Goal: Task Accomplishment & Management: Manage account settings

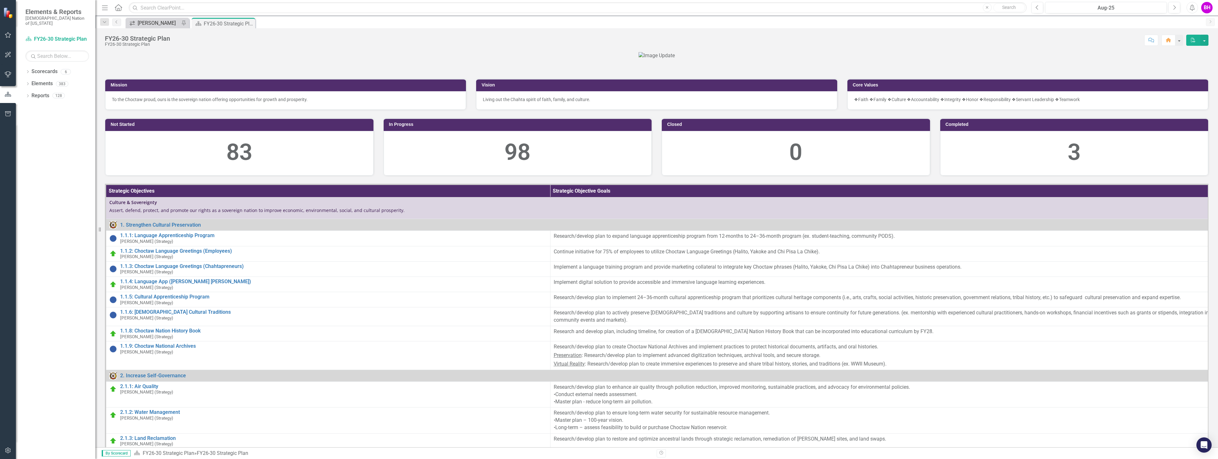
click at [164, 24] on div "[PERSON_NAME]" at bounding box center [159, 23] width 42 height 8
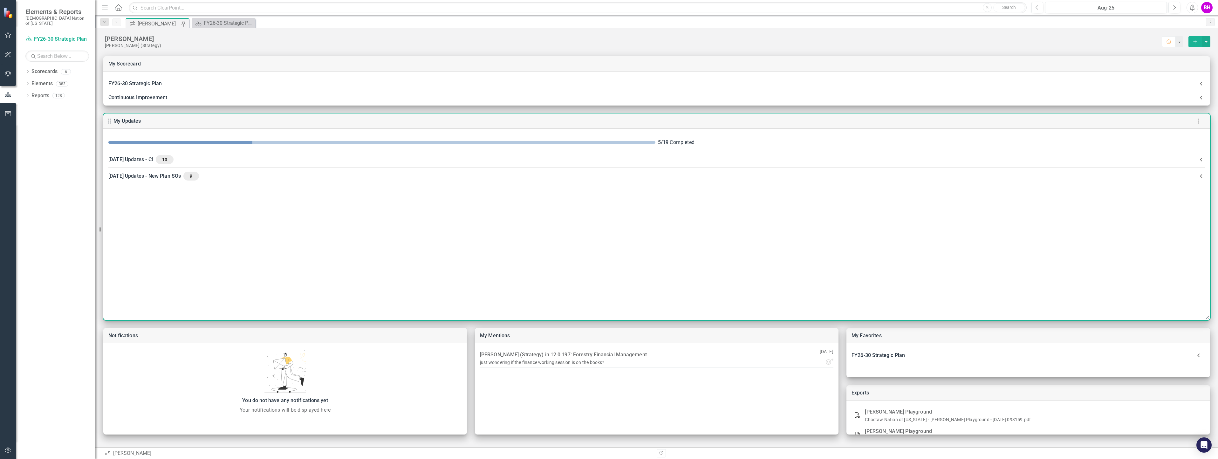
click at [635, 164] on CI-header "August 2025 Updates - CI 10" at bounding box center [656, 159] width 1107 height 17
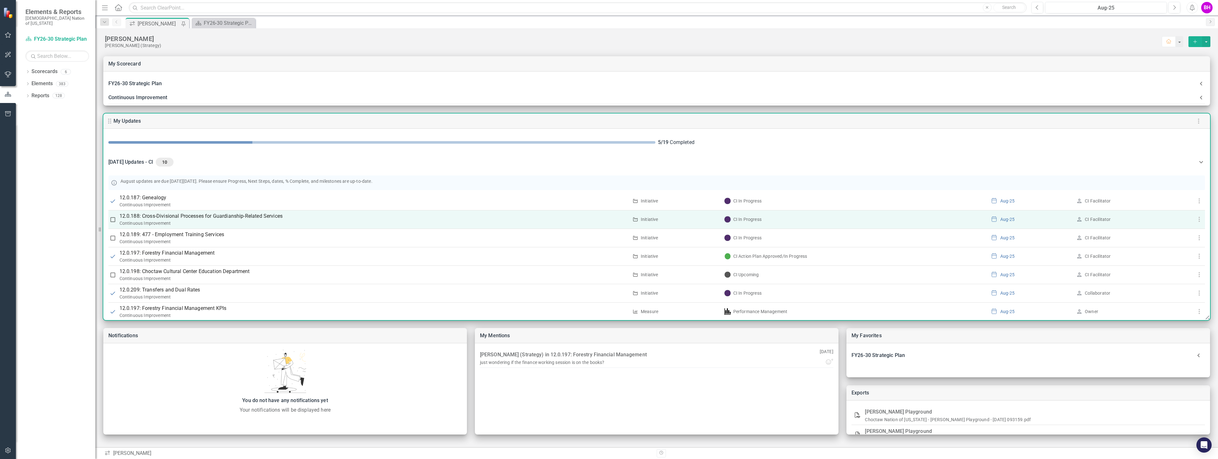
click at [225, 215] on p "12.0.188: Cross-Divisional Processes for Guardianship-Related Services" at bounding box center [374, 216] width 509 height 8
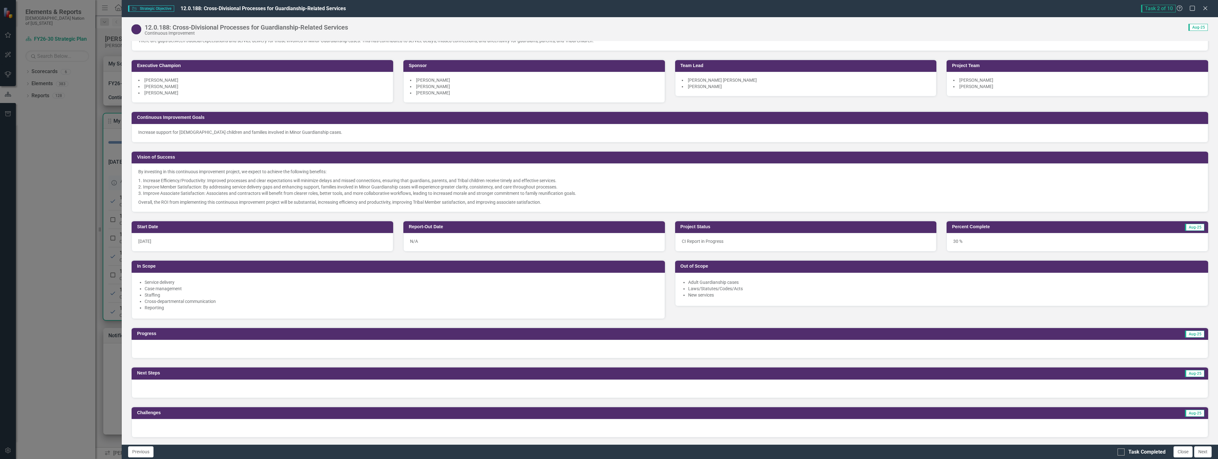
scroll to position [64, 0]
click at [985, 241] on div "30 %" at bounding box center [1078, 242] width 262 height 18
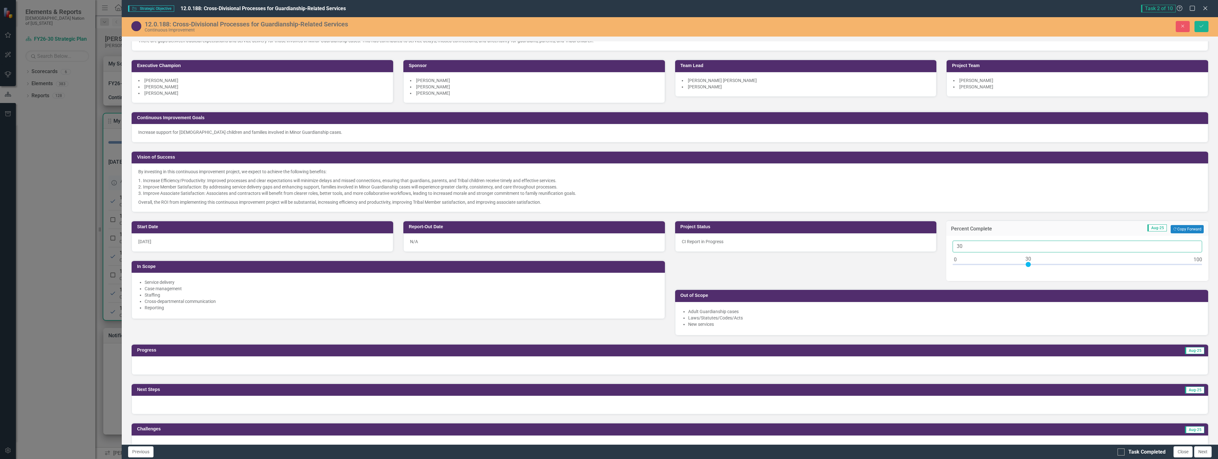
click at [957, 243] on input "30" at bounding box center [1078, 247] width 250 height 12
type input "40"
click at [1203, 24] on icon "Save" at bounding box center [1202, 26] width 6 height 4
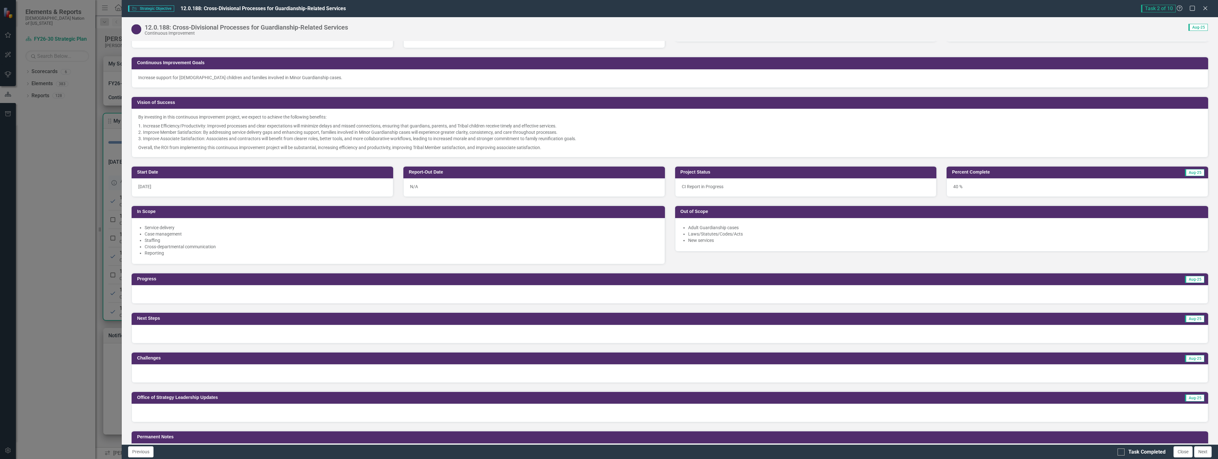
scroll to position [159, 0]
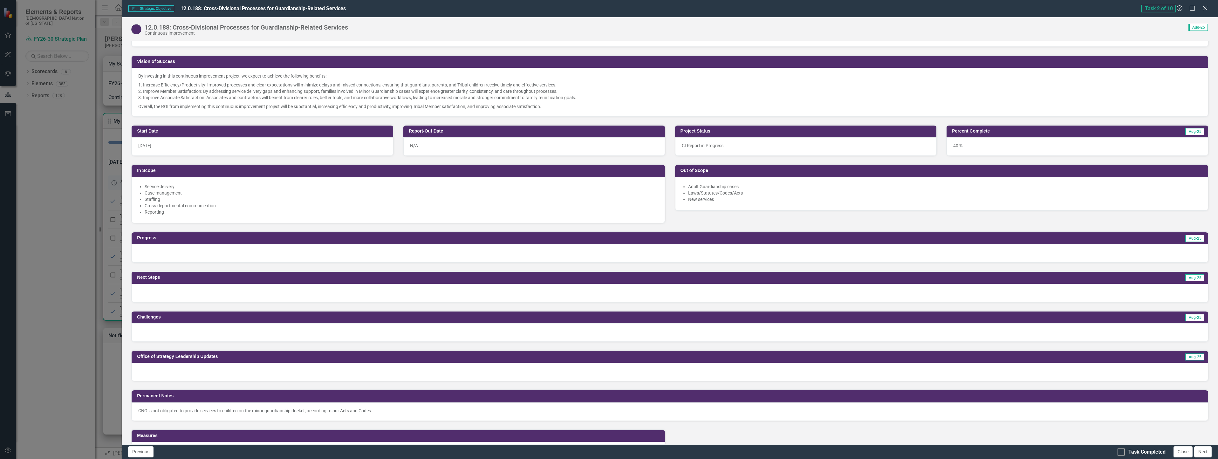
click at [229, 255] on div at bounding box center [670, 253] width 1077 height 18
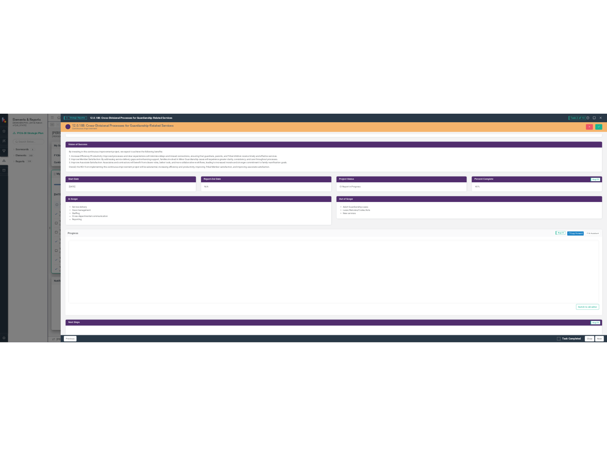
scroll to position [0, 0]
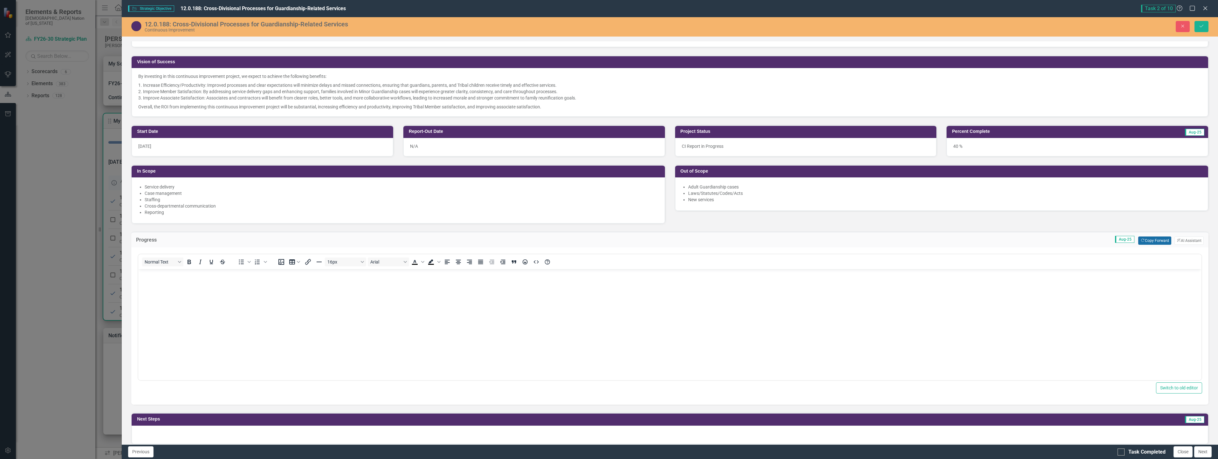
click at [1146, 242] on button "Copy Forward Copy Forward" at bounding box center [1154, 240] width 33 height 8
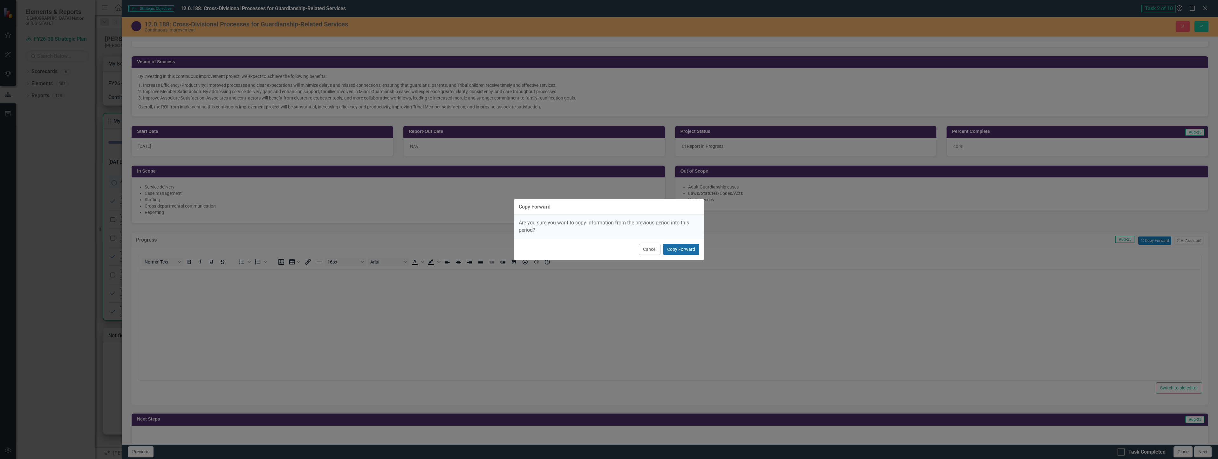
click at [686, 249] on button "Copy Forward" at bounding box center [681, 249] width 36 height 11
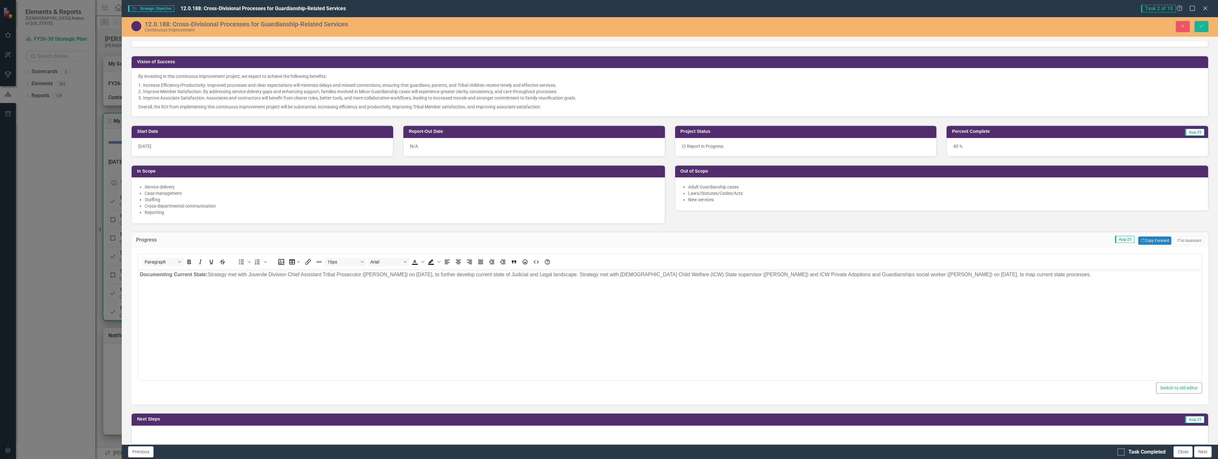
click at [202, 293] on body "Documenting Current State: Strategy met with Juvenile Division Chief Assistant …" at bounding box center [669, 316] width 1063 height 95
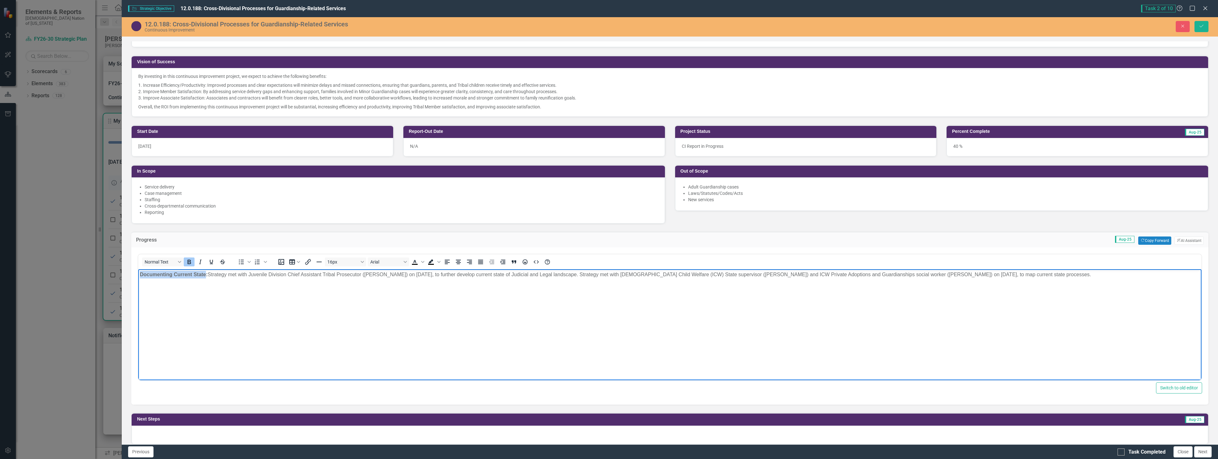
drag, startPoint x: 204, startPoint y: 275, endPoint x: 134, endPoint y: 274, distance: 70.6
click at [138, 274] on html "Documenting Current State: Strategy met with Juvenile Division Chief Assistant …" at bounding box center [669, 316] width 1063 height 95
drag, startPoint x: 264, startPoint y: 340, endPoint x: 255, endPoint y: 337, distance: 9.8
click at [264, 340] on body "Root Cause: Strategy met with Juvenile Division Chief Assistant Tribal Prosecut…" at bounding box center [669, 316] width 1063 height 95
click at [196, 290] on body "Root Cause: Strategy met with Juvenile Division Chief Assistant Tribal Prosecut…" at bounding box center [669, 316] width 1063 height 95
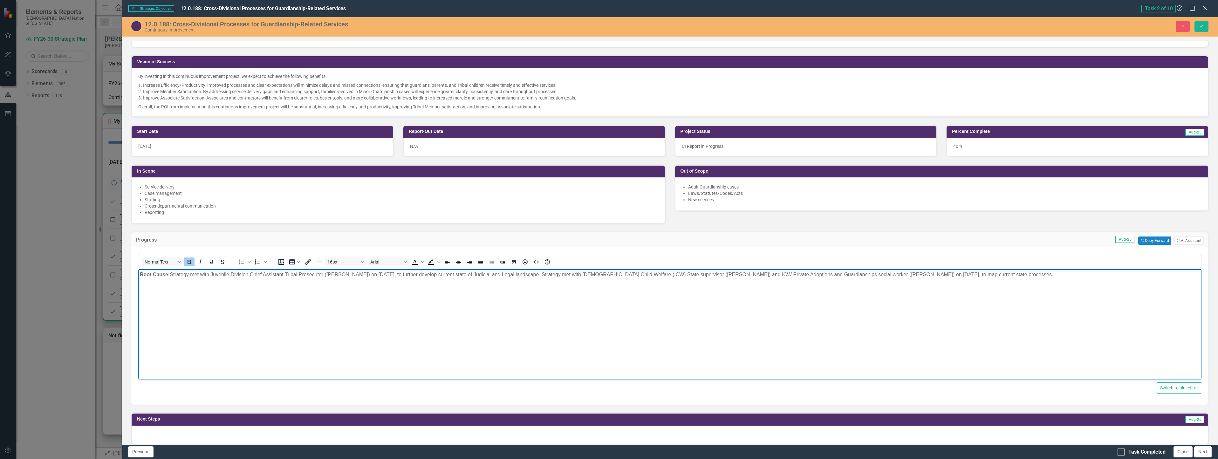
click at [167, 275] on strong "Root Cause:" at bounding box center [155, 274] width 30 height 5
click at [141, 275] on strong "Root Causes:" at bounding box center [156, 274] width 33 height 5
drag, startPoint x: 1108, startPoint y: 277, endPoint x: 622, endPoint y: 265, distance: 486.2
click at [622, 269] on html "Documenting Current State and Root Causes: Strategy met with Juvenile Division …" at bounding box center [669, 316] width 1063 height 95
click at [558, 303] on body "Documenting Current State and Root Causes: Strategy met with Juvenile Division …" at bounding box center [669, 316] width 1063 height 95
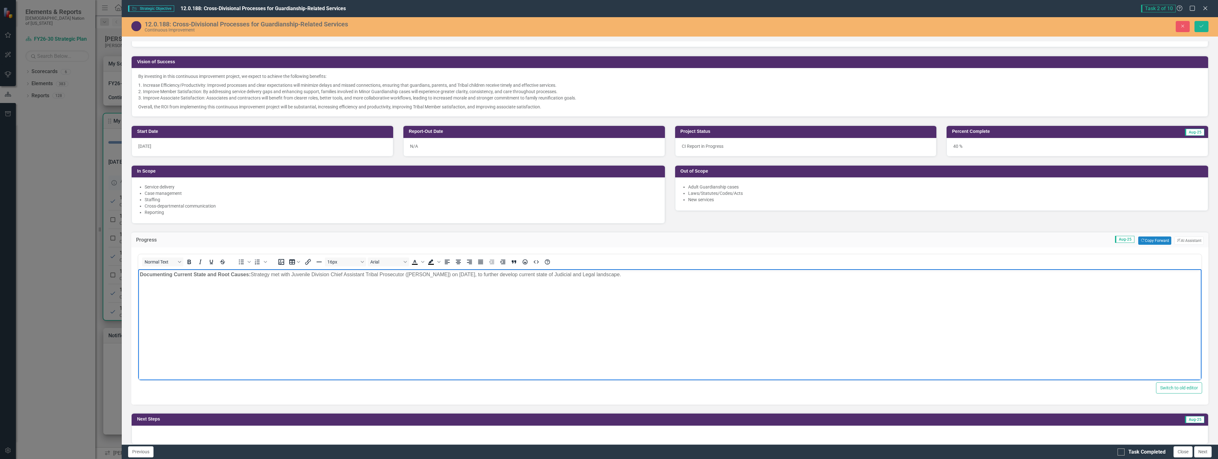
click at [511, 277] on p "Documenting Current State and Root Causes: Strategy met with Juvenile Division …" at bounding box center [670, 275] width 1060 height 8
drag, startPoint x: 663, startPoint y: 272, endPoint x: 592, endPoint y: 275, distance: 70.6
click at [592, 275] on p "Documenting Current State and Root Causes: Strategy met with Juvenile Division …" at bounding box center [670, 275] width 1060 height 8
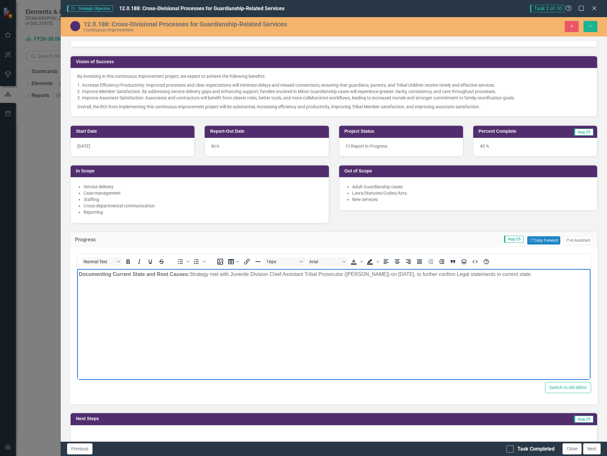
click at [397, 273] on p "Documenting Current State and Root Causes: Strategy met with Juvenile Division …" at bounding box center [334, 275] width 510 height 8
click at [387, 276] on p "Documenting Current State and Root Causes: Strategy met with Juvenile Division …" at bounding box center [334, 275] width 510 height 8
click at [192, 275] on p "Documenting Current State and Root Causes: Strategy met with Juvenile Division …" at bounding box center [334, 275] width 510 height 8
click at [253, 318] on body "Documenting Current State and Root Causes: Strategy met with Juvenile Division …" at bounding box center [333, 316] width 513 height 95
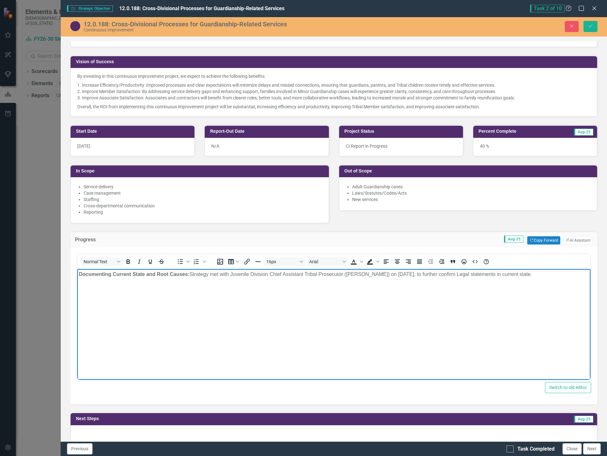
click at [543, 275] on p "Documenting Current State and Root Causes: Strategy met with Juvenile Division …" at bounding box center [334, 275] width 510 height 8
click at [192, 273] on p "Documenting Current State and Root Causes: Strategy met with Juvenile Division …" at bounding box center [334, 275] width 510 height 8
drag, startPoint x: 379, startPoint y: 273, endPoint x: 190, endPoint y: 275, distance: 188.2
click at [190, 275] on p "Documenting Current State and Root Causes: Strategy completed current state doc…" at bounding box center [334, 278] width 510 height 15
click at [127, 263] on icon "Bold" at bounding box center [128, 262] width 3 height 4
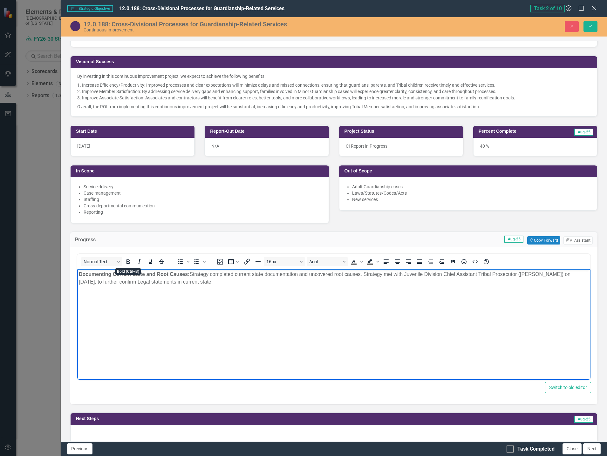
click at [339, 316] on body "Documenting Current State and Root Causes: Strategy completed current state doc…" at bounding box center [333, 316] width 513 height 95
click at [106, 280] on p "Documenting Current State and Root Causes: Strategy completed current state doc…" at bounding box center [334, 278] width 510 height 15
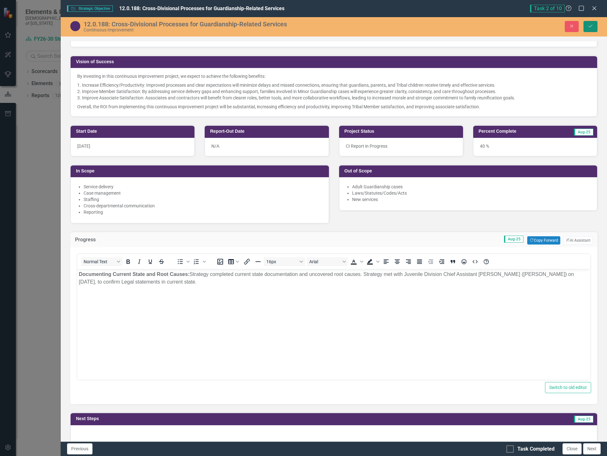
click at [588, 27] on icon "Save" at bounding box center [591, 26] width 6 height 4
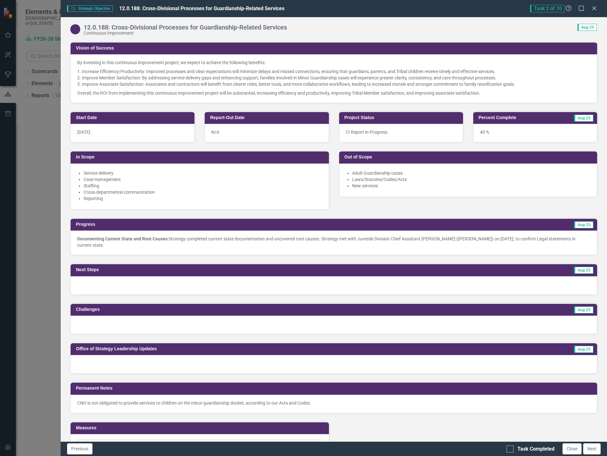
scroll to position [191, 0]
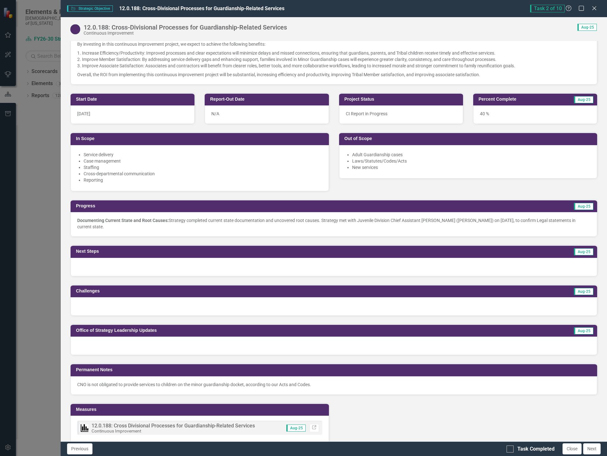
click at [142, 267] on div at bounding box center [334, 267] width 527 height 18
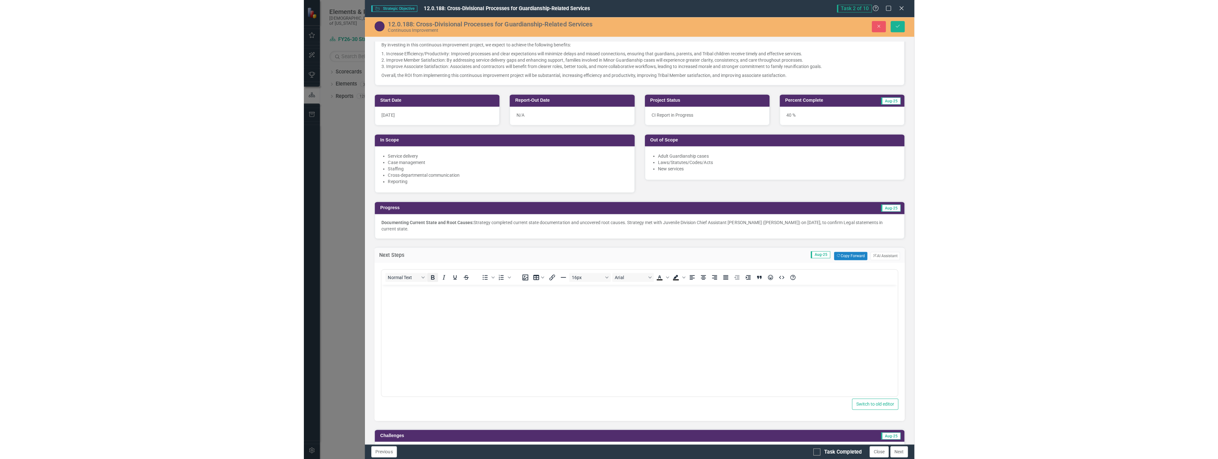
scroll to position [0, 0]
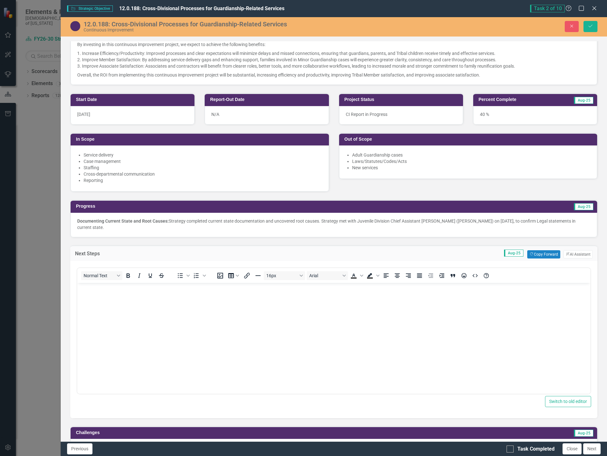
click at [128, 292] on body "Rich Text Area. Press ALT-0 for help." at bounding box center [333, 330] width 513 height 95
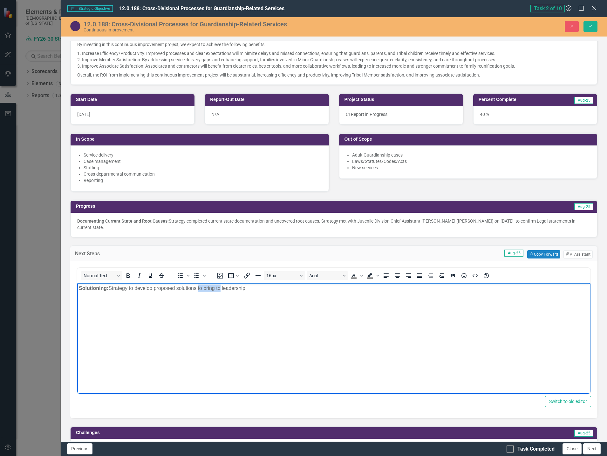
drag, startPoint x: 200, startPoint y: 289, endPoint x: 221, endPoint y: 291, distance: 21.3
click at [221, 291] on span "﻿Strategy to develop proposed solutions to bring to leadership." at bounding box center [178, 287] width 140 height 5
click at [592, 24] on button "Save" at bounding box center [591, 26] width 14 height 11
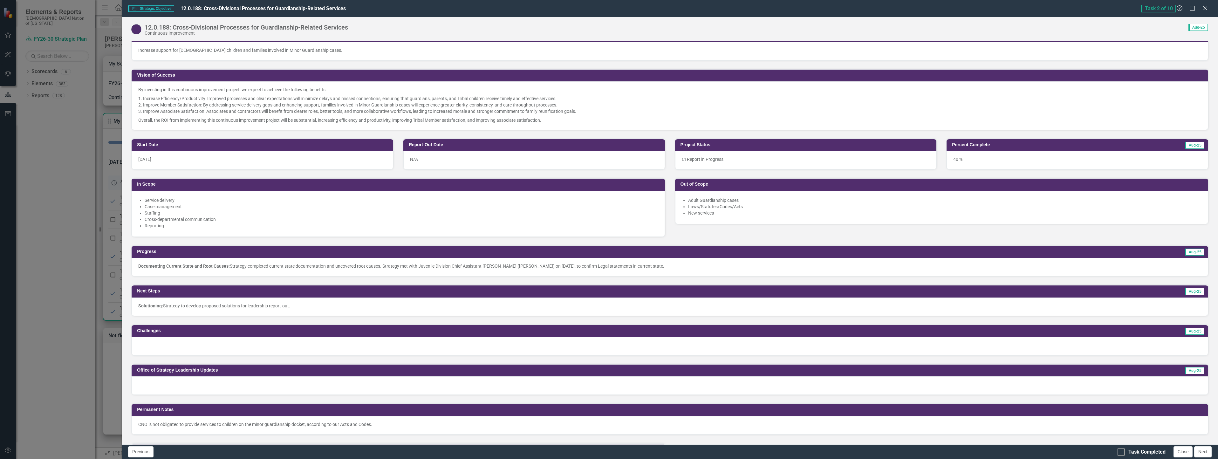
scroll to position [159, 0]
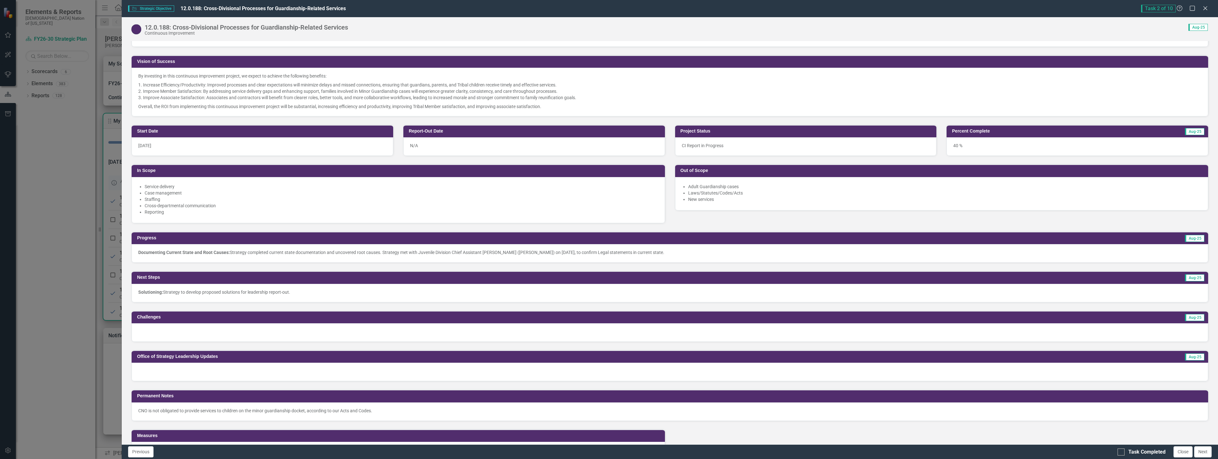
click at [267, 332] on div at bounding box center [670, 332] width 1077 height 18
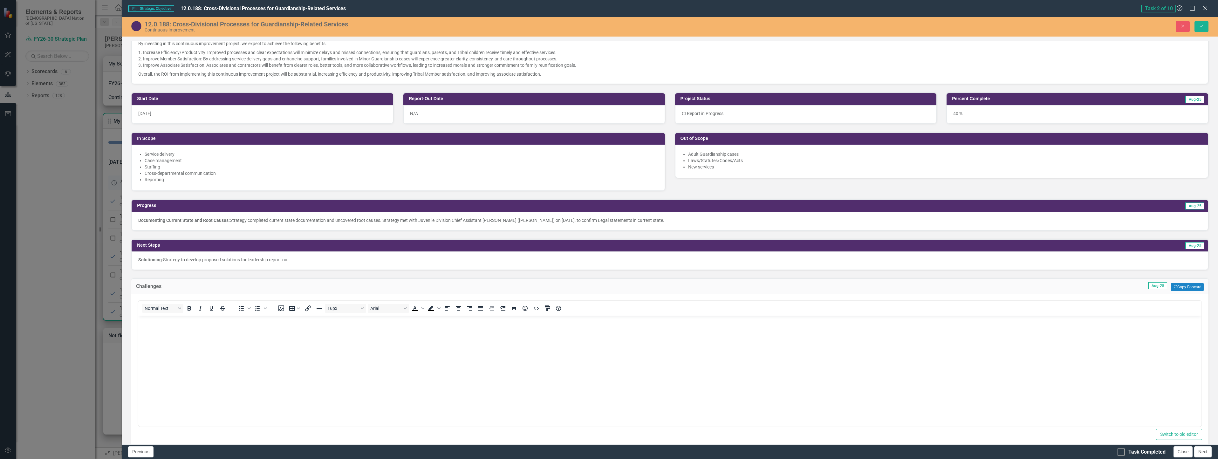
scroll to position [223, 0]
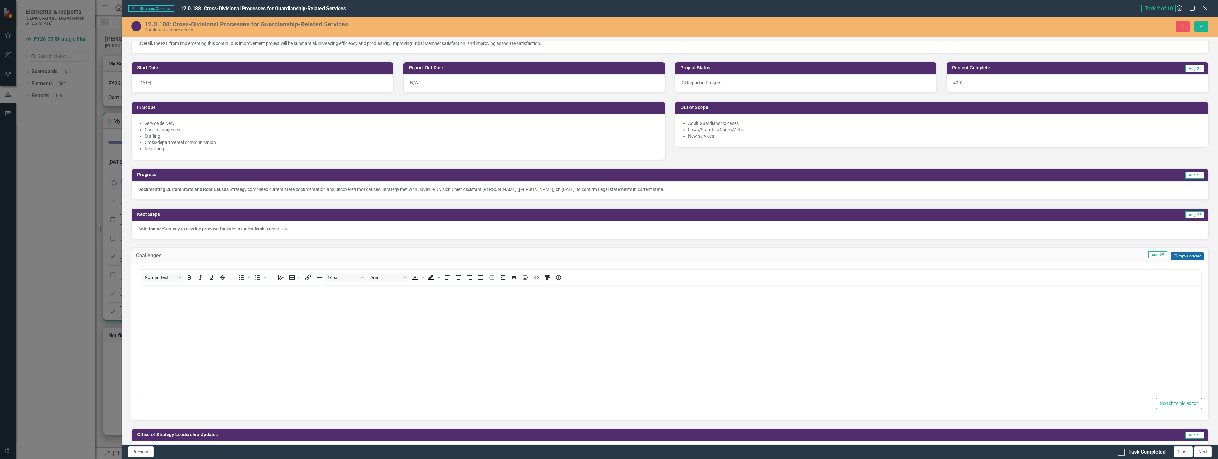
click at [1182, 256] on button "Copy Forward Copy Forward" at bounding box center [1187, 256] width 33 height 8
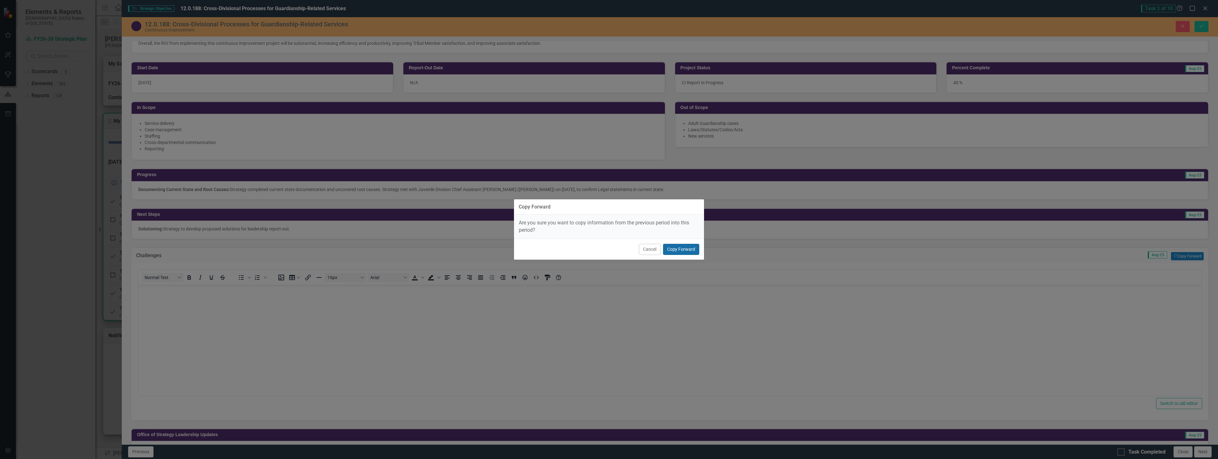
click at [682, 246] on button "Copy Forward" at bounding box center [681, 249] width 36 height 11
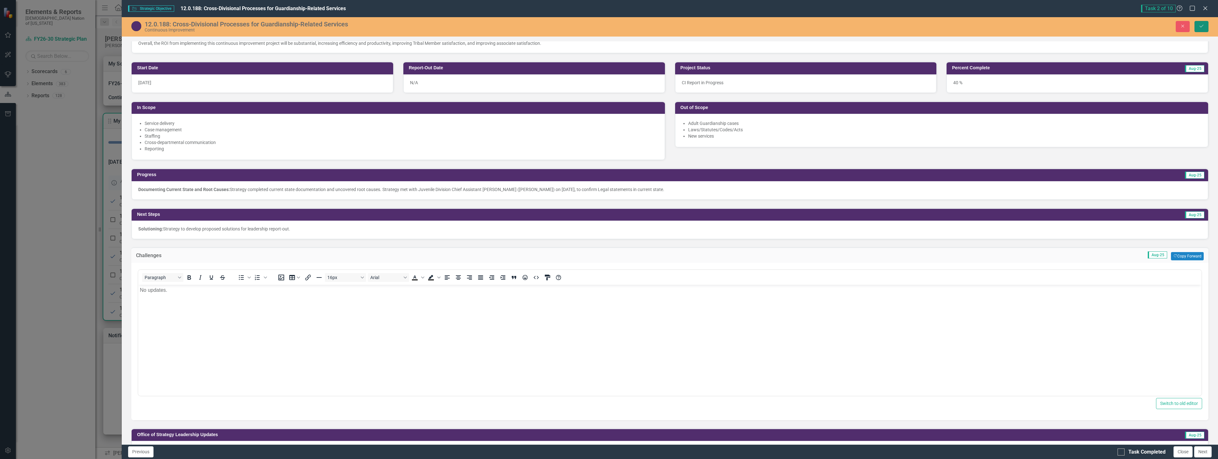
click at [1202, 26] on icon "Save" at bounding box center [1202, 26] width 6 height 4
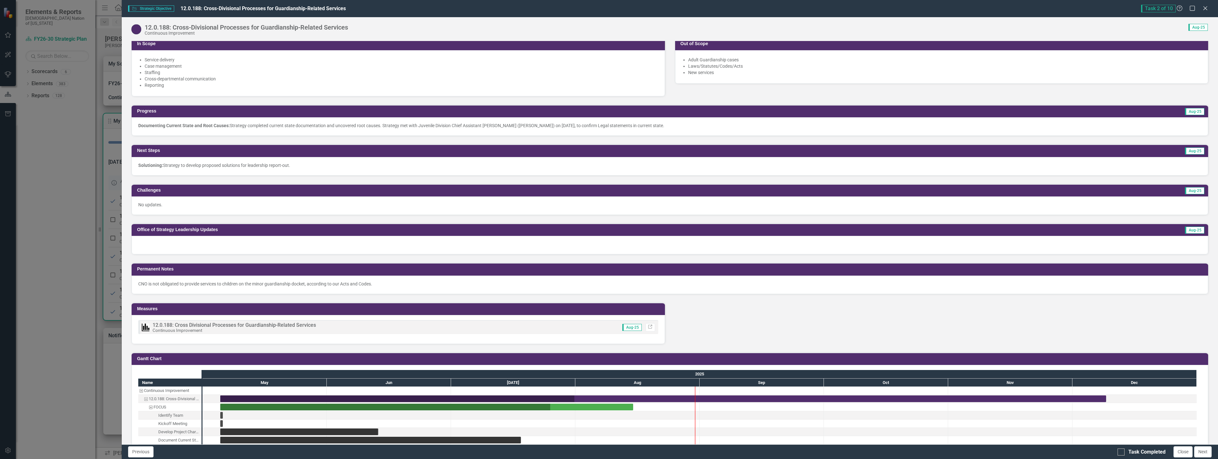
scroll to position [286, 0]
click at [219, 243] on div at bounding box center [670, 245] width 1077 height 18
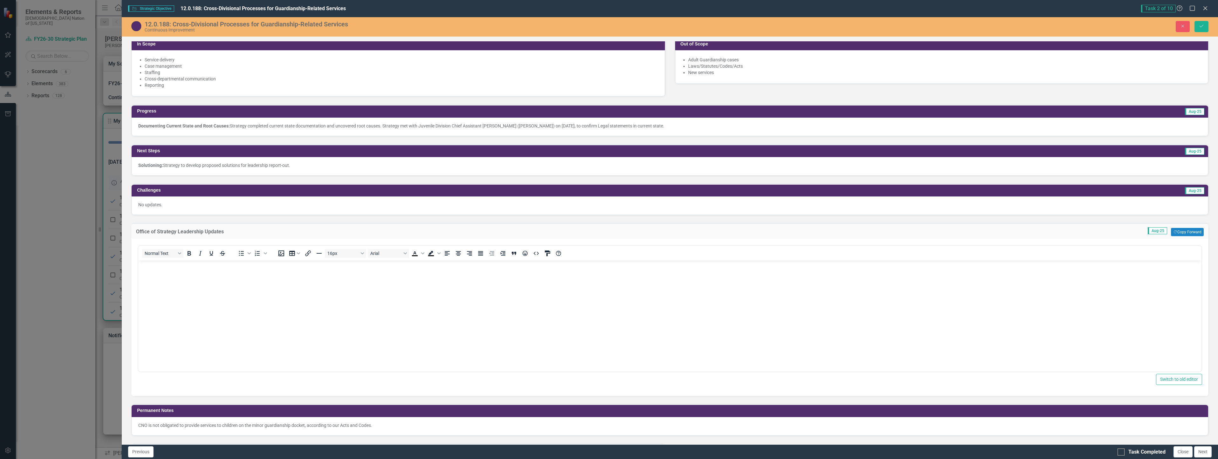
scroll to position [0, 0]
click at [1175, 232] on button "Copy Forward Copy Forward" at bounding box center [1187, 232] width 33 height 8
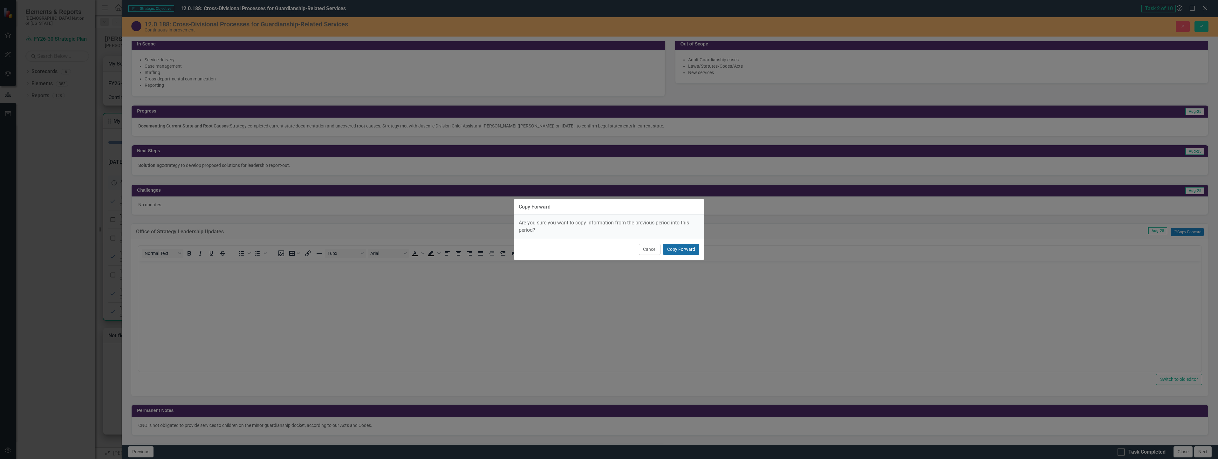
click at [690, 251] on button "Copy Forward" at bounding box center [681, 249] width 36 height 11
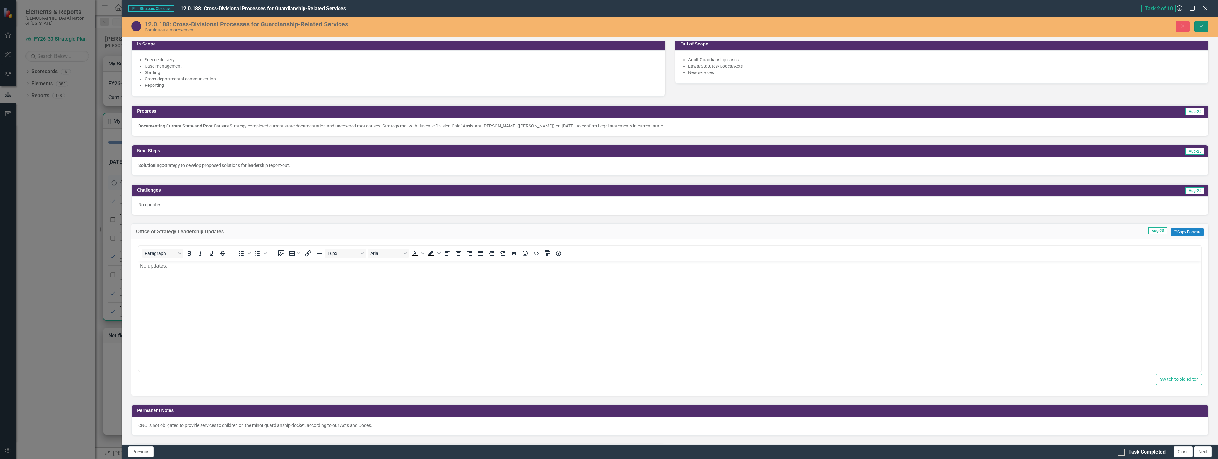
click at [1203, 28] on icon "Save" at bounding box center [1202, 26] width 6 height 4
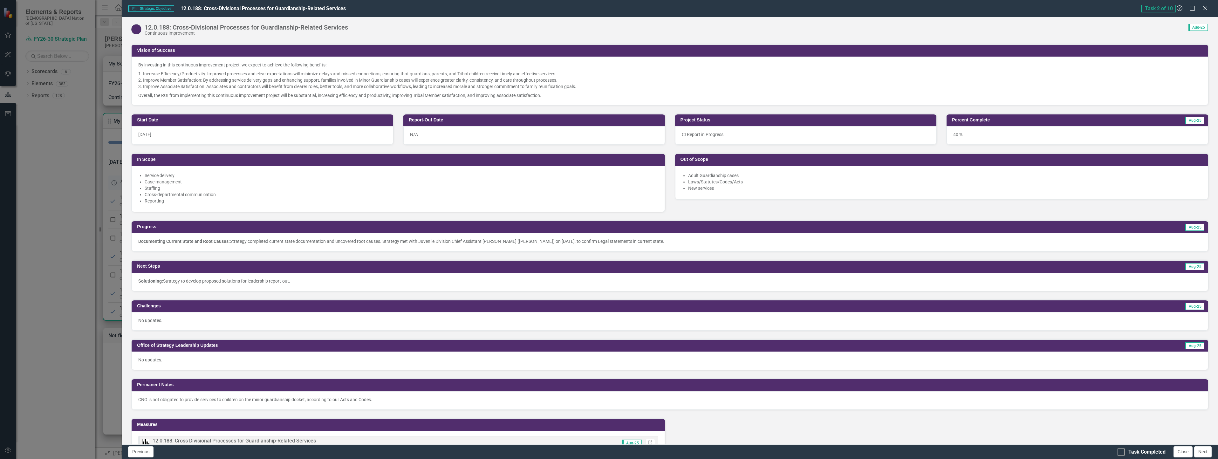
scroll to position [381, 0]
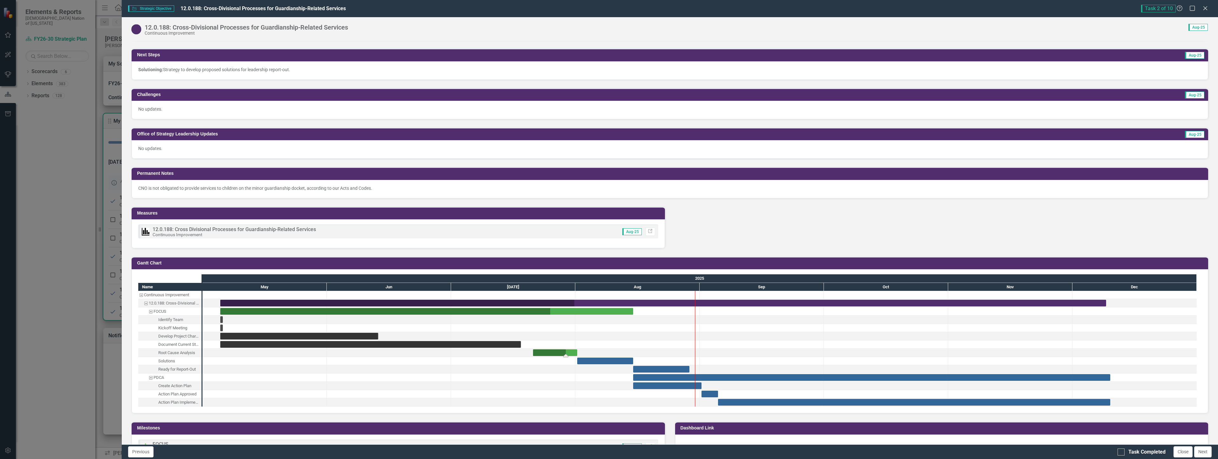
click at [574, 352] on div "Task: Start date: 2025-07-21 End date: 2025-08-01" at bounding box center [555, 352] width 44 height 7
click at [573, 352] on div "Task: Start date: 2025-07-21 End date: 2025-08-01" at bounding box center [555, 352] width 44 height 7
click at [572, 351] on div "Task: Start date: 2025-07-21 End date: 2025-08-01" at bounding box center [555, 352] width 44 height 7
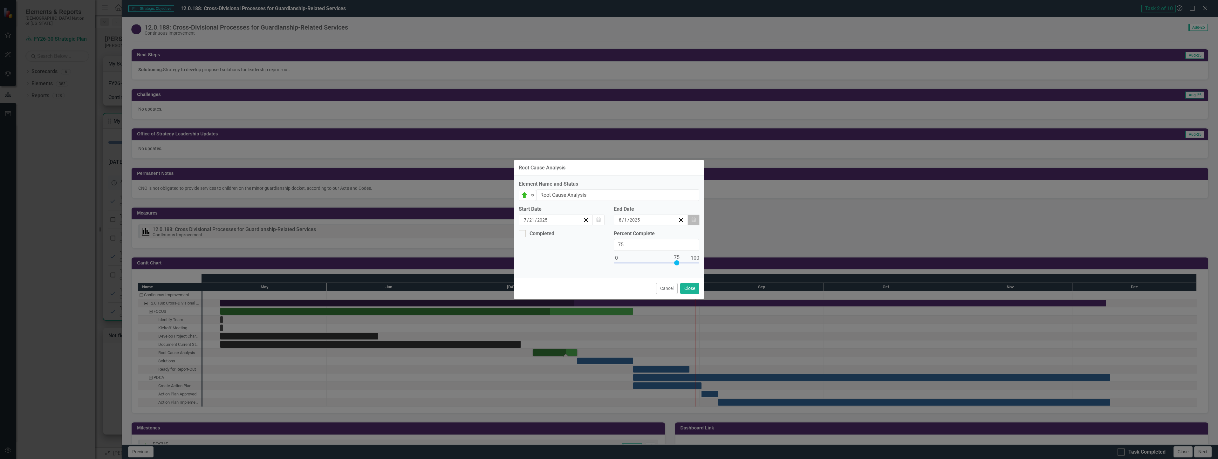
click at [695, 217] on button "Calendar" at bounding box center [694, 220] width 12 height 11
click at [683, 264] on button "8" at bounding box center [683, 268] width 16 height 11
type input "100"
drag, startPoint x: 677, startPoint y: 262, endPoint x: 709, endPoint y: 265, distance: 32.6
click at [709, 265] on div "Root Cause Analysis Element Name and Status On Target Expand Root Cause Analysi…" at bounding box center [609, 229] width 1218 height 459
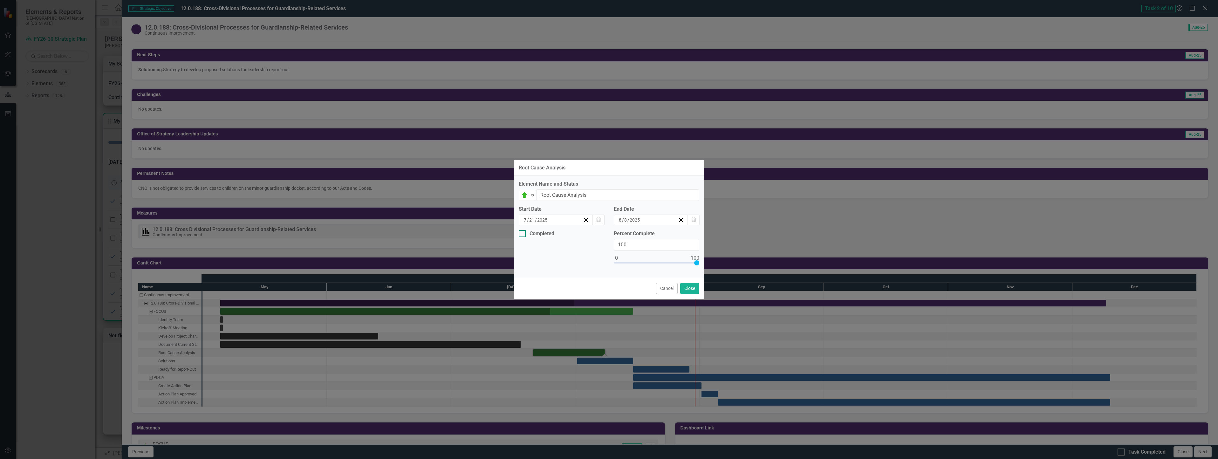
click at [522, 234] on input "Completed" at bounding box center [521, 232] width 4 height 4
checkbox input "true"
click at [601, 258] on button "Calendar" at bounding box center [599, 257] width 12 height 11
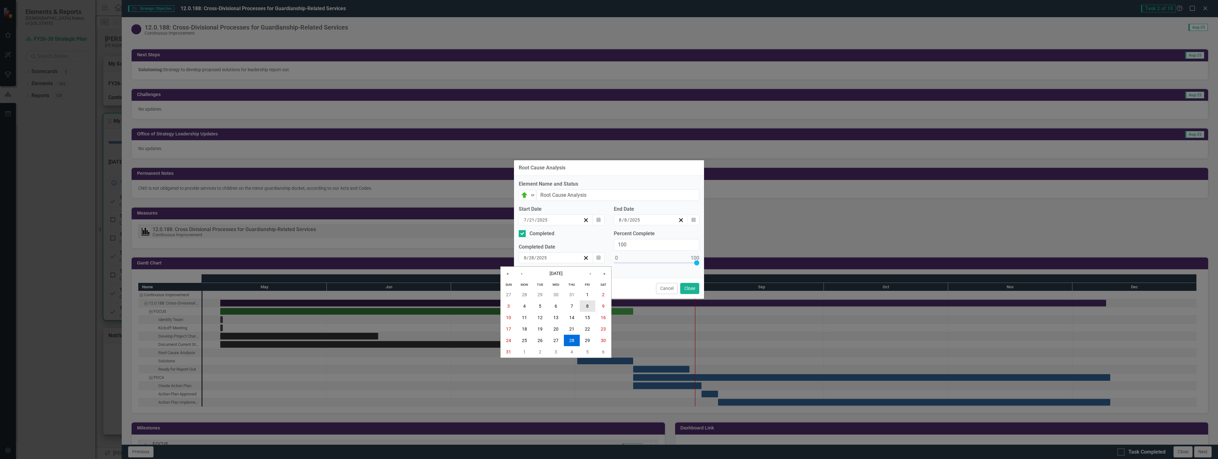
click at [588, 304] on abbr "8" at bounding box center [587, 306] width 3 height 5
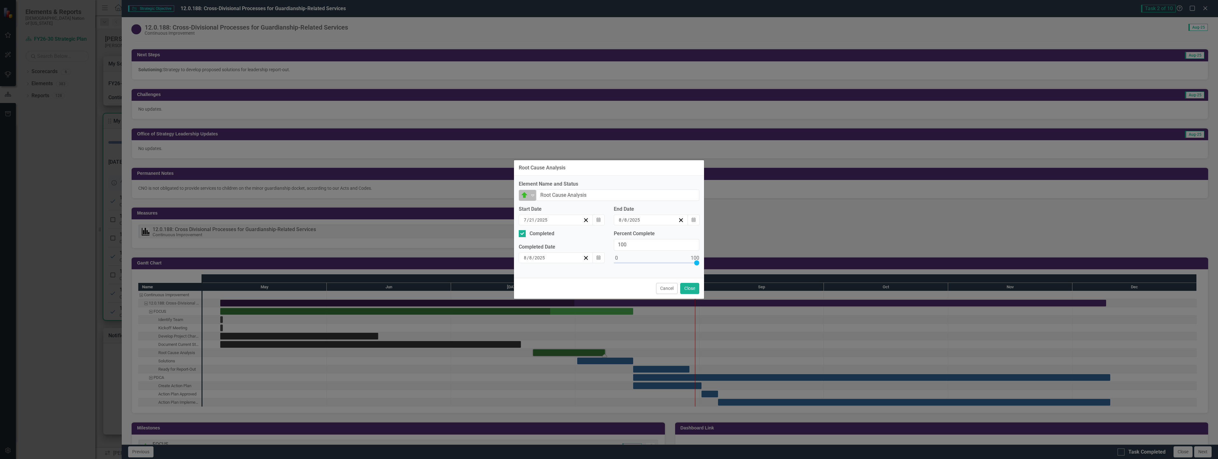
drag, startPoint x: 531, startPoint y: 193, endPoint x: 532, endPoint y: 197, distance: 3.7
click at [531, 193] on icon "Expand" at bounding box center [533, 195] width 6 height 5
click at [550, 259] on div "Completed" at bounding box center [548, 258] width 24 height 7
click at [693, 289] on button "Close" at bounding box center [689, 288] width 19 height 11
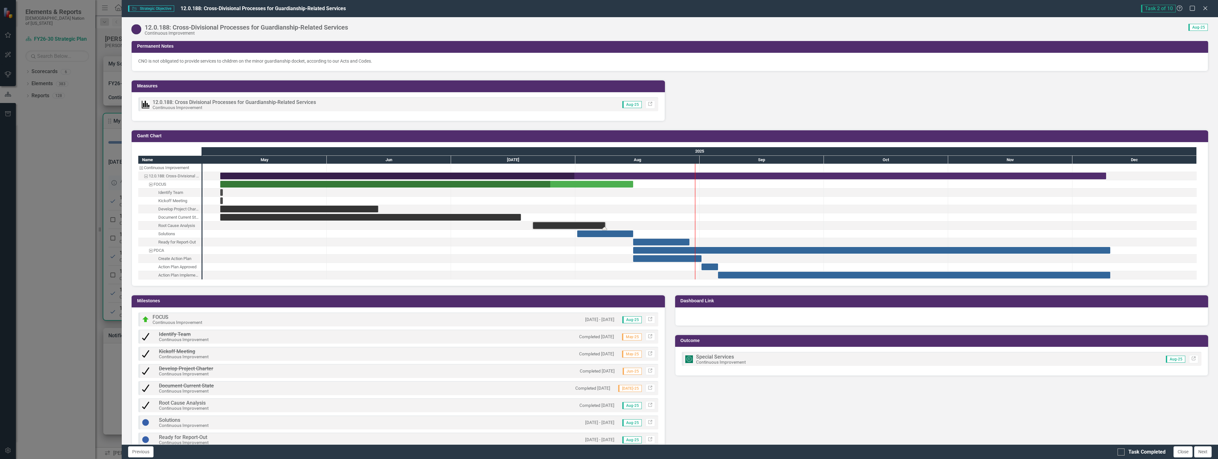
scroll to position [508, 0]
click at [617, 232] on div "Task: Start date: 2025-08-01 End date: 2025-08-15" at bounding box center [605, 234] width 56 height 7
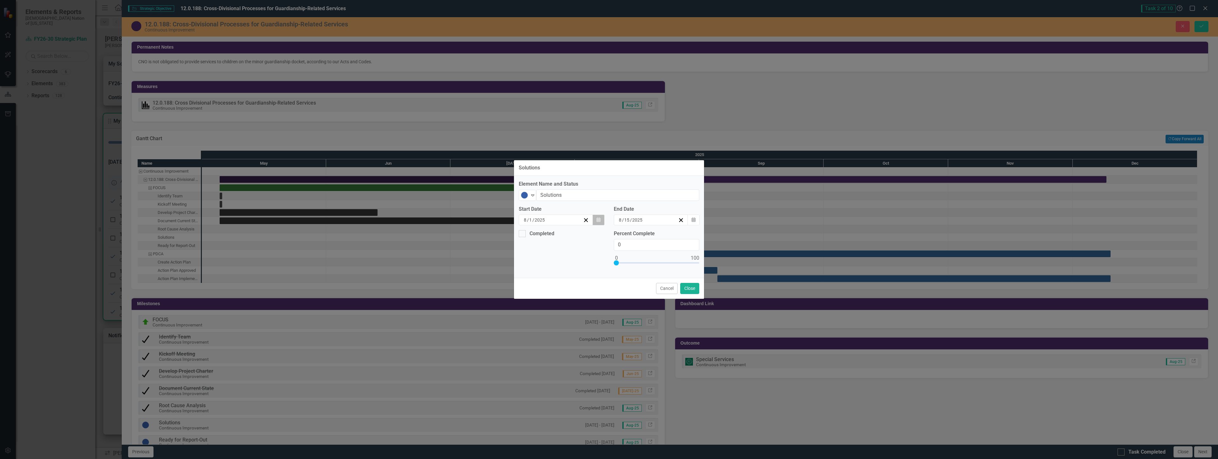
click at [601, 219] on button "Calendar" at bounding box center [599, 220] width 12 height 11
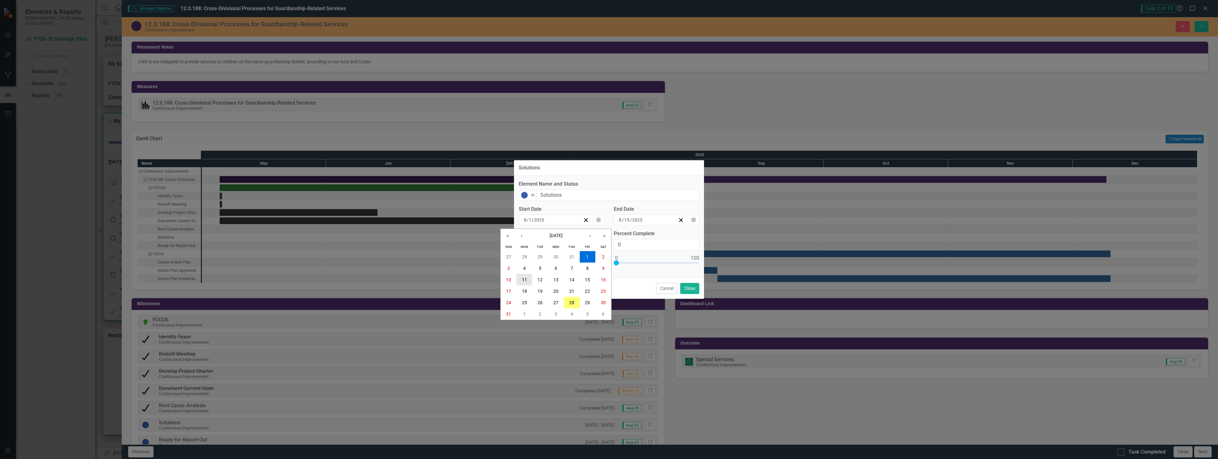
click at [528, 279] on button "11" at bounding box center [525, 279] width 16 height 11
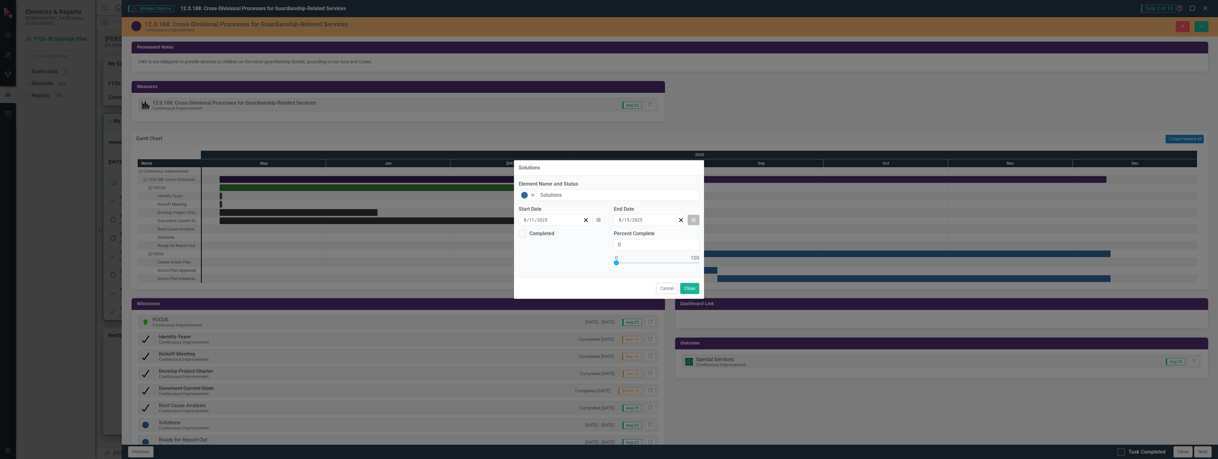
click at [693, 219] on icon "Calendar" at bounding box center [694, 220] width 4 height 4
click at [682, 292] on abbr "22" at bounding box center [682, 291] width 5 height 5
click at [523, 234] on div at bounding box center [522, 233] width 7 height 7
click at [523, 234] on input "Completed" at bounding box center [521, 232] width 4 height 4
checkbox input "true"
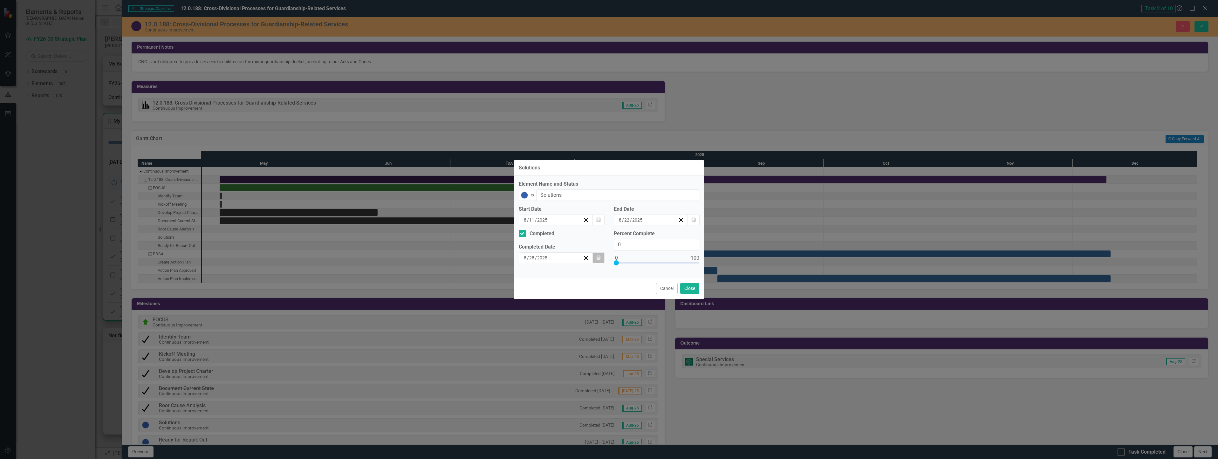
click at [600, 262] on button "Calendar" at bounding box center [599, 257] width 12 height 11
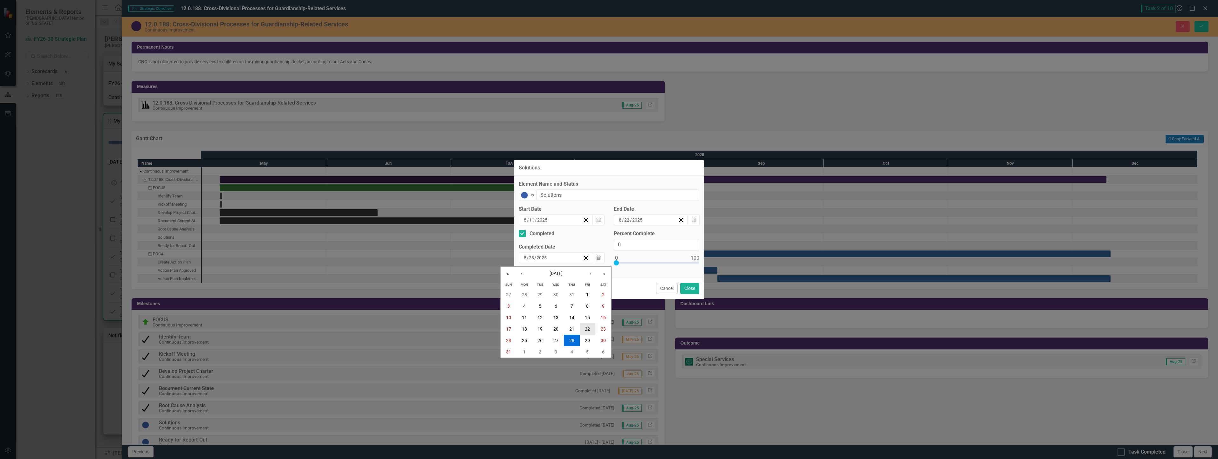
click at [589, 326] on button "22" at bounding box center [588, 328] width 16 height 11
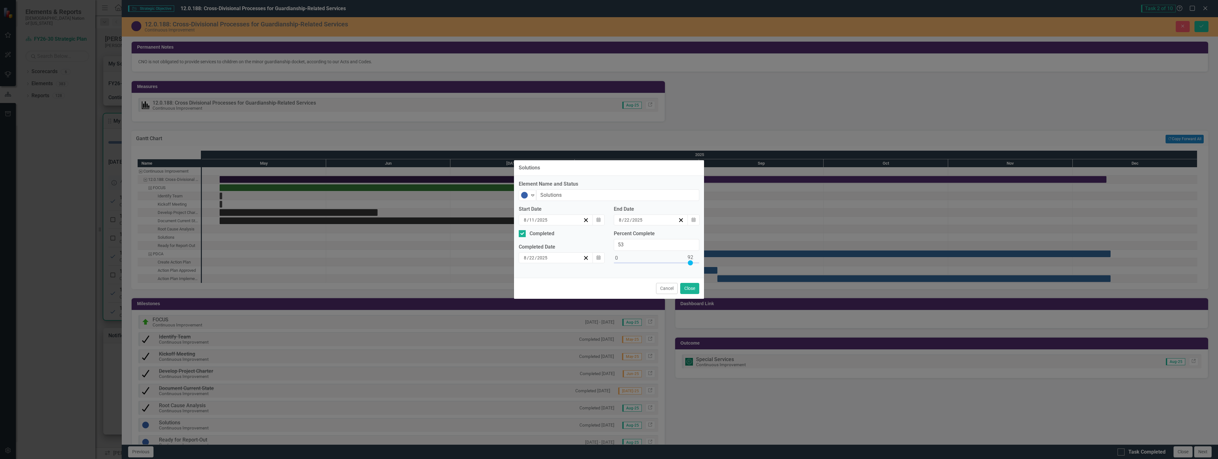
type input "100"
drag, startPoint x: 616, startPoint y: 262, endPoint x: 520, endPoint y: 199, distance: 115.1
click at [717, 270] on div "Solutions Element Name and Status Not Started Expand Solutions Start Date 8 / 1…" at bounding box center [609, 229] width 1218 height 459
click at [523, 195] on img at bounding box center [525, 195] width 8 height 8
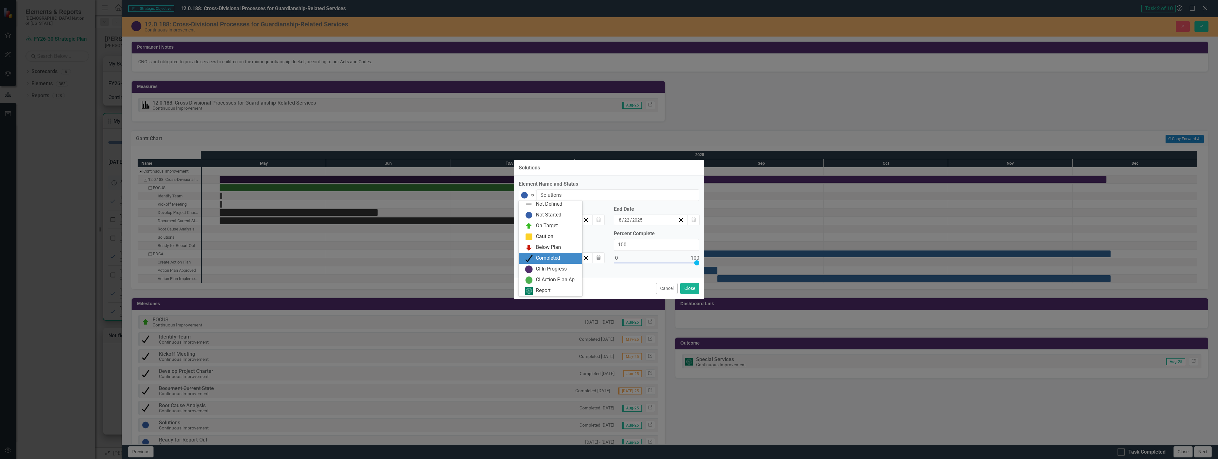
click at [548, 258] on div "Completed" at bounding box center [548, 258] width 24 height 7
click at [695, 291] on button "Close" at bounding box center [689, 288] width 19 height 11
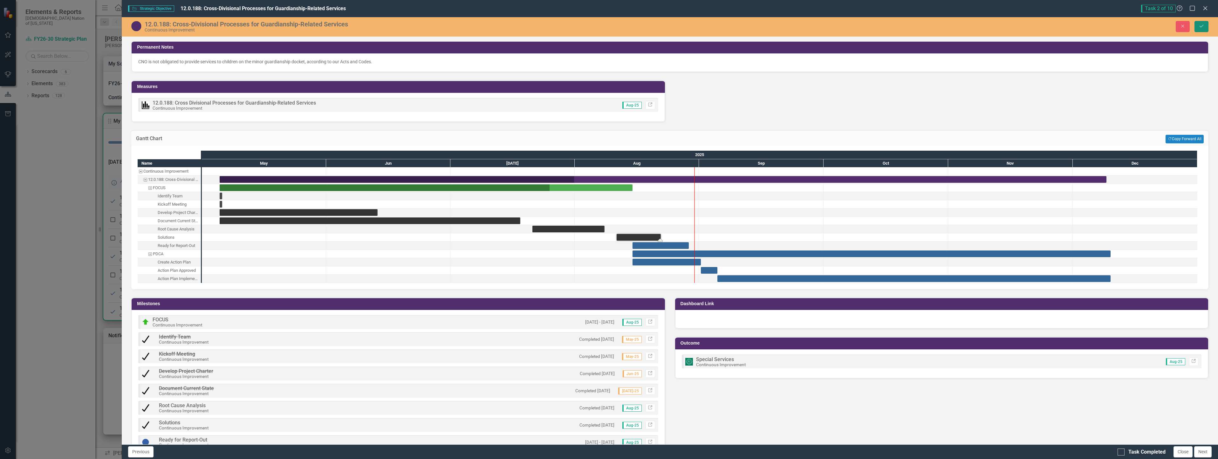
click at [1202, 24] on icon "Save" at bounding box center [1202, 26] width 6 height 4
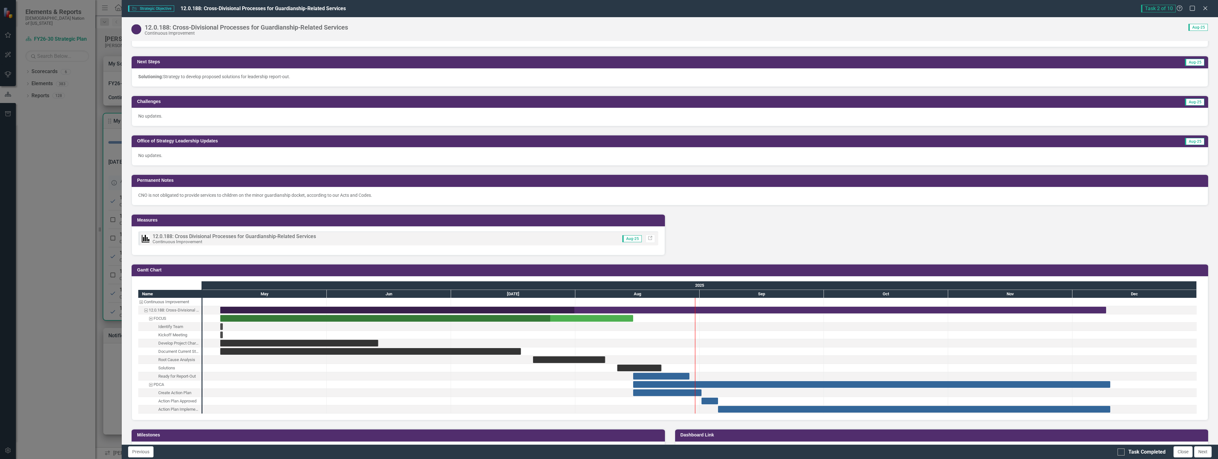
scroll to position [381, 0]
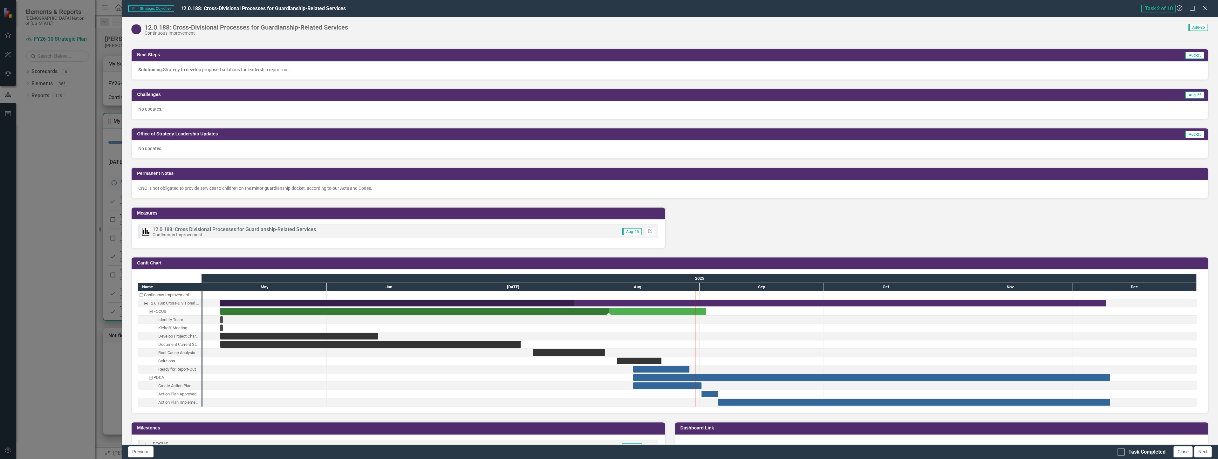
drag, startPoint x: 634, startPoint y: 311, endPoint x: 707, endPoint y: 323, distance: 74.2
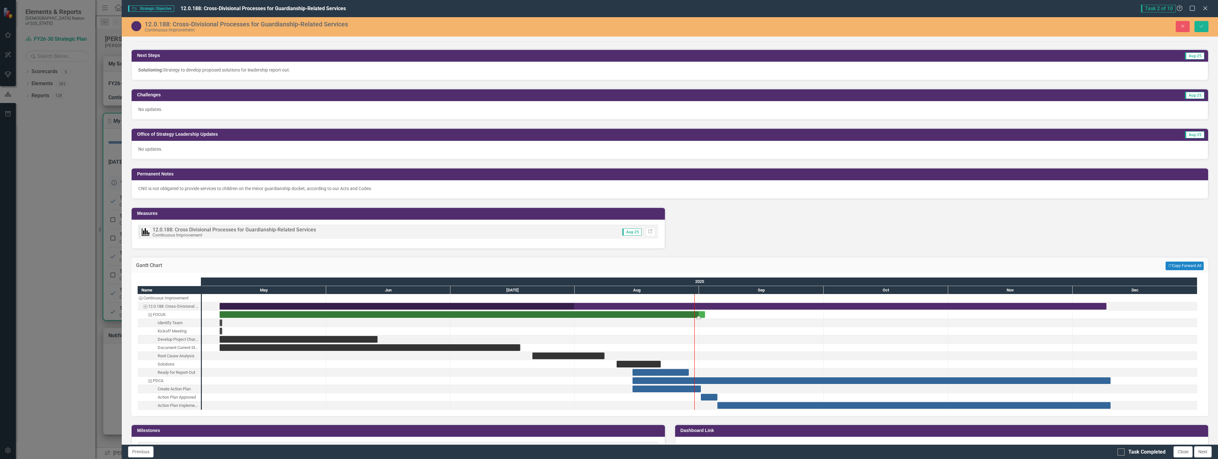
drag, startPoint x: 607, startPoint y: 317, endPoint x: 699, endPoint y: 329, distance: 93.3
drag, startPoint x: 706, startPoint y: 315, endPoint x: 723, endPoint y: 319, distance: 17.8
drag, startPoint x: 714, startPoint y: 317, endPoint x: 701, endPoint y: 320, distance: 14.0
drag, startPoint x: 675, startPoint y: 371, endPoint x: 703, endPoint y: 373, distance: 28.6
click at [712, 373] on div "Task: Start date: 2025-08-22 End date: 2025-09-05" at bounding box center [689, 372] width 57 height 7
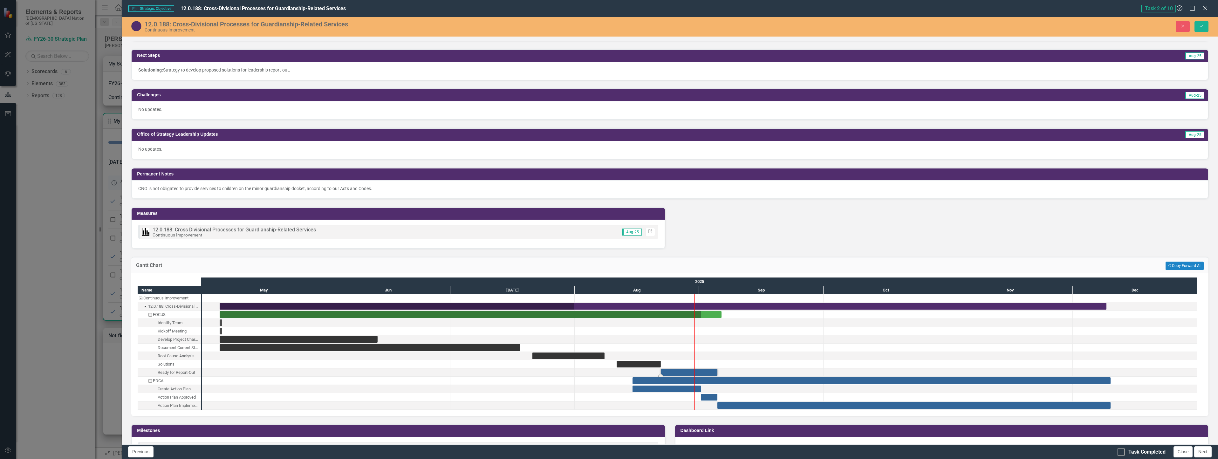
click at [712, 373] on div "Task: Start date: 2025-08-22 End date: 2025-09-05" at bounding box center [689, 372] width 57 height 7
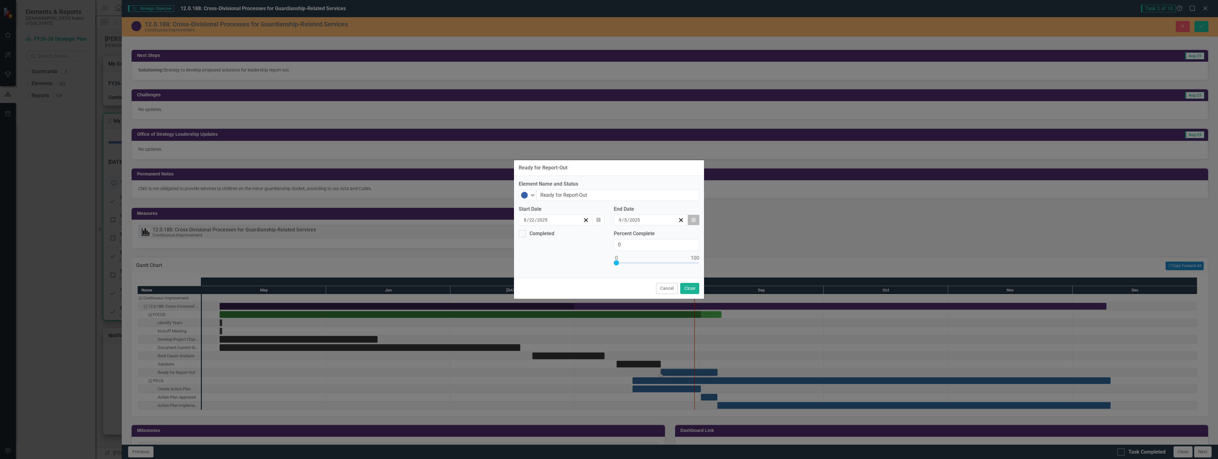
click at [692, 217] on button "Calendar" at bounding box center [694, 220] width 12 height 11
click at [685, 257] on button "5" at bounding box center [683, 256] width 16 height 11
click at [532, 196] on icon "Expand" at bounding box center [533, 195] width 6 height 5
click at [551, 224] on div "On Target" at bounding box center [547, 225] width 22 height 7
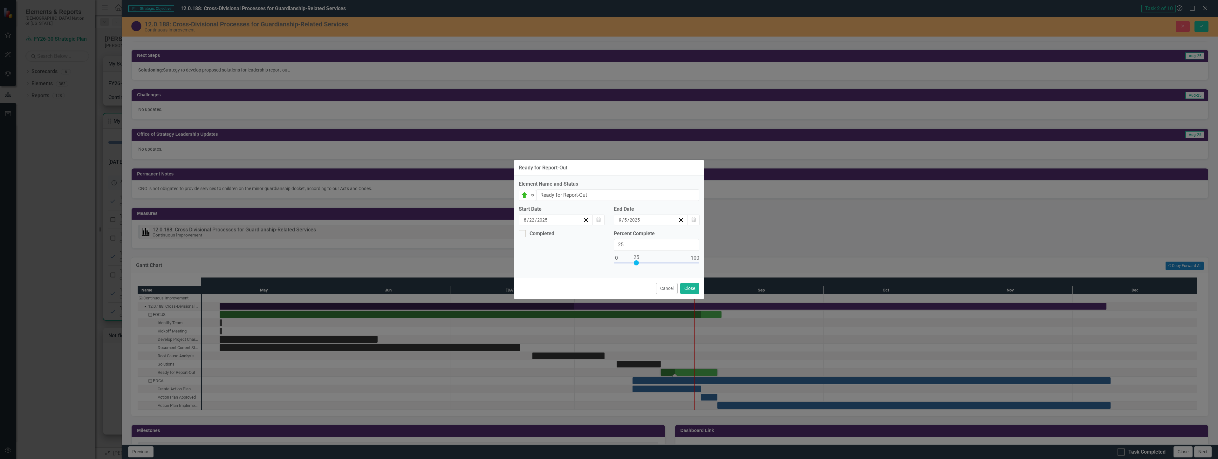
drag, startPoint x: 618, startPoint y: 264, endPoint x: 638, endPoint y: 266, distance: 19.8
click at [638, 266] on div at bounding box center [657, 264] width 86 height 8
type input "50"
drag, startPoint x: 638, startPoint y: 264, endPoint x: 658, endPoint y: 269, distance: 21.0
click at [658, 269] on div "Percent Complete 50" at bounding box center [656, 251] width 95 height 43
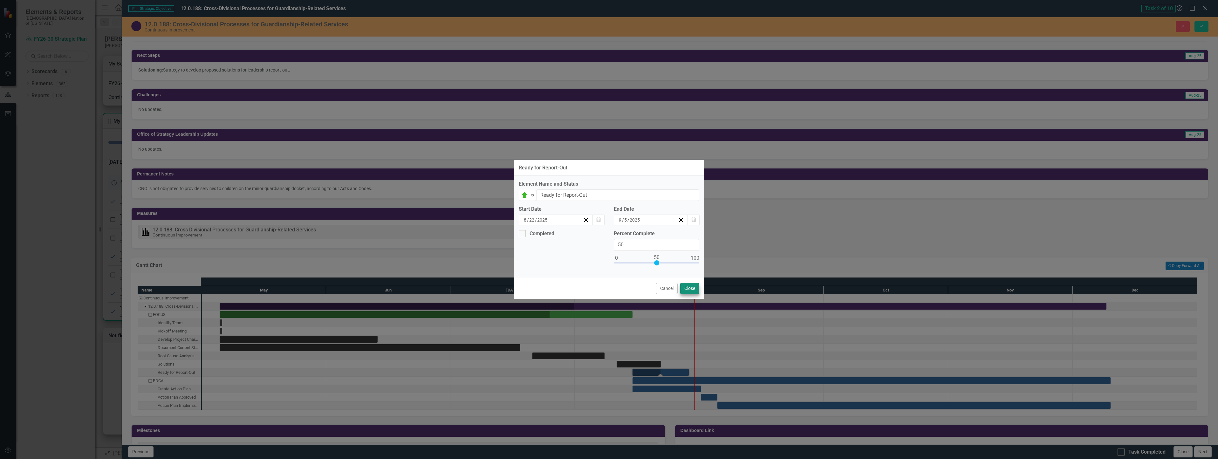
type input "15"
type input "8"
type input "29"
click at [693, 288] on button "Close" at bounding box center [689, 288] width 19 height 11
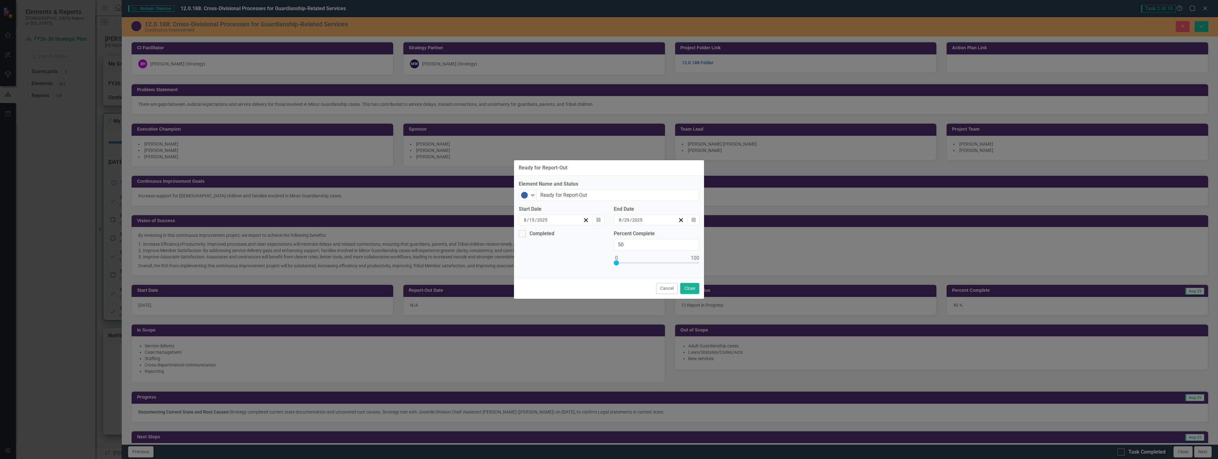
scroll to position [381, 0]
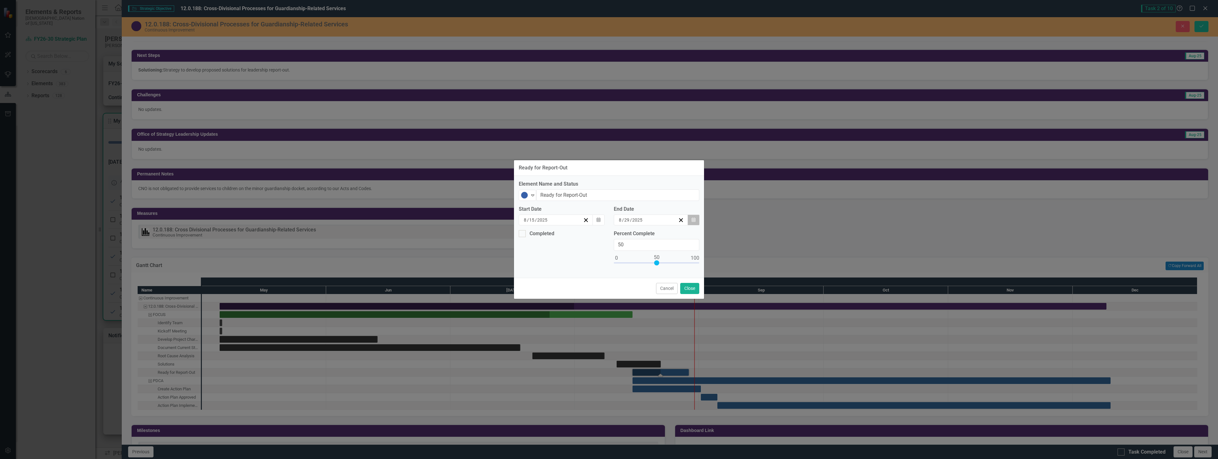
click at [695, 219] on icon "Calendar" at bounding box center [694, 220] width 4 height 4
click at [687, 234] on button "›" at bounding box center [685, 236] width 14 height 14
click at [659, 175] on div "Ready for Report-Out" at bounding box center [609, 168] width 190 height 16
click at [667, 285] on button "Cancel" at bounding box center [667, 288] width 22 height 11
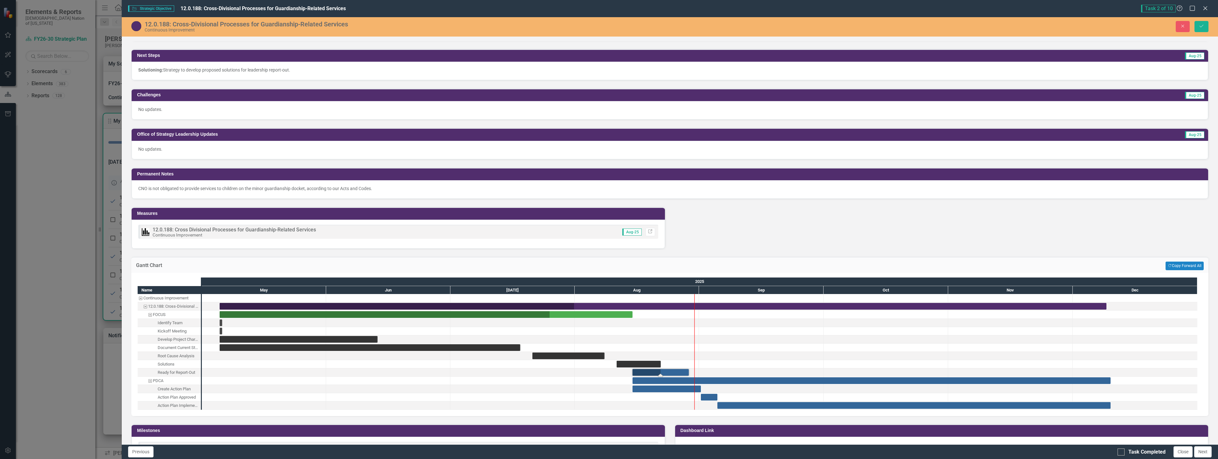
click at [680, 372] on div "Task: Start date: 2025-08-15 End date: 2025-08-29" at bounding box center [661, 372] width 56 height 7
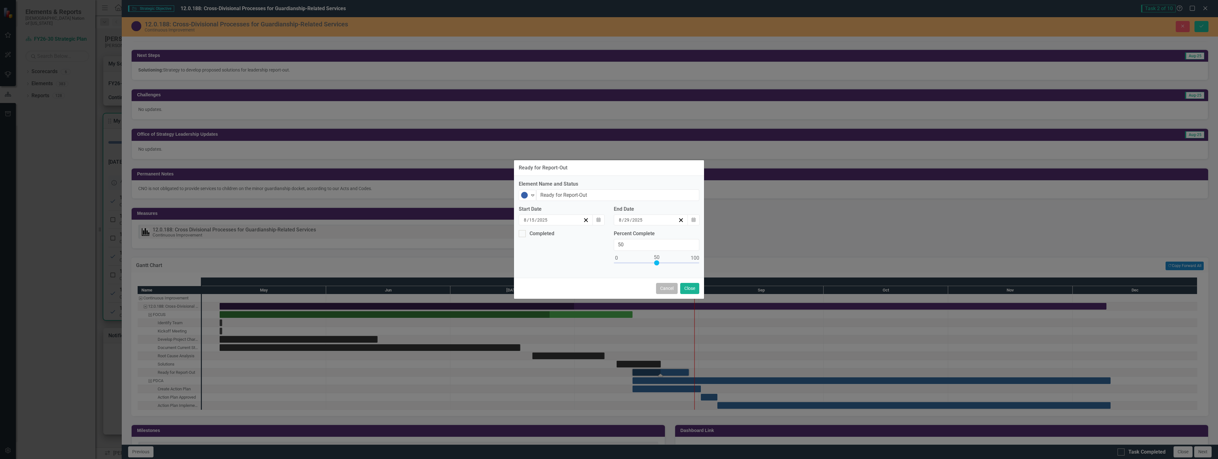
click at [663, 287] on button "Cancel" at bounding box center [667, 288] width 22 height 11
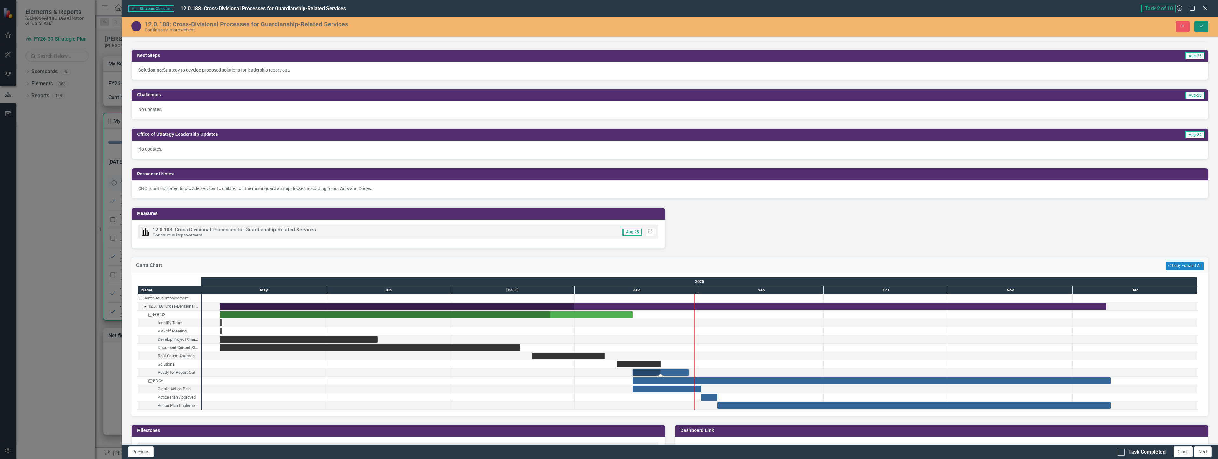
click at [1200, 23] on button "Save" at bounding box center [1202, 26] width 14 height 11
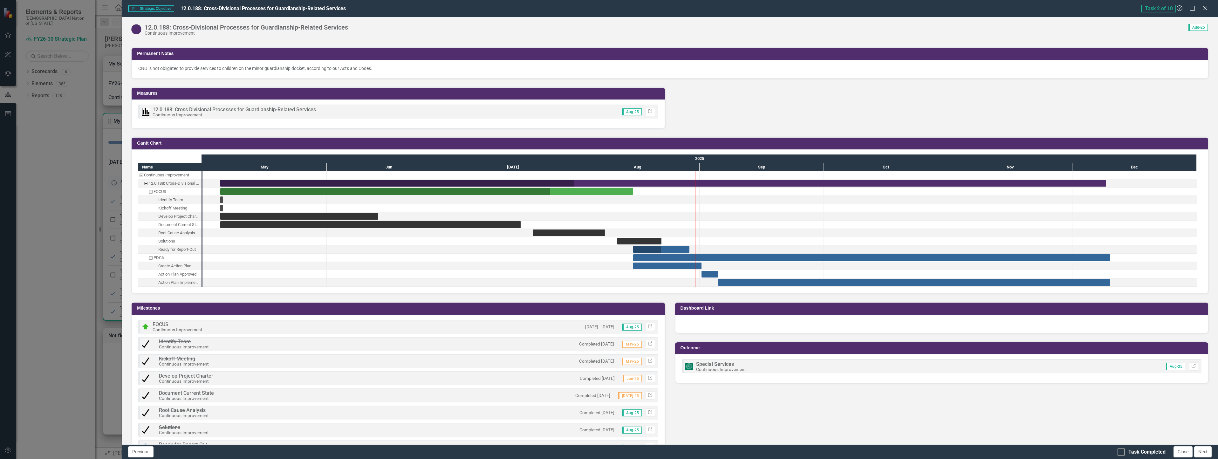
scroll to position [540, 0]
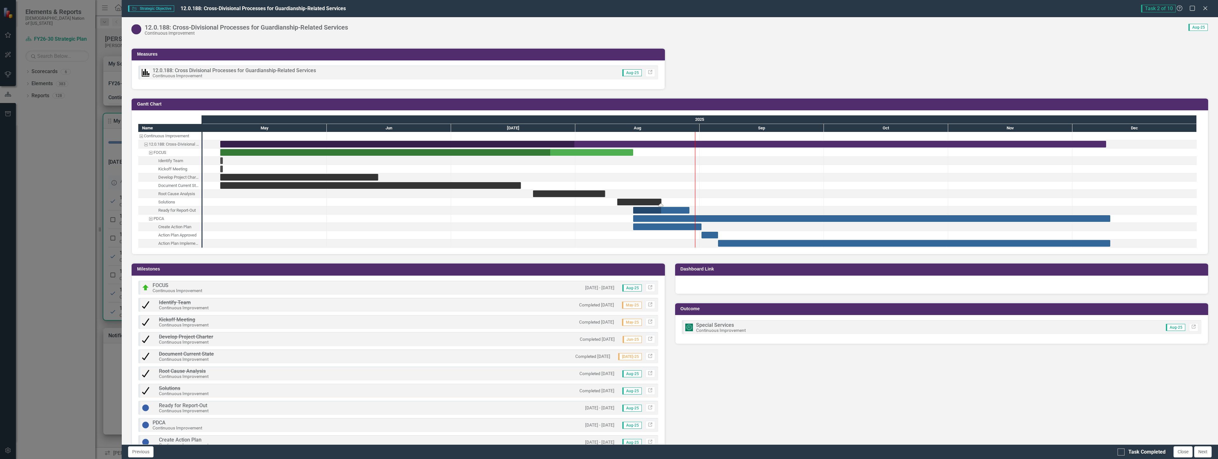
click at [631, 202] on div "Task: Start date: 2025-08-11 End date: 2025-08-22" at bounding box center [639, 202] width 44 height 7
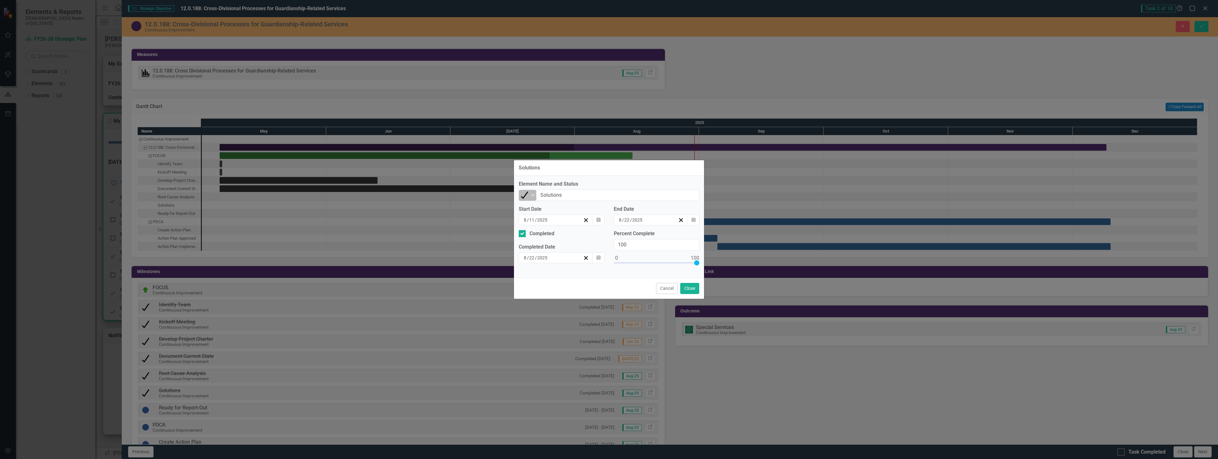
click at [531, 194] on icon "Expand" at bounding box center [533, 195] width 6 height 5
click at [546, 225] on div "On Target" at bounding box center [547, 225] width 22 height 7
click at [523, 230] on div at bounding box center [522, 233] width 7 height 7
click at [523, 230] on input "Completed" at bounding box center [521, 232] width 4 height 4
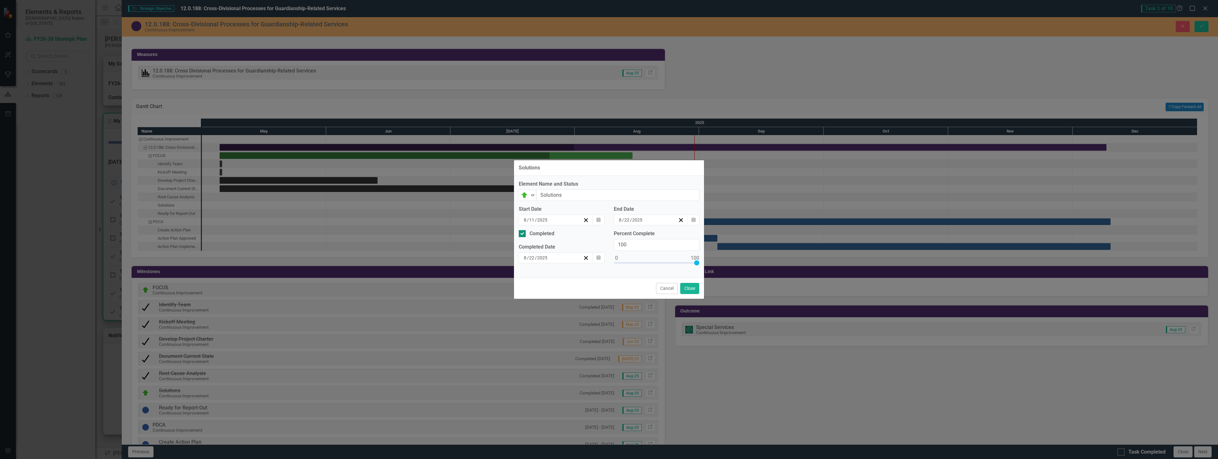
checkbox input "false"
click at [692, 223] on button "Calendar" at bounding box center [694, 220] width 12 height 11
click at [598, 220] on icon "button" at bounding box center [599, 219] width 4 height 4
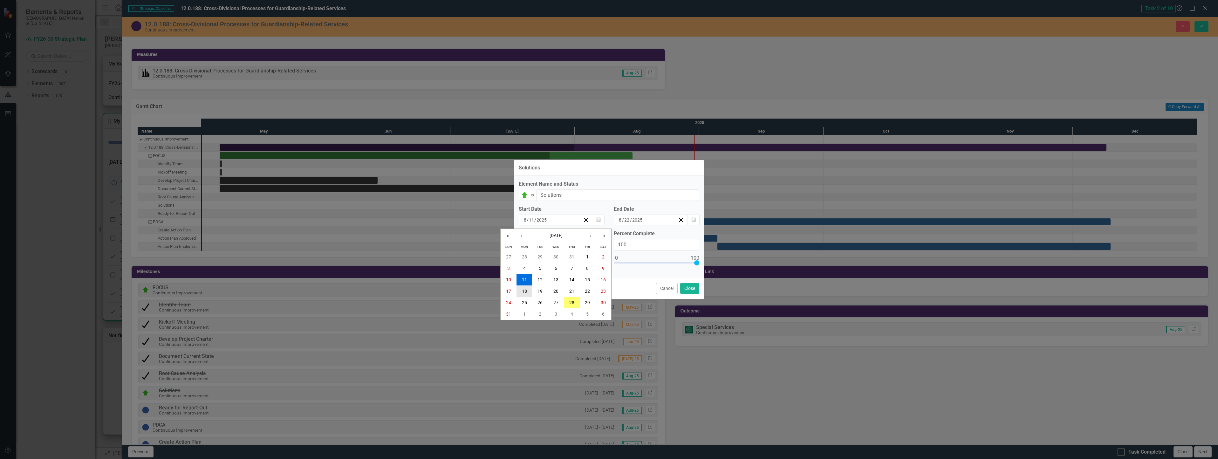
click at [521, 291] on button "18" at bounding box center [525, 290] width 16 height 11
click at [697, 219] on button "Calendar" at bounding box center [694, 220] width 12 height 11
click at [695, 220] on icon "button" at bounding box center [694, 219] width 4 height 4
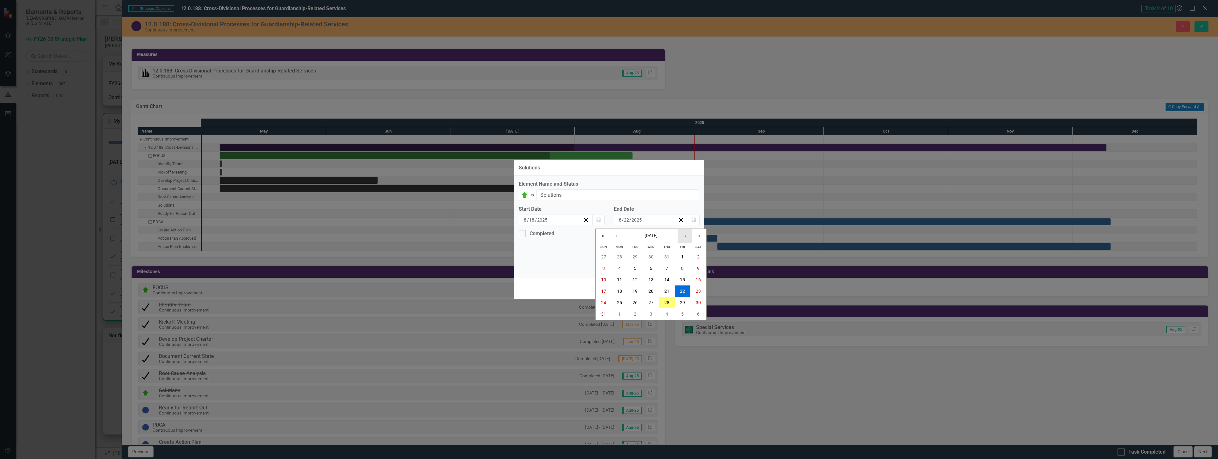
click at [680, 236] on button "›" at bounding box center [685, 236] width 14 height 14
click at [683, 256] on abbr "5" at bounding box center [682, 256] width 3 height 5
type input "50"
drag, startPoint x: 697, startPoint y: 263, endPoint x: 657, endPoint y: 265, distance: 40.4
click at [657, 265] on div at bounding box center [656, 262] width 5 height 5
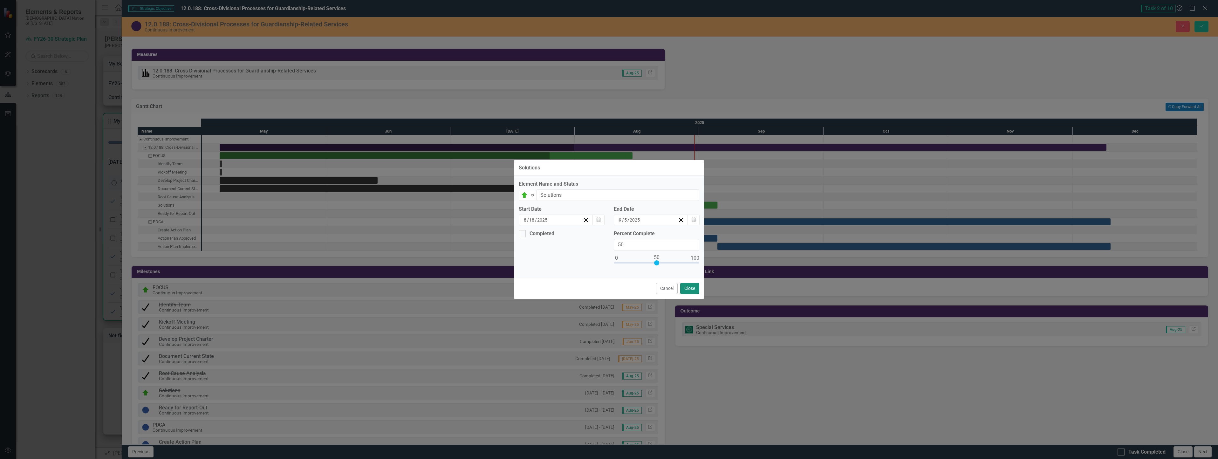
click at [691, 289] on button "Close" at bounding box center [689, 288] width 19 height 11
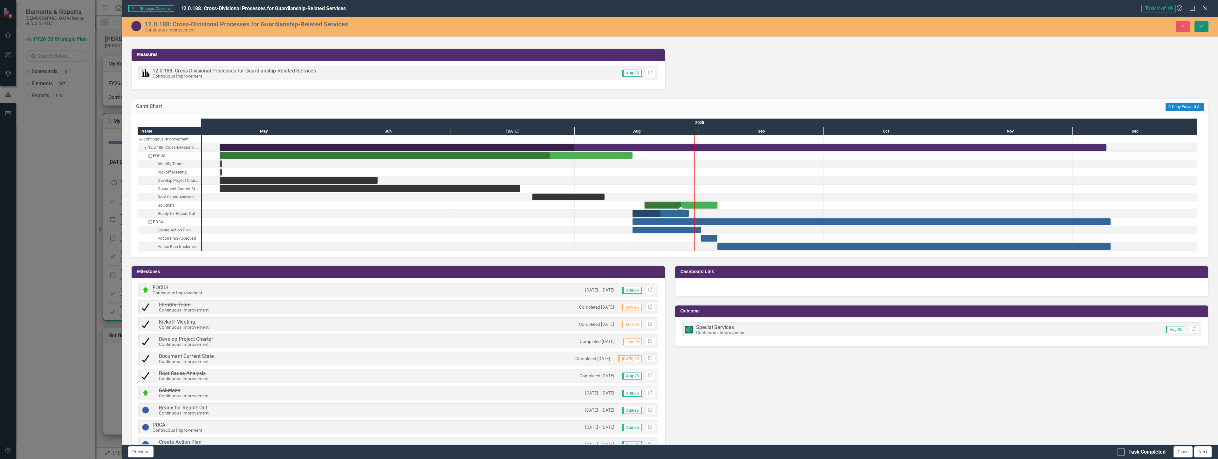
click at [1200, 24] on button "Save" at bounding box center [1202, 26] width 14 height 11
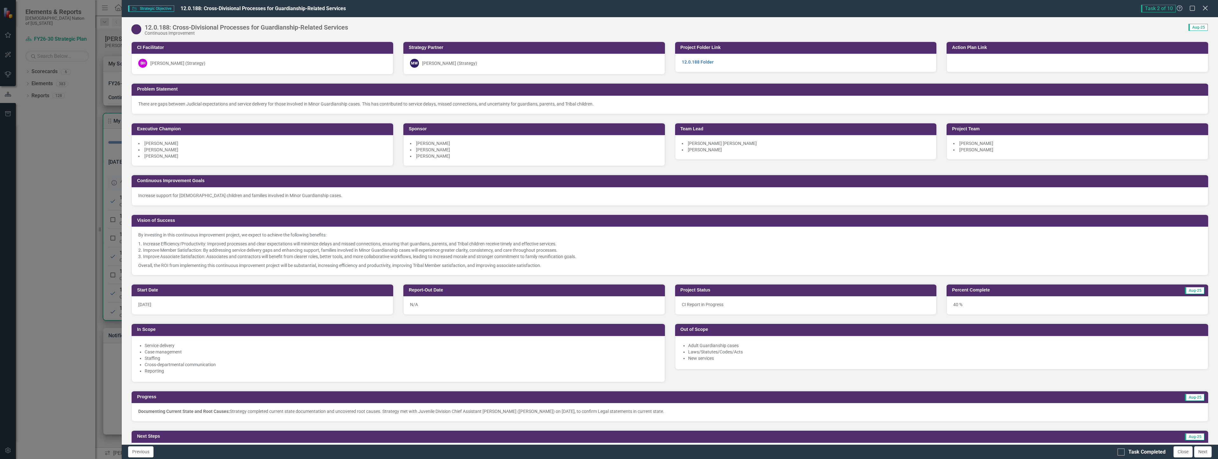
click at [1205, 9] on icon at bounding box center [1205, 8] width 5 height 5
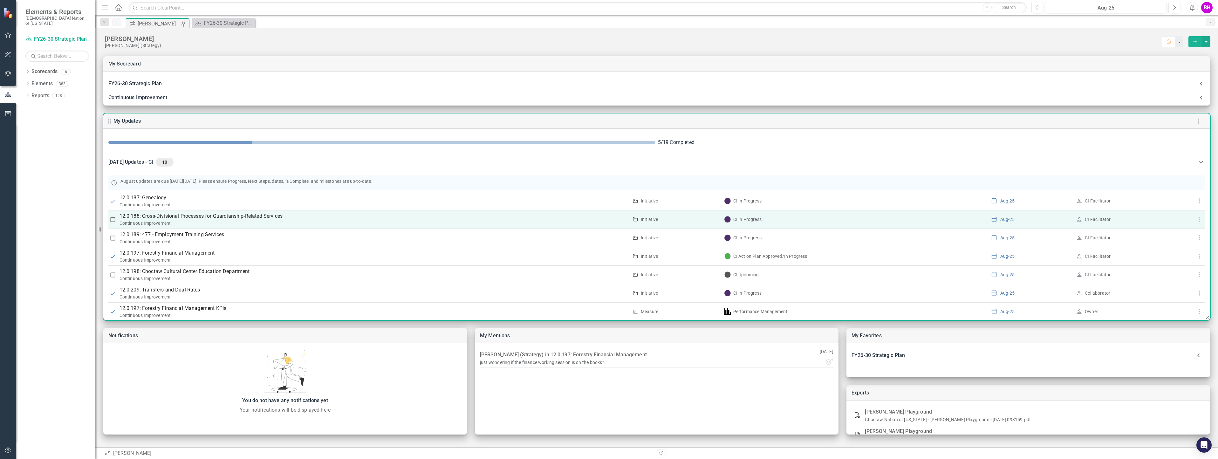
click at [174, 216] on p "12.0.188: Cross-Divisional Processes for Guardianship-Related Services" at bounding box center [374, 216] width 509 height 8
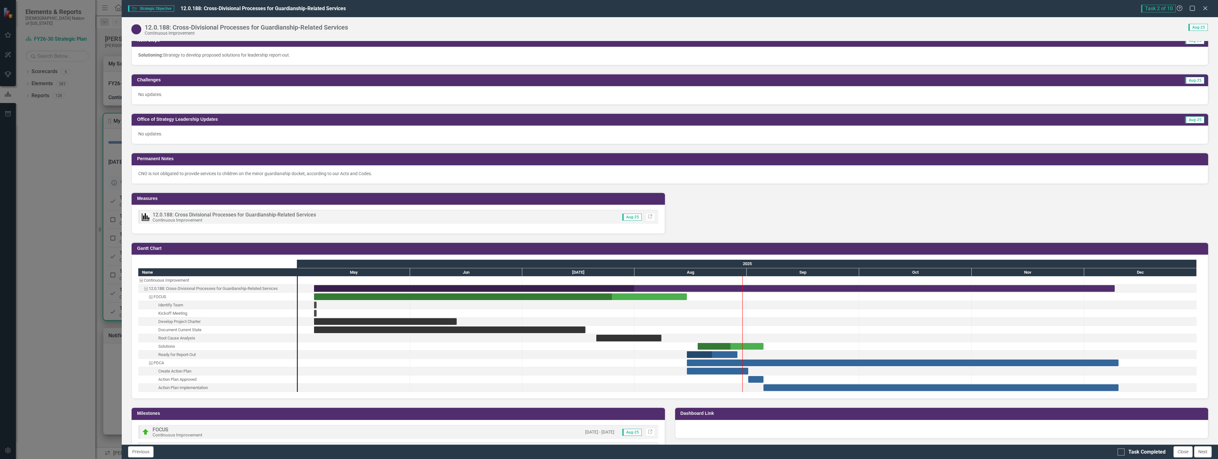
scroll to position [540, 0]
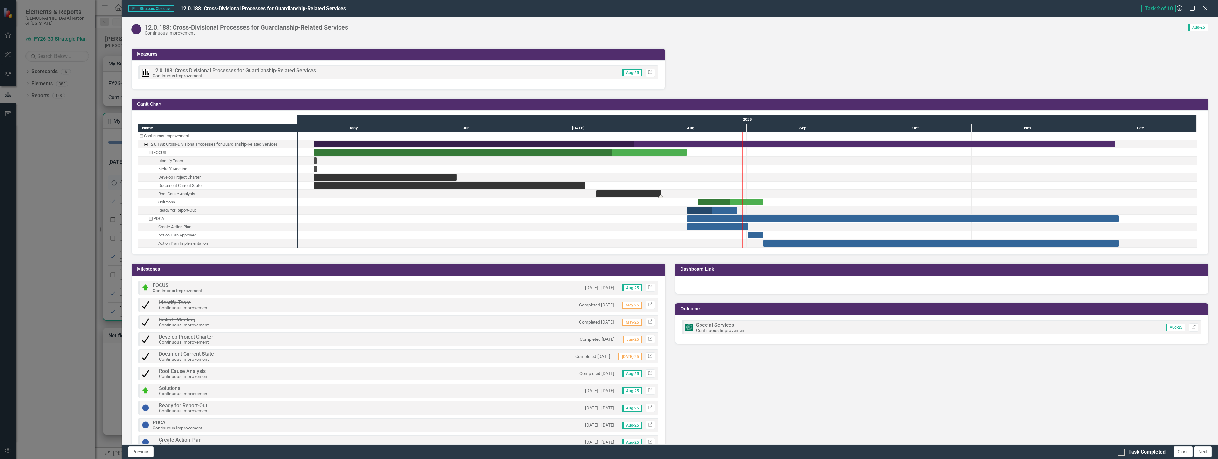
click at [649, 194] on div "Task: Start date: 2025-07-21 End date: 2025-08-08" at bounding box center [628, 193] width 65 height 7
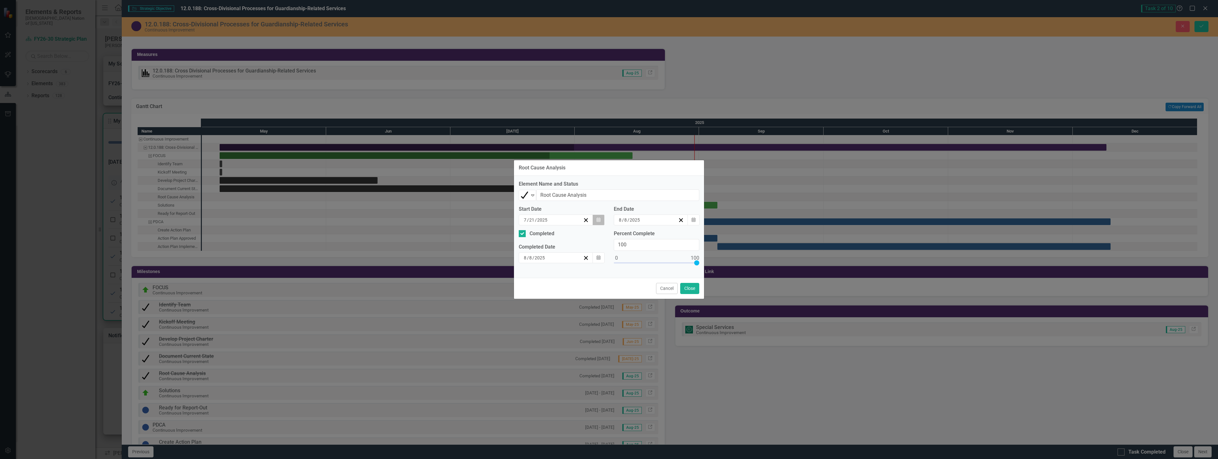
click at [599, 221] on icon "Calendar" at bounding box center [599, 220] width 4 height 4
click at [591, 236] on button "›" at bounding box center [590, 236] width 14 height 14
click at [669, 292] on button "Cancel" at bounding box center [667, 288] width 22 height 11
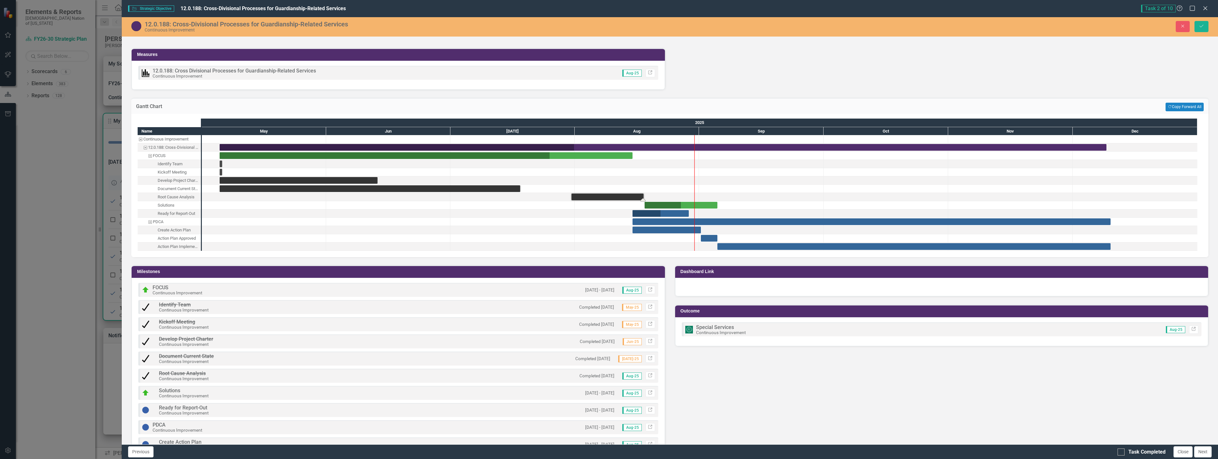
drag, startPoint x: 565, startPoint y: 197, endPoint x: 603, endPoint y: 199, distance: 38.5
drag, startPoint x: 520, startPoint y: 188, endPoint x: 591, endPoint y: 191, distance: 71.0
drag, startPoint x: 684, startPoint y: 213, endPoint x: 768, endPoint y: 214, distance: 84.6
click at [1201, 22] on button "Save" at bounding box center [1202, 26] width 14 height 11
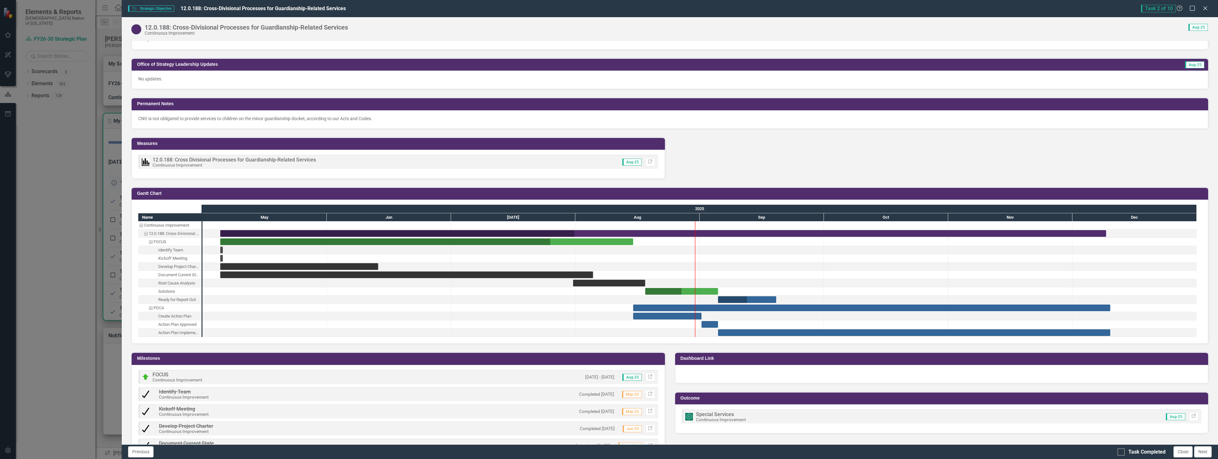
scroll to position [604, 0]
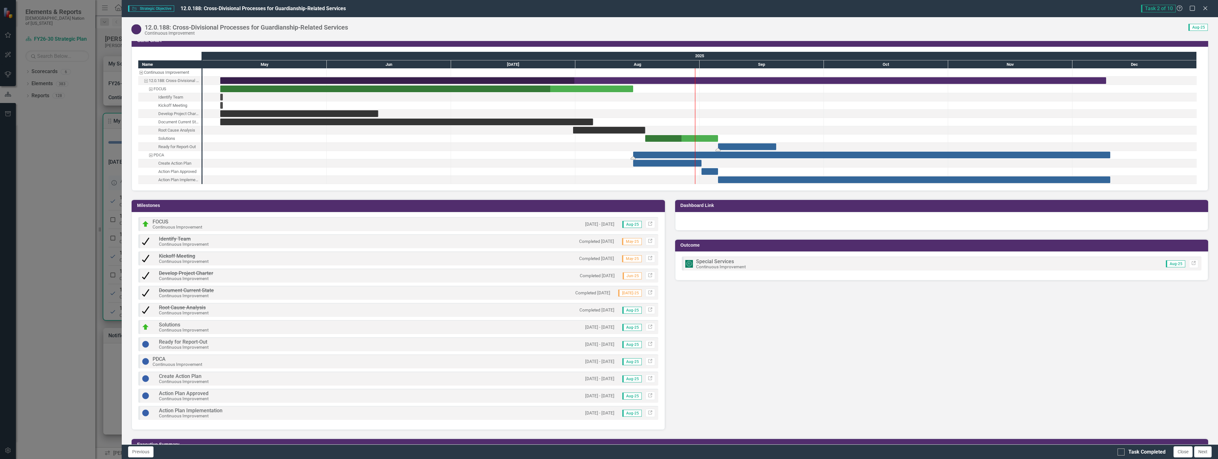
drag, startPoint x: 747, startPoint y: 149, endPoint x: 717, endPoint y: 153, distance: 30.1
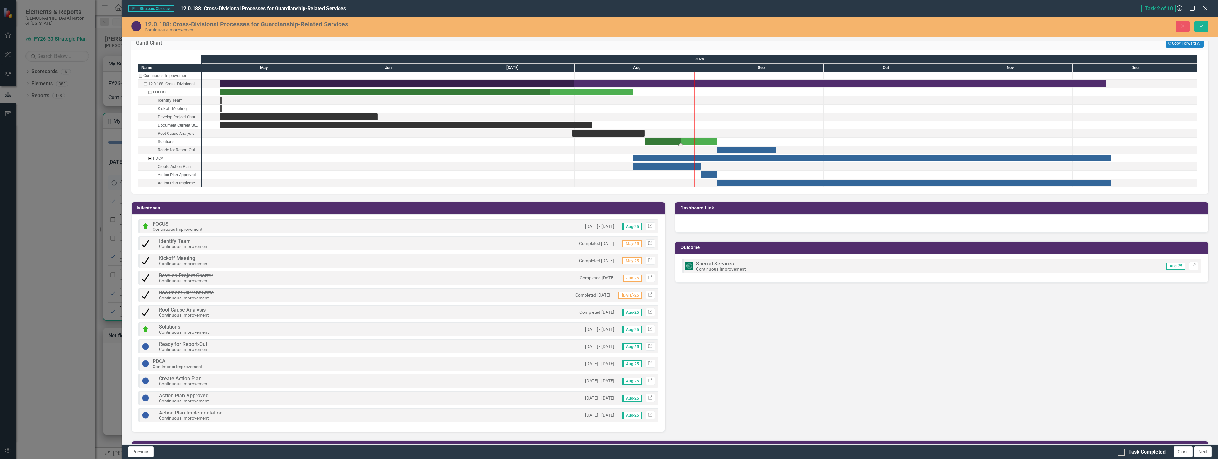
click at [712, 140] on div "Task: Start date: 2025-08-18 End date: 2025-09-05" at bounding box center [681, 141] width 73 height 7
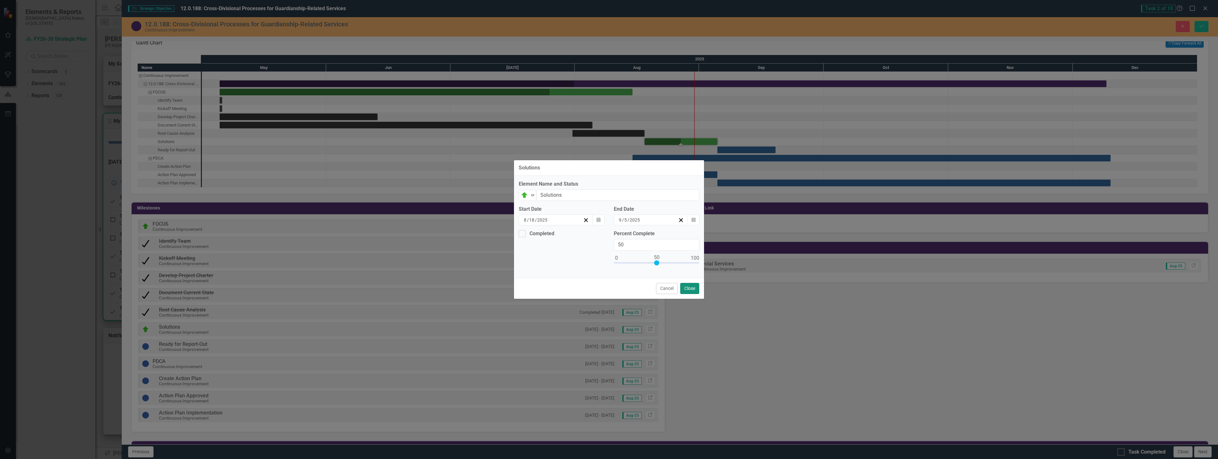
click at [699, 289] on button "Close" at bounding box center [689, 288] width 19 height 11
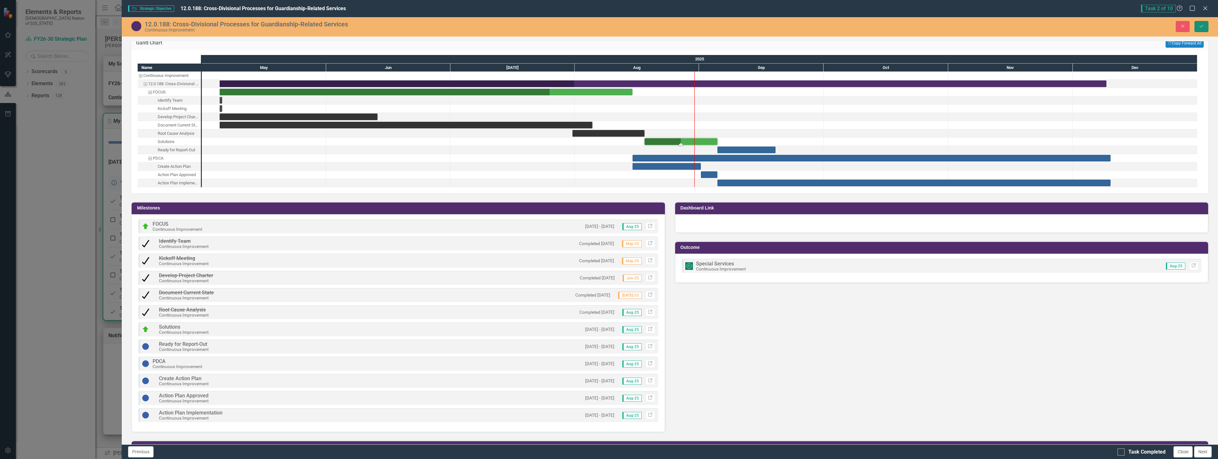
click at [1202, 26] on icon "Save" at bounding box center [1202, 26] width 6 height 4
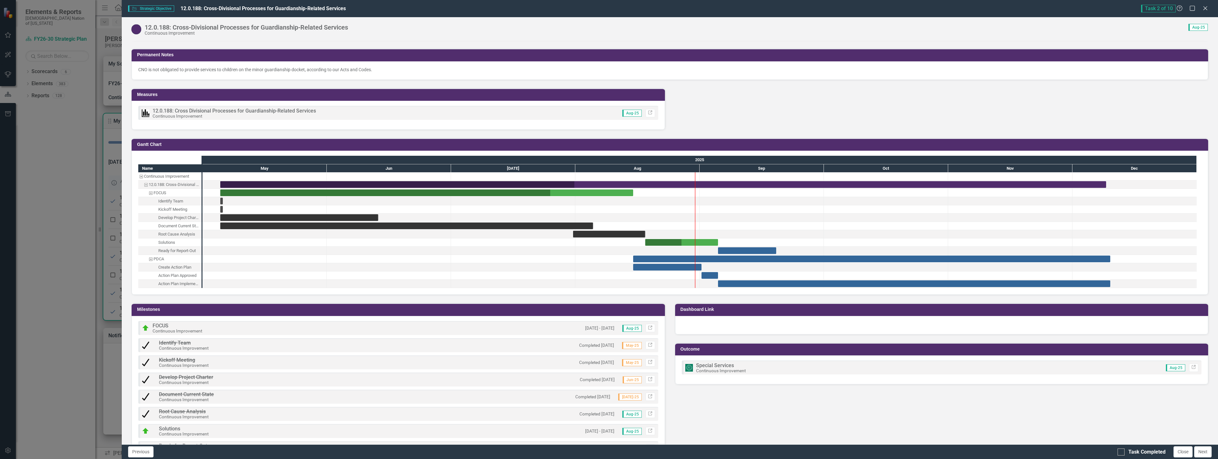
scroll to position [509, 0]
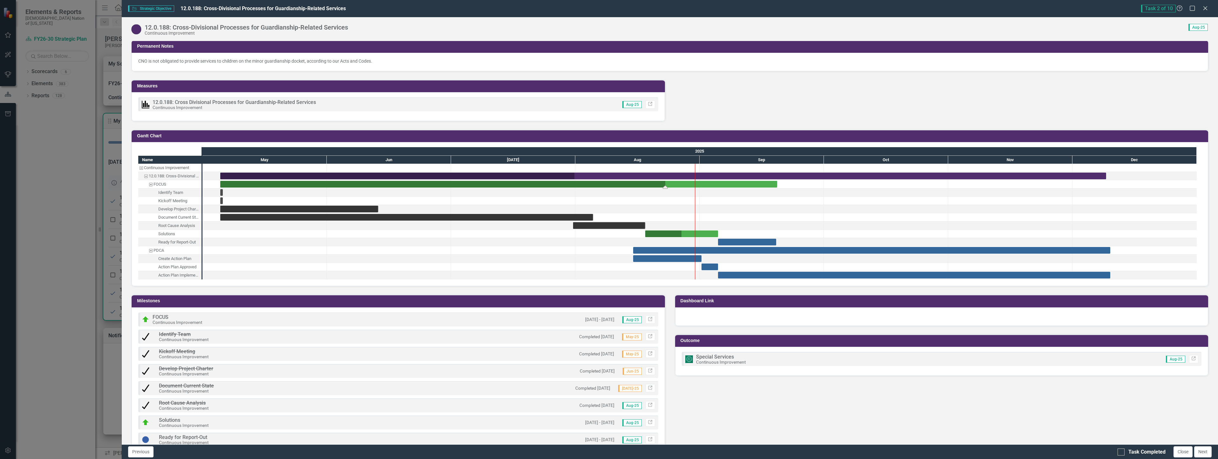
drag, startPoint x: 633, startPoint y: 184, endPoint x: 777, endPoint y: 187, distance: 143.4
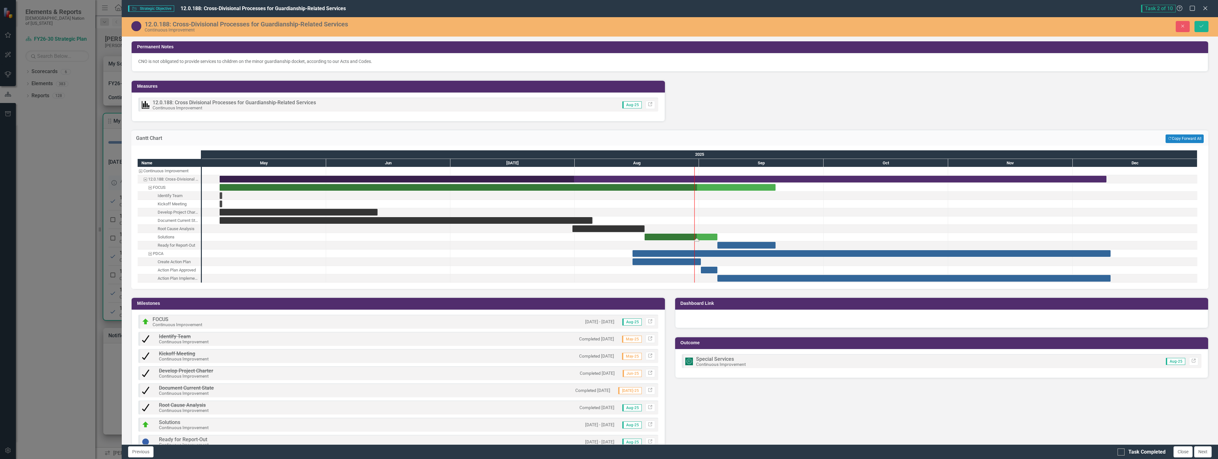
drag, startPoint x: 681, startPoint y: 239, endPoint x: 695, endPoint y: 236, distance: 14.6
click at [1201, 23] on button "Save" at bounding box center [1202, 26] width 14 height 11
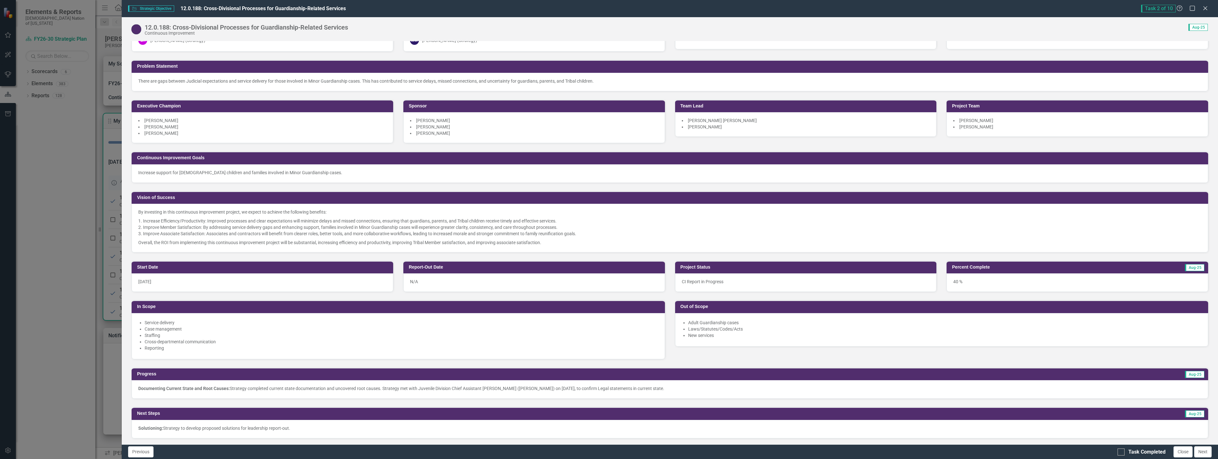
scroll to position [32, 0]
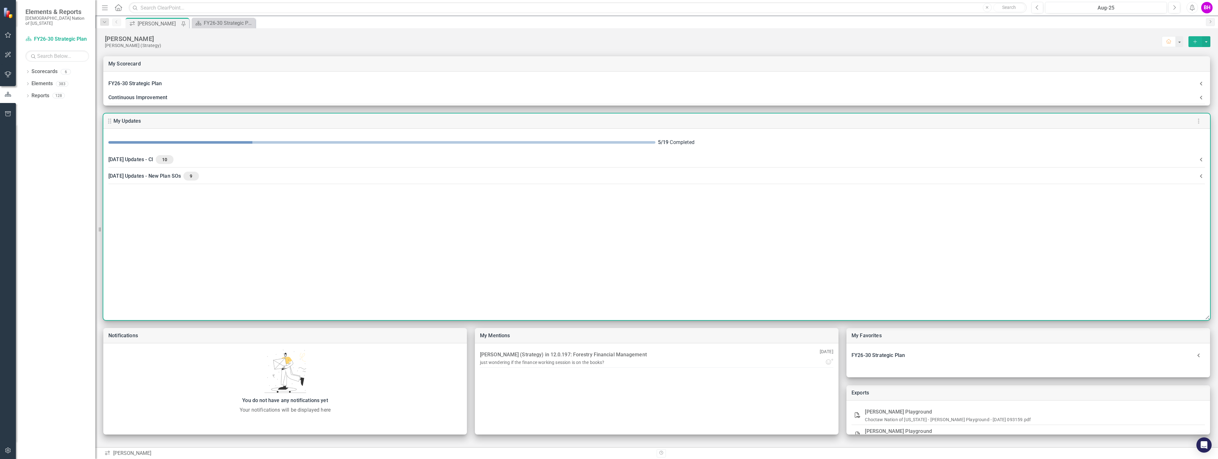
click at [310, 157] on div "August 2025 Updates - CI 10" at bounding box center [652, 159] width 1089 height 9
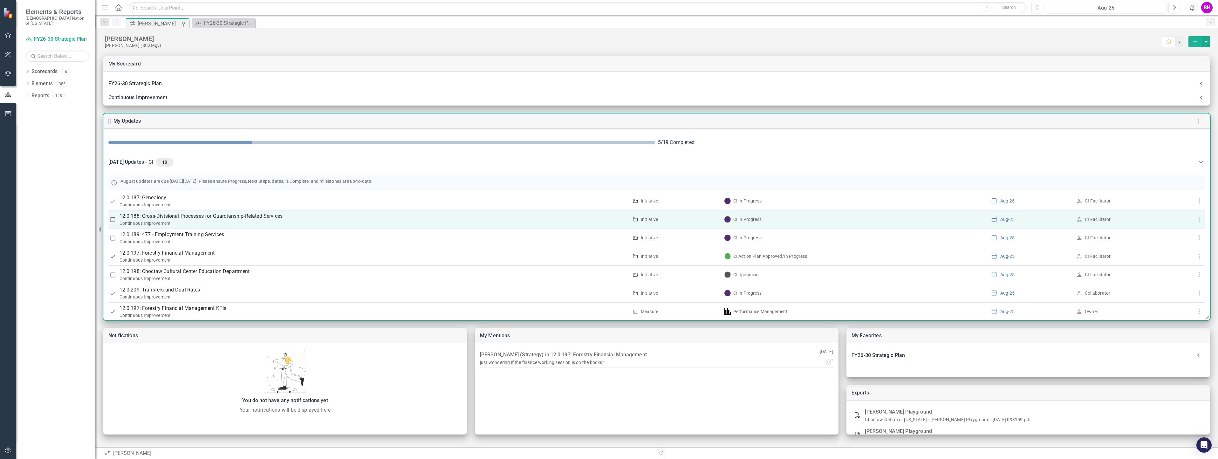
click at [245, 215] on p "12.0.188: Cross-Divisional Processes for Guardianship-Related Services" at bounding box center [374, 216] width 509 height 8
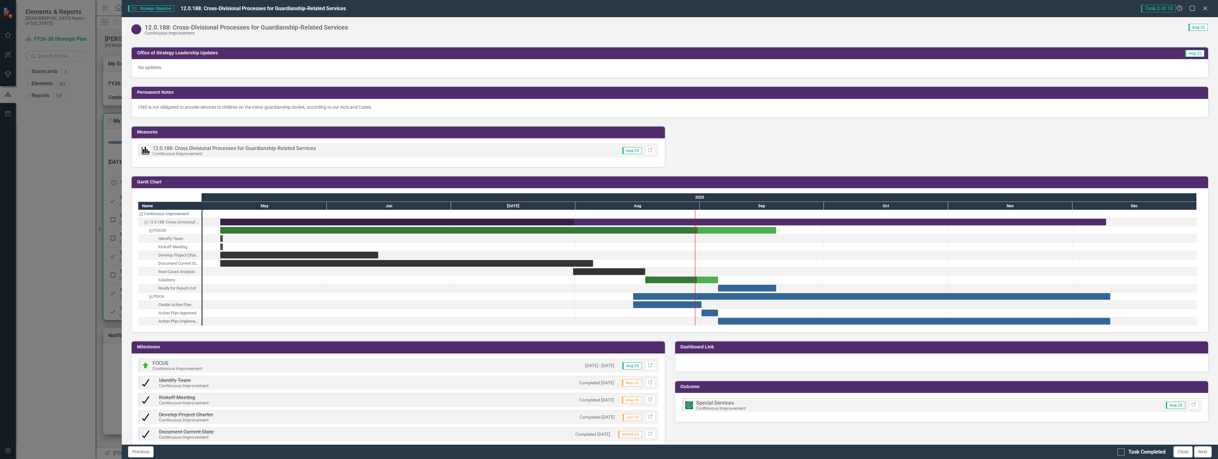
scroll to position [635, 0]
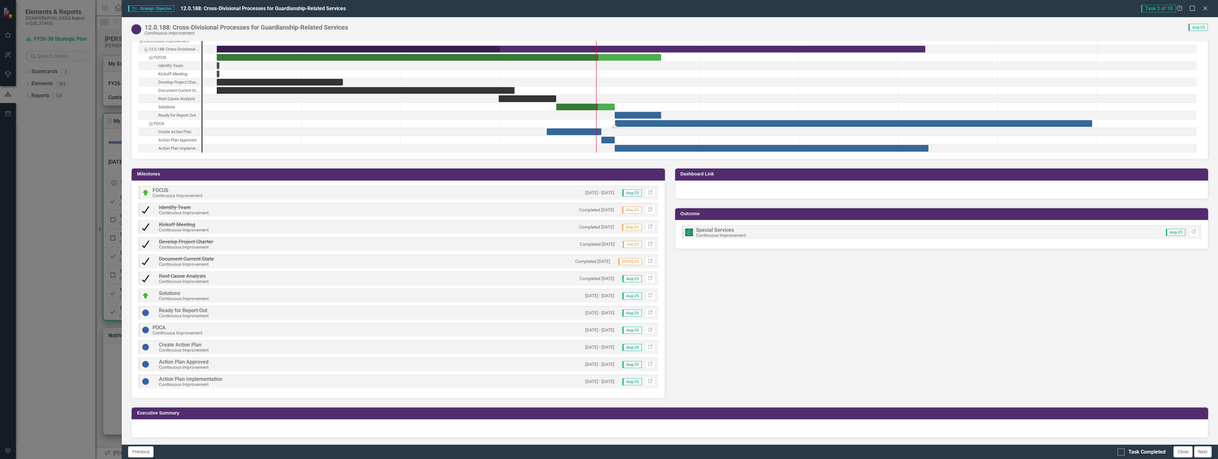
drag, startPoint x: 654, startPoint y: 123, endPoint x: 636, endPoint y: 130, distance: 19.7
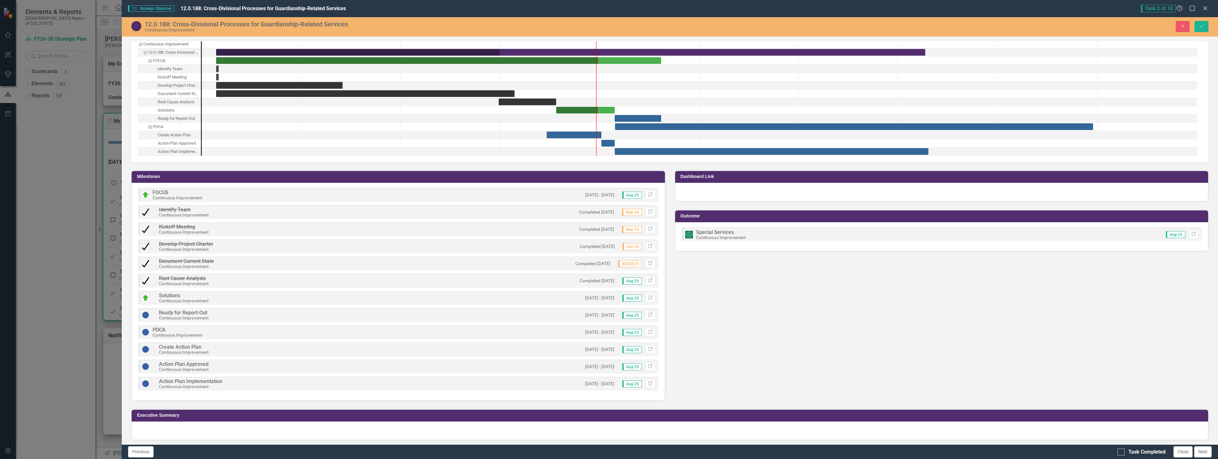
scroll to position [638, 0]
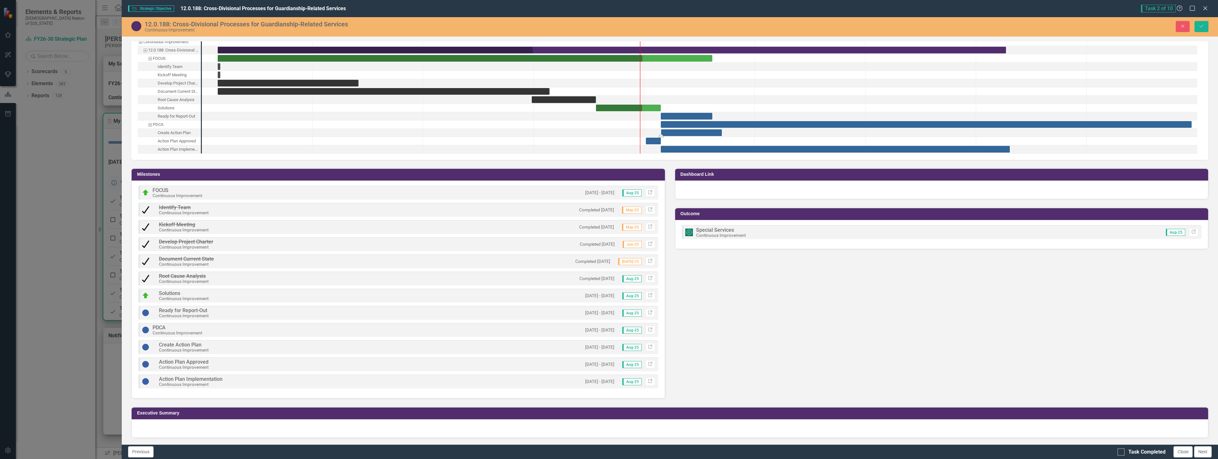
drag, startPoint x: 617, startPoint y: 130, endPoint x: 693, endPoint y: 131, distance: 76.3
drag, startPoint x: 656, startPoint y: 141, endPoint x: 730, endPoint y: 146, distance: 74.5
drag, startPoint x: 750, startPoint y: 148, endPoint x: 825, endPoint y: 147, distance: 75.0
drag, startPoint x: 1191, startPoint y: 125, endPoint x: 1083, endPoint y: 135, distance: 108.8
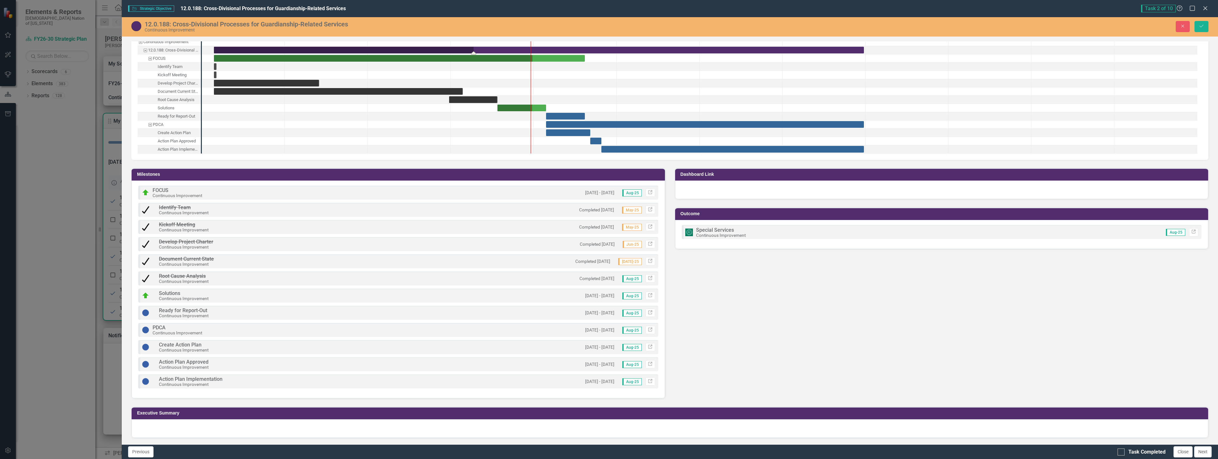
drag, startPoint x: 1106, startPoint y: 49, endPoint x: 863, endPoint y: 59, distance: 243.4
click at [1200, 24] on icon "Save" at bounding box center [1202, 26] width 6 height 4
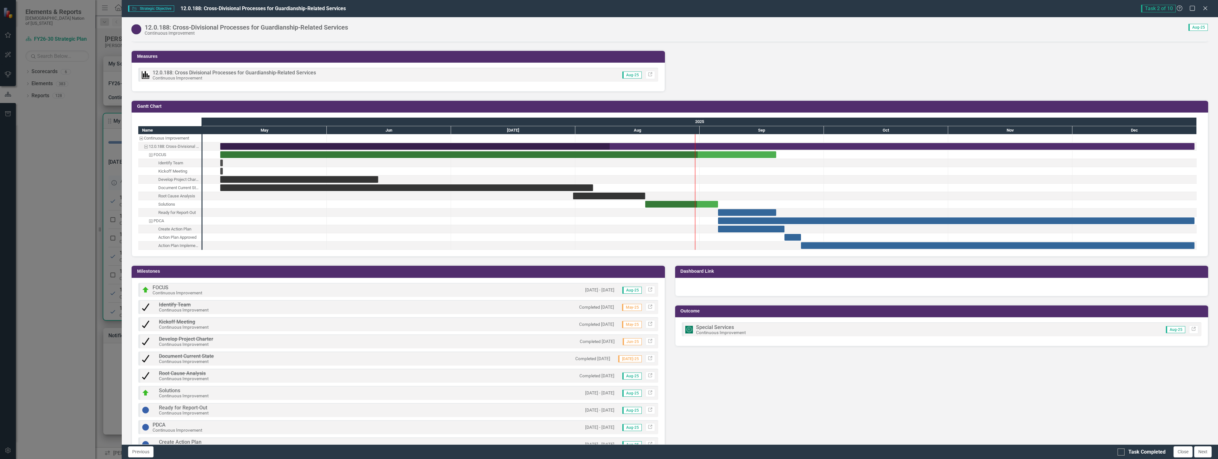
scroll to position [413, 0]
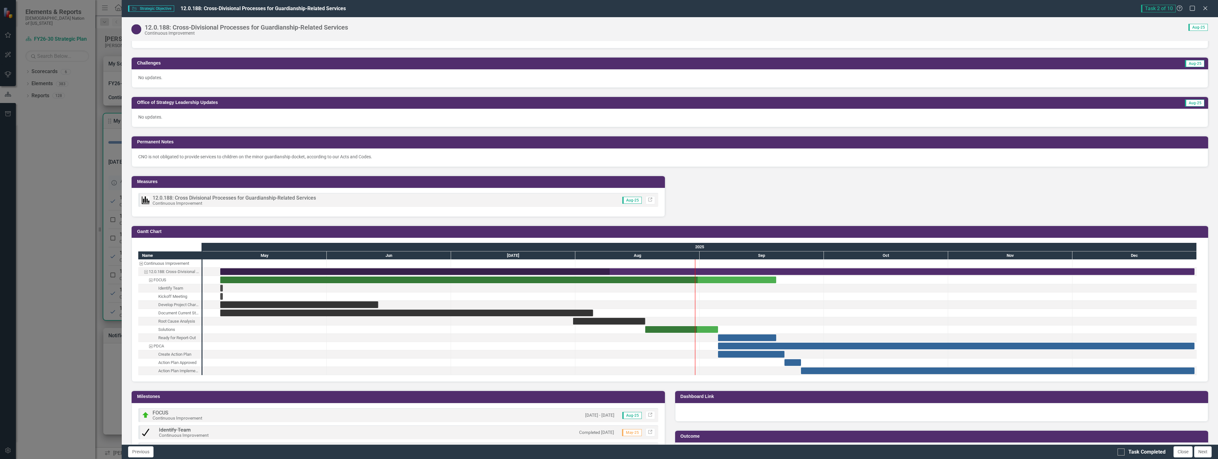
click at [340, 159] on p "CNO is not obligated to provide services to children on the minor guardianship …" at bounding box center [669, 157] width 1063 height 6
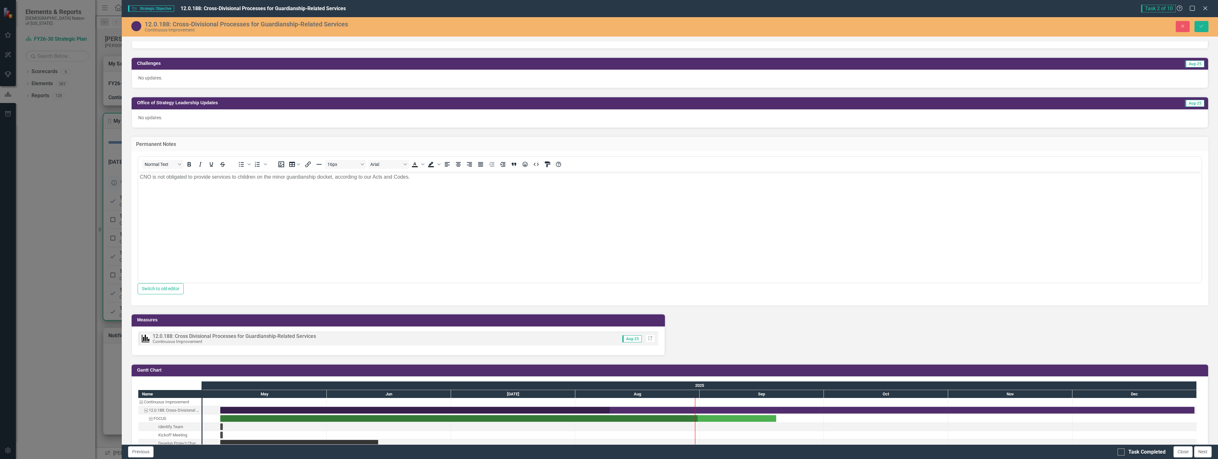
scroll to position [0, 0]
click at [1203, 27] on icon "Save" at bounding box center [1202, 26] width 6 height 4
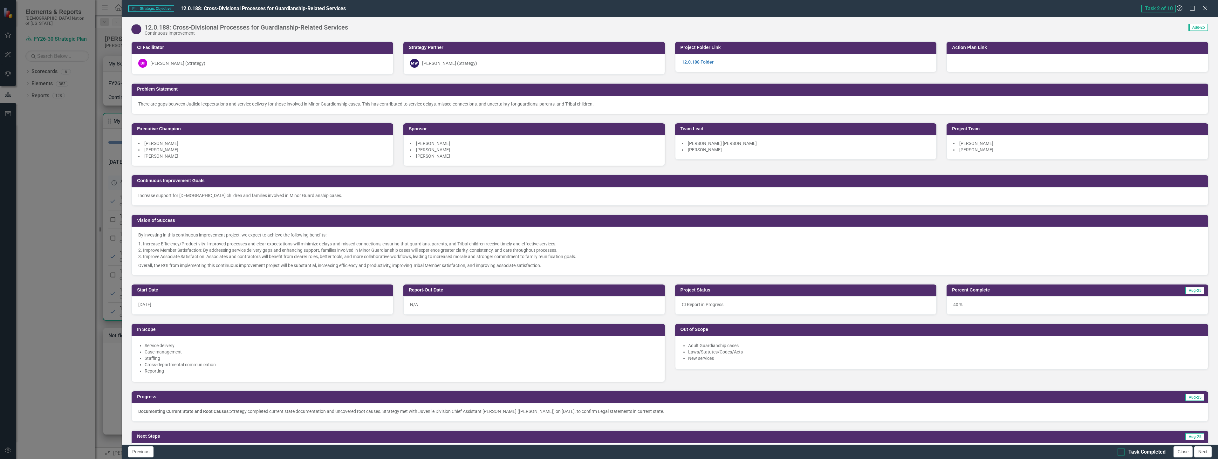
click at [1124, 451] on div at bounding box center [1121, 452] width 7 height 7
click at [1122, 451] on input "Task Completed" at bounding box center [1120, 451] width 4 height 4
checkbox input "true"
click at [1203, 8] on icon "Close" at bounding box center [1205, 8] width 8 height 6
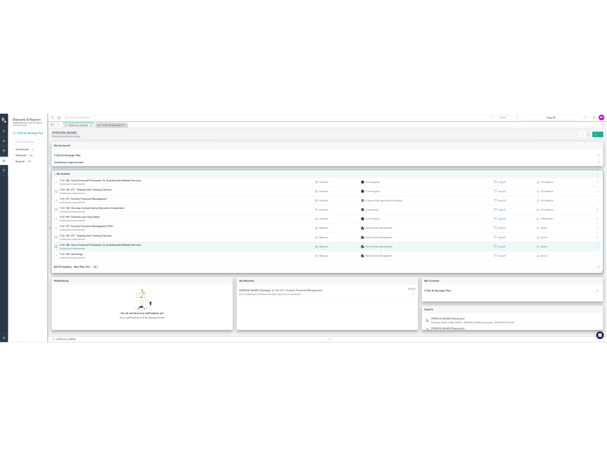
scroll to position [83, 0]
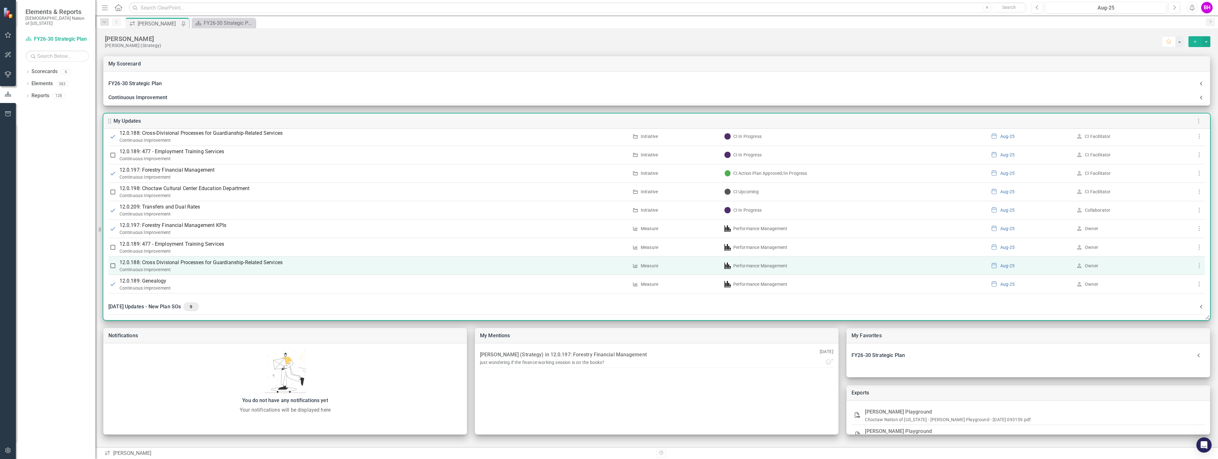
click at [268, 263] on p "12.0.188: Cross Divisional Processes for Guardianship-Related Services" at bounding box center [374, 263] width 509 height 8
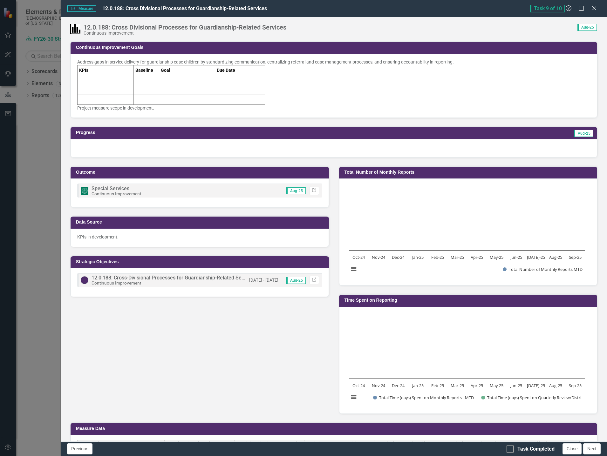
click at [187, 277] on span "12.0.188: Cross-Divisional Processes for Guardianship-Related Services" at bounding box center [174, 278] width 164 height 6
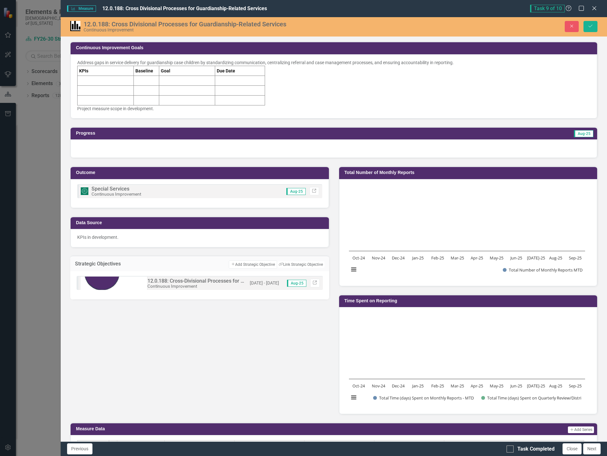
drag, startPoint x: 595, startPoint y: 8, endPoint x: 579, endPoint y: 7, distance: 15.6
click at [595, 8] on icon at bounding box center [595, 8] width 4 height 4
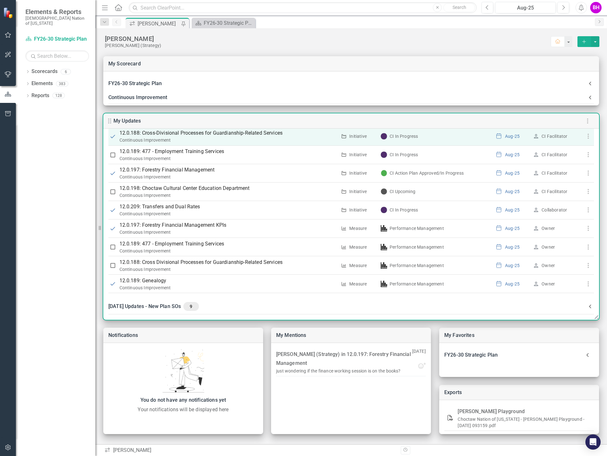
click at [207, 134] on p "12.0.188: Cross-Divisional Processes for Guardianship-Related Services" at bounding box center [229, 133] width 218 height 8
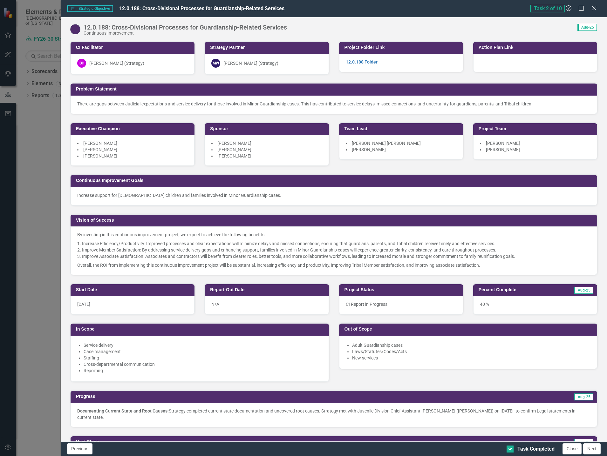
click at [594, 6] on icon "Close" at bounding box center [594, 8] width 6 height 5
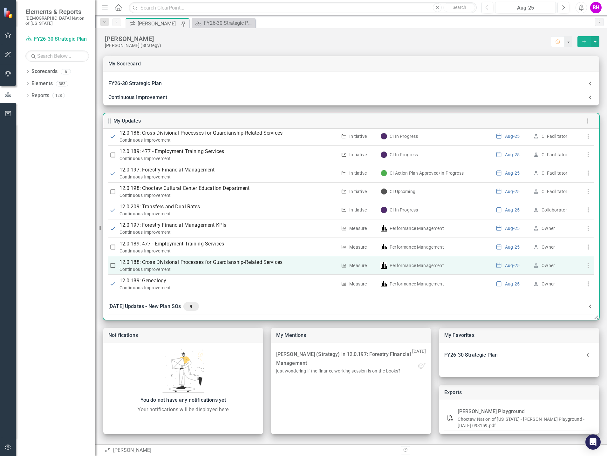
click at [212, 263] on p "12.0.188: Cross Divisional Processes for Guardianship-Related Services" at bounding box center [229, 263] width 218 height 8
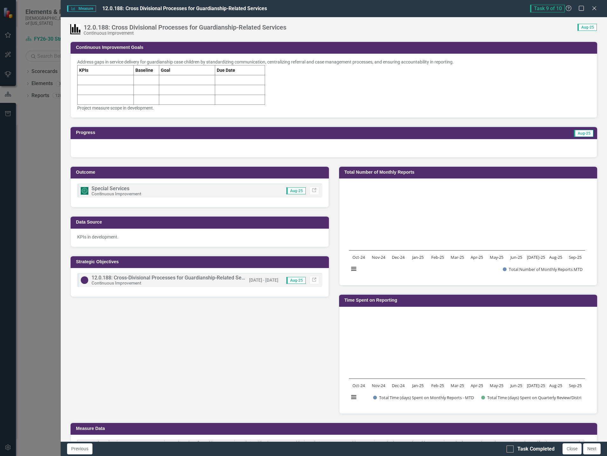
click at [269, 59] on div "Address gaps in service delivery for guardianship case children by standardizin…" at bounding box center [333, 62] width 513 height 6
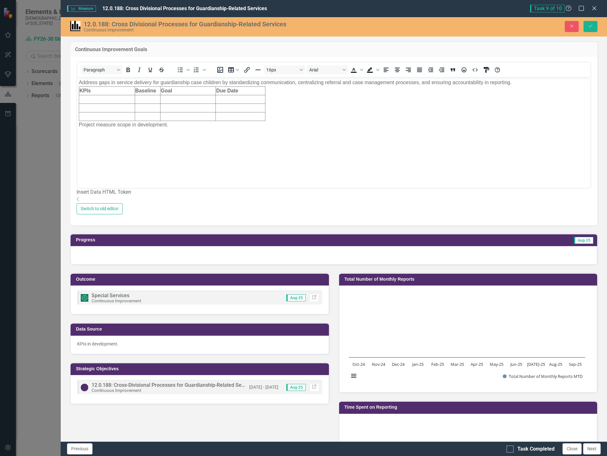
scroll to position [0, 0]
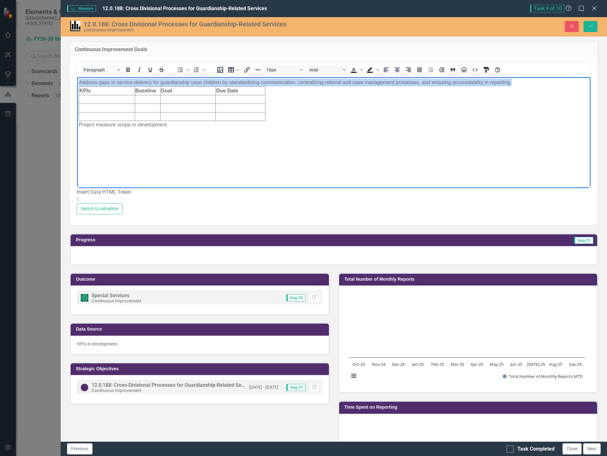
drag, startPoint x: 525, startPoint y: 85, endPoint x: 49, endPoint y: 82, distance: 475.9
click at [77, 82] on html "Address gaps in service delivery for guardianship case children by standardizin…" at bounding box center [333, 124] width 513 height 95
paste body "Rich Text Area. Press ALT-0 for help."
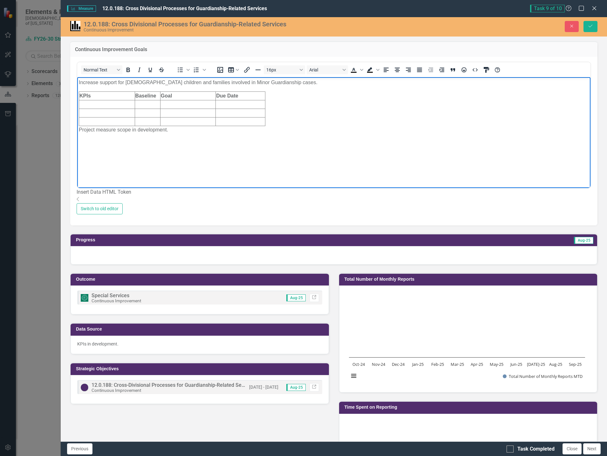
click at [109, 102] on td "Rich Text Area. Press ALT-0 for help." at bounding box center [107, 104] width 56 height 9
click at [113, 117] on td "Rich Text Area. Press ALT-0 for help." at bounding box center [107, 113] width 56 height 9
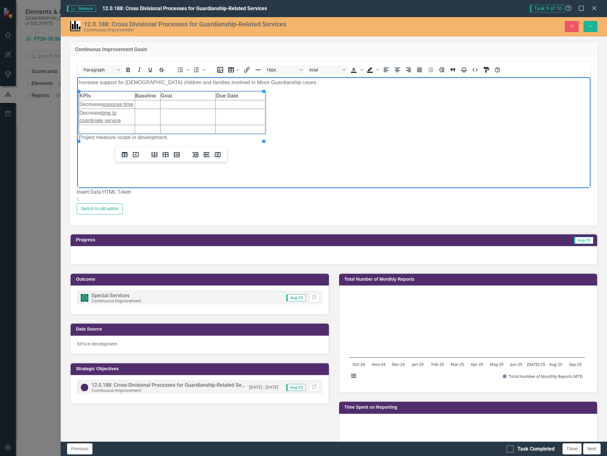
click at [108, 134] on td "Rich Text Area. Press ALT-0 for help." at bounding box center [107, 129] width 56 height 9
click at [164, 164] on icon "Insert row after" at bounding box center [166, 163] width 8 height 8
click at [99, 150] on td "Rich Text Area. Press ALT-0 for help." at bounding box center [107, 145] width 56 height 9
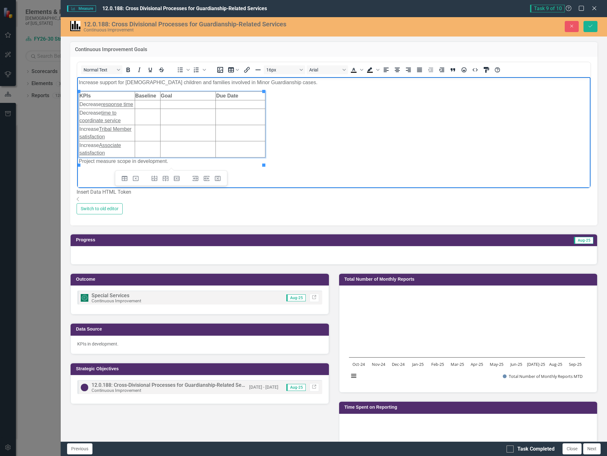
click at [286, 172] on body "Increase support for Choctaw children and families involved in Minor Guardiansh…" at bounding box center [333, 124] width 513 height 95
drag, startPoint x: 183, startPoint y: 170, endPoint x: 53, endPoint y: 170, distance: 130.3
click at [77, 170] on html "Increase support for Choctaw children and families involved in Minor Guardiansh…" at bounding box center [333, 124] width 513 height 95
click at [151, 105] on td "Rich Text Area. Press ALT-0 for help." at bounding box center [147, 104] width 25 height 9
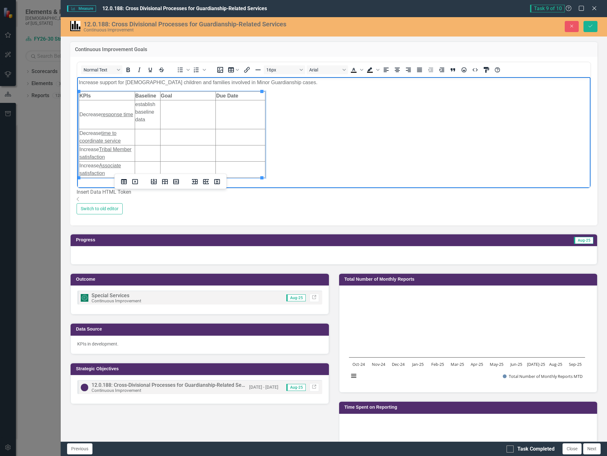
click at [137, 103] on p "establish baseline data" at bounding box center [147, 111] width 24 height 23
click at [147, 125] on td "Establish baseline data" at bounding box center [147, 114] width 25 height 29
drag, startPoint x: 150, startPoint y: 119, endPoint x: 134, endPoint y: 106, distance: 20.8
click at [134, 106] on html "Increase support for Choctaw children and families involved in Minor Guardiansh…" at bounding box center [333, 134] width 513 height 115
copy p "Establish baseline data"
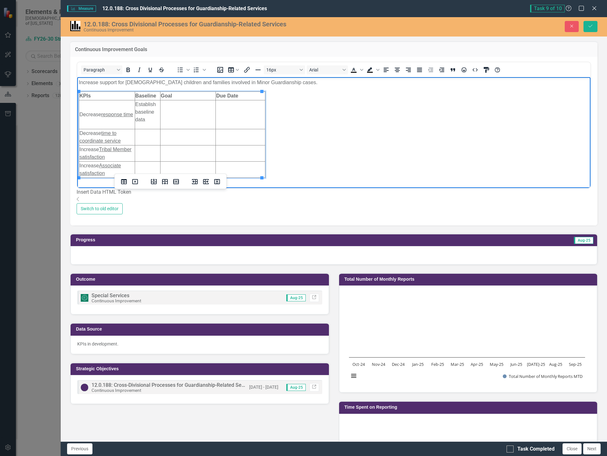
click at [150, 138] on td "Rich Text Area. Press ALT-0 for help." at bounding box center [147, 137] width 25 height 16
click at [147, 160] on td "Rich Text Area. Press ALT-0 for help." at bounding box center [147, 161] width 25 height 16
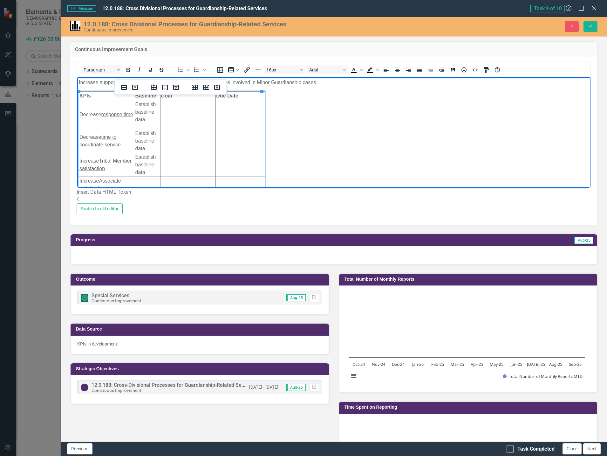
click at [145, 181] on td "Rich Text Area. Press ALT-0 for help." at bounding box center [147, 185] width 25 height 16
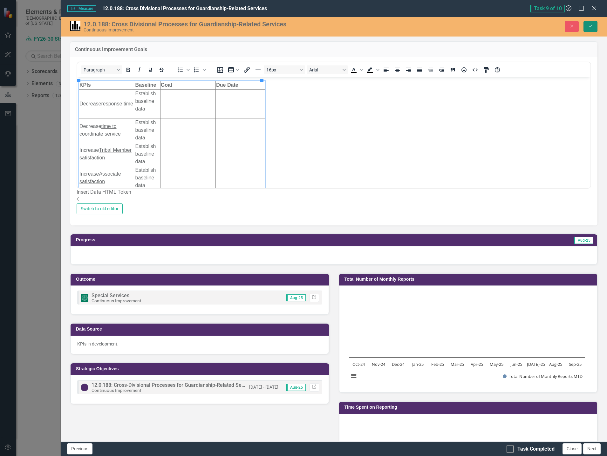
click at [595, 25] on button "Save" at bounding box center [591, 26] width 14 height 11
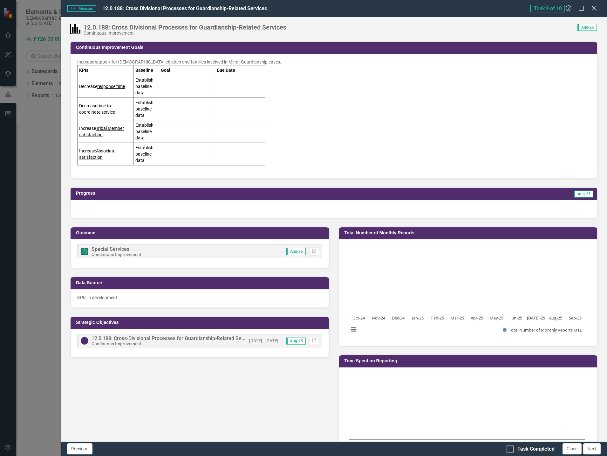
click at [593, 8] on icon "Close" at bounding box center [594, 8] width 8 height 6
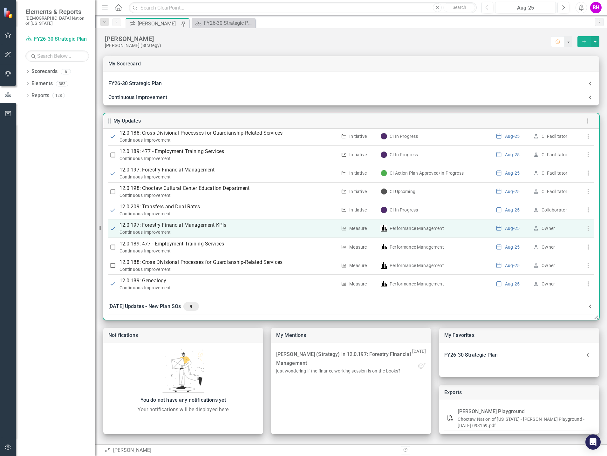
click at [195, 225] on p "12.0.197: Forestry Financial Management KPIs" at bounding box center [229, 226] width 218 height 8
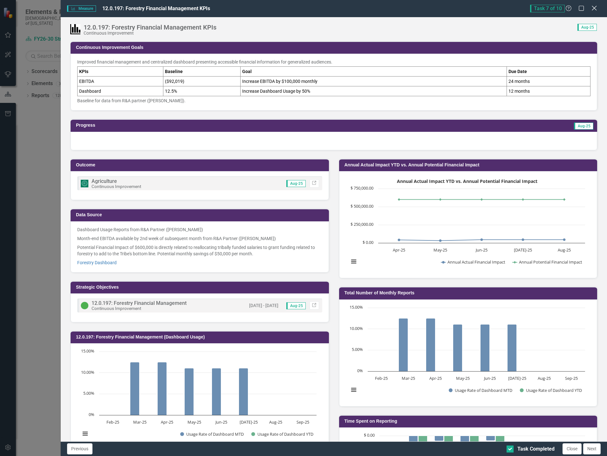
click at [596, 9] on icon "Close" at bounding box center [594, 8] width 8 height 6
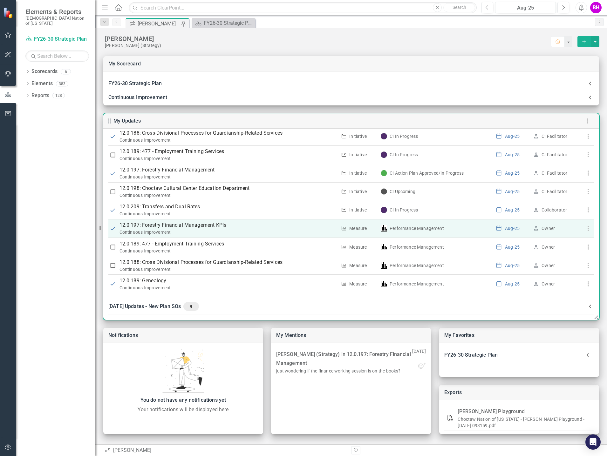
drag, startPoint x: 547, startPoint y: 229, endPoint x: 543, endPoint y: 227, distance: 3.8
click at [543, 227] on div "Owner" at bounding box center [548, 228] width 13 height 6
click at [585, 122] on icon "button" at bounding box center [589, 118] width 8 height 8
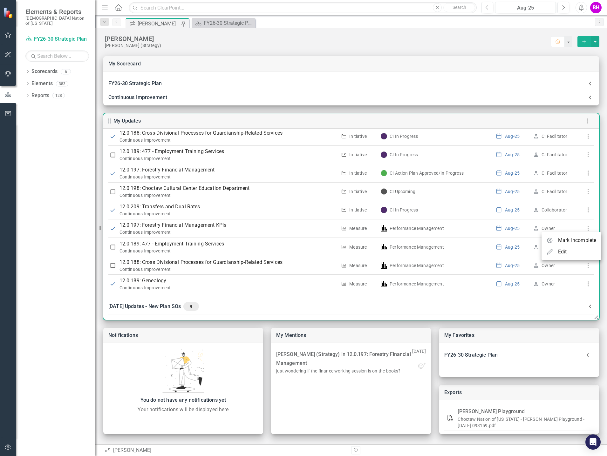
click at [365, 236] on div at bounding box center [303, 228] width 607 height 456
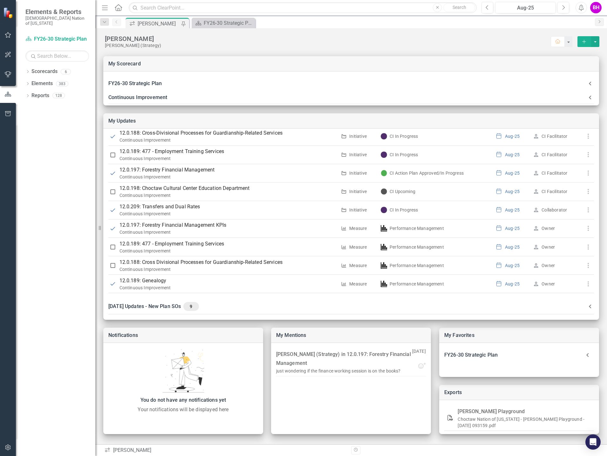
click at [8, 40] on button "button" at bounding box center [8, 35] width 14 height 13
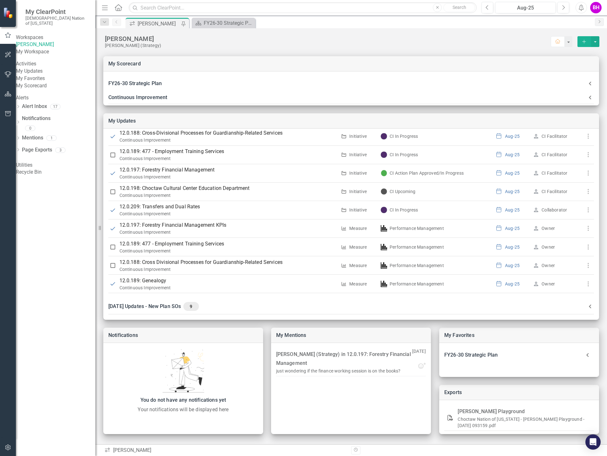
click at [56, 90] on div "My Scorecard" at bounding box center [55, 85] width 79 height 7
click at [11, 95] on button "button" at bounding box center [8, 94] width 14 height 13
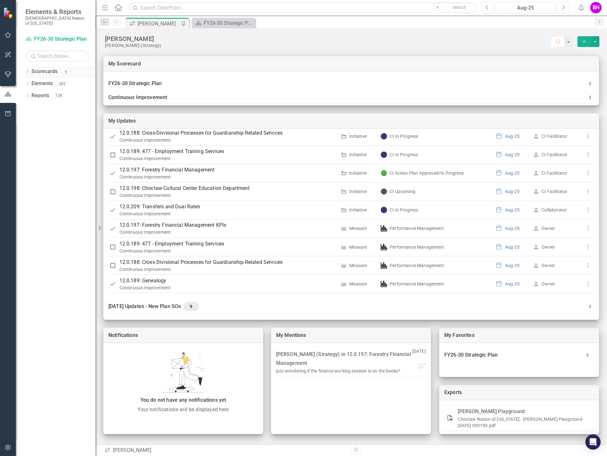
click at [51, 71] on div "Scorecards" at bounding box center [44, 71] width 26 height 10
click at [30, 68] on div "Dropdown Scorecards 6" at bounding box center [60, 72] width 70 height 12
click at [38, 68] on link "Scorecards" at bounding box center [44, 71] width 26 height 7
click at [37, 68] on link "Scorecards" at bounding box center [44, 71] width 26 height 7
click at [3, 38] on button "button" at bounding box center [8, 35] width 14 height 13
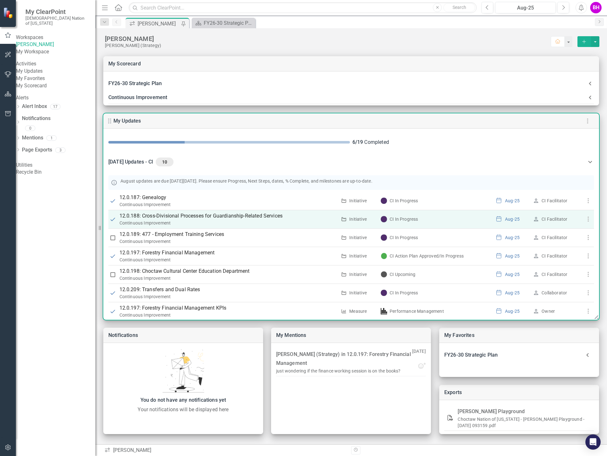
scroll to position [83, 0]
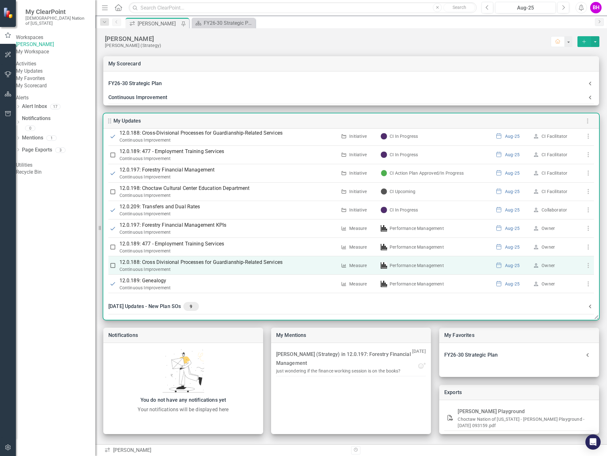
click at [206, 264] on p "12.0.188: Cross Divisional Processes for Guardianship-Related Services" at bounding box center [229, 263] width 218 height 8
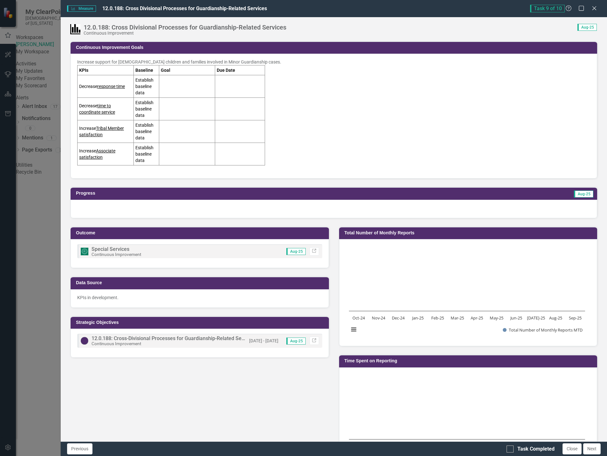
click at [181, 84] on td at bounding box center [187, 86] width 56 height 23
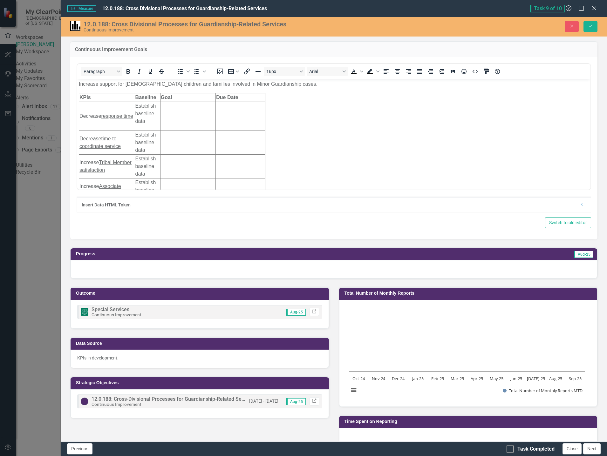
scroll to position [0, 0]
click at [174, 114] on td "Rich Text Area. Press ALT-0 for help." at bounding box center [187, 116] width 55 height 29
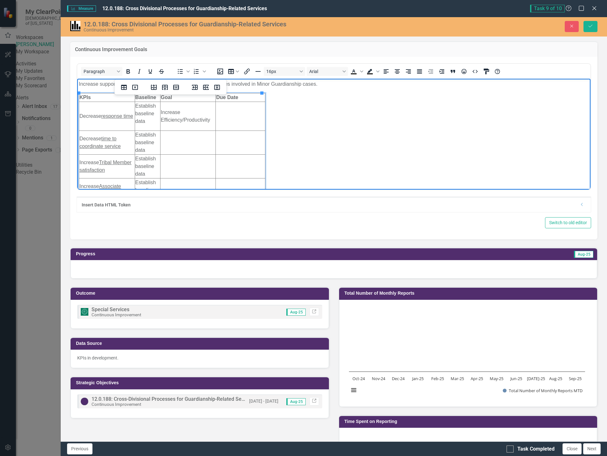
click at [181, 139] on td "Rich Text Area. Press ALT-0 for help." at bounding box center [187, 143] width 55 height 24
click at [202, 151] on td "Increase Efficiency/Productivity" at bounding box center [187, 143] width 55 height 24
drag, startPoint x: 209, startPoint y: 147, endPoint x: 165, endPoint y: 141, distance: 44.6
click at [164, 139] on td "Increase Efficiency/Productivity" at bounding box center [187, 143] width 55 height 24
click at [211, 143] on td "Increase Efficiency/Productivity" at bounding box center [187, 143] width 55 height 24
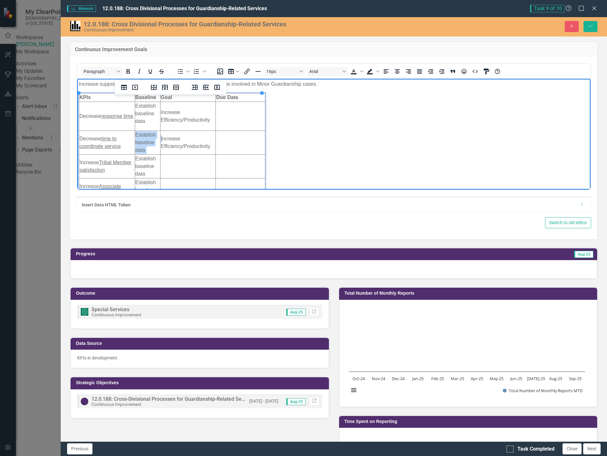
drag, startPoint x: 209, startPoint y: 146, endPoint x: 161, endPoint y: 139, distance: 47.8
click at [161, 139] on td "Increase Efficiency/Productivity" at bounding box center [187, 143] width 55 height 24
click at [172, 143] on span "Increase Efficiency/Productivity" at bounding box center [185, 142] width 49 height 13
drag, startPoint x: 210, startPoint y: 146, endPoint x: 160, endPoint y: 139, distance: 50.6
click at [160, 139] on td "Increase Efficiency/Productivity" at bounding box center [187, 143] width 55 height 24
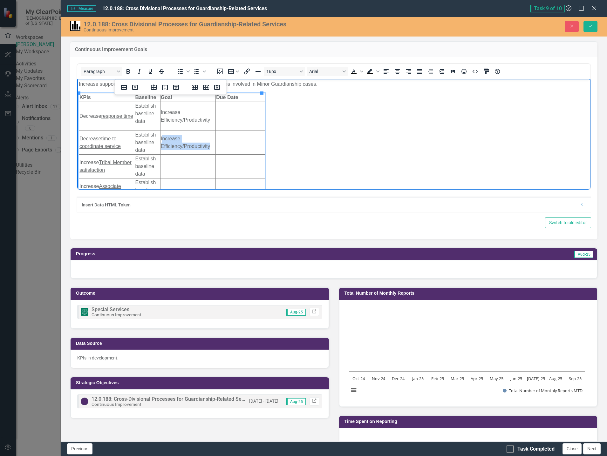
click at [161, 139] on span "Increase Efficiency/Productivity" at bounding box center [185, 142] width 49 height 13
drag, startPoint x: 209, startPoint y: 145, endPoint x: 160, endPoint y: 137, distance: 49.2
click at [160, 137] on html "Increase support for [DEMOGRAPHIC_DATA] children and families involved in Minor…" at bounding box center [333, 148] width 513 height 138
click at [162, 146] on span "Reduce Administrative burden" at bounding box center [186, 142] width 51 height 13
drag, startPoint x: 112, startPoint y: 171, endPoint x: 79, endPoint y: 163, distance: 33.8
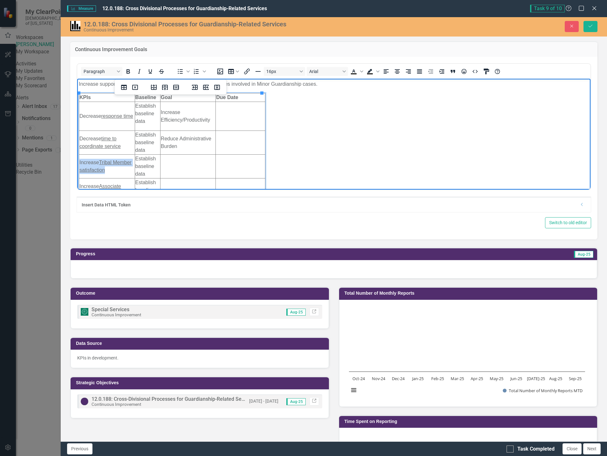
click at [79, 163] on td "Increase Tribal Member satisfaction" at bounding box center [107, 166] width 56 height 24
copy td "Increase Tribal Member satisfaction"
click at [179, 164] on td "Rich Text Area. Press ALT-0 for help." at bounding box center [187, 166] width 55 height 24
click at [161, 170] on u "Tribal Member satisfaction" at bounding box center [187, 166] width 52 height 13
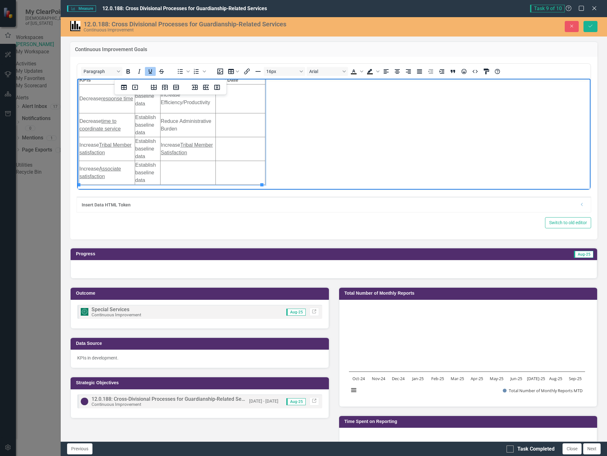
scroll to position [27, 0]
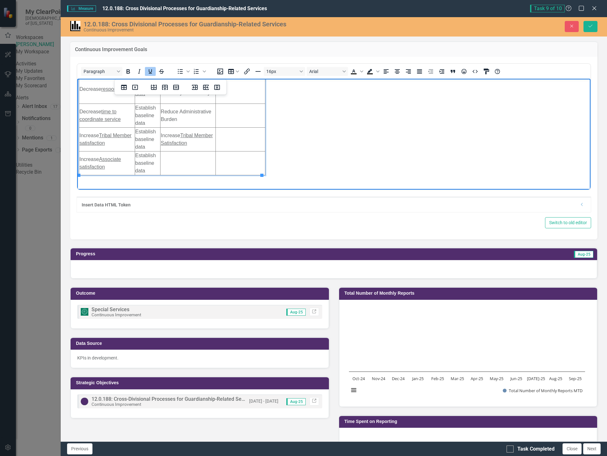
click at [82, 166] on u "Associate satisfaction" at bounding box center [100, 162] width 42 height 13
drag, startPoint x: 109, startPoint y: 167, endPoint x: 80, endPoint y: 161, distance: 29.4
click at [80, 161] on td "Increase Associate Satisfaction" at bounding box center [107, 163] width 56 height 24
copy td "Increase Associate Satisfaction"
click at [182, 162] on td "Rich Text Area. Press ALT-0 for help." at bounding box center [187, 163] width 55 height 24
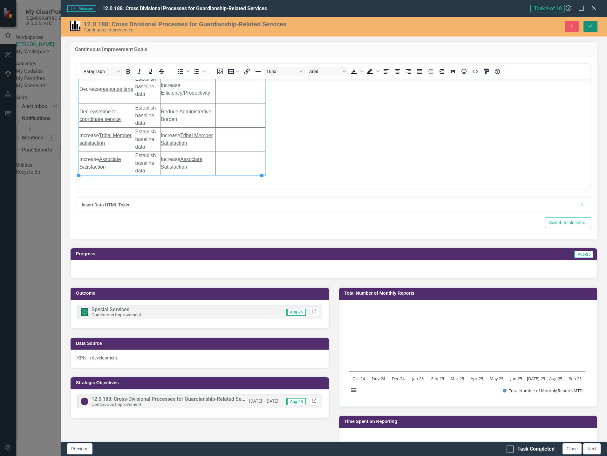
click at [589, 27] on icon "Save" at bounding box center [591, 26] width 6 height 4
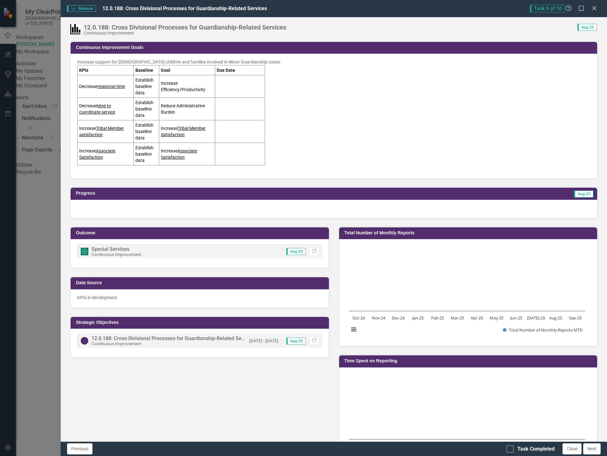
click at [161, 133] on u "Tribal Member Satisfaction" at bounding box center [183, 131] width 45 height 11
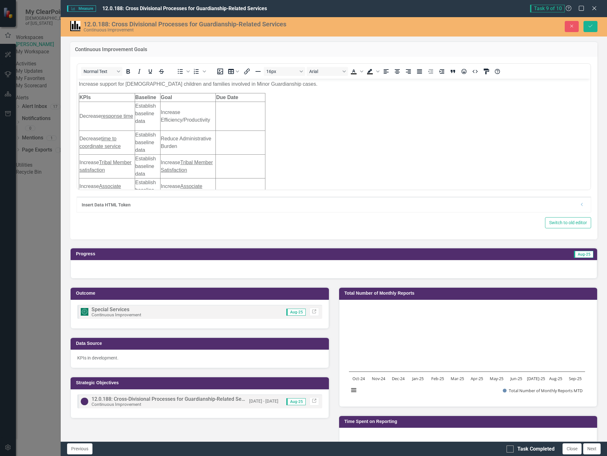
scroll to position [0, 0]
drag, startPoint x: 134, startPoint y: 107, endPoint x: 154, endPoint y: 108, distance: 19.7
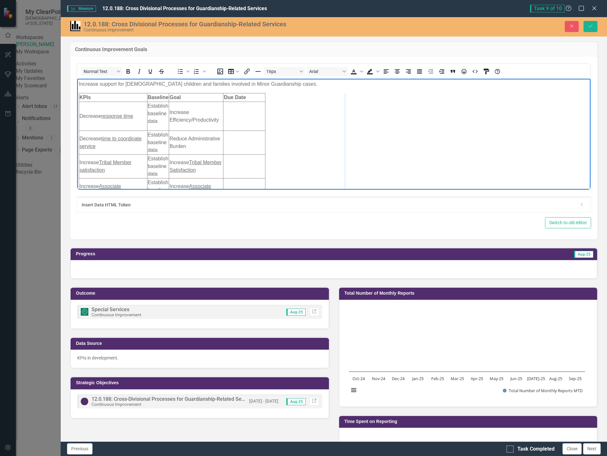
drag, startPoint x: 262, startPoint y: 121, endPoint x: 346, endPoint y: 129, distance: 84.7
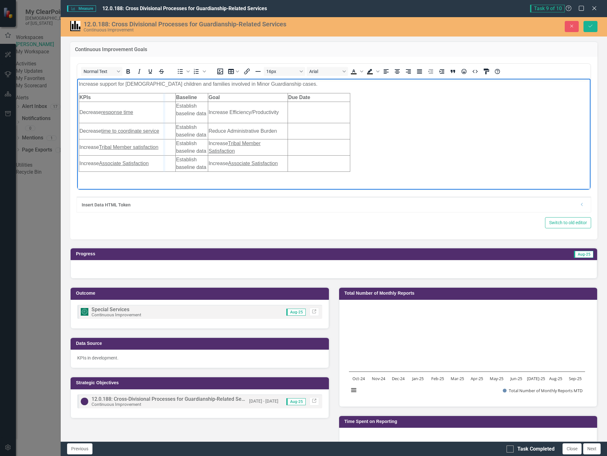
drag, startPoint x: 174, startPoint y: 110, endPoint x: 163, endPoint y: 113, distance: 11.0
drag, startPoint x: 207, startPoint y: 116, endPoint x: 199, endPoint y: 116, distance: 7.6
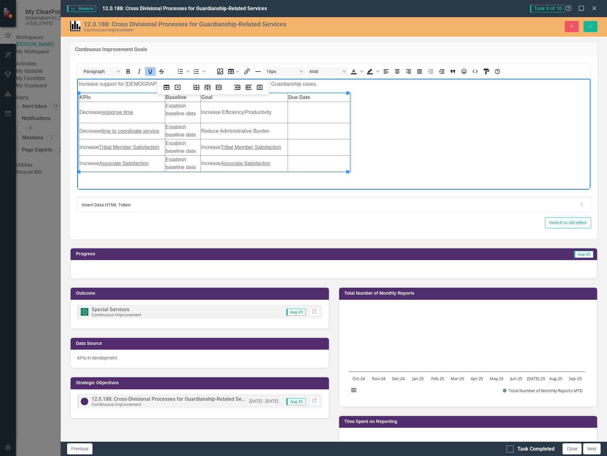
drag, startPoint x: 101, startPoint y: 164, endPoint x: 155, endPoint y: 165, distance: 54.4
click at [155, 165] on td "Increase Associate Satisfaction" at bounding box center [122, 163] width 86 height 16
click at [90, 165] on td "Increase Pulse Survey Results" at bounding box center [122, 163] width 86 height 16
click at [442, 142] on body "Increase support for Choctaw children and families involved in Minor Guardiansh…" at bounding box center [333, 132] width 513 height 107
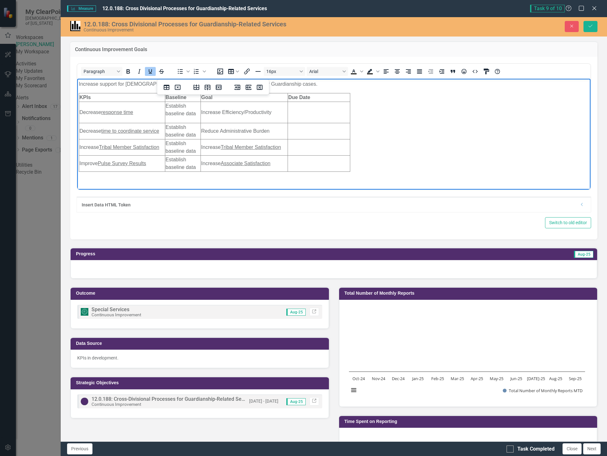
click at [138, 147] on u "Tribal Member Satisfaction" at bounding box center [129, 146] width 60 height 5
click at [134, 164] on u "Pulse Survey Results" at bounding box center [122, 163] width 48 height 5
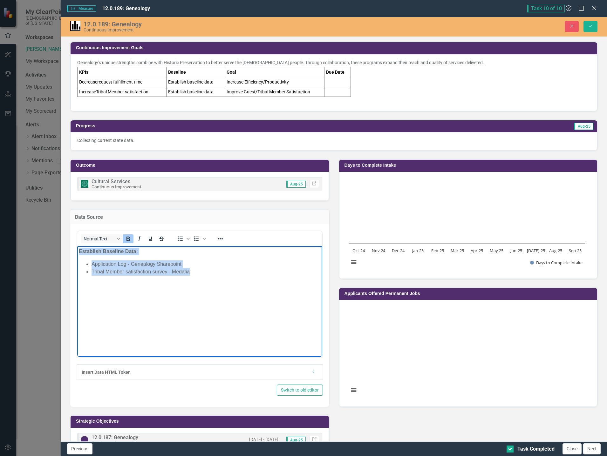
copy body "Establish Baseline Data: Application Log - Genealogy Sharepoint Tribal Member s…"
click at [573, 26] on icon "Close" at bounding box center [572, 26] width 6 height 4
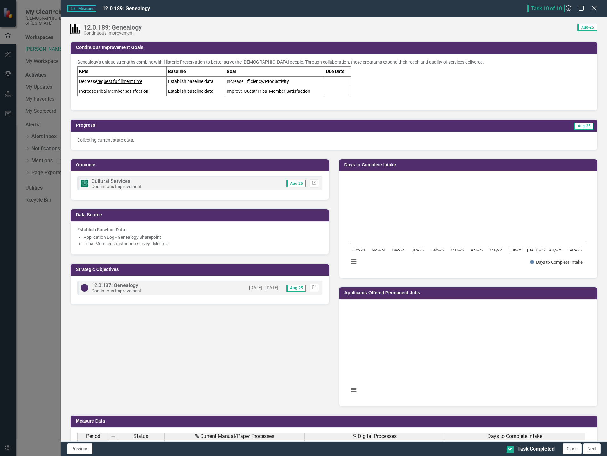
click at [595, 9] on icon "Close" at bounding box center [594, 8] width 8 height 6
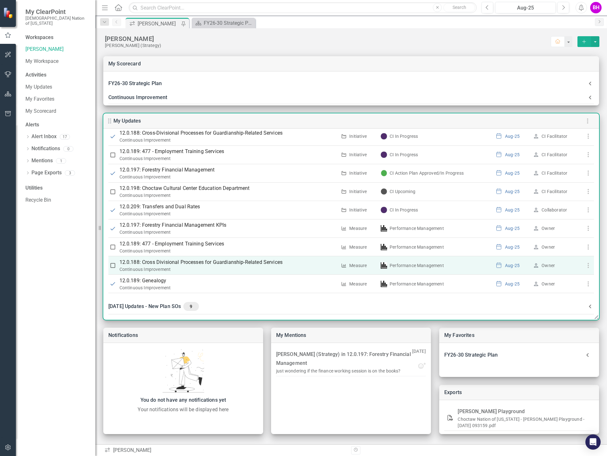
click at [204, 262] on p "12.0.188: Cross Divisional Processes for Guardianship-Related Services" at bounding box center [229, 263] width 218 height 8
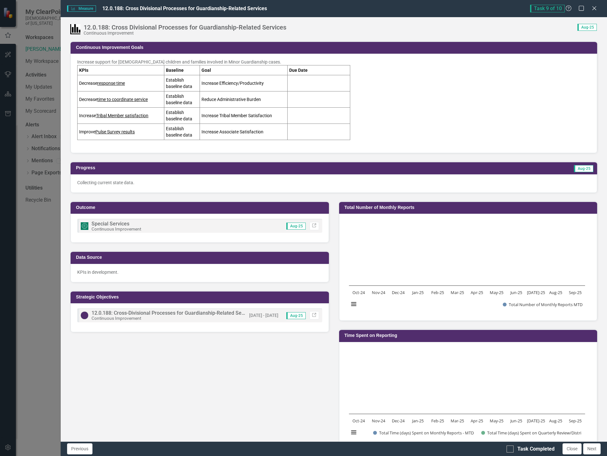
click at [139, 271] on p "KPIs in development." at bounding box center [199, 272] width 245 height 6
click at [139, 272] on p "KPIs in development." at bounding box center [199, 272] width 245 height 6
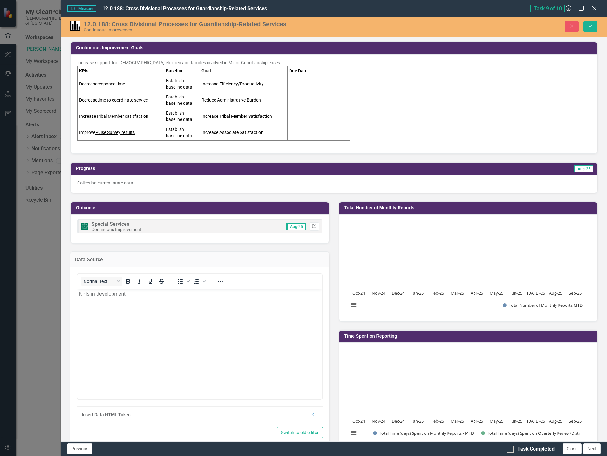
scroll to position [0, 0]
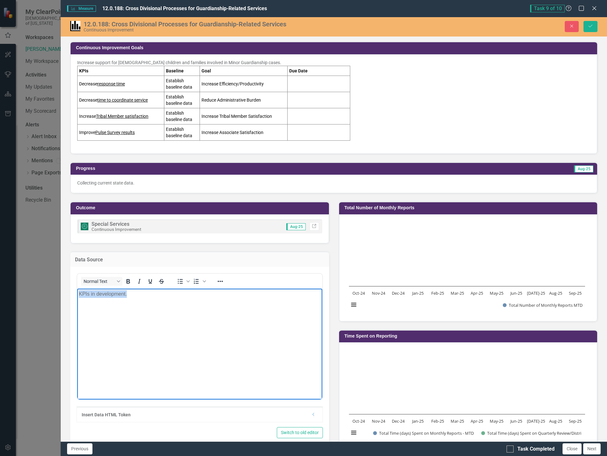
drag, startPoint x: 140, startPoint y: 298, endPoint x: 35, endPoint y: 296, distance: 105.2
click at [77, 296] on html "KPIs in development." at bounding box center [199, 336] width 245 height 95
paste body "Rich Text Area. Press ALT-0 for help."
click at [190, 358] on body "Establish Baseline Data: Application Log - Genealogy Sharepoint Tribal Member s…" at bounding box center [199, 336] width 245 height 95
drag, startPoint x: 185, startPoint y: 308, endPoint x: 91, endPoint y: 308, distance: 93.8
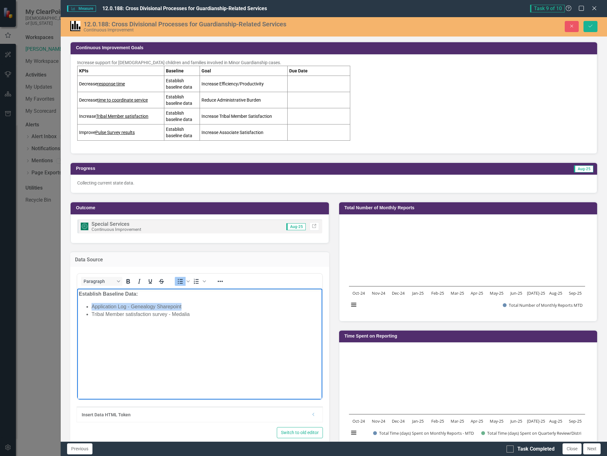
click at [91, 308] on ul "Application Log - Genealogy Sharepoint Tribal Member satisfaction survey - Meda…" at bounding box center [200, 310] width 242 height 15
drag, startPoint x: 191, startPoint y: 316, endPoint x: 92, endPoint y: 316, distance: 99.2
click at [92, 316] on li "Tribal Member satisfaction survey - Medalia" at bounding box center [206, 315] width 229 height 8
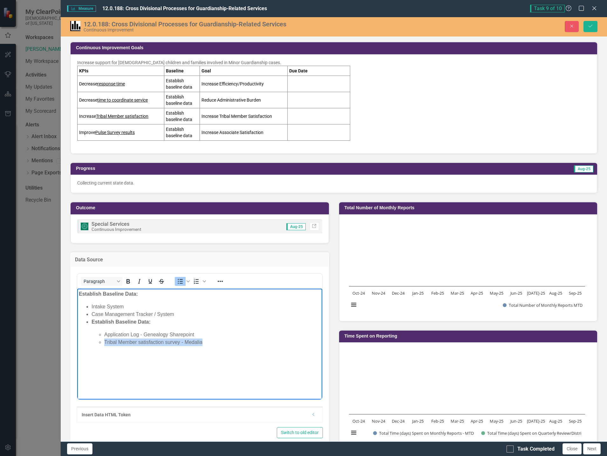
drag, startPoint x: 209, startPoint y: 341, endPoint x: 105, endPoint y: 345, distance: 103.4
click at [105, 345] on li "Tribal Member satisfaction survey - Medalia" at bounding box center [212, 343] width 216 height 8
click at [92, 322] on strong "Establish Baseline Data:" at bounding box center [121, 321] width 59 height 5
click at [105, 322] on li "Tribal Member satisfaction survey - Medalia" at bounding box center [212, 323] width 216 height 8
click at [193, 322] on li "Tribal Member satisfaction survey - Medalia Establish Baseline Data: Applicatio…" at bounding box center [206, 337] width 229 height 36
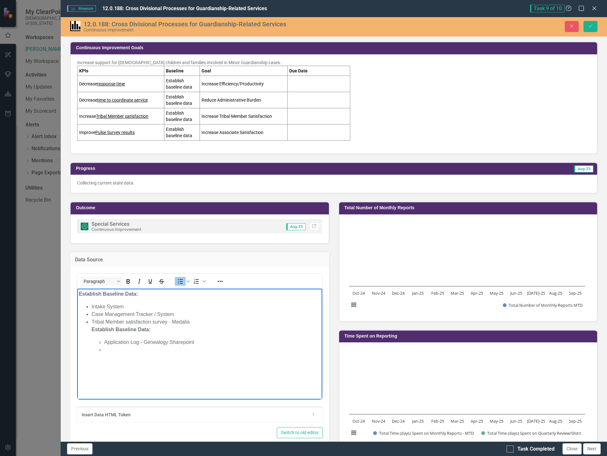
click at [187, 321] on li "Tribal Member satisfaction survey - Medalia Establish Baseline Data: Applicatio…" at bounding box center [206, 337] width 229 height 36
click at [191, 321] on li "Tribal Member satisfaction survey - Medalia Establish Baseline Data: Applicatio…" at bounding box center [206, 337] width 229 height 36
click at [188, 322] on li "Tribal Member satisfaction survey - Medalia Establish Baseline Data: Applicatio…" at bounding box center [206, 337] width 229 height 36
click at [105, 330] on li "Tribal Member satisfaction survey - Medalia" at bounding box center [212, 330] width 216 height 8
click at [123, 329] on li "Tribal Member satisfaction survey - Medalia Establish Baseline Data: Applicatio…" at bounding box center [206, 344] width 229 height 36
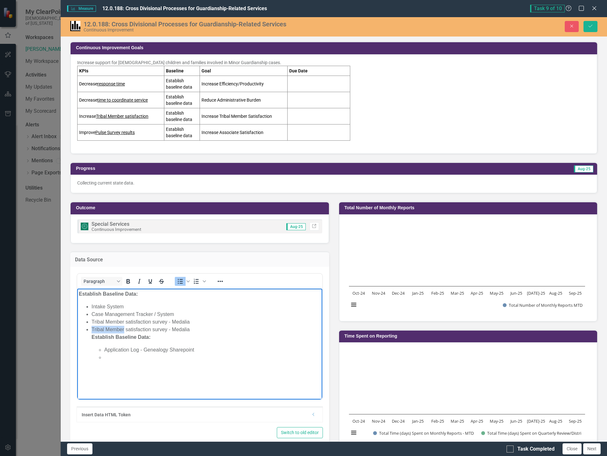
drag, startPoint x: 124, startPoint y: 330, endPoint x: 93, endPoint y: 331, distance: 30.9
click at [93, 331] on li "Tribal Member satisfaction survey - Medalia Establish Baseline Data: Applicatio…" at bounding box center [206, 344] width 229 height 36
click at [173, 329] on li "Associate satisfaction survey - Medalia Establish Baseline Data: Application Lo…" at bounding box center [206, 344] width 229 height 36
click at [173, 328] on li "Associate satisfaction survey - Medalia Establish Baseline Data: Application Lo…" at bounding box center [206, 344] width 229 height 36
drag, startPoint x: 110, startPoint y: 362, endPoint x: 86, endPoint y: 337, distance: 34.2
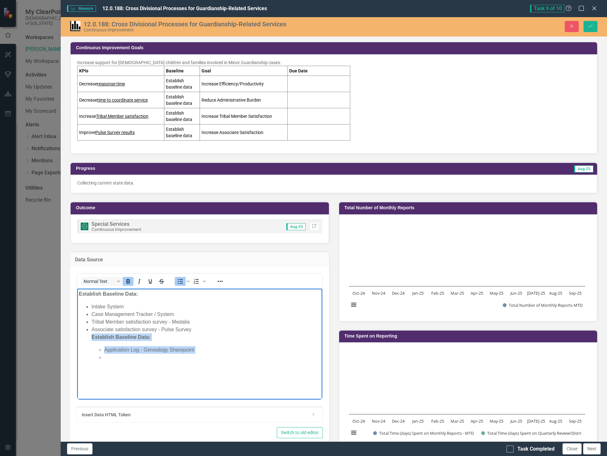
click at [86, 337] on body "Establish Baseline Data: Intake System Case Management Tracker / System Tribal …" at bounding box center [199, 336] width 245 height 95
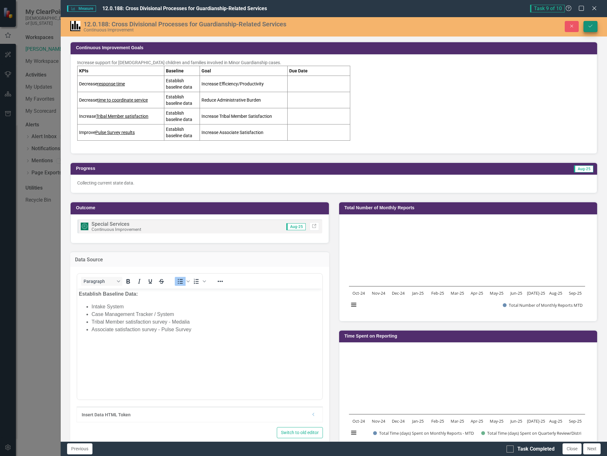
click at [588, 26] on icon "Save" at bounding box center [591, 26] width 6 height 4
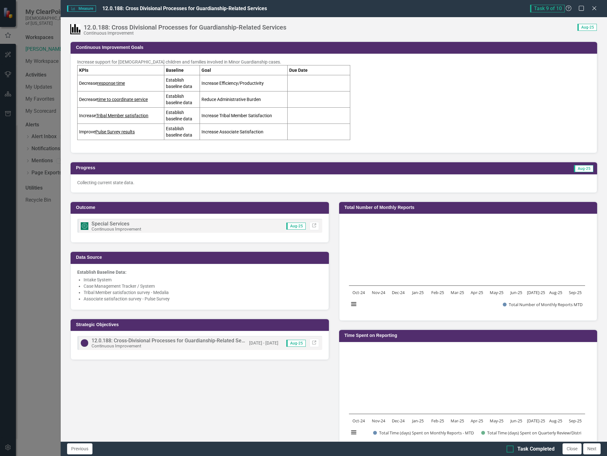
click at [510, 449] on input "Task Completed" at bounding box center [509, 448] width 4 height 4
checkbox input "true"
click at [594, 7] on icon "Close" at bounding box center [594, 8] width 6 height 5
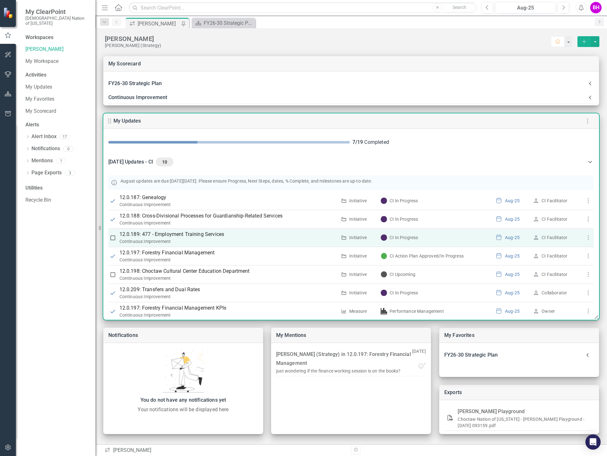
click at [167, 233] on p "12.0.189: 477 - Employment Training Services" at bounding box center [229, 235] width 218 height 8
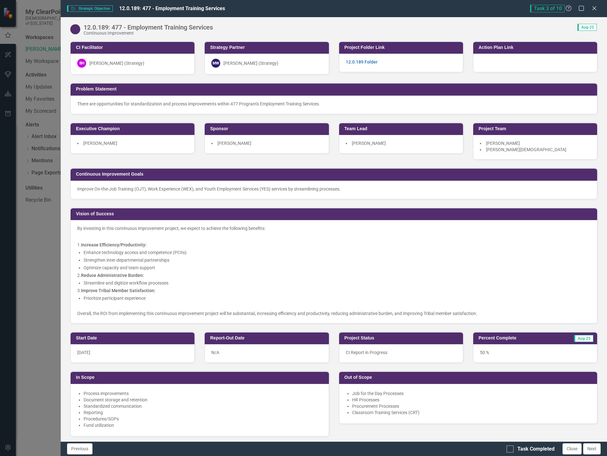
click at [224, 249] on span "By investing in this continuous improvement project, we expect to achieve the f…" at bounding box center [333, 271] width 513 height 92
click at [224, 248] on span "By investing in this continuous improvement project, we expect to achieve the f…" at bounding box center [333, 271] width 513 height 92
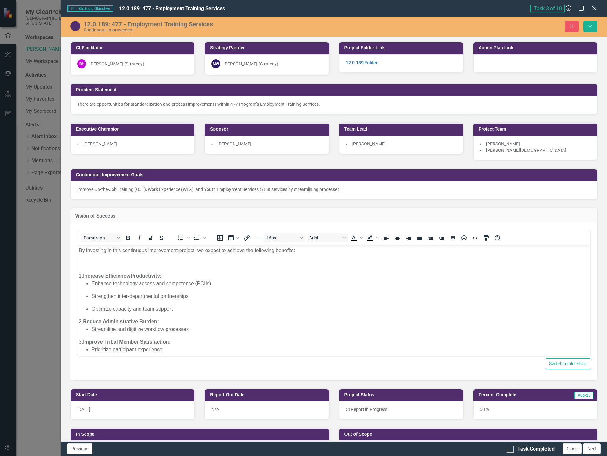
click at [129, 264] on p "Rich Text Area. Press ALT-0 for help." at bounding box center [334, 263] width 510 height 8
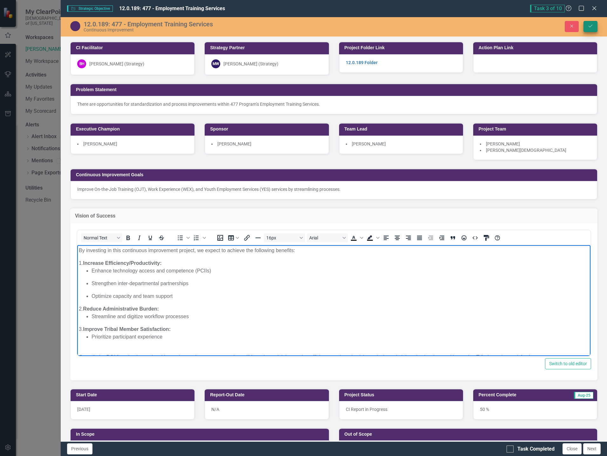
click at [590, 27] on icon "Save" at bounding box center [591, 26] width 6 height 4
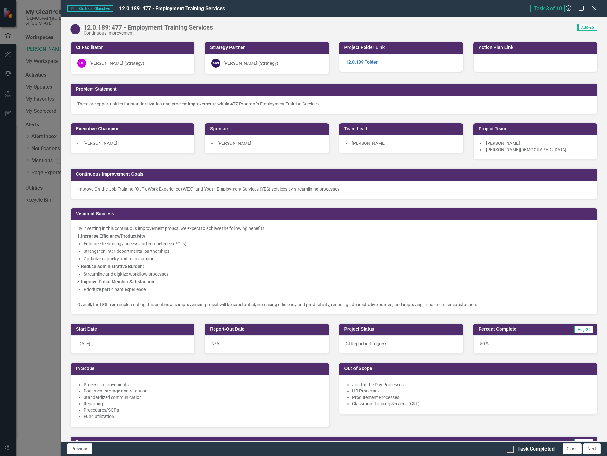
click at [77, 26] on img at bounding box center [75, 29] width 10 height 10
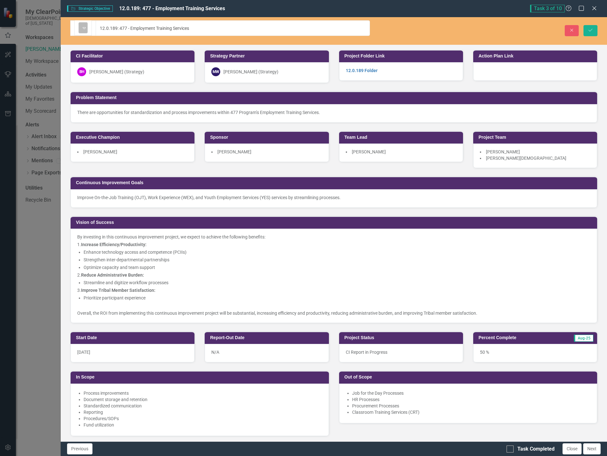
click at [86, 29] on icon "Expand" at bounding box center [84, 27] width 6 height 5
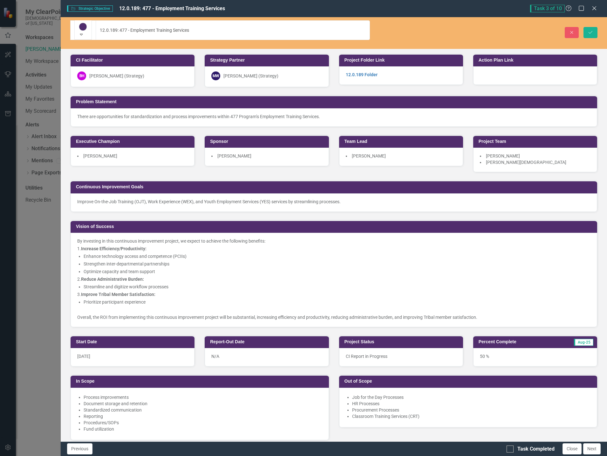
scroll to position [45, 0]
click at [589, 28] on button "Save" at bounding box center [591, 32] width 14 height 11
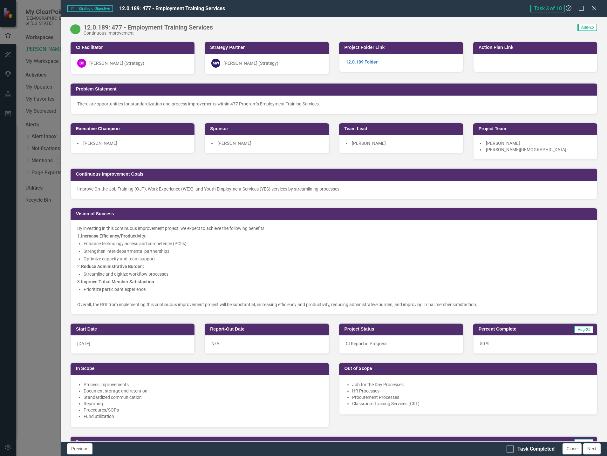
click at [516, 65] on div at bounding box center [535, 63] width 124 height 18
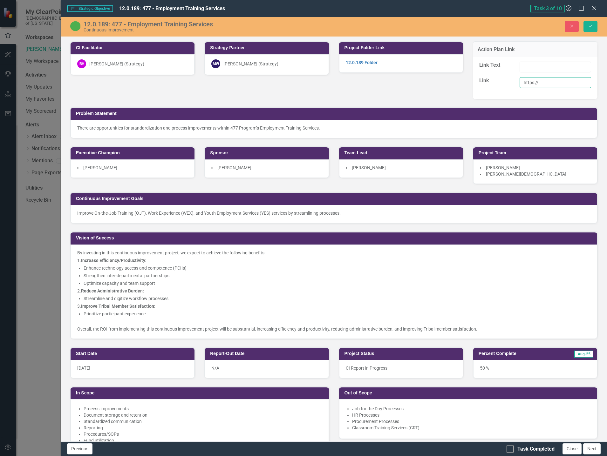
click at [540, 84] on input "https://" at bounding box center [556, 82] width 72 height 11
drag, startPoint x: 539, startPoint y: 84, endPoint x: 513, endPoint y: 89, distance: 27.2
click at [515, 89] on div "https://" at bounding box center [555, 85] width 81 height 16
paste input "choctawnationofoklahoma.sharepoint.com/sites/TheOfficeofStrategy/2%20%20CI%20Pr…"
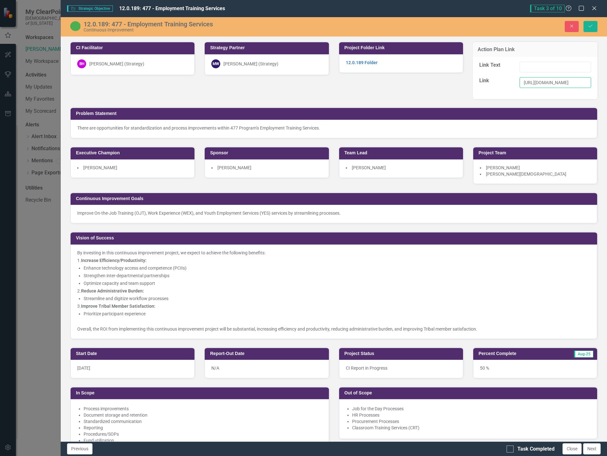
type input "https://choctawnationofoklahoma.sharepoint.com/sites/TheOfficeofStrategy/2%20%2…"
click at [524, 67] on input "Link Text" at bounding box center [556, 67] width 72 height 11
click at [539, 65] on input "12.0.197 Action Plan" at bounding box center [556, 67] width 72 height 11
type input "12.0.189 Action Plan"
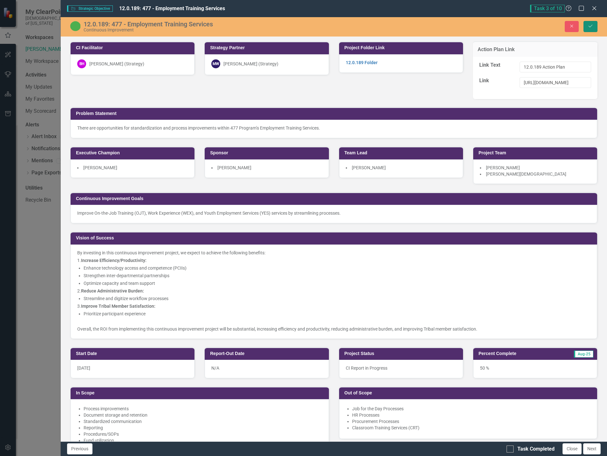
click at [592, 28] on icon "Save" at bounding box center [591, 26] width 6 height 4
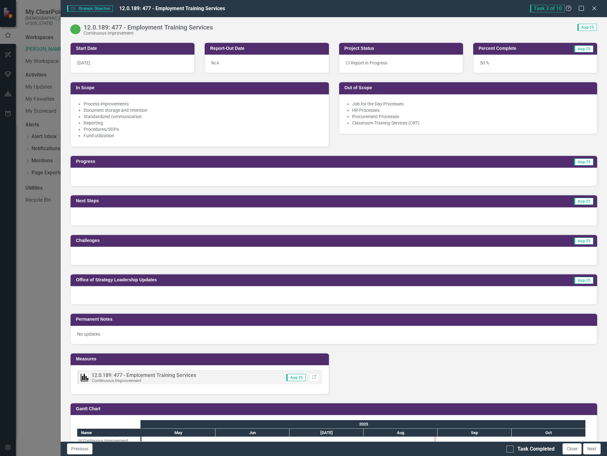
scroll to position [286, 0]
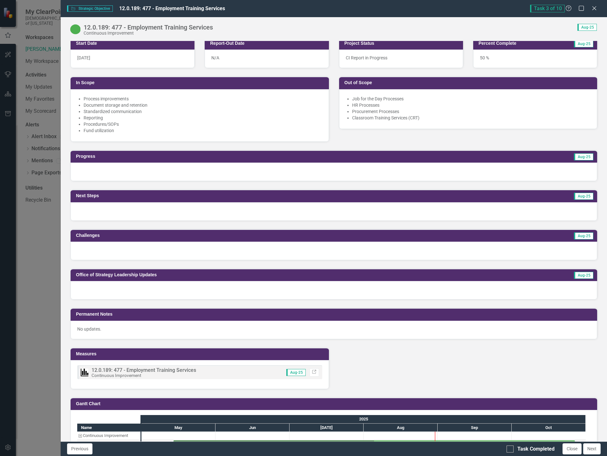
click at [380, 58] on span "CI Report in Progress" at bounding box center [367, 57] width 42 height 5
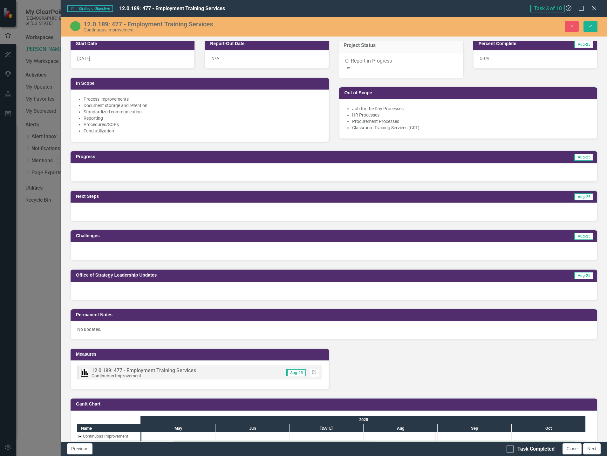
click at [395, 63] on div "CI Report in Progress" at bounding box center [401, 61] width 112 height 7
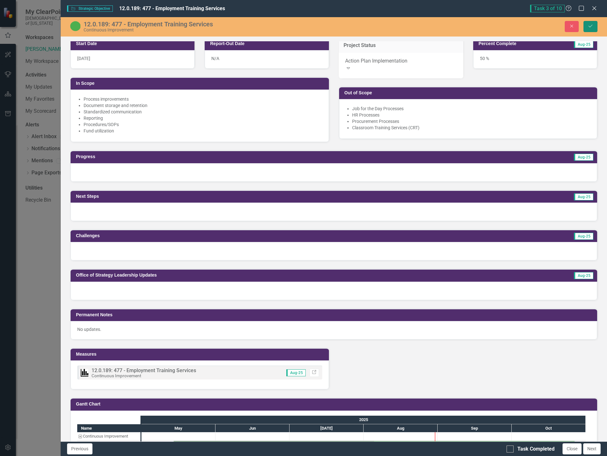
click at [590, 25] on icon "Save" at bounding box center [591, 26] width 6 height 4
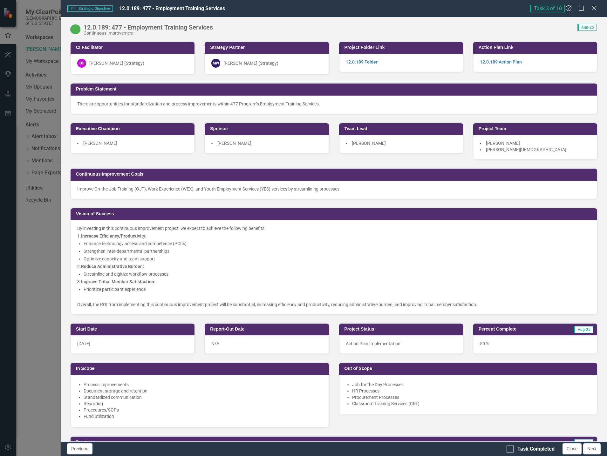
click at [596, 9] on icon "Close" at bounding box center [594, 8] width 8 height 6
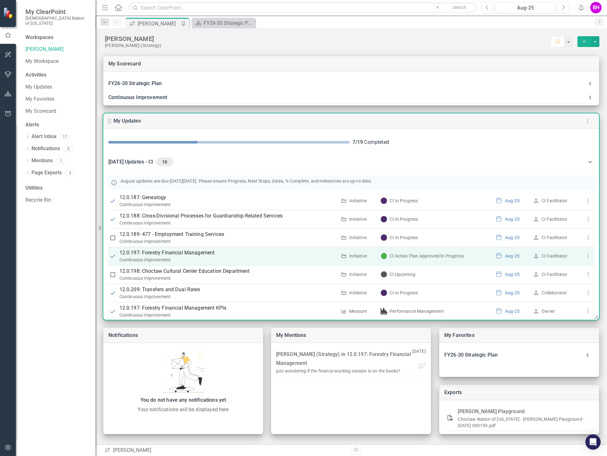
click at [175, 250] on p "12.0.197: Forestry Financial Management" at bounding box center [229, 253] width 218 height 8
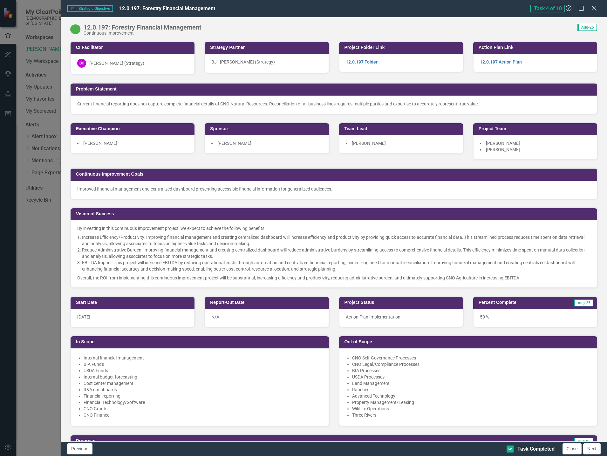
click at [593, 6] on icon "Close" at bounding box center [594, 8] width 8 height 6
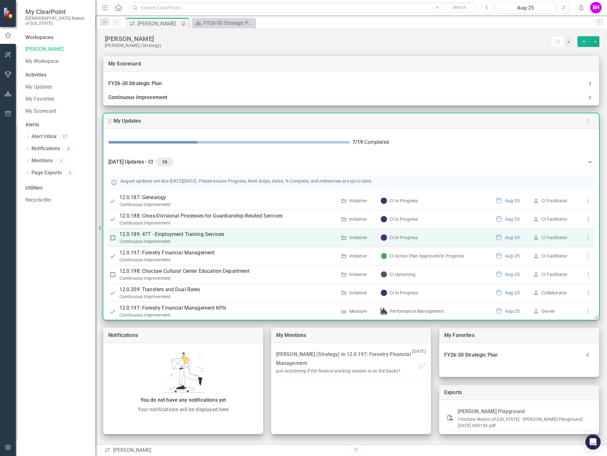
click at [187, 237] on p "12.0.189: 477 - Employment Training Services" at bounding box center [229, 235] width 218 height 8
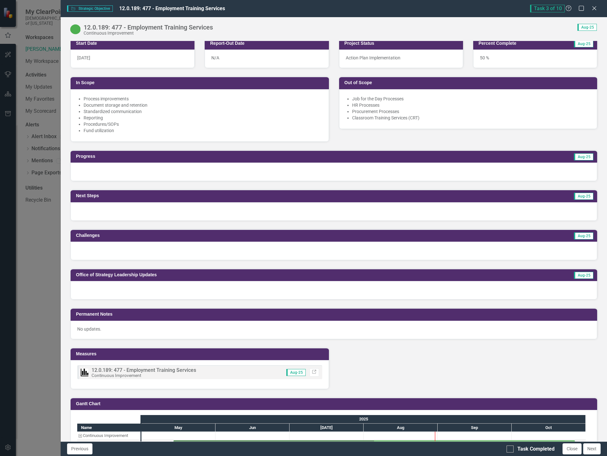
click at [232, 173] on div at bounding box center [334, 172] width 527 height 18
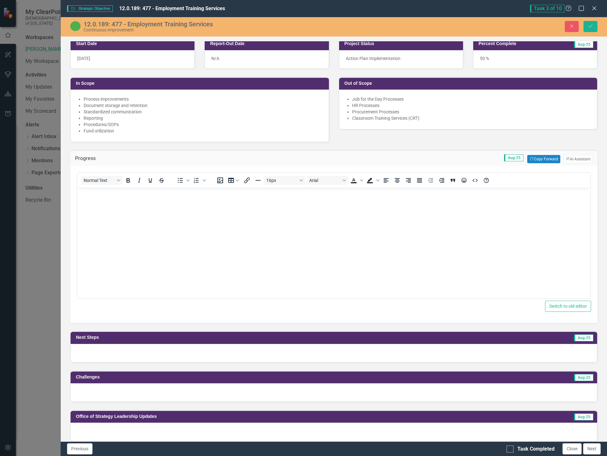
scroll to position [0, 0]
click at [541, 160] on button "Copy Forward Copy Forward" at bounding box center [543, 159] width 33 height 8
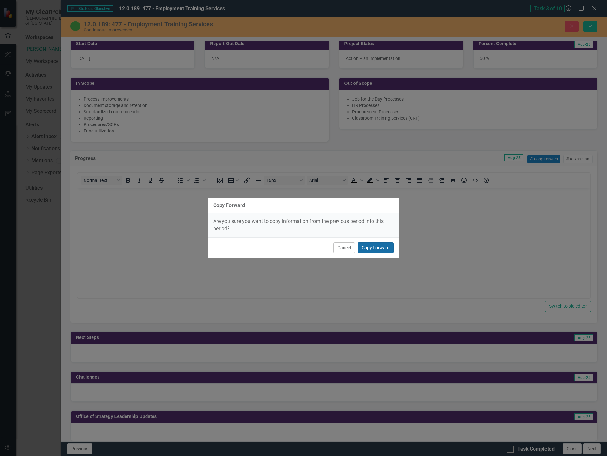
click at [385, 250] on button "Copy Forward" at bounding box center [376, 248] width 36 height 11
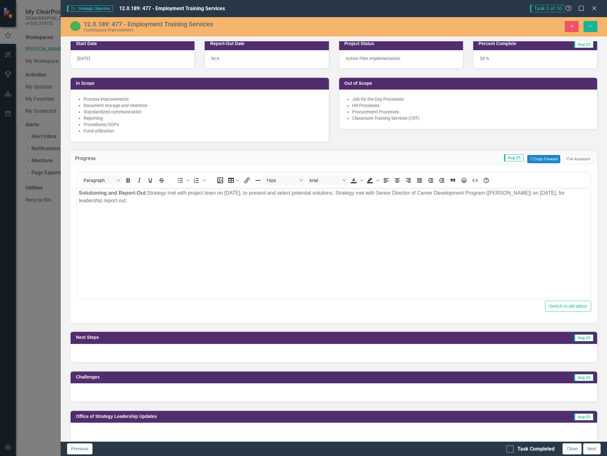
click at [204, 212] on body "Solutioning and Report-Out: Strategy met with project team on July 10, 2025, to…" at bounding box center [333, 235] width 513 height 95
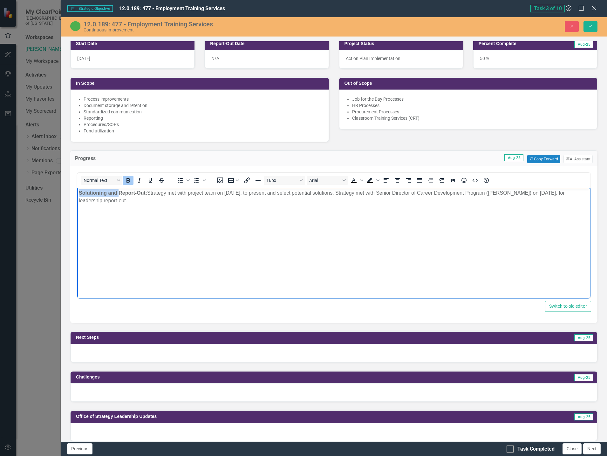
drag, startPoint x: 119, startPoint y: 192, endPoint x: 65, endPoint y: 192, distance: 53.7
click at [77, 192] on html "Solutioning and Report-Out: Strategy met with project team on July 10, 2025, to…" at bounding box center [333, 235] width 513 height 95
click at [106, 190] on strong "Report-Out:" at bounding box center [93, 192] width 29 height 5
click at [230, 211] on body "Report-Out and Action Planning: Strategy met with project team on July 10, 2025…" at bounding box center [333, 235] width 513 height 95
drag, startPoint x: 361, startPoint y: 193, endPoint x: 528, endPoint y: 204, distance: 166.6
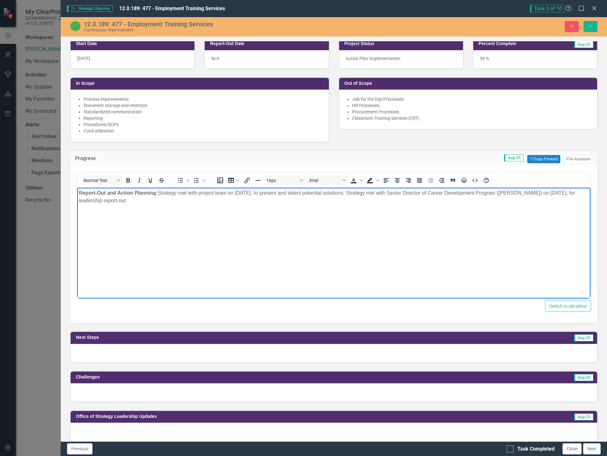
click at [528, 204] on p "Report-Out and Action Planning: Strategy met with project team on July 10, 2025…" at bounding box center [334, 196] width 510 height 15
click at [461, 223] on body "Report-Out and Action Planning: Strategy met with project team on July 10, 2025…" at bounding box center [333, 235] width 513 height 95
click at [373, 200] on p "Report-Out and Action Planning: Strategy met with project team on July 10, 2025…" at bounding box center [334, 196] width 510 height 15
drag, startPoint x: 361, startPoint y: 193, endPoint x: 411, endPoint y: 208, distance: 52.5
click at [411, 208] on body "Report-Out and Action Planning: Strategy met with project team on July 10, 2025…" at bounding box center [333, 235] width 513 height 95
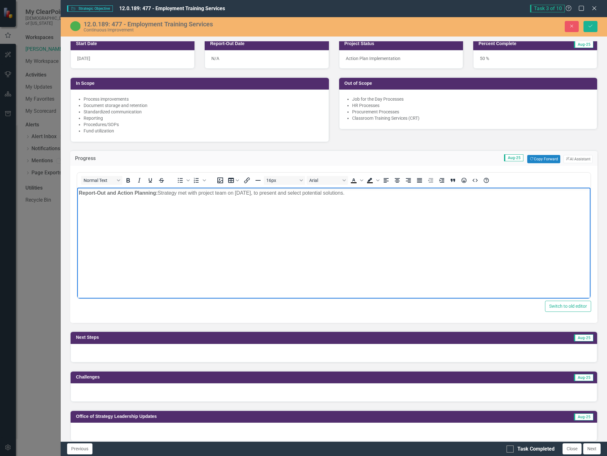
click at [229, 195] on p "Report-Out and Action Planning: Strategy met with project team on July 10, 2025…" at bounding box center [334, 193] width 510 height 8
click at [199, 194] on p "Report-Out and Action Planning: Strategy met with project team on July 10, 2025…" at bounding box center [334, 193] width 510 height 8
drag, startPoint x: 252, startPoint y: 192, endPoint x: 237, endPoint y: 191, distance: 15.3
click at [237, 191] on p "Report-Out and Action Planning: Strategy met with project team on July 10, 2025…" at bounding box center [334, 193] width 510 height 8
click at [392, 198] on body "Report-Out and Action Planning: Strategy met with project team on August 27, 20…" at bounding box center [333, 235] width 513 height 95
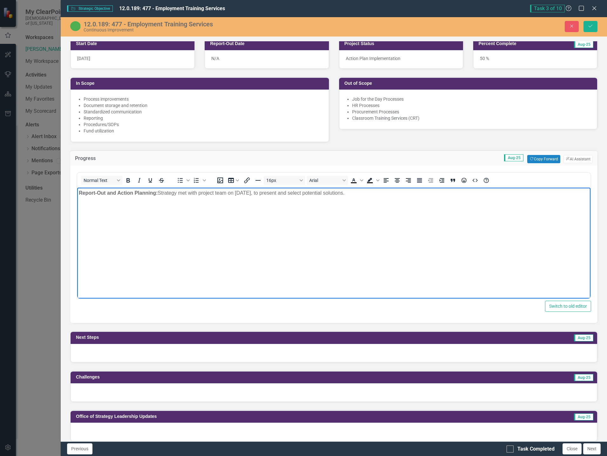
drag, startPoint x: 365, startPoint y: 192, endPoint x: 282, endPoint y: 193, distance: 83.0
click at [282, 193] on p "Report-Out and Action Planning: Strategy met with project team on August 27, 20…" at bounding box center [334, 193] width 510 height 8
click at [424, 202] on body "Report-Out and Action Planning: Strategy met with project team on August 27, 20…" at bounding box center [333, 235] width 513 height 95
click at [591, 27] on icon "Save" at bounding box center [591, 26] width 6 height 4
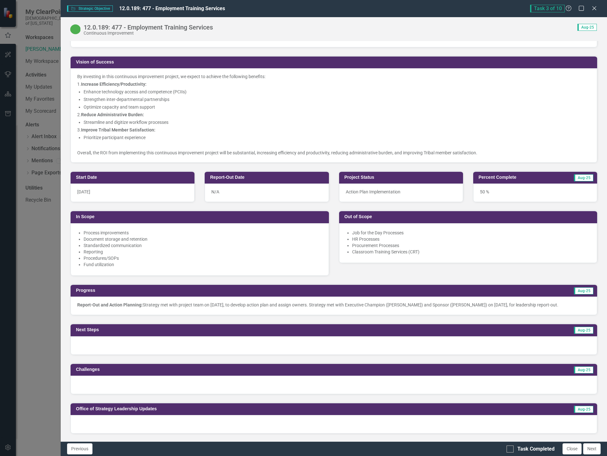
scroll to position [254, 0]
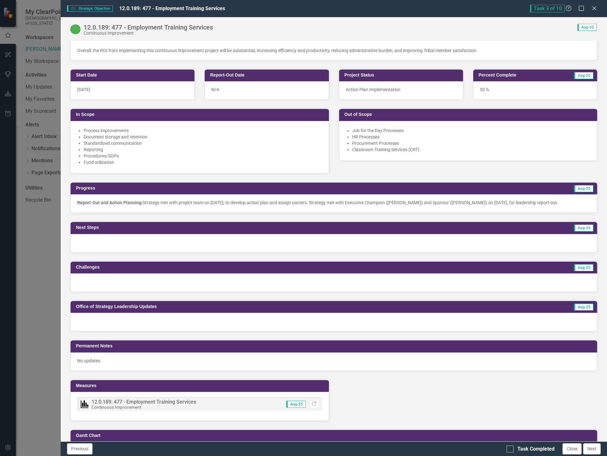
click at [124, 248] on div at bounding box center [334, 243] width 527 height 18
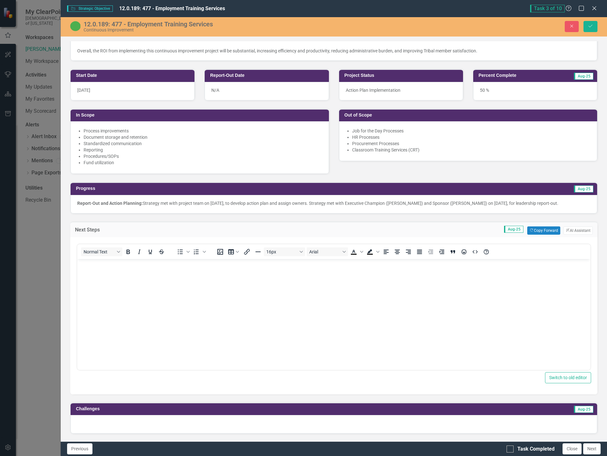
scroll to position [0, 0]
click at [538, 235] on button "Copy Forward Copy Forward" at bounding box center [543, 231] width 33 height 8
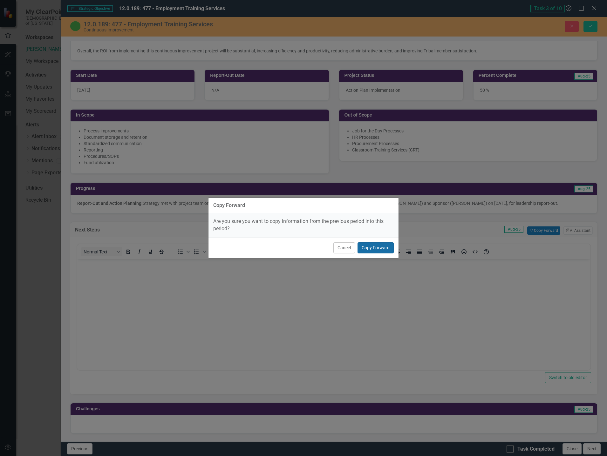
click at [380, 247] on button "Copy Forward" at bounding box center [376, 248] width 36 height 11
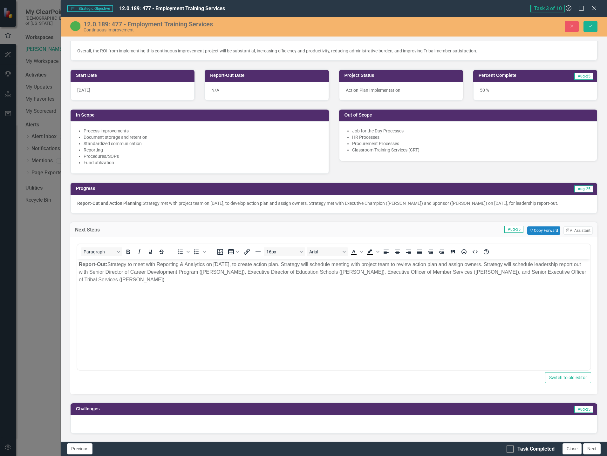
click at [202, 290] on body "Report-Out: Strategy to meet with Reporting & Analytics on August 5, 2025, to c…" at bounding box center [333, 306] width 513 height 95
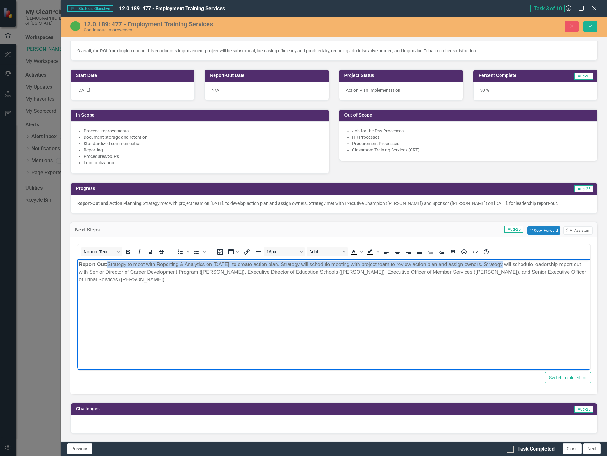
drag, startPoint x: 503, startPoint y: 264, endPoint x: 108, endPoint y: 261, distance: 394.8
click at [108, 261] on p "Report-Out: Strategy to meet with Reporting & Analytics on August 5, 2025, to c…" at bounding box center [334, 272] width 510 height 23
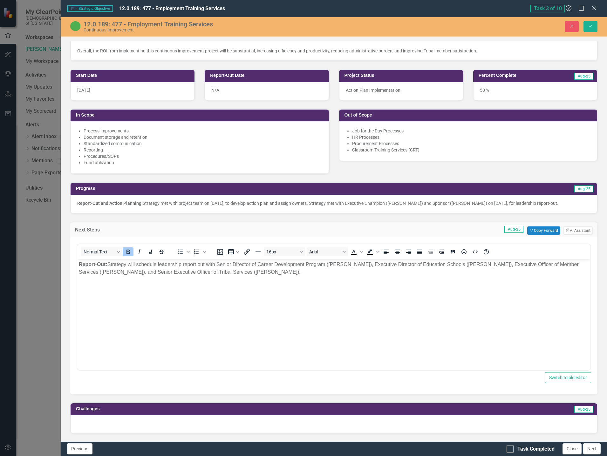
click at [170, 202] on p "Report-Out and Action Planning: Strategy met with project team on August 27, 20…" at bounding box center [333, 203] width 513 height 6
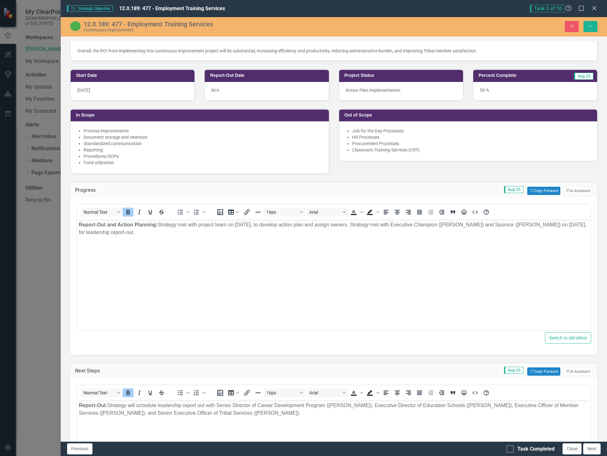
click at [160, 225] on p "Report-Out and Action Planning: Strategy met with project team on August 27, 20…" at bounding box center [334, 228] width 510 height 15
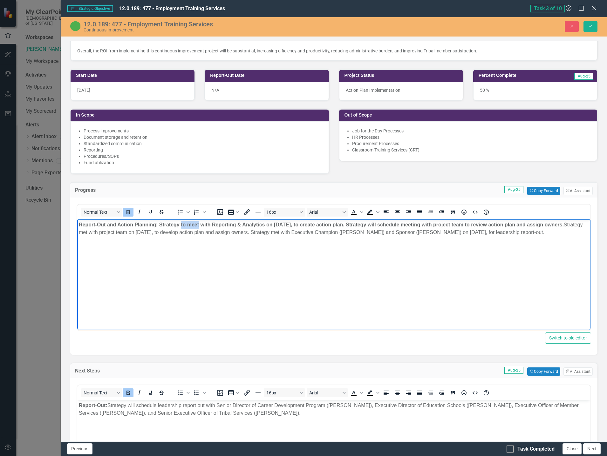
drag, startPoint x: 199, startPoint y: 224, endPoint x: 181, endPoint y: 225, distance: 18.4
click at [181, 225] on strong "Report-Out and Action Planning: Strategy to meet with Reporting & Analytics on …" at bounding box center [321, 224] width 485 height 5
drag, startPoint x: 356, startPoint y: 224, endPoint x: 98, endPoint y: 231, distance: 257.6
click at [98, 231] on p "Report-Out and Action Planning: Strategy met with Reporting & Analytics on Augu…" at bounding box center [334, 228] width 510 height 15
click at [490, 225] on p "Report-Out and Action Planning: Strategy met with Reporting & Analytics on Augu…" at bounding box center [334, 228] width 510 height 15
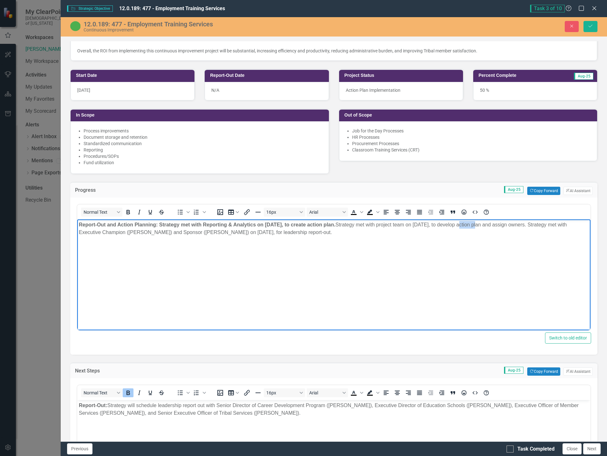
click at [490, 225] on p "Report-Out and Action Planning: Strategy met with Reporting & Analytics on Augu…" at bounding box center [334, 228] width 510 height 15
click at [529, 223] on p "Report-Out and Action Planning: Strategy met with Reporting & Analytics on Augu…" at bounding box center [334, 228] width 510 height 15
drag, startPoint x: 518, startPoint y: 224, endPoint x: 479, endPoint y: 224, distance: 39.1
click at [479, 224] on p "Report-Out and Action Planning: Strategy met with Reporting & Analytics on Augu…" at bounding box center [334, 228] width 510 height 15
drag, startPoint x: 489, startPoint y: 224, endPoint x: 480, endPoint y: 224, distance: 8.9
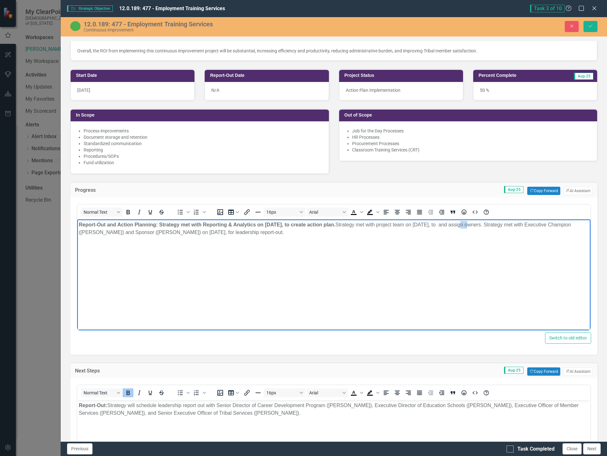
click at [480, 224] on p "Report-Out and Action Planning: Strategy met with Reporting & Analytics on Augu…" at bounding box center [334, 228] width 510 height 15
click at [494, 226] on p "Report-Out and Action Planning: Strategy met with Reporting & Analytics on Augu…" at bounding box center [334, 228] width 510 height 15
click at [536, 223] on p "Report-Out and Action Planning: Strategy met with Reporting & Analytics on Augu…" at bounding box center [334, 228] width 510 height 15
click at [281, 260] on body "Report-Out and Action Planning: Strategy met with Reporting & Analytics on Augu…" at bounding box center [333, 267] width 513 height 95
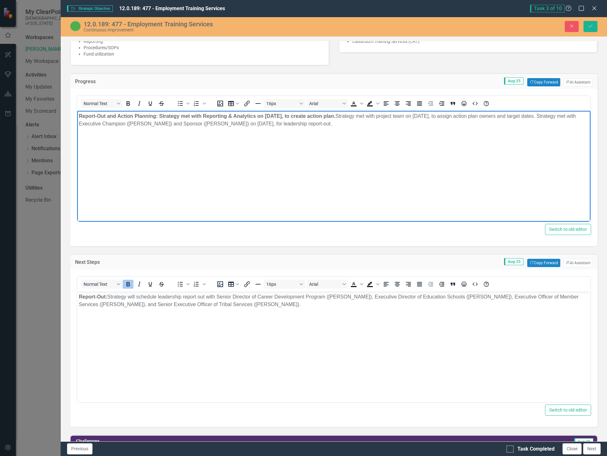
scroll to position [381, 0]
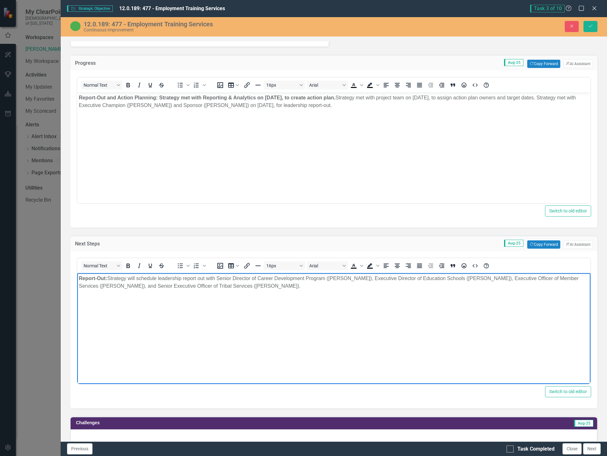
click at [423, 303] on body "Report-Out: Strategy will schedule leadership report out with Senior Director o…" at bounding box center [333, 320] width 513 height 95
drag, startPoint x: 367, startPoint y: 277, endPoint x: 502, endPoint y: 278, distance: 135.1
click at [502, 278] on p "Report-Out: Strategy will schedule leadership report out with Senior Director o…" at bounding box center [334, 282] width 510 height 15
copy p "Executive Director of Education Schools (Amanda Johnson)"
click at [199, 131] on body "Report-Out and Action Planning: Strategy met with Reporting & Analytics on Augu…" at bounding box center [333, 139] width 513 height 95
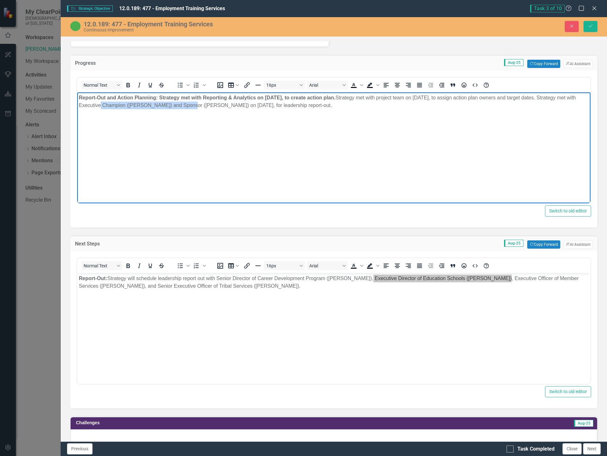
drag, startPoint x: 210, startPoint y: 105, endPoint x: 120, endPoint y: 105, distance: 90.3
click at [120, 105] on p "Report-Out and Action Planning: Strategy met with Reporting & Analytics on Augu…" at bounding box center [334, 101] width 510 height 15
drag, startPoint x: 337, startPoint y: 319, endPoint x: 330, endPoint y: 313, distance: 9.1
click at [337, 319] on body "Report-Out: Strategy will schedule leadership report out with Senior Director o…" at bounding box center [333, 320] width 513 height 95
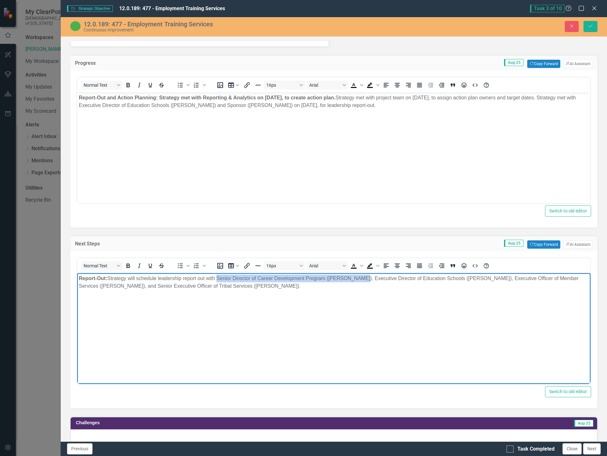
drag, startPoint x: 218, startPoint y: 278, endPoint x: 364, endPoint y: 276, distance: 145.6
click at [364, 276] on p "Report-Out: Strategy will schedule leadership report out with Senior Director o…" at bounding box center [334, 282] width 510 height 15
copy p "Senior Director of Career Development Program (Robin Counce)"
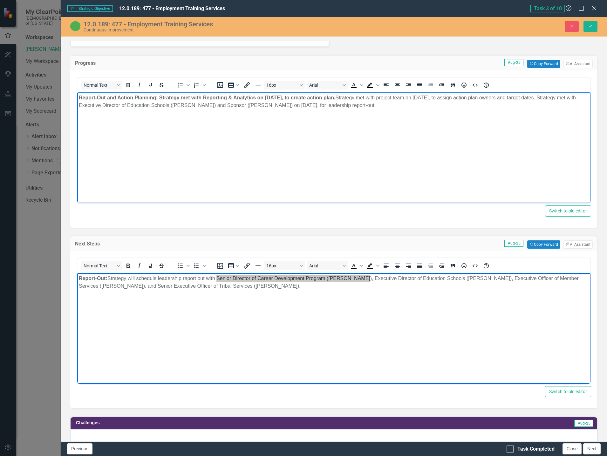
click at [354, 138] on body "Report-Out and Action Planning: Strategy met with Reporting & Analytics on Augu…" at bounding box center [333, 139] width 513 height 95
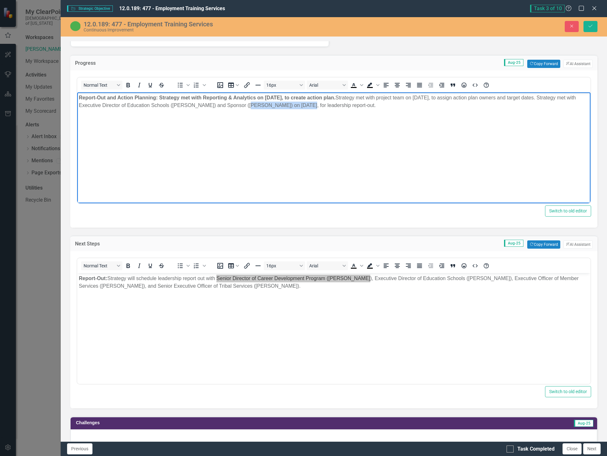
drag, startPoint x: 267, startPoint y: 106, endPoint x: 323, endPoint y: 105, distance: 56.0
click at [323, 105] on p "Report-Out and Action Planning: Strategy met with Reporting & Analytics on Augu…" at bounding box center [334, 101] width 510 height 15
click at [478, 159] on body "Report-Out and Action Planning: Strategy met with Reporting & Analytics on Augu…" at bounding box center [333, 139] width 513 height 95
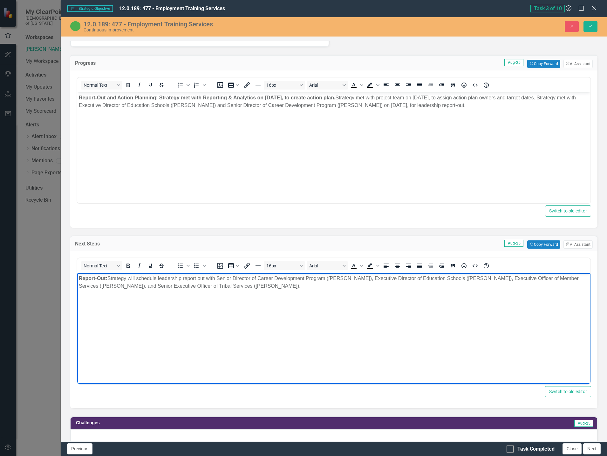
click at [298, 298] on body "Report-Out: Strategy will schedule leadership report out with Senior Director o…" at bounding box center [333, 320] width 513 height 95
drag, startPoint x: 504, startPoint y: 277, endPoint x: 219, endPoint y: 275, distance: 284.8
click at [219, 275] on p "Report-Out: Strategy will schedule leadership report out with Senior Director o…" at bounding box center [334, 282] width 510 height 15
click at [356, 292] on body "Report-Out: Strategy will schedule leadership report out with Executive Officer…" at bounding box center [333, 320] width 513 height 95
click at [345, 277] on p "Report-Out: Strategy will schedule leadership report out with Executive Officer…" at bounding box center [334, 279] width 510 height 8
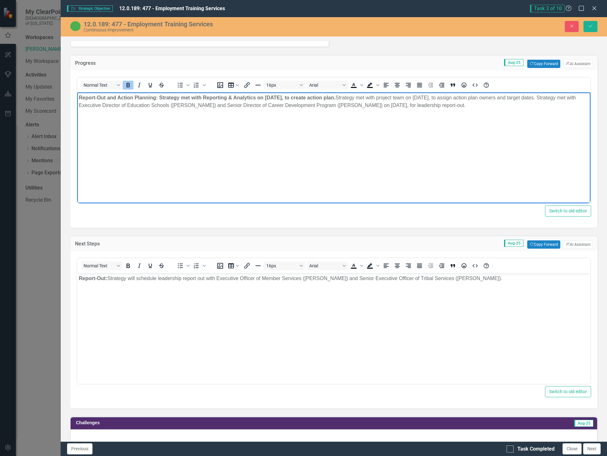
drag, startPoint x: 357, startPoint y: 97, endPoint x: 159, endPoint y: 95, distance: 197.4
click at [159, 95] on p "Report-Out and Action Planning: Strategy met with Reporting & Analytics on Augu…" at bounding box center [334, 101] width 510 height 15
click at [131, 82] on icon "Bold" at bounding box center [128, 85] width 8 height 8
click at [279, 142] on body "Report-Out and Action Planning: Strategy met with Reporting & Analytics on Augu…" at bounding box center [333, 139] width 513 height 95
click at [594, 24] on button "Save" at bounding box center [591, 26] width 14 height 11
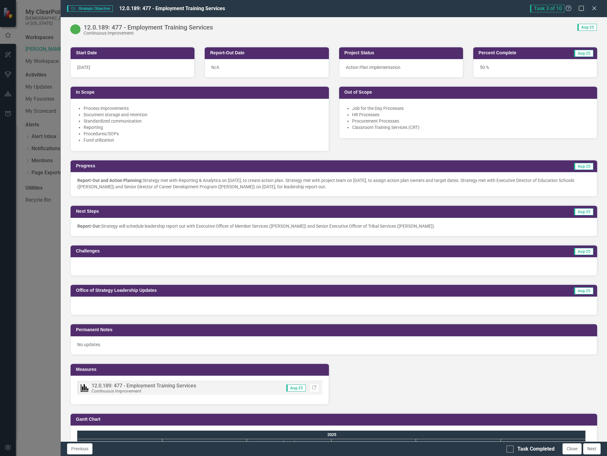
scroll to position [286, 0]
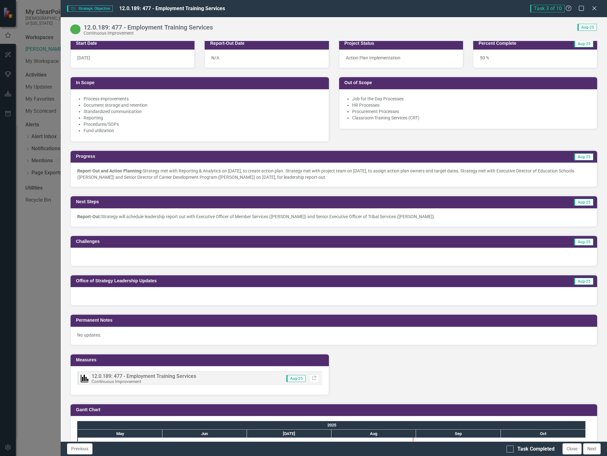
click at [142, 262] on div at bounding box center [334, 257] width 527 height 18
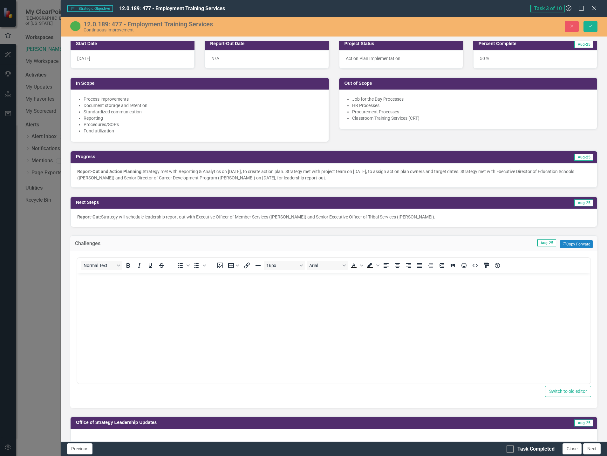
scroll to position [0, 0]
click at [582, 243] on button "Copy Forward Copy Forward" at bounding box center [576, 244] width 33 height 8
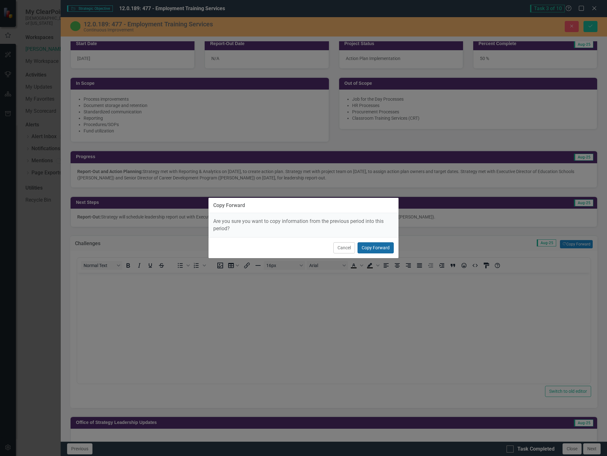
drag, startPoint x: 374, startPoint y: 250, endPoint x: 368, endPoint y: 245, distance: 7.1
click at [374, 249] on button "Copy Forward" at bounding box center [376, 248] width 36 height 11
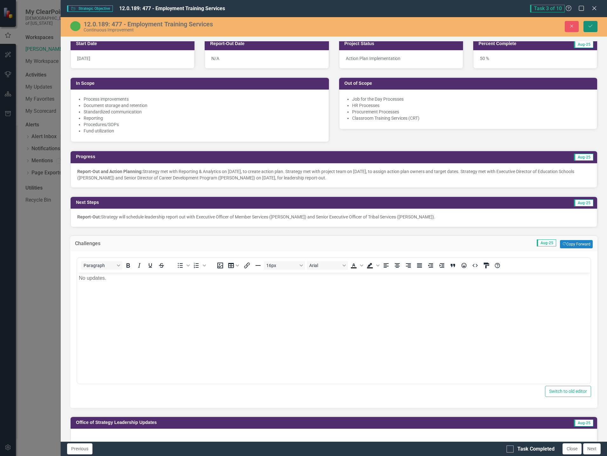
click at [593, 24] on icon "Save" at bounding box center [591, 26] width 6 height 4
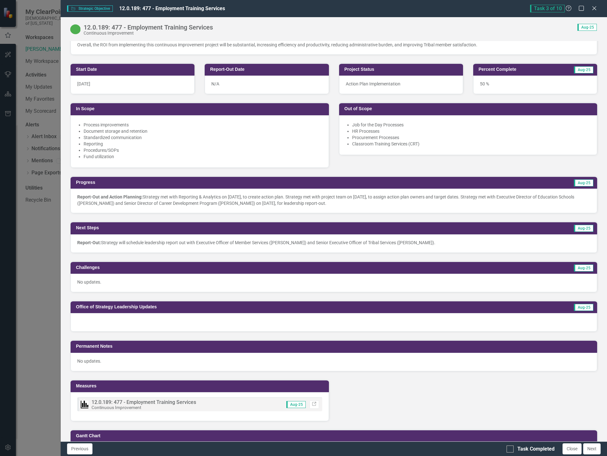
scroll to position [350, 0]
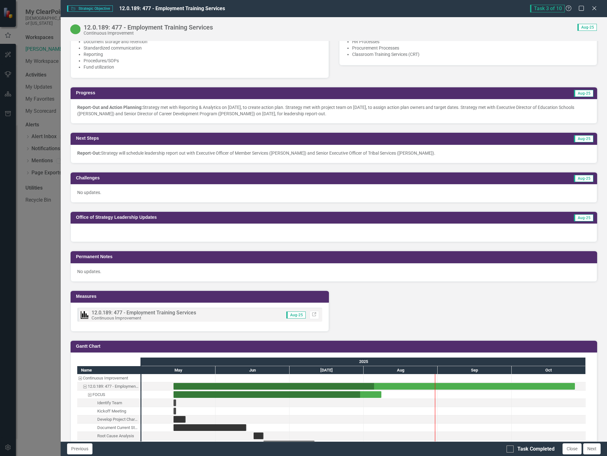
click at [152, 232] on div at bounding box center [334, 233] width 527 height 18
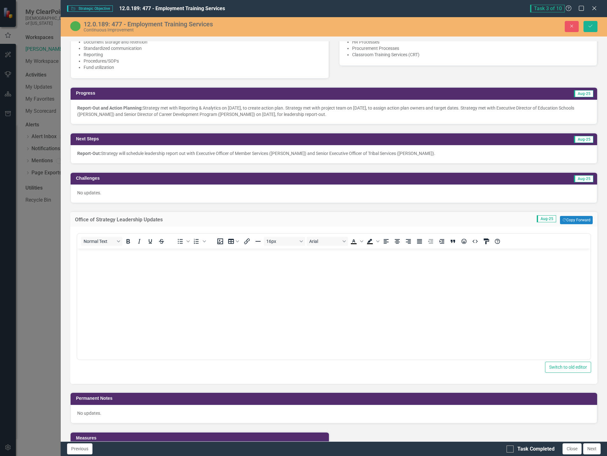
scroll to position [0, 0]
click at [578, 221] on button "Copy Forward Copy Forward" at bounding box center [576, 220] width 33 height 8
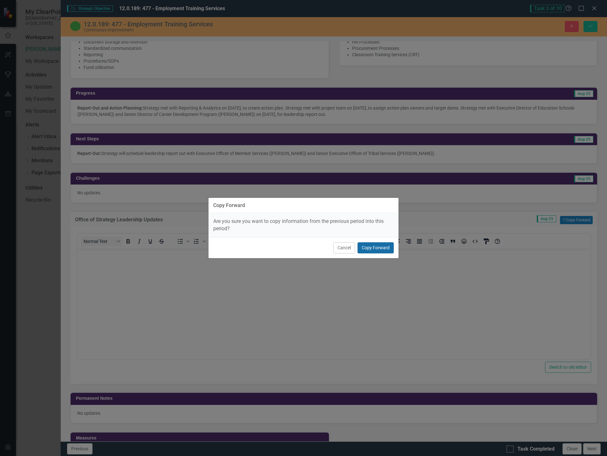
click at [374, 247] on button "Copy Forward" at bounding box center [376, 248] width 36 height 11
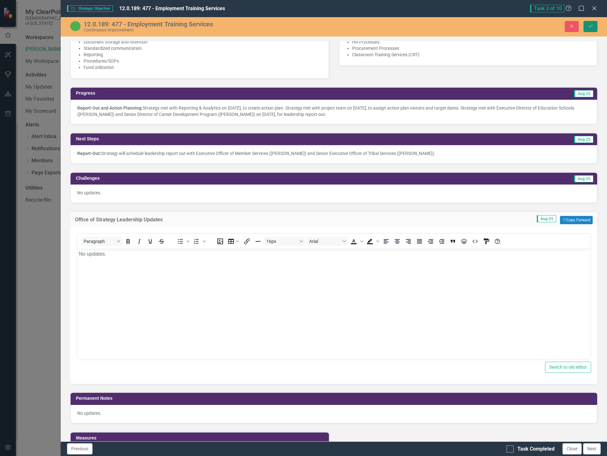
click at [593, 28] on icon "Save" at bounding box center [591, 26] width 6 height 4
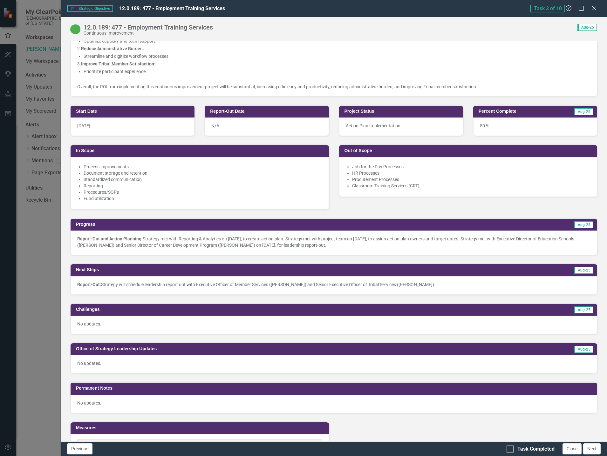
scroll to position [223, 0]
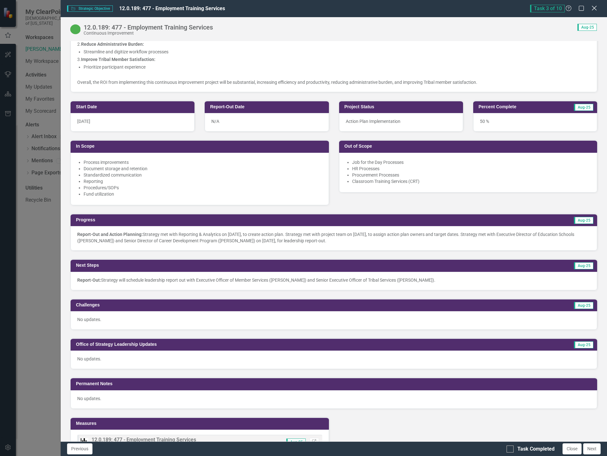
click at [597, 8] on icon "Close" at bounding box center [594, 8] width 8 height 6
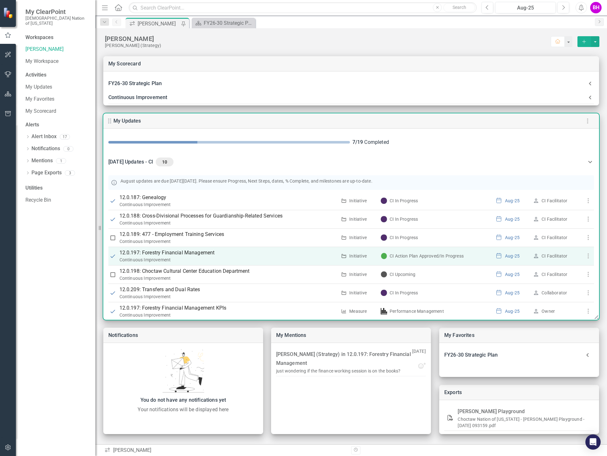
click at [165, 256] on p "12.0.197: Forestry Financial Management" at bounding box center [229, 253] width 218 height 8
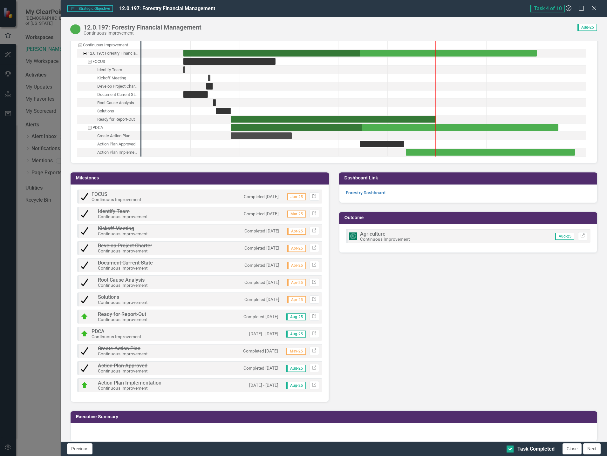
scroll to position [723, 0]
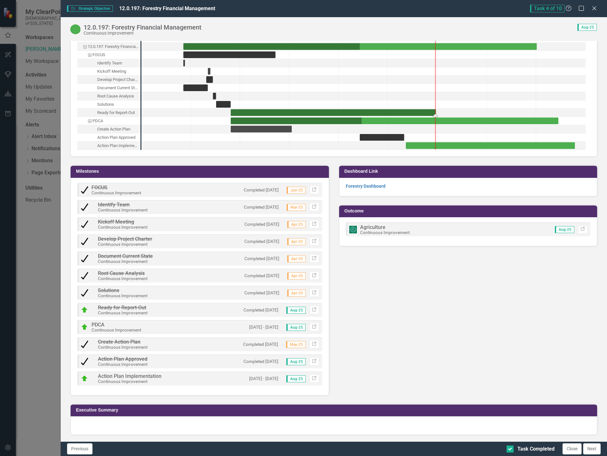
click at [360, 112] on div "Task: Start date: 2025-04-25 End date: 2025-08-31" at bounding box center [333, 112] width 205 height 7
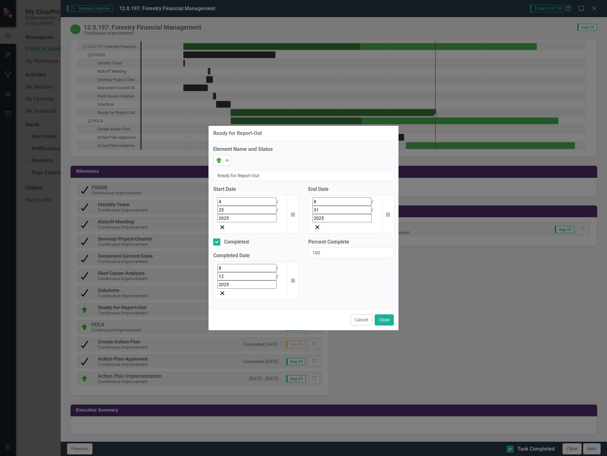
click at [223, 164] on img at bounding box center [219, 161] width 8 height 8
click at [388, 315] on button "Close" at bounding box center [384, 320] width 19 height 11
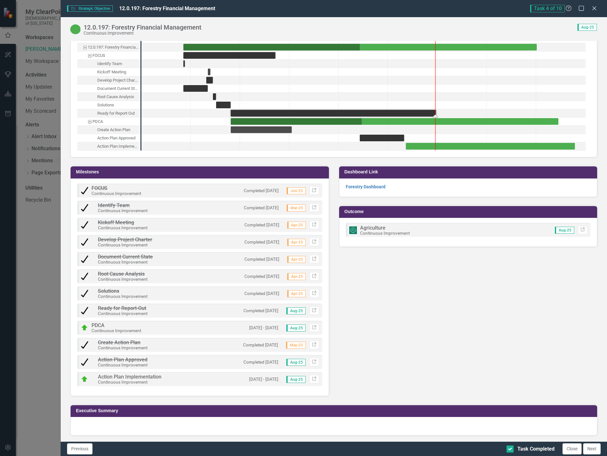
scroll to position [723, 0]
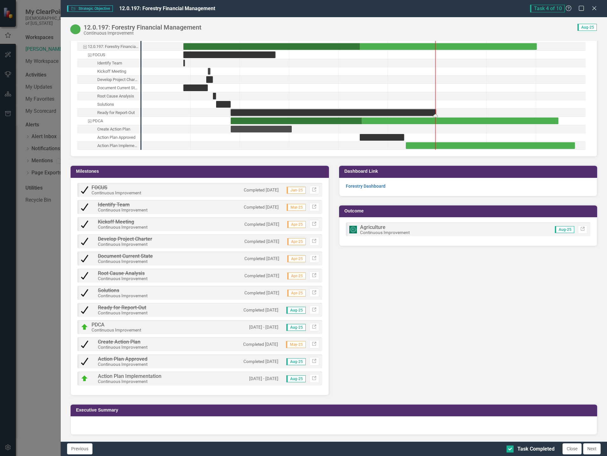
click at [125, 146] on div "Action Plan Implementation" at bounding box center [117, 146] width 41 height 8
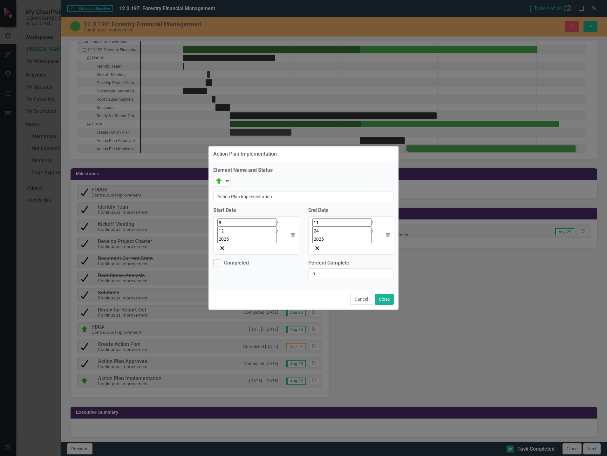
scroll to position [725, 0]
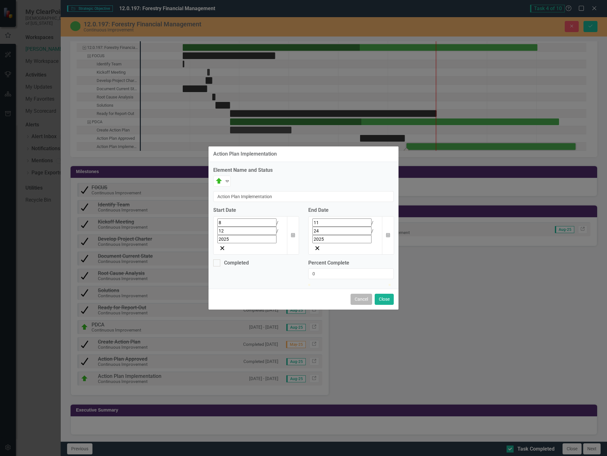
click at [359, 294] on button "Cancel" at bounding box center [362, 299] width 22 height 11
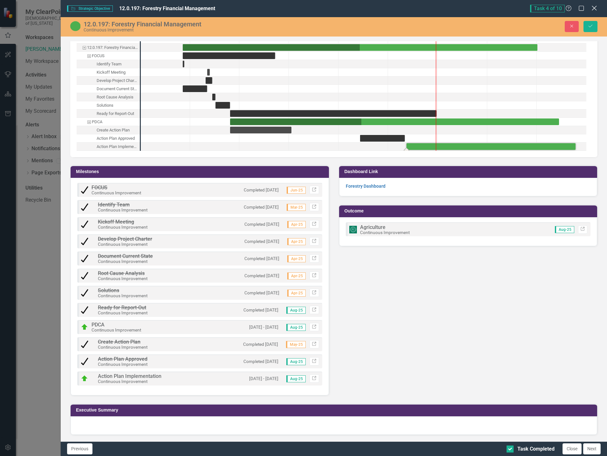
click at [595, 9] on icon at bounding box center [594, 8] width 5 height 5
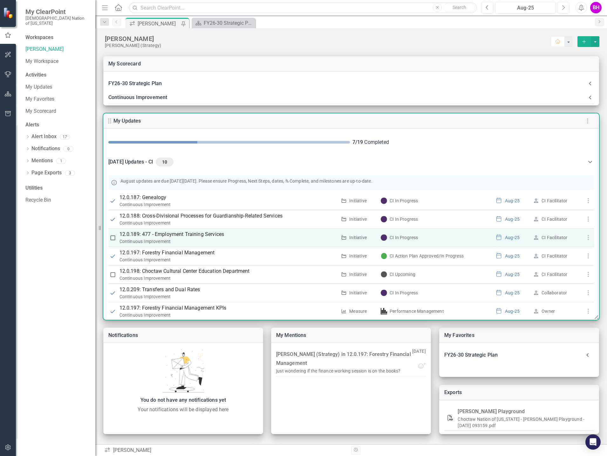
click at [198, 236] on p "12.0.189: 477 - Employment Training Services" at bounding box center [229, 235] width 218 height 8
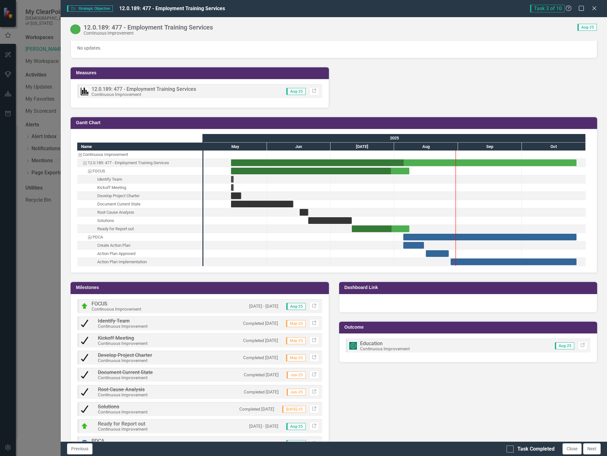
scroll to position [594, 0]
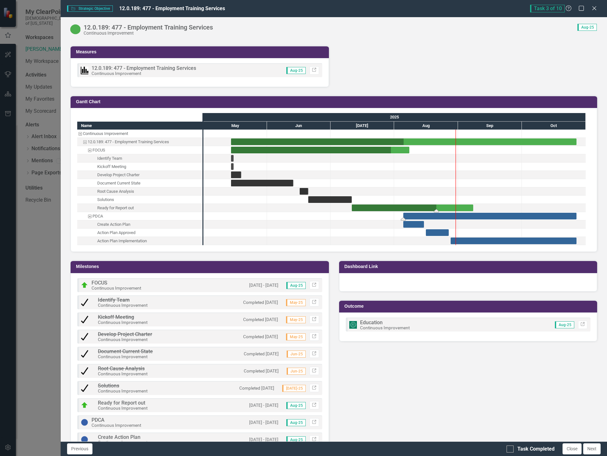
drag, startPoint x: 409, startPoint y: 209, endPoint x: 473, endPoint y: 214, distance: 64.0
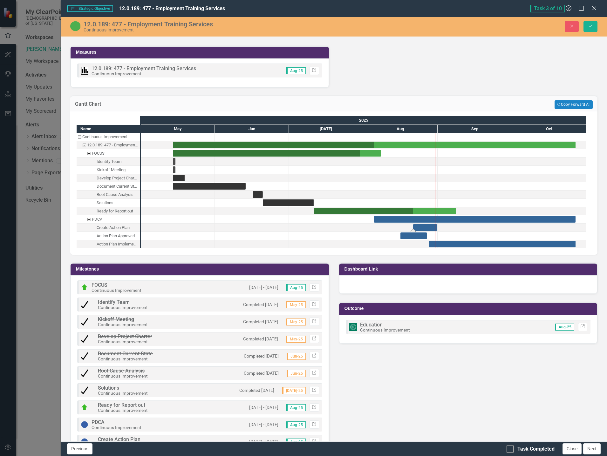
drag, startPoint x: 393, startPoint y: 228, endPoint x: 432, endPoint y: 234, distance: 39.6
drag, startPoint x: 417, startPoint y: 235, endPoint x: 455, endPoint y: 242, distance: 38.7
drag, startPoint x: 457, startPoint y: 211, endPoint x: 467, endPoint y: 213, distance: 10.6
drag, startPoint x: 421, startPoint y: 215, endPoint x: 437, endPoint y: 217, distance: 15.7
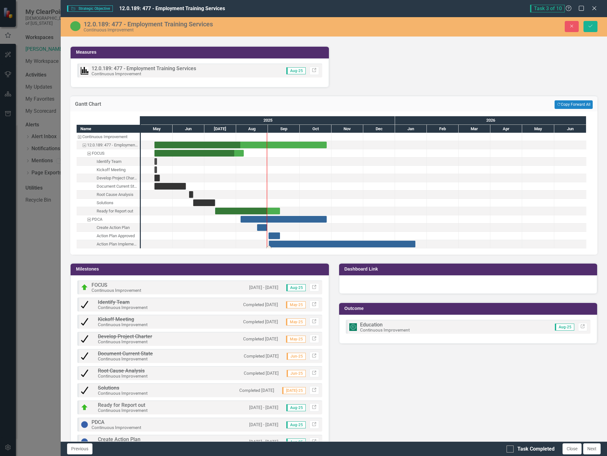
drag, startPoint x: 451, startPoint y: 244, endPoint x: 298, endPoint y: 242, distance: 153.5
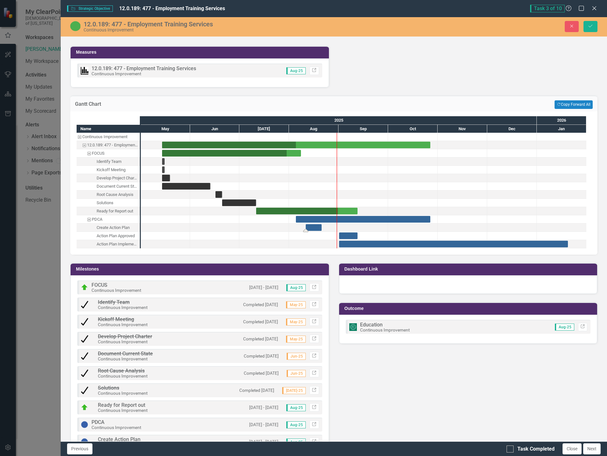
drag, startPoint x: 327, startPoint y: 228, endPoint x: 319, endPoint y: 228, distance: 7.3
drag, startPoint x: 351, startPoint y: 235, endPoint x: 331, endPoint y: 236, distance: 19.4
click at [312, 226] on div "Task: Start date: 2025-08-11 End date: 2025-08-21" at bounding box center [314, 227] width 16 height 7
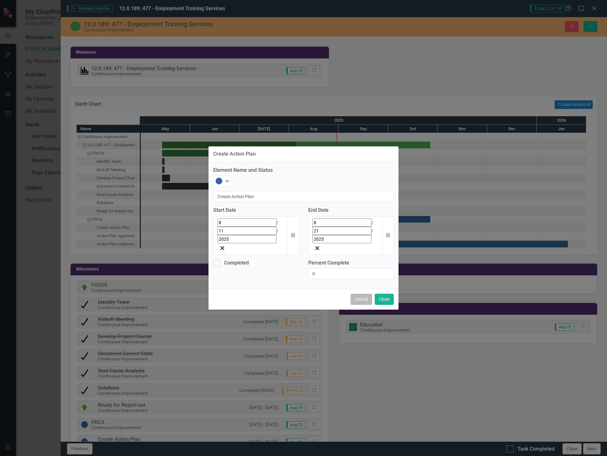
click at [359, 294] on button "Cancel" at bounding box center [362, 299] width 22 height 11
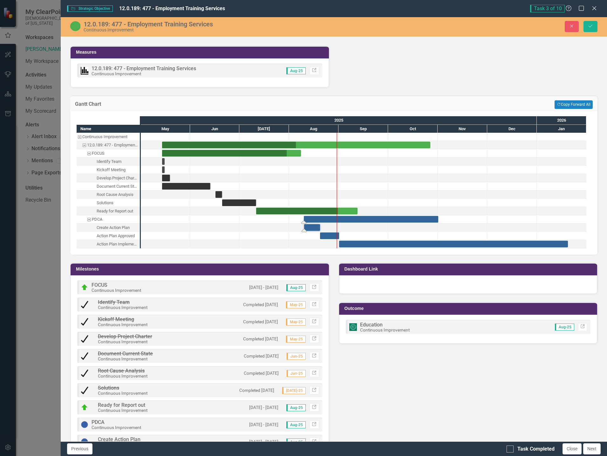
drag, startPoint x: 346, startPoint y: 216, endPoint x: 352, endPoint y: 217, distance: 6.1
click at [590, 27] on icon "submit" at bounding box center [591, 26] width 4 height 3
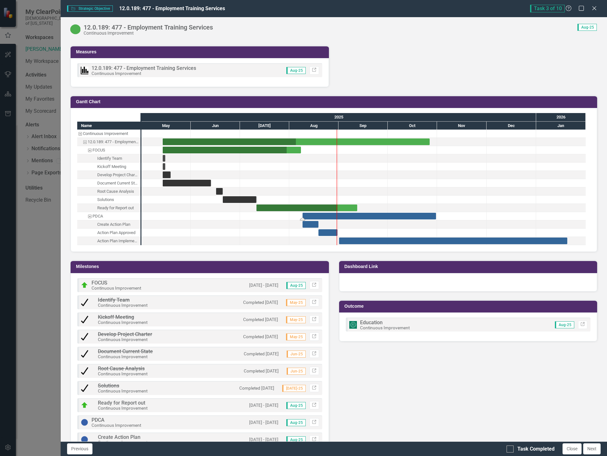
click at [317, 215] on div "Task: Start date: 2025-08-09 End date: 2025-10-31" at bounding box center [370, 216] width 134 height 7
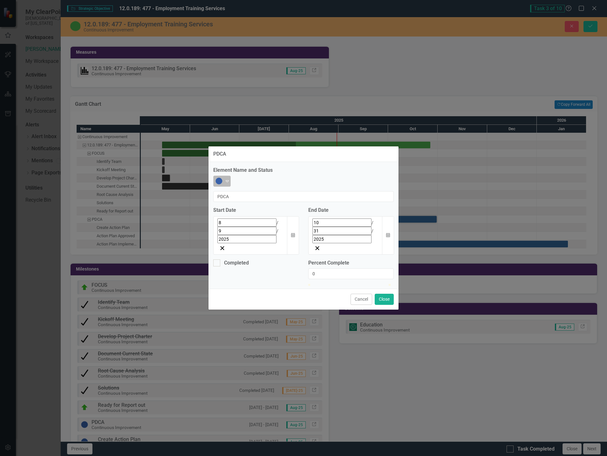
click at [224, 186] on div "Not Started" at bounding box center [220, 181] width 10 height 9
type input "25"
drag, startPoint x: 312, startPoint y: 262, endPoint x: 332, endPoint y: 265, distance: 20.0
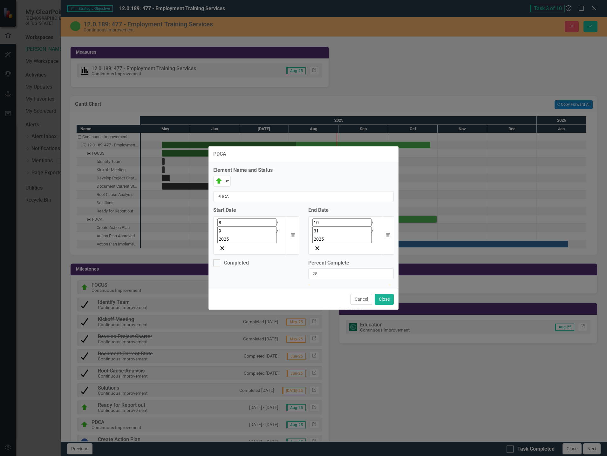
click at [332, 284] on div at bounding box center [351, 284] width 86 height 0
click at [380, 294] on button "Close" at bounding box center [384, 299] width 19 height 11
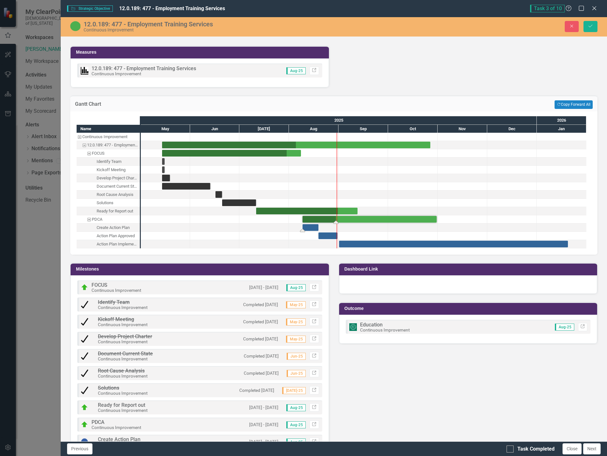
click at [312, 227] on div "Task: Start date: 2025-08-09 End date: 2025-08-19" at bounding box center [311, 227] width 16 height 7
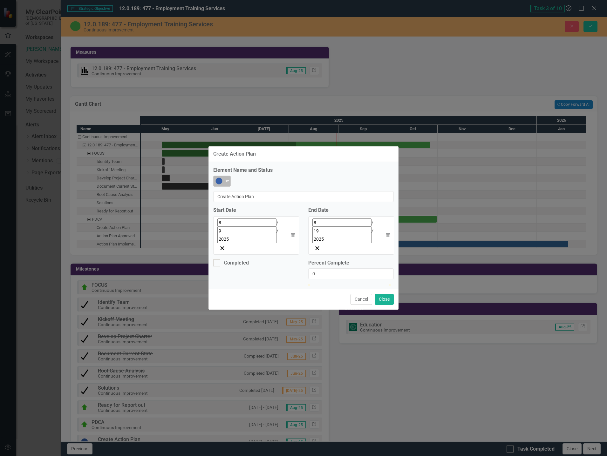
click at [227, 184] on icon "Expand" at bounding box center [227, 181] width 6 height 5
click at [216, 260] on input "Completed" at bounding box center [215, 262] width 4 height 4
checkbox input "true"
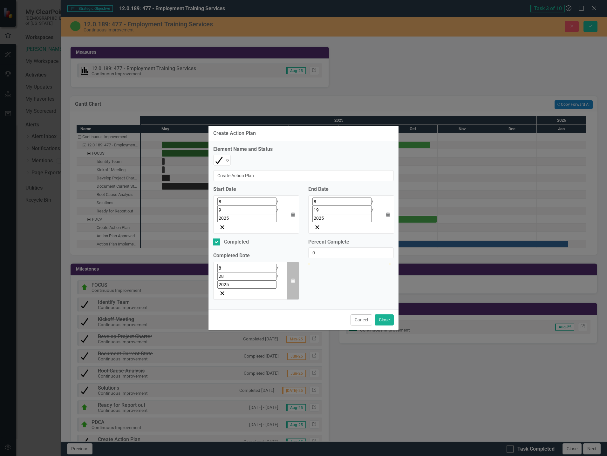
click at [295, 262] on button "Calendar" at bounding box center [293, 281] width 12 height 38
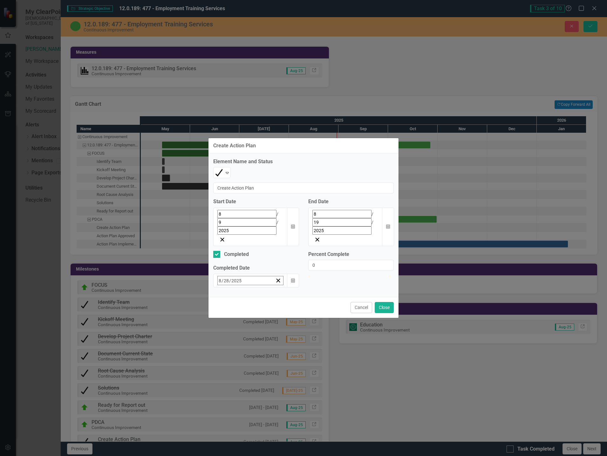
click at [245, 349] on button "19" at bounding box center [253, 354] width 16 height 11
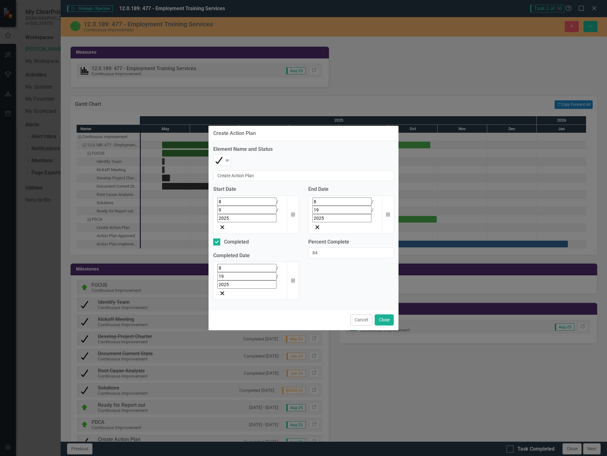
type input "100"
drag, startPoint x: 311, startPoint y: 261, endPoint x: 434, endPoint y: 268, distance: 122.9
click at [434, 268] on div "Create Action Plan Element Name and Status Completed Expand Create Action Plan …" at bounding box center [303, 228] width 607 height 456
click at [390, 315] on button "Close" at bounding box center [384, 320] width 19 height 11
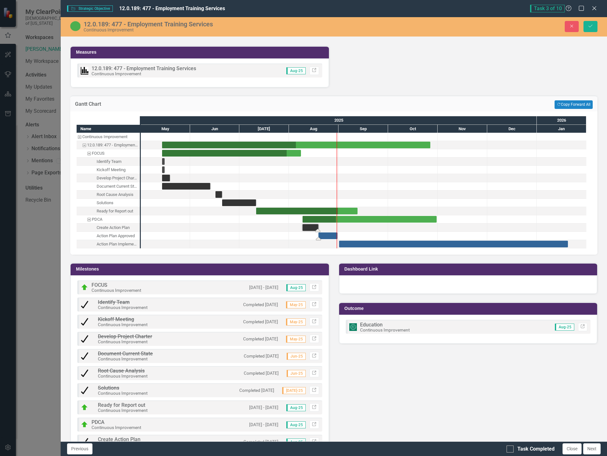
click at [325, 236] on div "Task: Start date: 2025-08-19 End date: 2025-08-31" at bounding box center [328, 236] width 19 height 7
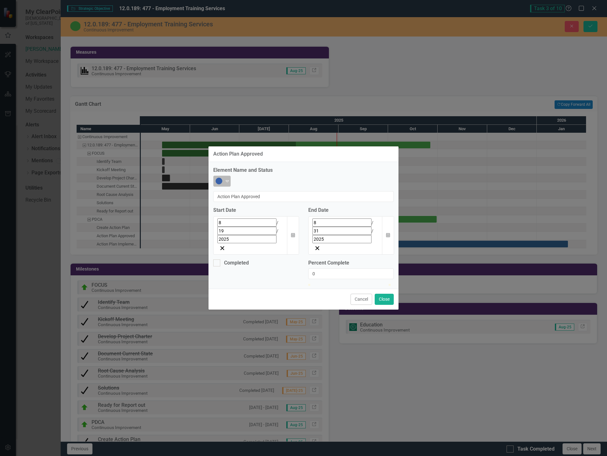
click at [227, 184] on icon "Expand" at bounding box center [227, 181] width 6 height 5
click at [219, 260] on div at bounding box center [216, 263] width 7 height 7
click at [217, 260] on input "Completed" at bounding box center [215, 262] width 4 height 4
checkbox input "true"
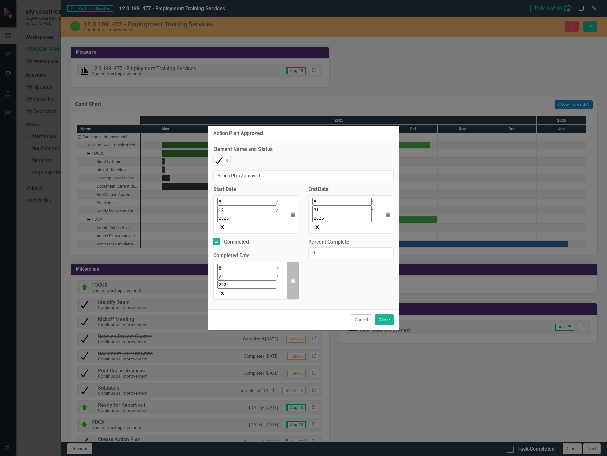
click at [293, 279] on icon "Calendar" at bounding box center [293, 281] width 4 height 4
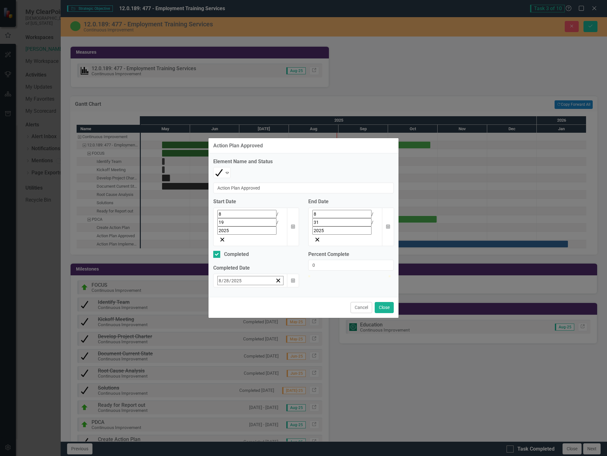
click at [283, 364] on abbr "28" at bounding box center [285, 366] width 5 height 5
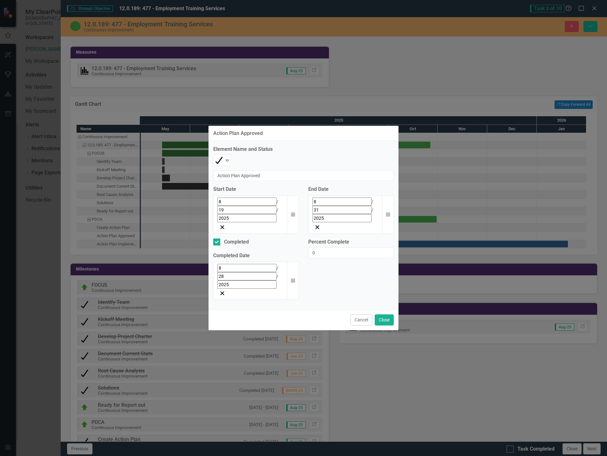
type input "100"
drag, startPoint x: 310, startPoint y: 263, endPoint x: 439, endPoint y: 271, distance: 130.0
click at [458, 267] on div "Action Plan Approved Element Name and Status Completed Expand Action Plan Appro…" at bounding box center [303, 228] width 607 height 456
click at [388, 315] on button "Close" at bounding box center [384, 320] width 19 height 11
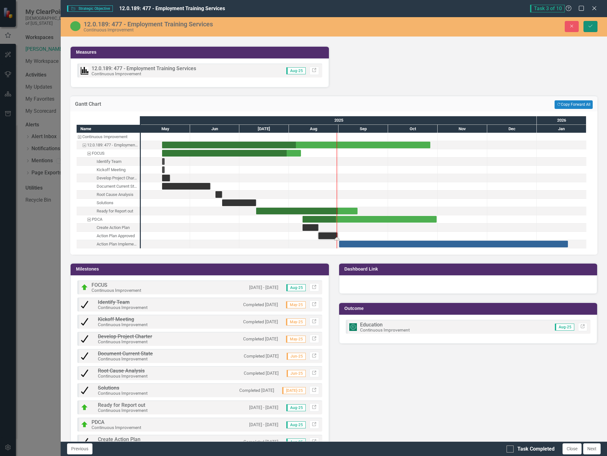
click at [594, 25] on button "Save" at bounding box center [591, 26] width 14 height 11
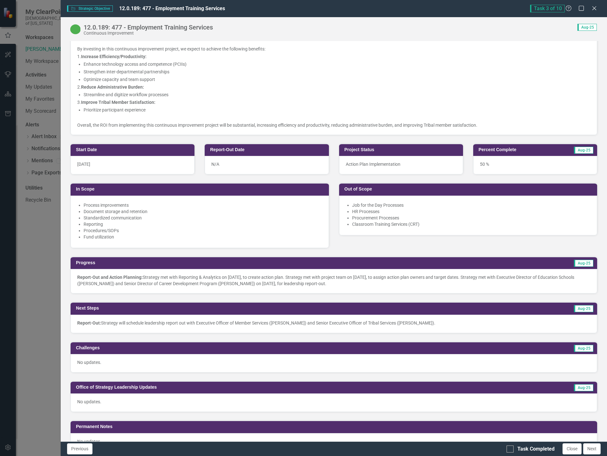
scroll to position [0, 0]
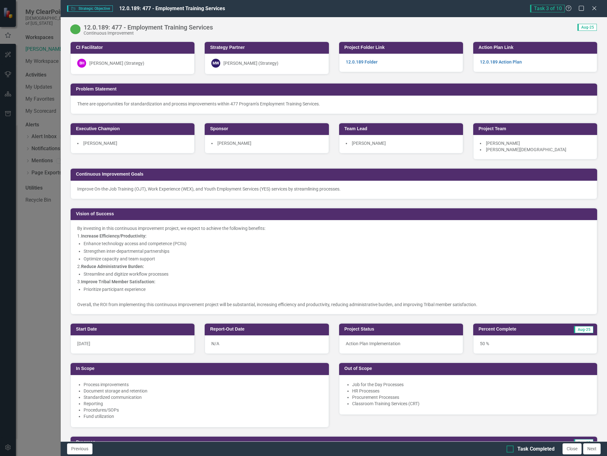
click at [510, 446] on input "Task Completed" at bounding box center [509, 448] width 4 height 4
checkbox input "true"
click at [591, 7] on icon "Close" at bounding box center [594, 8] width 8 height 6
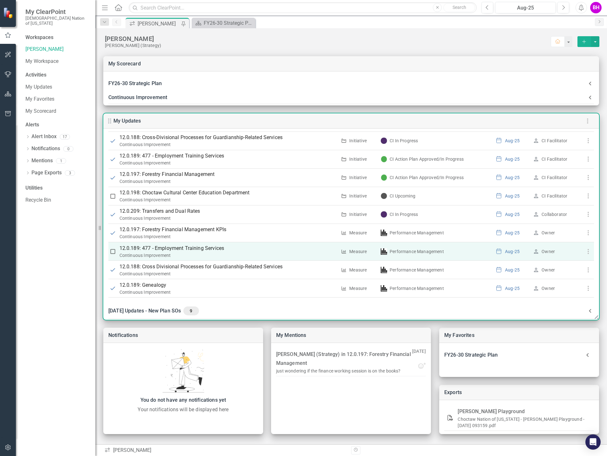
scroll to position [83, 0]
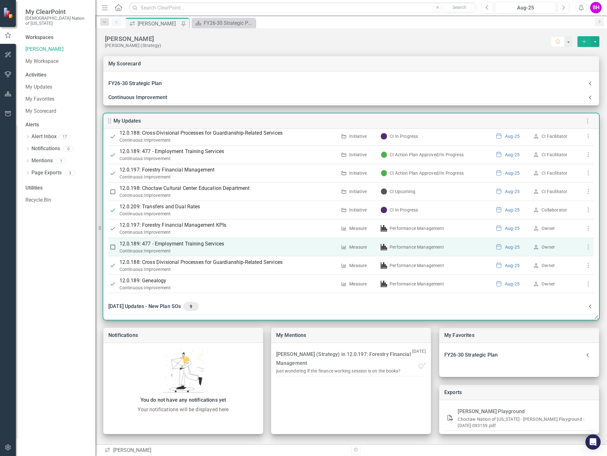
click at [207, 244] on p "12.0.189: 477 - Employment Training Services" at bounding box center [229, 244] width 218 height 8
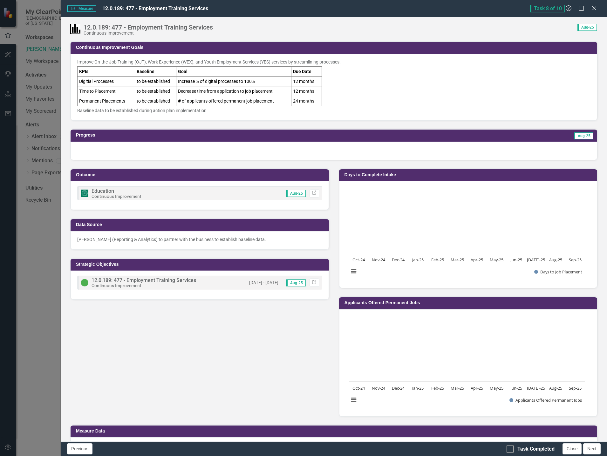
click at [353, 101] on div "Improve On-the-Job Training (OJT), Work Experience (WEX), and Youth Employment …" at bounding box center [333, 86] width 513 height 55
click at [353, 100] on div "Improve On-the-Job Training (OJT), Work Experience (WEX), and Youth Employment …" at bounding box center [333, 86] width 513 height 55
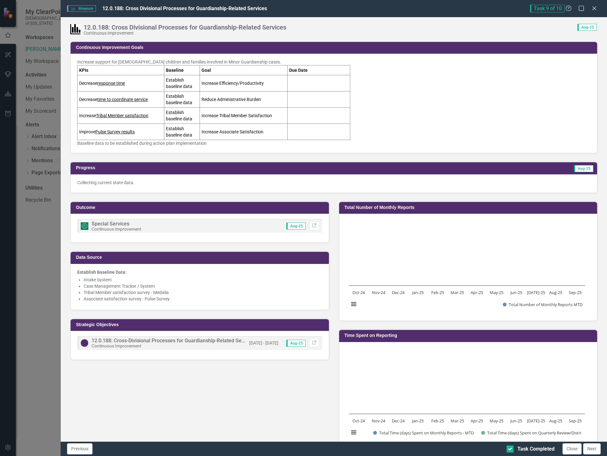
scroll to position [83, 0]
click at [596, 9] on icon "Close" at bounding box center [594, 8] width 8 height 6
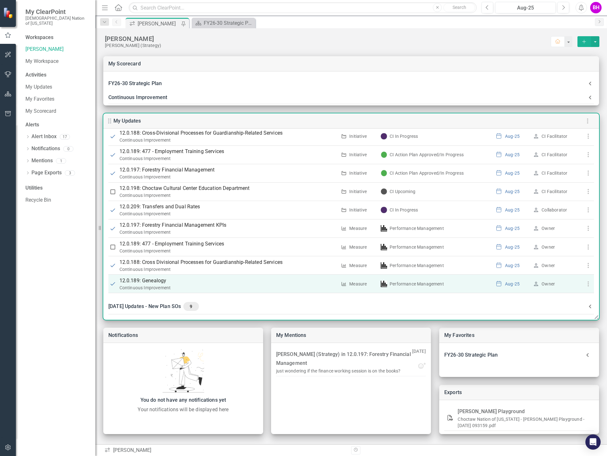
click at [155, 281] on p "12.0.189: Genealogy" at bounding box center [229, 281] width 218 height 8
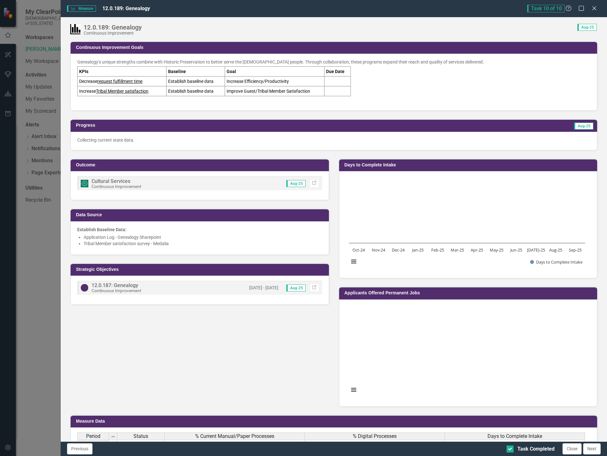
click at [467, 98] on p at bounding box center [333, 100] width 513 height 8
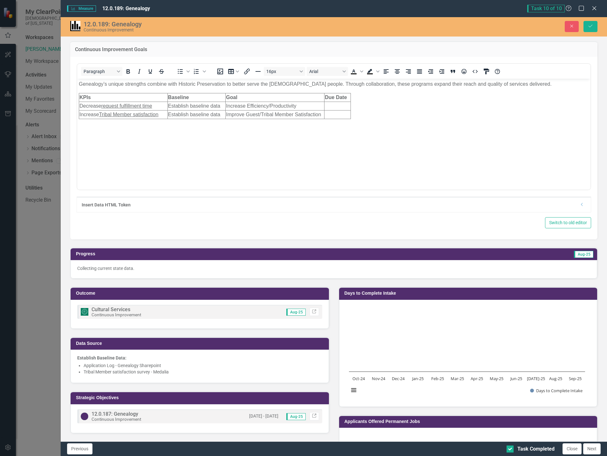
scroll to position [0, 0]
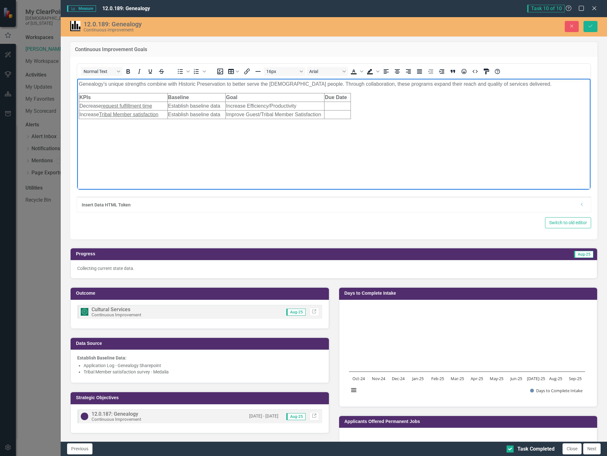
click at [133, 122] on p "Rich Text Area. Press ALT-0 for help." at bounding box center [334, 123] width 510 height 8
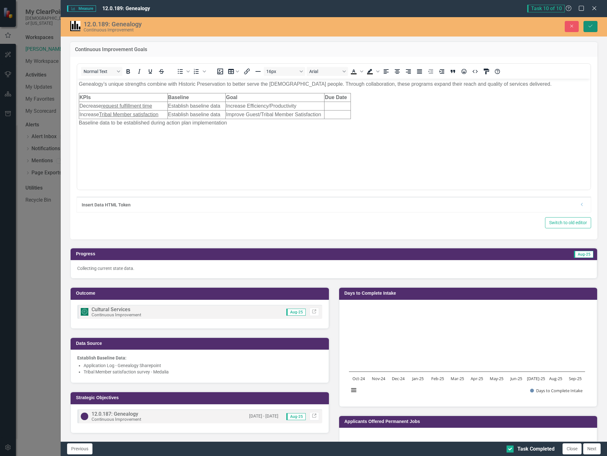
click at [589, 24] on icon "Save" at bounding box center [591, 26] width 6 height 4
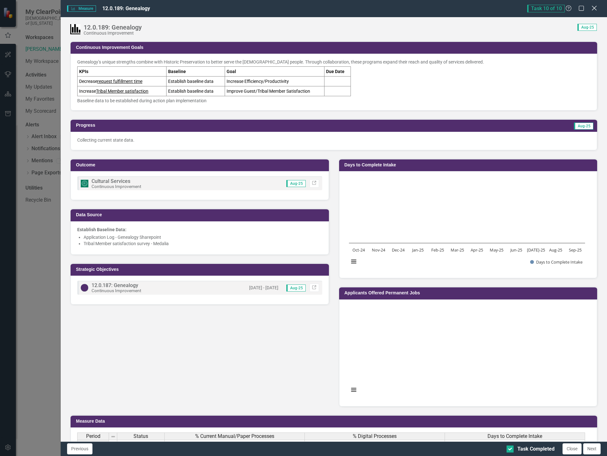
click at [593, 7] on icon "Close" at bounding box center [594, 8] width 8 height 6
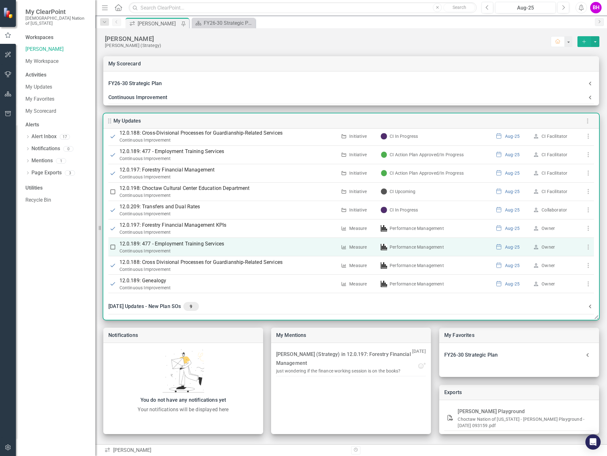
click at [189, 242] on p "12.0.189: 477 - Employment Training Services" at bounding box center [229, 244] width 218 height 8
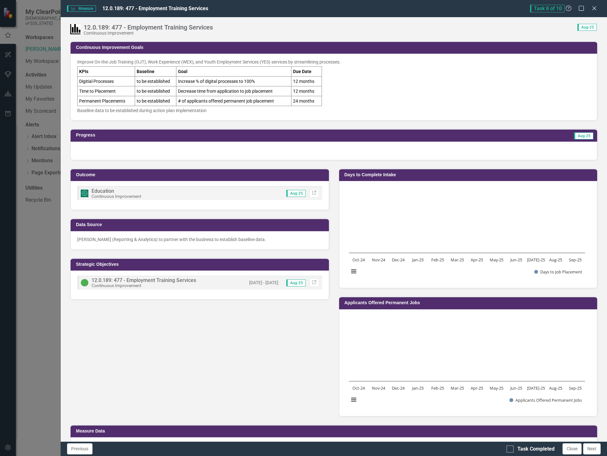
click at [389, 91] on div "Improve On-the-Job Training (OJT), Work Experience (WEX), and Youth Employment …" at bounding box center [333, 86] width 513 height 55
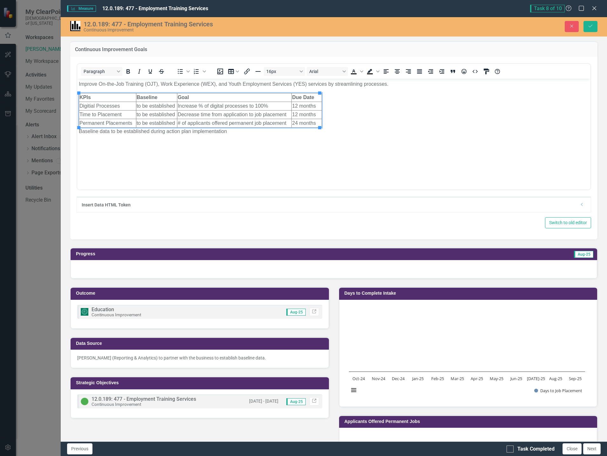
click at [295, 122] on td "24 months" at bounding box center [307, 123] width 30 height 9
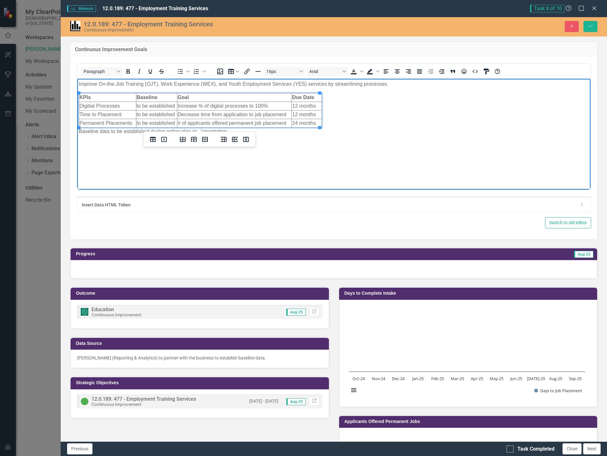
click at [363, 141] on body "Improve On-the-Job Training (OJT), Work Experience (WEX), and Youth Employment …" at bounding box center [333, 126] width 513 height 95
drag, startPoint x: 273, startPoint y: 105, endPoint x: 176, endPoint y: 104, distance: 96.6
click at [176, 104] on html "Improve On-the-Job Training (OJT), Work Experience (WEX), and Youth Employment …" at bounding box center [333, 126] width 513 height 95
drag, startPoint x: 127, startPoint y: 106, endPoint x: 80, endPoint y: 108, distance: 46.8
click at [80, 108] on td "Digitial Processes" at bounding box center [107, 106] width 57 height 9
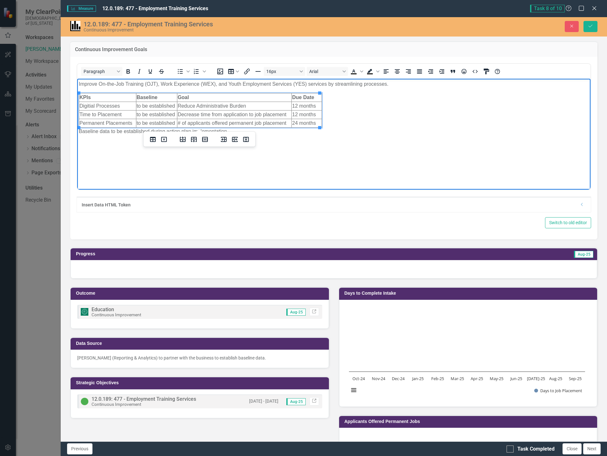
click at [224, 121] on td "# of applicants offered permanent job placement" at bounding box center [234, 123] width 114 height 9
click at [126, 106] on td "Digitial Processes" at bounding box center [107, 106] width 57 height 9
drag, startPoint x: 180, startPoint y: 114, endPoint x: 287, endPoint y: 115, distance: 107.4
click at [287, 115] on td "Decrease time from application to job placement" at bounding box center [234, 114] width 114 height 9
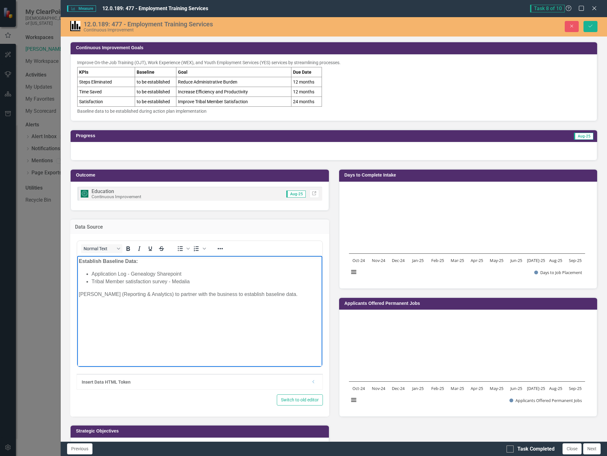
scroll to position [83, 0]
drag, startPoint x: 154, startPoint y: 277, endPoint x: 92, endPoint y: 276, distance: 62.3
click at [92, 276] on li "Application Log - Genealogy Sharepoint" at bounding box center [206, 275] width 229 height 8
click at [109, 274] on li "Rich Text Area. Press ALT-0 for help." at bounding box center [206, 275] width 229 height 8
click at [272, 319] on body "Establish Baseline Data: [PERSON_NAME] (Reporting & Analytics) to partner with …" at bounding box center [199, 303] width 245 height 95
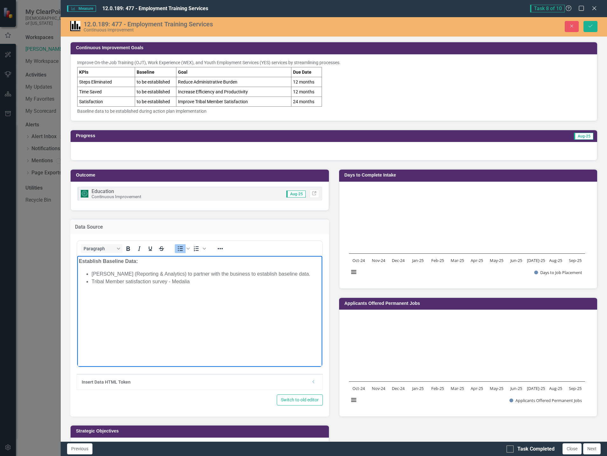
click at [307, 272] on li "[PERSON_NAME] (Reporting & Analytics) to partner with the business to establish…" at bounding box center [206, 275] width 229 height 8
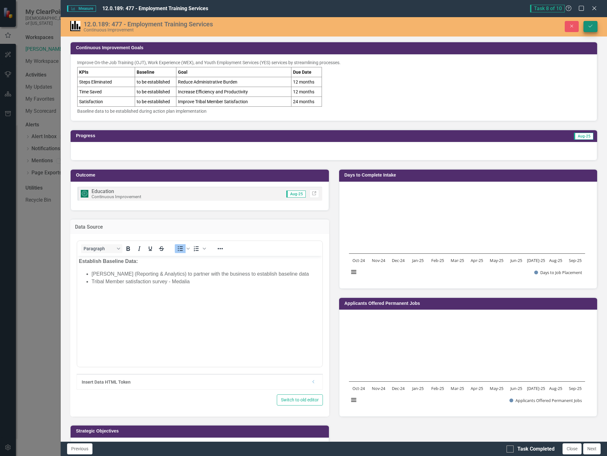
click at [592, 28] on icon "Save" at bounding box center [591, 26] width 6 height 4
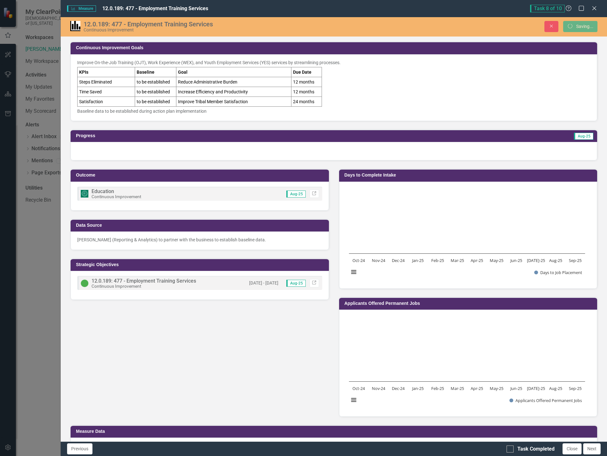
scroll to position [191, 0]
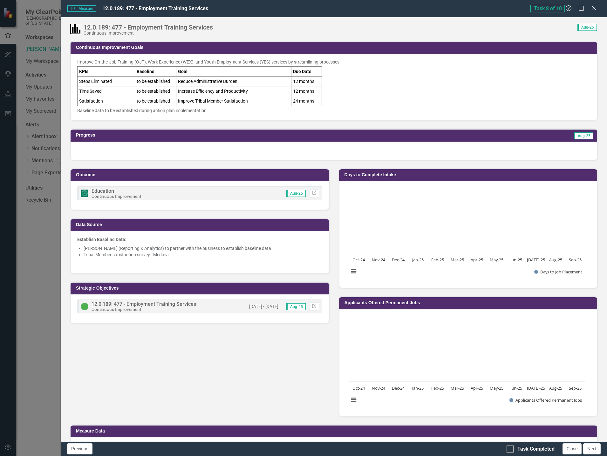
click at [211, 263] on p at bounding box center [199, 263] width 245 height 8
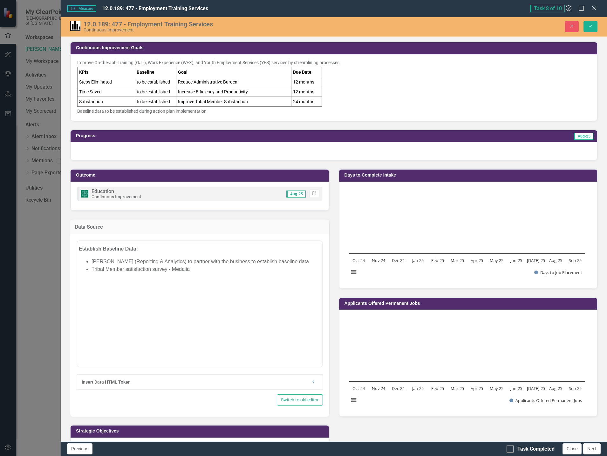
scroll to position [0, 0]
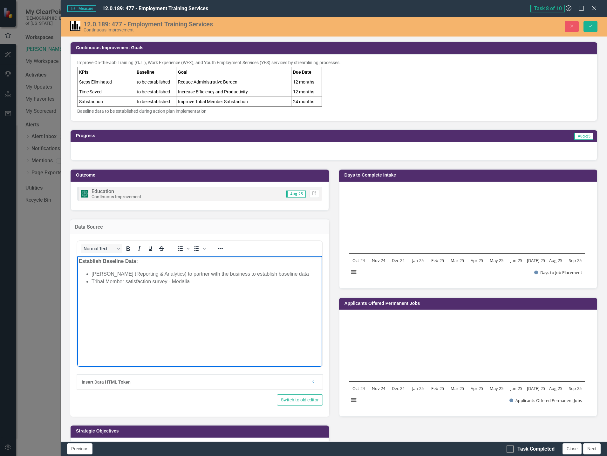
click at [204, 336] on body "Establish Baseline Data: Angela Cardoza (Reporting & Analytics) to partner with…" at bounding box center [199, 303] width 245 height 95
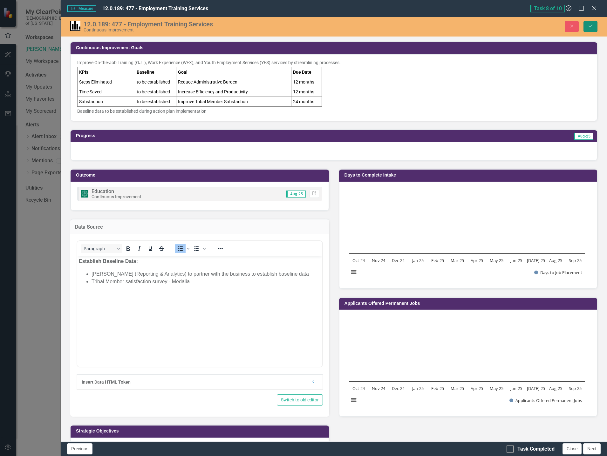
click at [588, 23] on button "Save" at bounding box center [591, 26] width 14 height 11
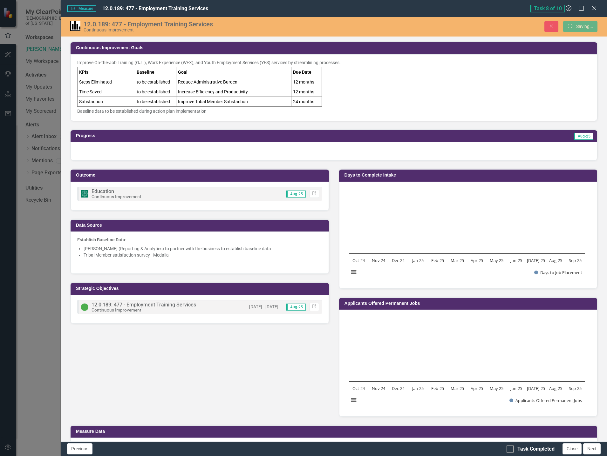
click at [142, 152] on div at bounding box center [334, 151] width 527 height 18
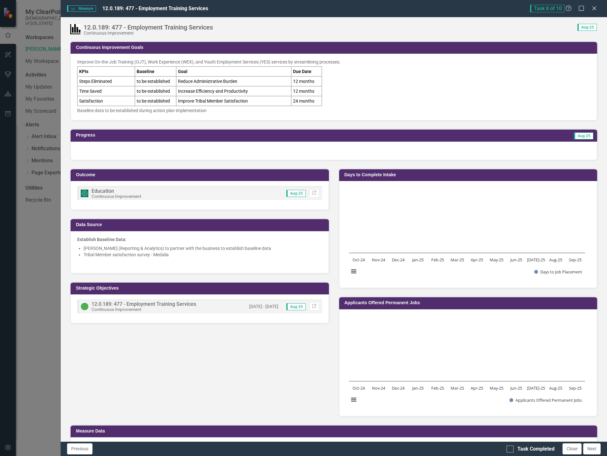
click at [417, 145] on div at bounding box center [334, 151] width 527 height 18
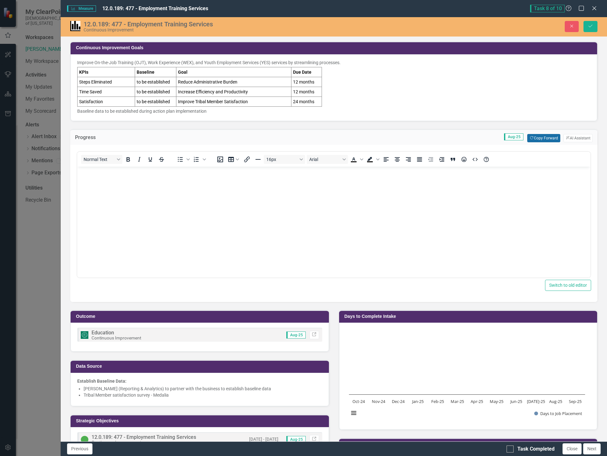
click at [547, 137] on button "Copy Forward Copy Forward" at bounding box center [543, 138] width 33 height 8
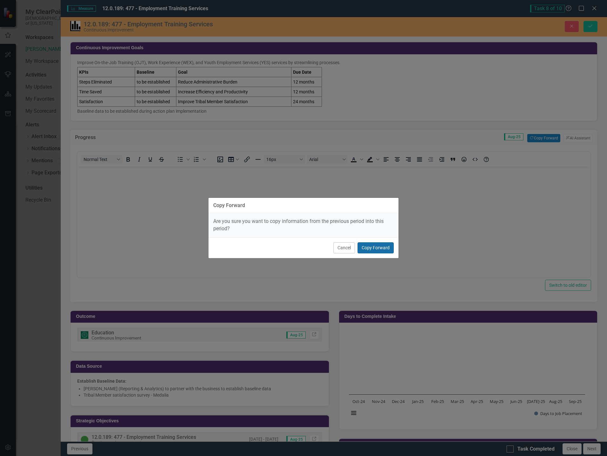
click at [380, 243] on button "Copy Forward" at bounding box center [376, 248] width 36 height 11
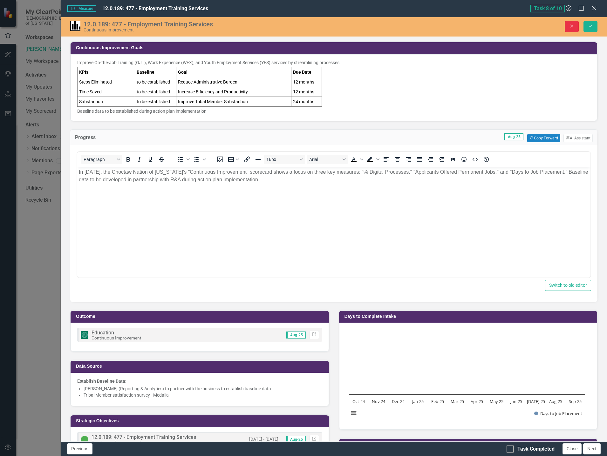
click at [569, 24] on button "Close" at bounding box center [572, 26] width 14 height 11
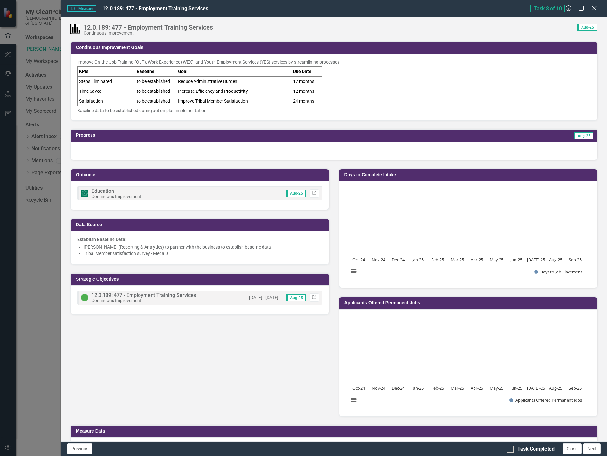
click at [593, 7] on icon "Close" at bounding box center [594, 8] width 8 height 6
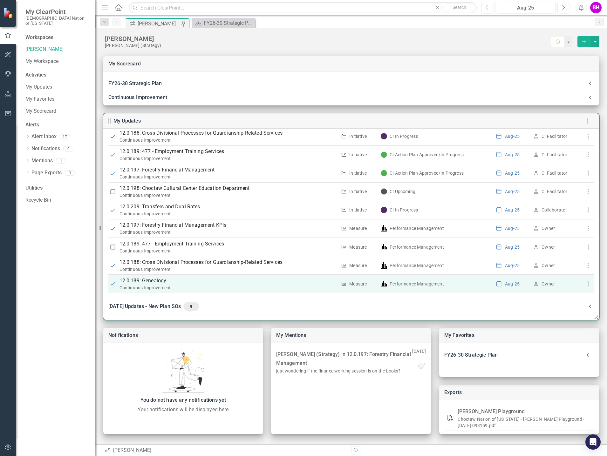
click at [158, 283] on p "12.0.189: Genealogy" at bounding box center [229, 281] width 218 height 8
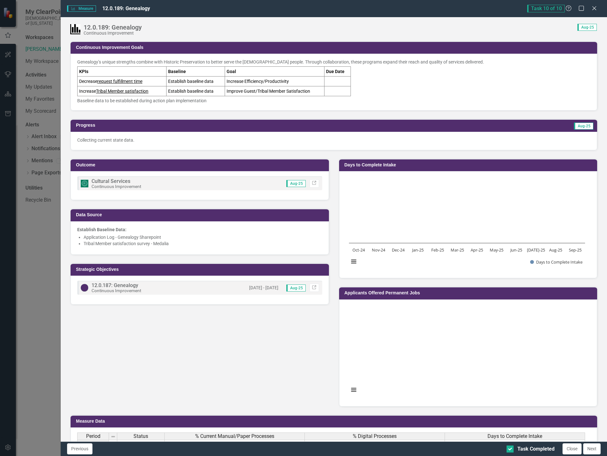
click at [149, 144] on div "Collecting current state data." at bounding box center [334, 141] width 527 height 18
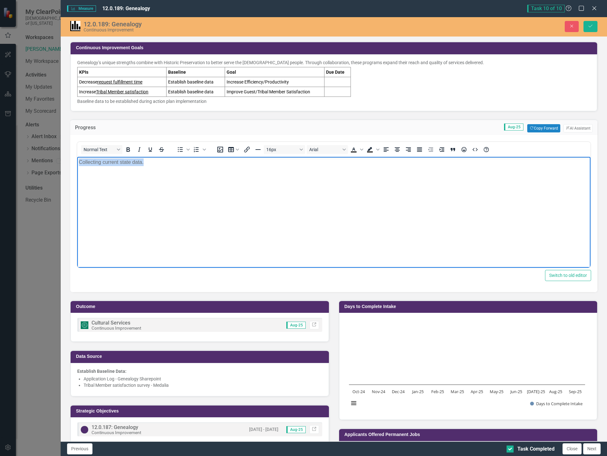
drag, startPoint x: 157, startPoint y: 164, endPoint x: 127, endPoint y: 314, distance: 152.7
click at [77, 157] on html "Collecting current state data." at bounding box center [333, 204] width 513 height 95
copy p "Collecting current state data."
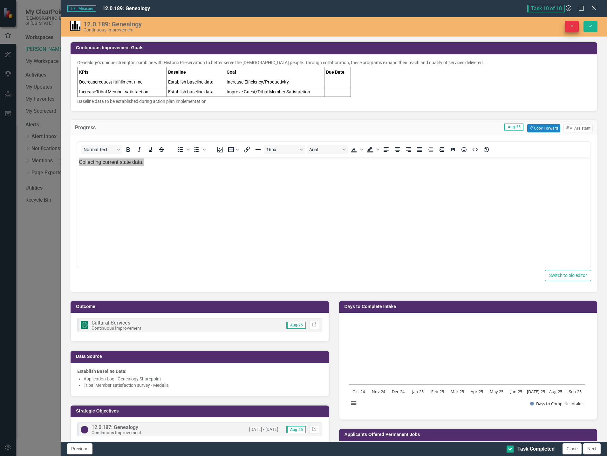
click at [575, 25] on button "Close" at bounding box center [572, 26] width 14 height 11
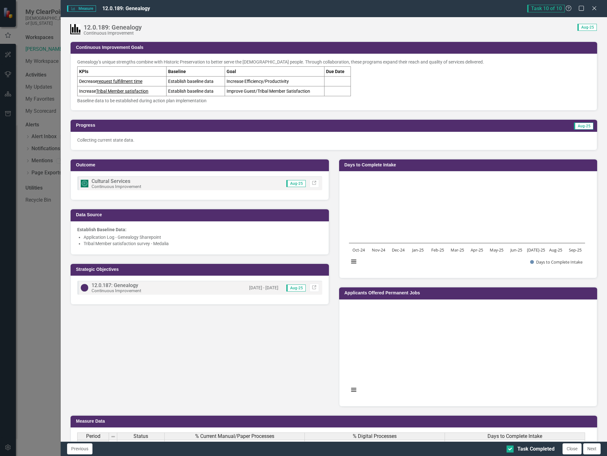
click at [592, 9] on icon "Close" at bounding box center [594, 8] width 6 height 5
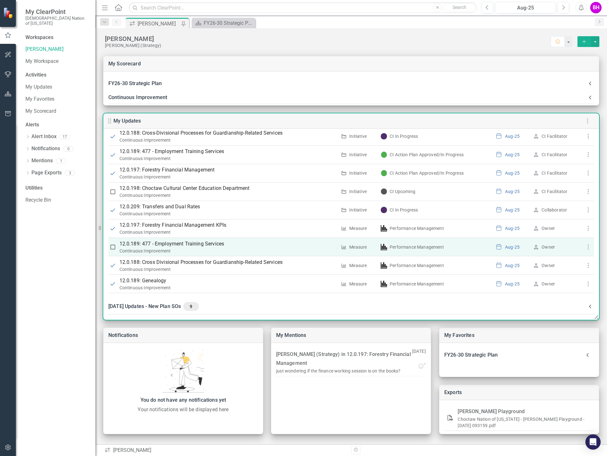
click at [187, 243] on p "12.0.189: 477 - Employment Training Services" at bounding box center [229, 244] width 218 height 8
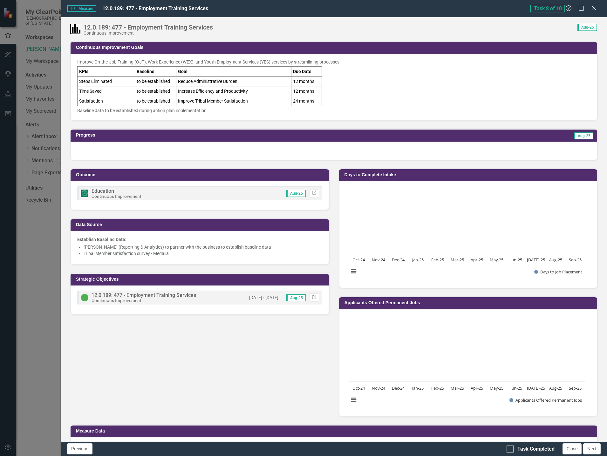
click at [226, 152] on div at bounding box center [334, 151] width 527 height 18
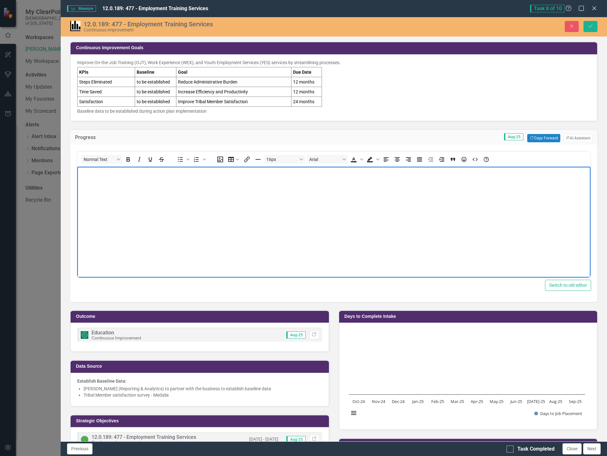
click at [198, 189] on body "Rich Text Area. Press ALT-0 for help." at bounding box center [333, 214] width 513 height 95
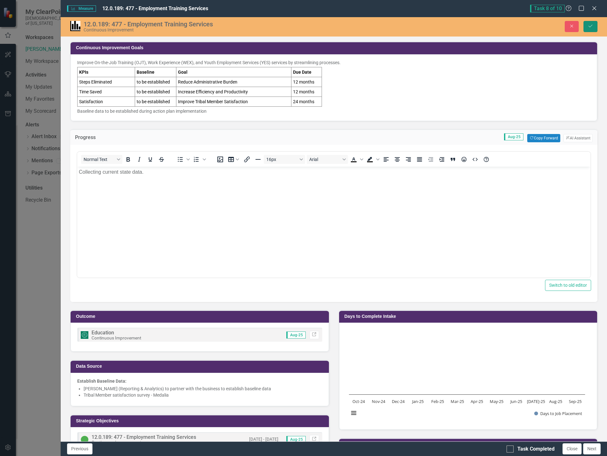
click at [593, 25] on icon "Save" at bounding box center [591, 26] width 6 height 4
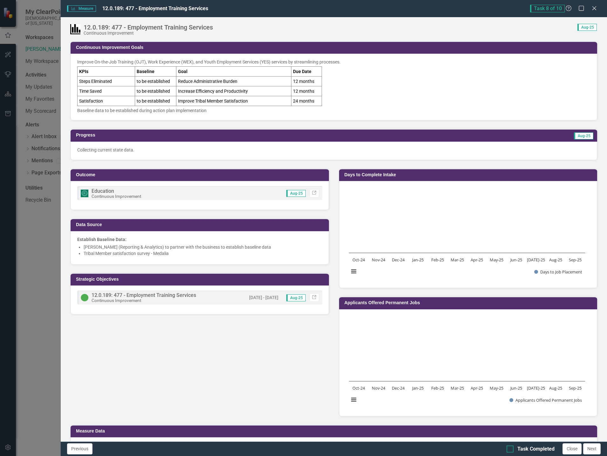
click at [512, 449] on div at bounding box center [510, 449] width 7 height 7
click at [511, 449] on input "Task Completed" at bounding box center [509, 448] width 4 height 4
checkbox input "true"
click at [597, 9] on icon "Close" at bounding box center [594, 8] width 6 height 5
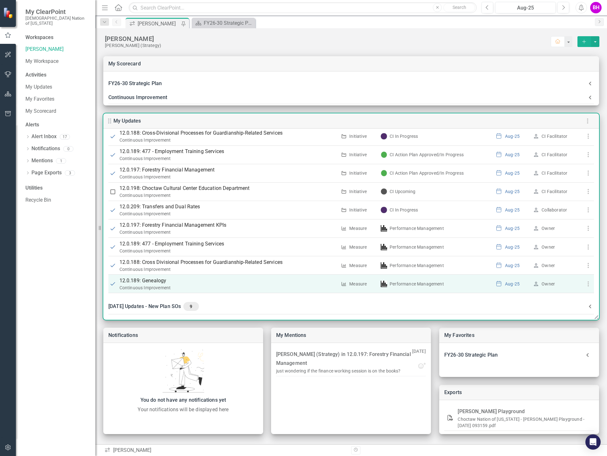
click at [163, 282] on p "12.0.189: Genealogy" at bounding box center [229, 281] width 218 height 8
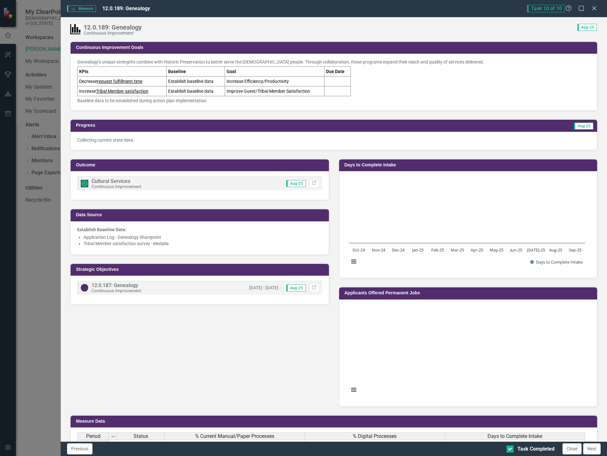
click at [150, 81] on td "Decrease request fulfillment time" at bounding box center [122, 82] width 89 height 10
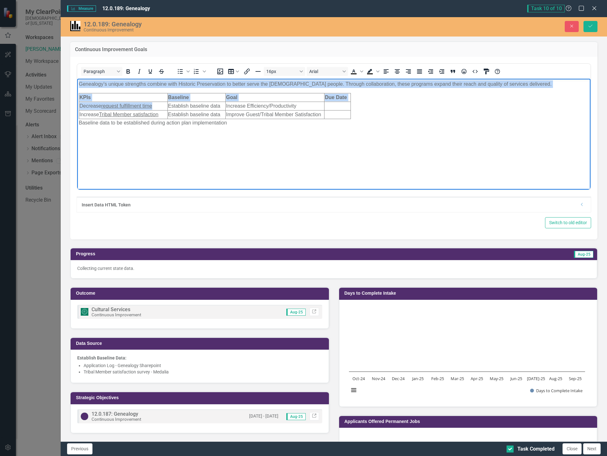
drag, startPoint x: 155, startPoint y: 106, endPoint x: 62, endPoint y: 107, distance: 92.5
click at [77, 107] on html "Genealogy’s unique strengths combine with Historic Preservation to better serve…" at bounding box center [333, 126] width 513 height 95
click at [155, 104] on td "Decrease request fulfillment time" at bounding box center [123, 106] width 89 height 9
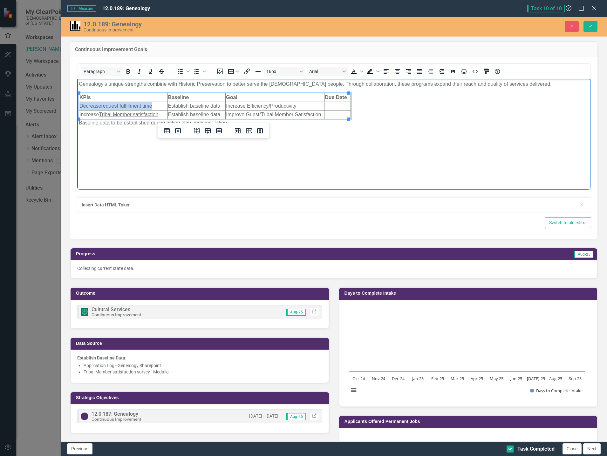
drag, startPoint x: 137, startPoint y: 106, endPoint x: 80, endPoint y: 104, distance: 57.6
click at [79, 104] on td "Decrease request fulfillment time" at bounding box center [123, 106] width 89 height 9
drag, startPoint x: 102, startPoint y: 112, endPoint x: 80, endPoint y: 114, distance: 21.8
click at [80, 114] on td "Increase Tribal Member satisfaction" at bounding box center [123, 114] width 89 height 9
click at [115, 112] on u "Tribal Member satisfaction" at bounding box center [108, 114] width 59 height 5
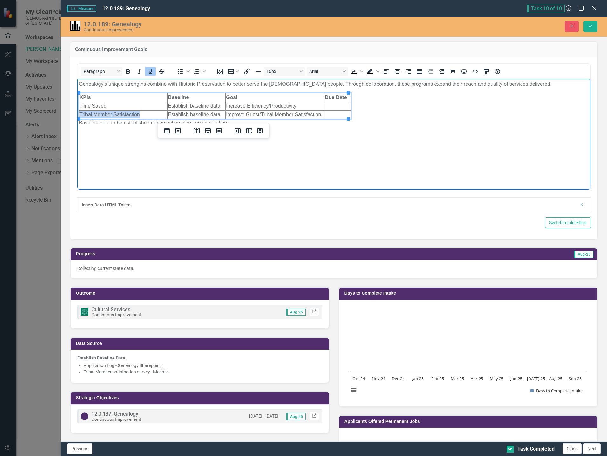
drag, startPoint x: 143, startPoint y: 113, endPoint x: 81, endPoint y: 113, distance: 62.3
click at [81, 113] on td "Tribal Member Satisfaction" at bounding box center [123, 114] width 89 height 9
click at [148, 70] on icon "Underline" at bounding box center [151, 72] width 8 height 8
click at [429, 152] on body "Genealogy’s unique strengths combine with Historic Preservation to better serve…" at bounding box center [333, 126] width 513 height 95
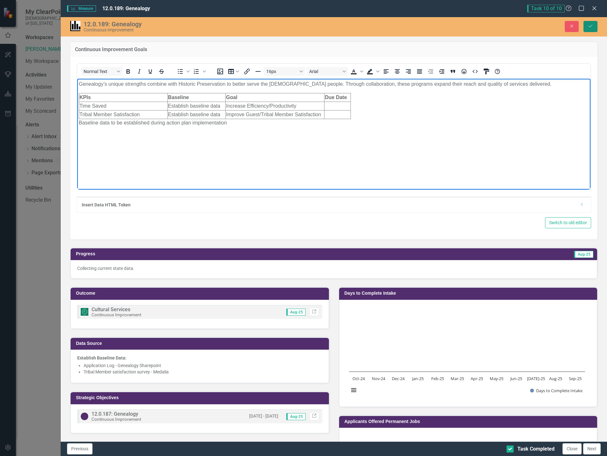
click at [590, 24] on icon "Save" at bounding box center [591, 26] width 6 height 4
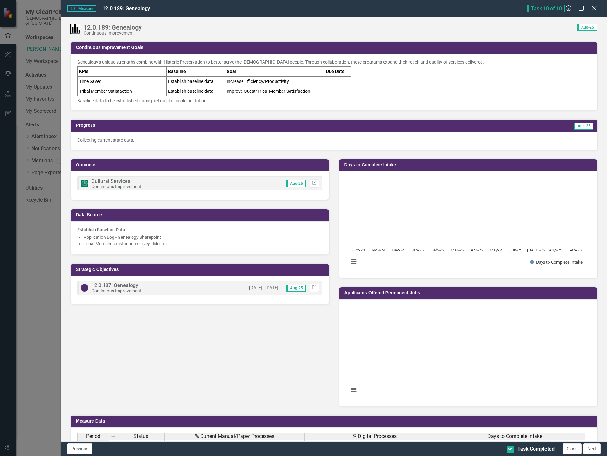
click at [594, 8] on icon "Close" at bounding box center [594, 8] width 8 height 6
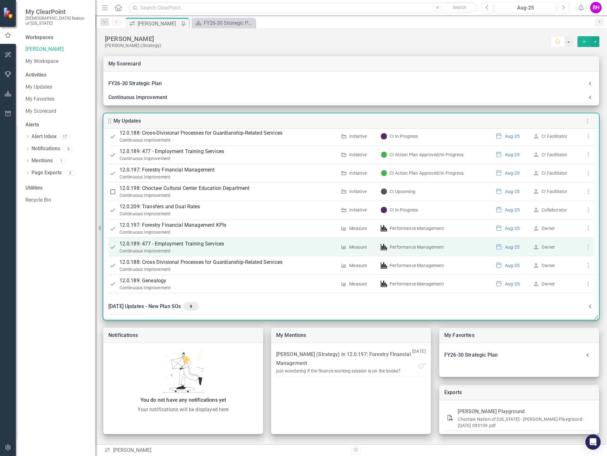
click at [189, 241] on p "12.0.189: 477 - Employment Training Services" at bounding box center [229, 244] width 218 height 8
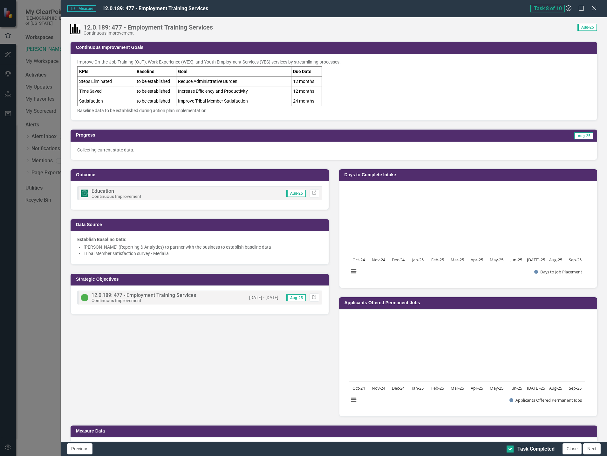
click at [121, 103] on td "Satisfaction" at bounding box center [107, 101] width 58 height 10
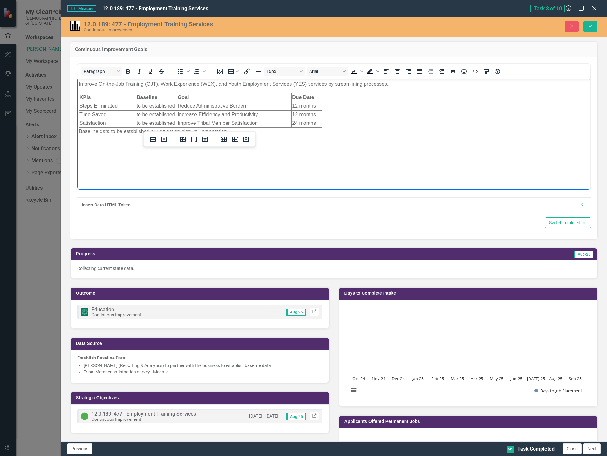
click at [80, 122] on td "Satisfaction" at bounding box center [107, 123] width 57 height 9
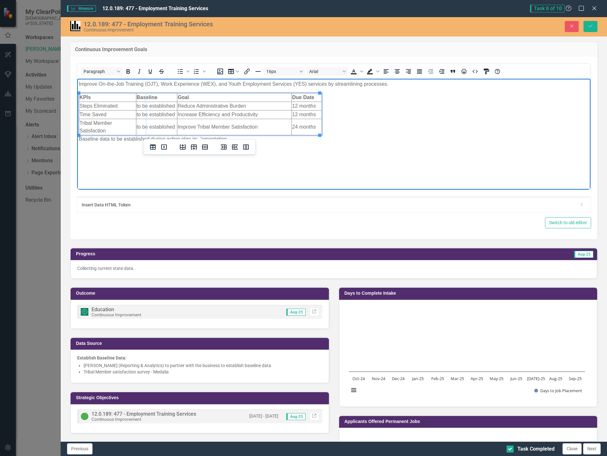
drag, startPoint x: 135, startPoint y: 105, endPoint x: 147, endPoint y: 106, distance: 11.8
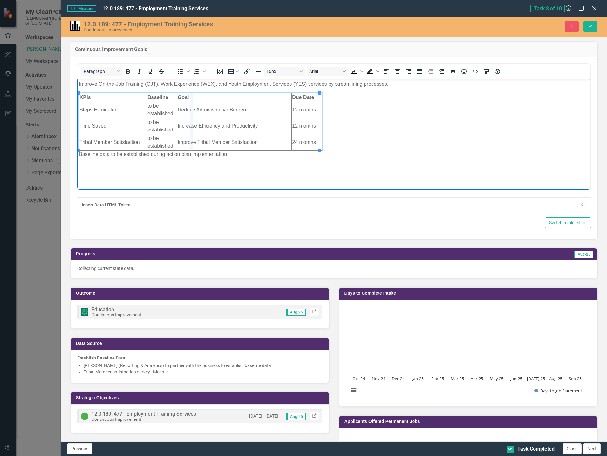
drag, startPoint x: 176, startPoint y: 106, endPoint x: 192, endPoint y: 106, distance: 15.6
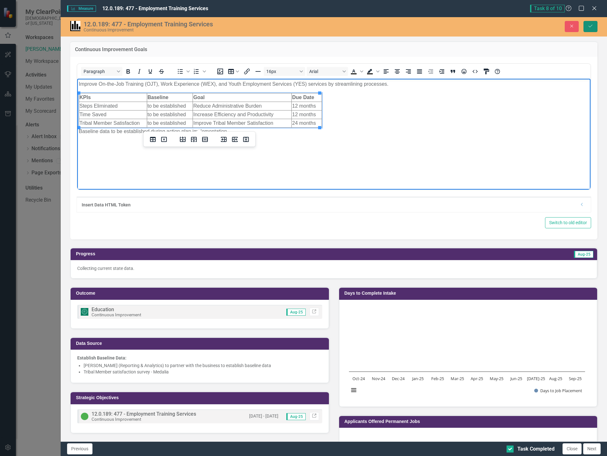
click at [587, 26] on button "Save" at bounding box center [591, 26] width 14 height 11
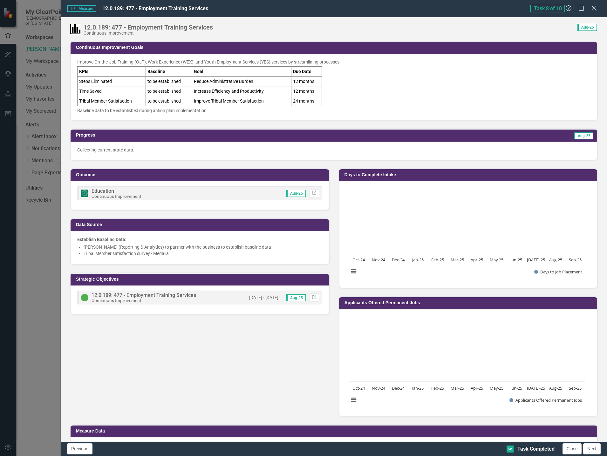
click at [593, 7] on icon at bounding box center [594, 8] width 5 height 5
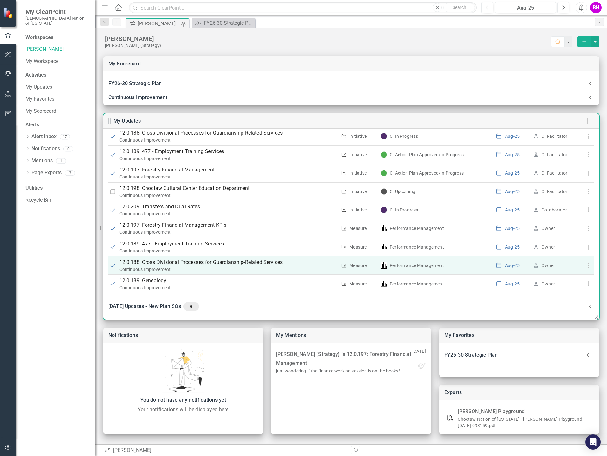
click at [161, 264] on p "12.0.188: Cross Divisional Processes for Guardianship-Related Services" at bounding box center [229, 263] width 218 height 8
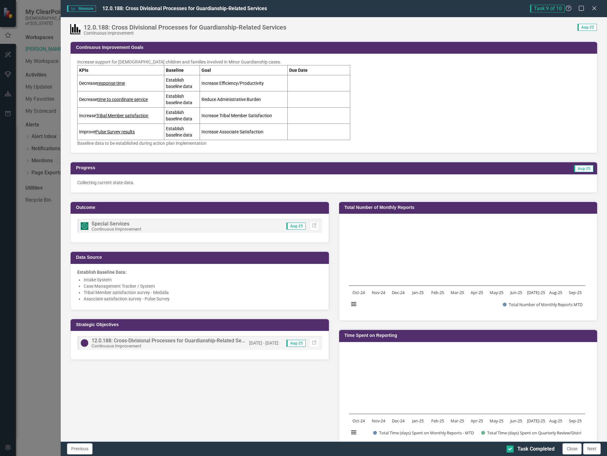
click at [130, 100] on u "time to coordinate service" at bounding box center [122, 99] width 51 height 5
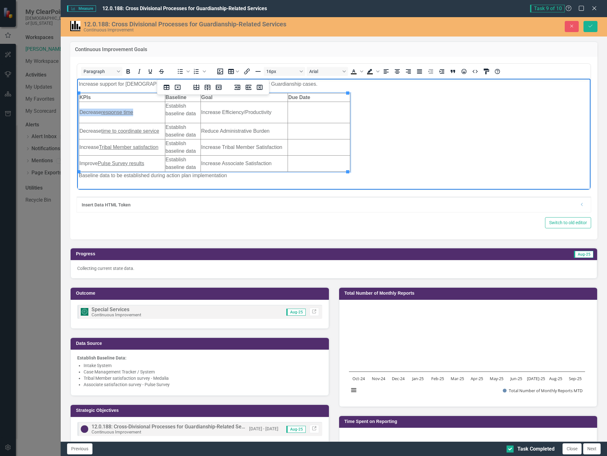
drag, startPoint x: 145, startPoint y: 112, endPoint x: 79, endPoint y: 114, distance: 66.2
click at [79, 114] on td "Decrease response time" at bounding box center [122, 112] width 86 height 21
drag, startPoint x: 276, startPoint y: 131, endPoint x: 201, endPoint y: 125, distance: 74.9
click at [201, 125] on td "Reduce Administrative Burden" at bounding box center [244, 131] width 87 height 16
click at [278, 113] on td "Increase Efficiency/Productivity" at bounding box center [244, 112] width 87 height 21
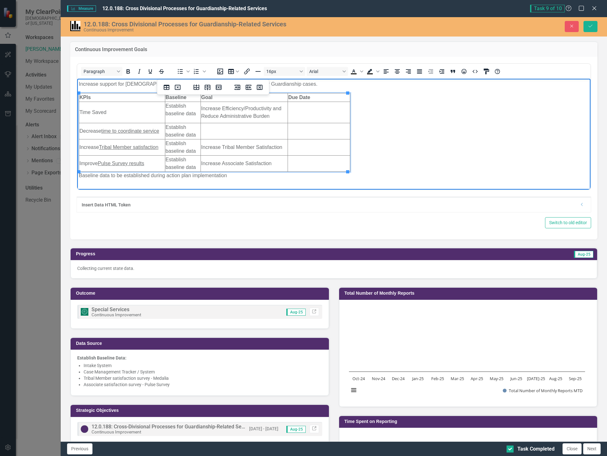
click at [400, 112] on body "Increase support for Choctaw children and families involved in Minor Guardiansh…" at bounding box center [333, 132] width 513 height 107
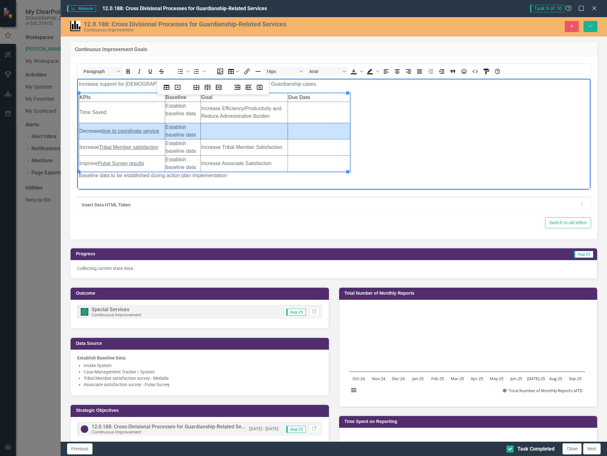
drag, startPoint x: 98, startPoint y: 130, endPoint x: 347, endPoint y: 131, distance: 248.9
click at [347, 131] on html "Increase support for Choctaw children and families involved in Minor Guardiansh…" at bounding box center [333, 132] width 513 height 107
click at [217, 88] on icon "Delete row" at bounding box center [219, 87] width 6 height 5
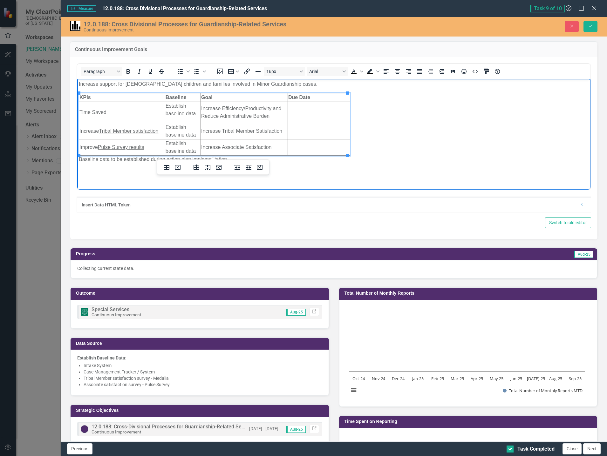
drag, startPoint x: 101, startPoint y: 130, endPoint x: 84, endPoint y: 129, distance: 16.5
click at [84, 129] on td "Increase Tribal Member satisfaction" at bounding box center [122, 131] width 86 height 16
drag, startPoint x: 143, startPoint y: 134, endPoint x: 80, endPoint y: 134, distance: 62.6
click at [80, 134] on td "Tribal Member satisfaction" at bounding box center [122, 131] width 86 height 16
click at [149, 71] on icon "Underline" at bounding box center [150, 71] width 3 height 4
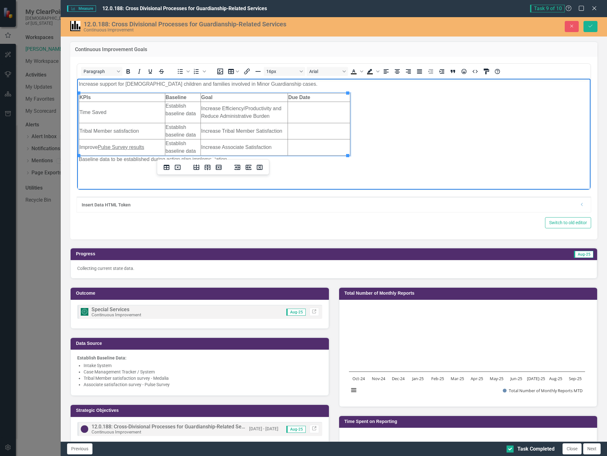
click at [116, 129] on td "Tribal Member satisfaction" at bounding box center [122, 131] width 86 height 16
click at [118, 130] on td "Tribal Member satisfaction" at bounding box center [122, 131] width 86 height 16
click at [148, 125] on td "Tribal Member satisfaction" at bounding box center [122, 131] width 86 height 16
drag, startPoint x: 150, startPoint y: 149, endPoint x: 82, endPoint y: 148, distance: 67.7
click at [82, 148] on td "Improve Pulse Survey results" at bounding box center [122, 147] width 86 height 16
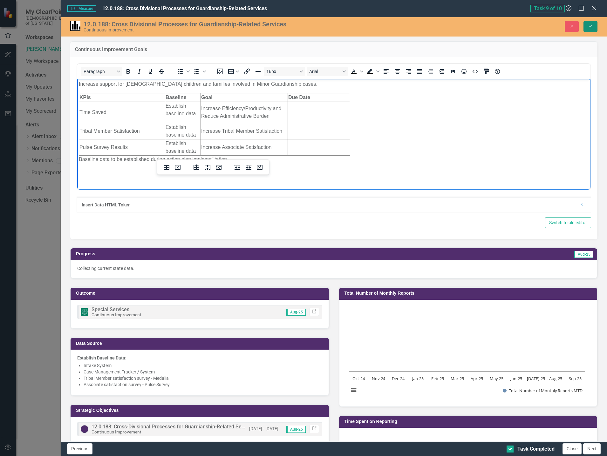
click at [593, 27] on icon "Save" at bounding box center [591, 26] width 6 height 4
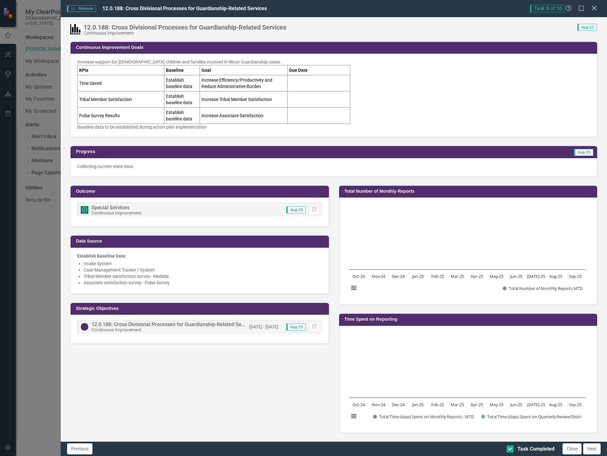
click at [595, 9] on icon at bounding box center [594, 8] width 5 height 5
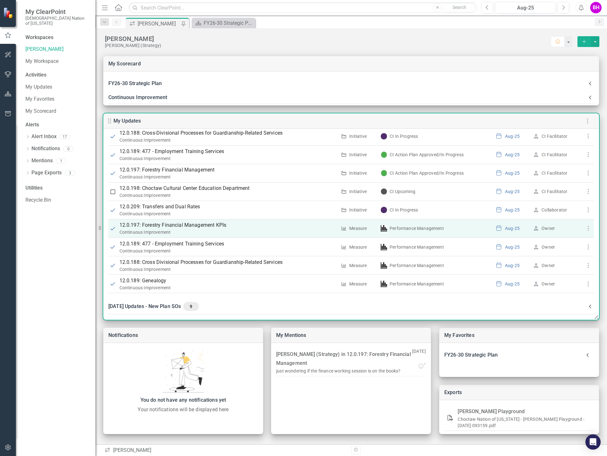
click at [199, 225] on p "12.0.197: Forestry Financial Management KPIs" at bounding box center [229, 226] width 218 height 8
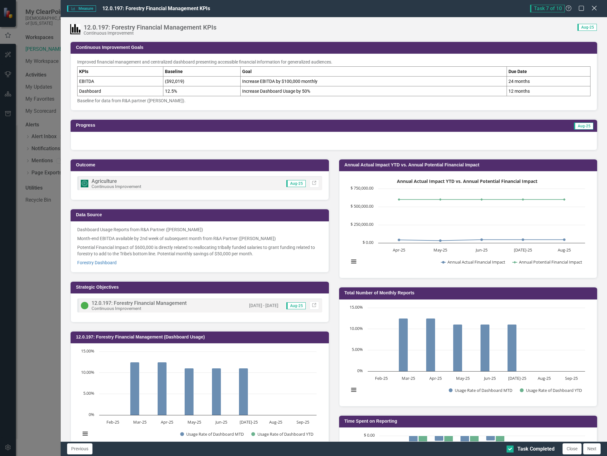
click at [591, 9] on icon "Close" at bounding box center [594, 8] width 8 height 6
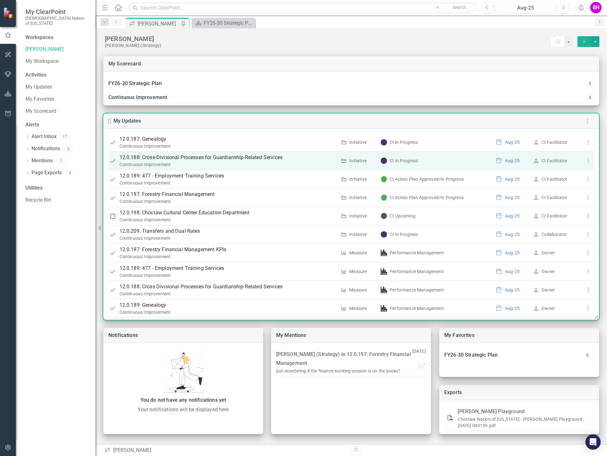
scroll to position [64, 0]
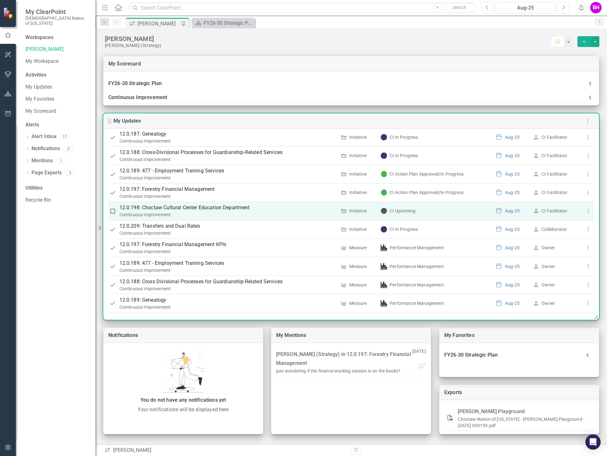
click at [198, 206] on p "12.0.198: Choctaw Cultural Center Education Department" at bounding box center [229, 208] width 218 height 8
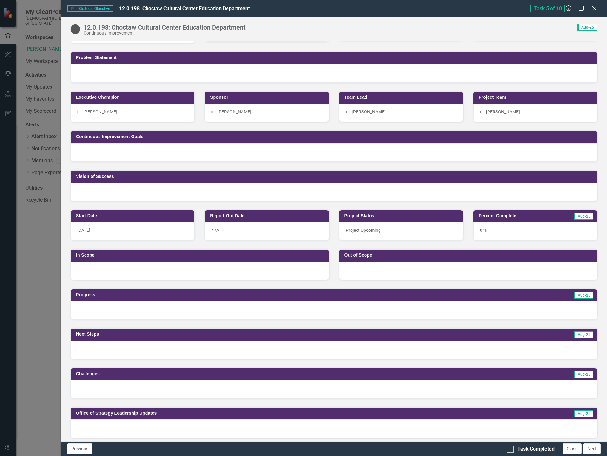
scroll to position [0, 0]
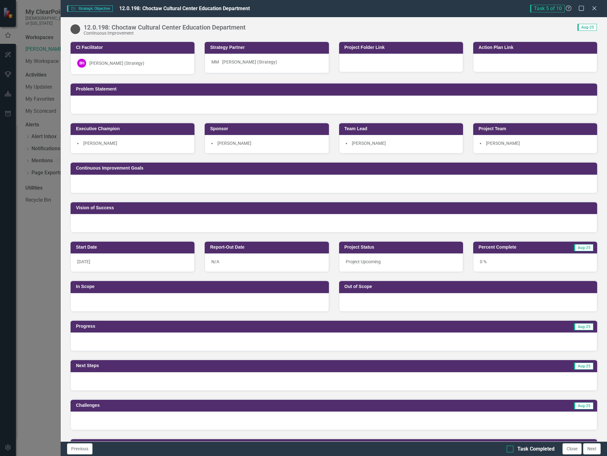
click at [511, 448] on div at bounding box center [510, 449] width 7 height 7
click at [511, 448] on input "Task Completed" at bounding box center [509, 448] width 4 height 4
checkbox input "true"
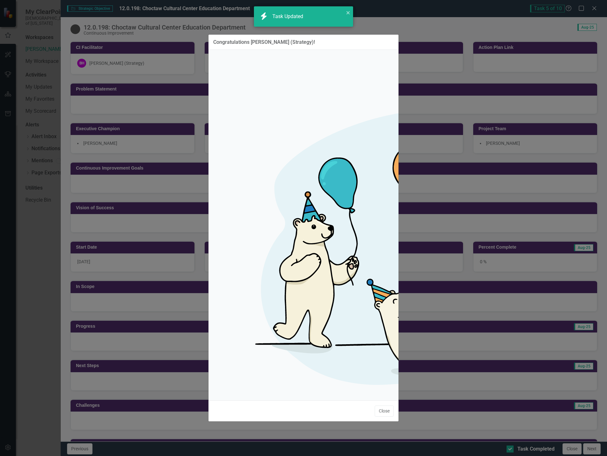
checkbox input "true"
click at [388, 406] on button "Close" at bounding box center [384, 411] width 19 height 11
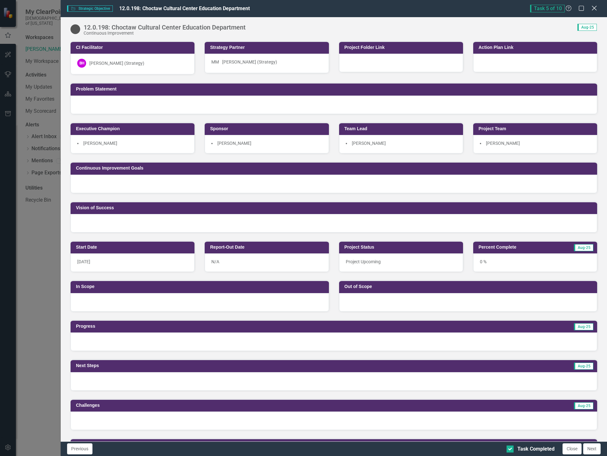
click at [597, 7] on icon "Close" at bounding box center [594, 8] width 8 height 6
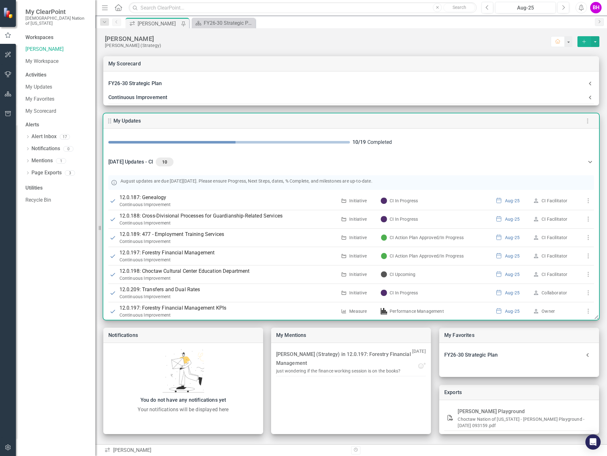
click at [586, 158] on icon at bounding box center [590, 162] width 8 height 8
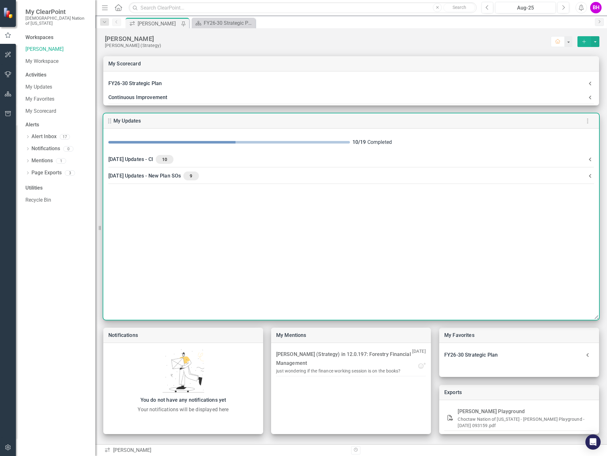
click at [267, 178] on div "[DATE] Updates - New Plan SOs 9" at bounding box center [347, 176] width 478 height 9
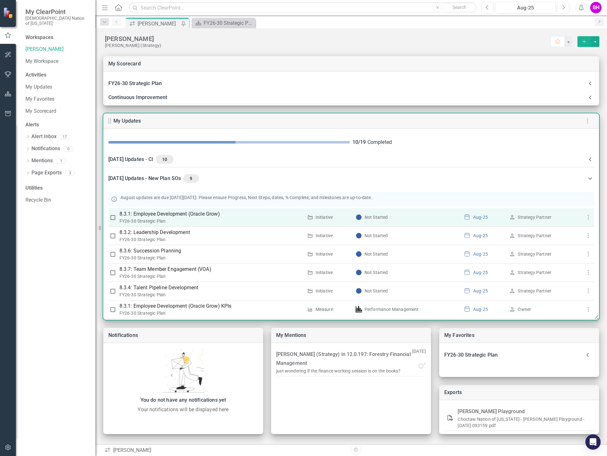
click at [198, 215] on p "8.3.1: Employee Development (Oracle Grow)" at bounding box center [212, 214] width 184 height 8
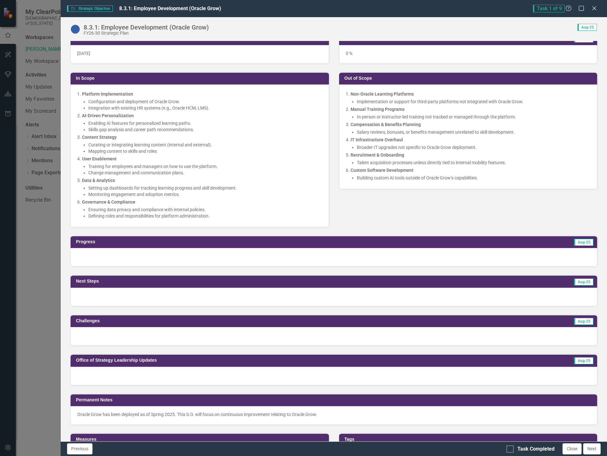
scroll to position [159, 0]
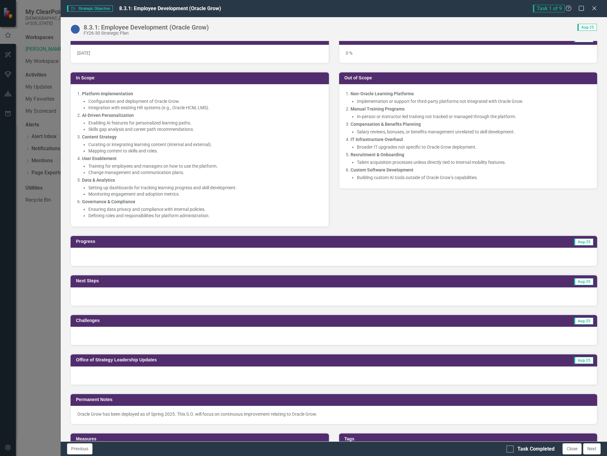
click at [218, 253] on div at bounding box center [334, 257] width 527 height 18
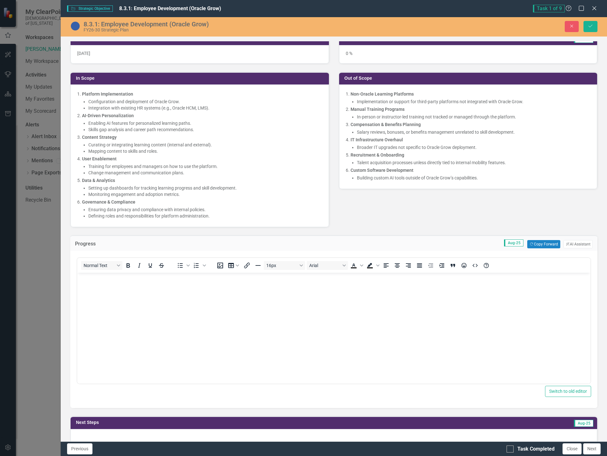
scroll to position [0, 0]
click at [539, 245] on button "Copy Forward Copy Forward" at bounding box center [543, 244] width 33 height 8
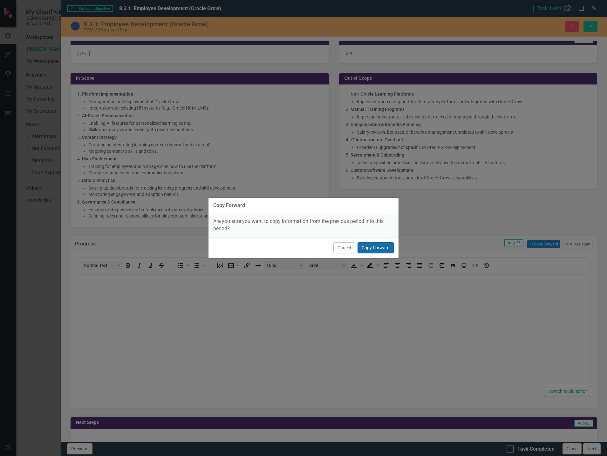
click at [383, 246] on button "Copy Forward" at bounding box center [376, 248] width 36 height 11
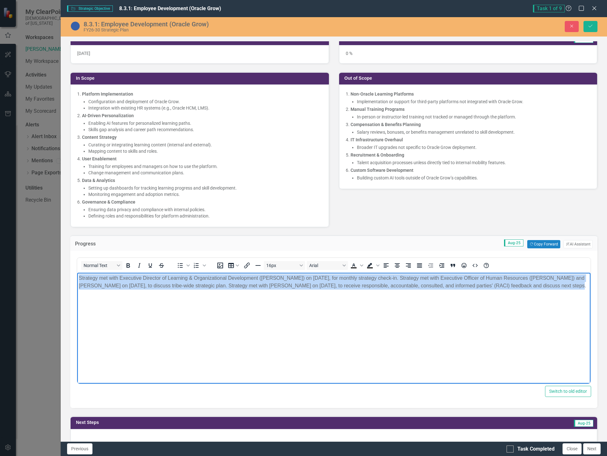
drag, startPoint x: 550, startPoint y: 287, endPoint x: 76, endPoint y: 278, distance: 473.7
click at [77, 278] on html "Strategy met with Executive Director of Learning & Organizational Development (…" at bounding box center [333, 320] width 513 height 95
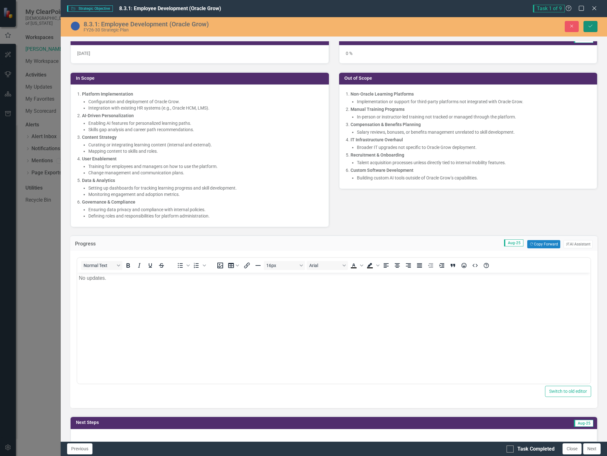
click at [592, 28] on icon "Save" at bounding box center [591, 26] width 6 height 4
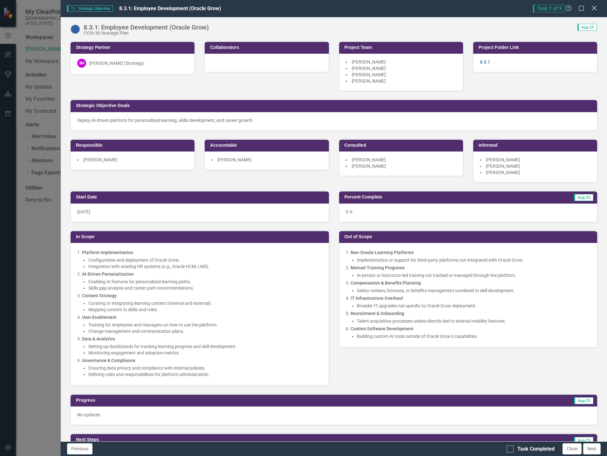
click at [593, 10] on icon "Close" at bounding box center [594, 8] width 8 height 6
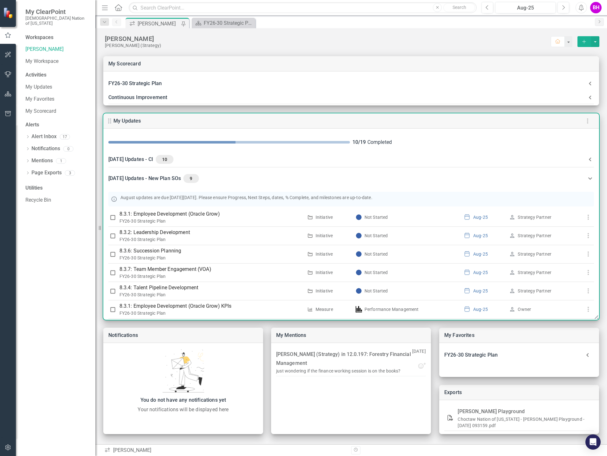
click at [216, 161] on div "[DATE] Updates - CI 10" at bounding box center [347, 159] width 478 height 9
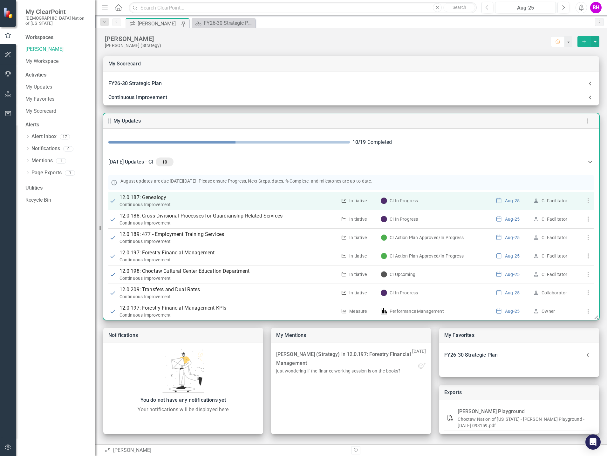
click at [165, 195] on p "12.0.187: Genealogy" at bounding box center [229, 198] width 218 height 8
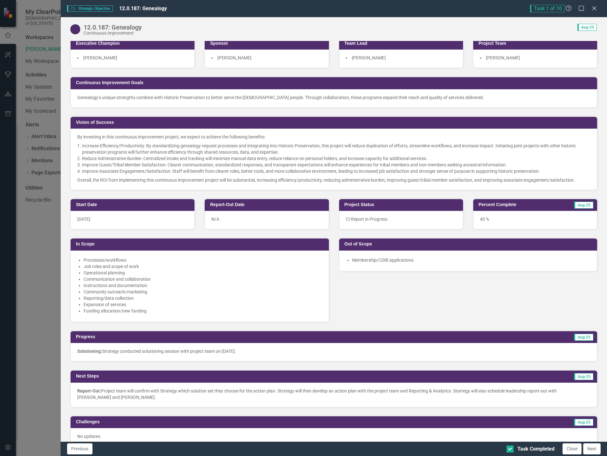
scroll to position [254, 0]
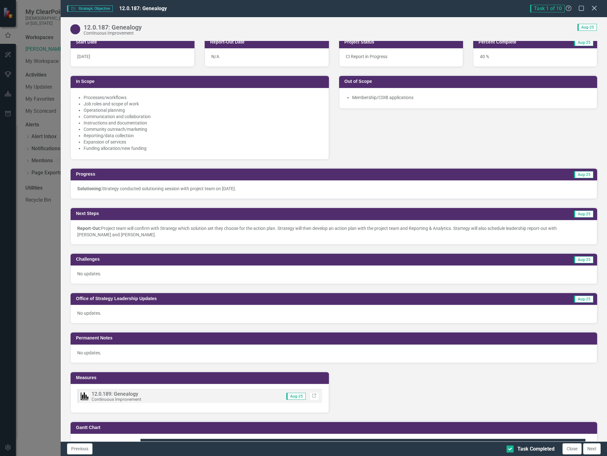
click at [593, 10] on icon at bounding box center [594, 8] width 5 height 5
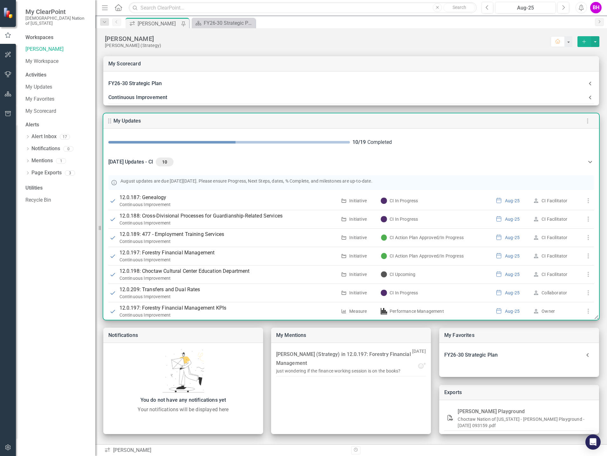
scroll to position [278, 0]
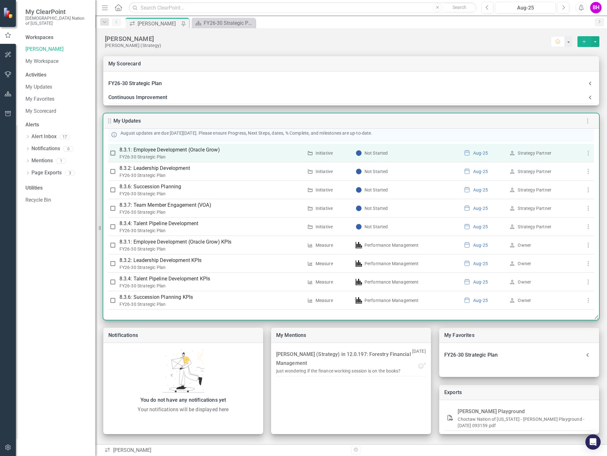
click at [173, 152] on p "8.3.1: Employee Development (Oracle Grow)" at bounding box center [212, 150] width 184 height 8
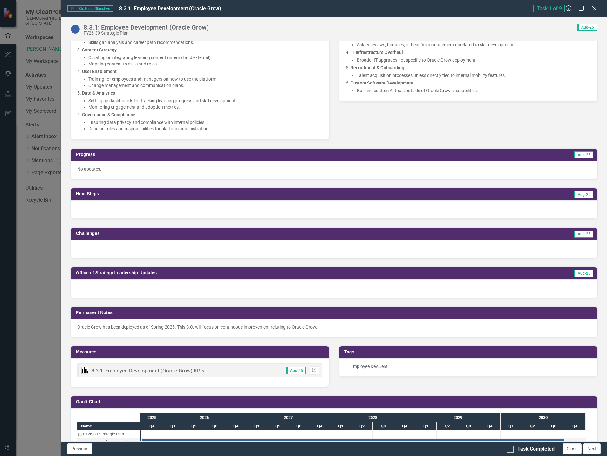
scroll to position [286, 0]
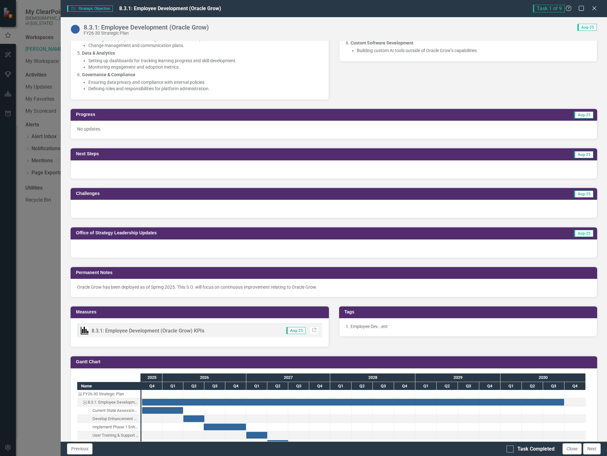
click at [121, 172] on div at bounding box center [334, 170] width 527 height 18
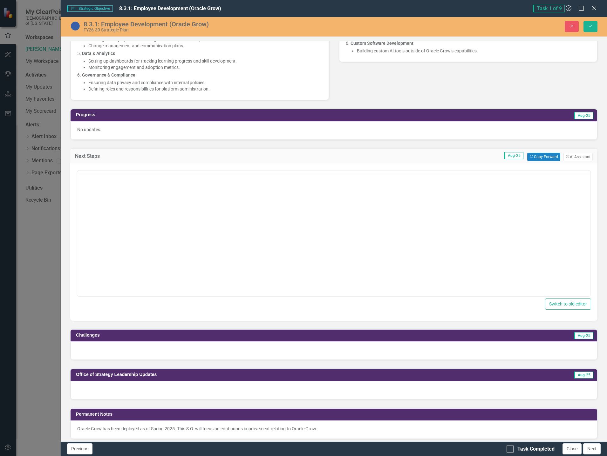
scroll to position [0, 0]
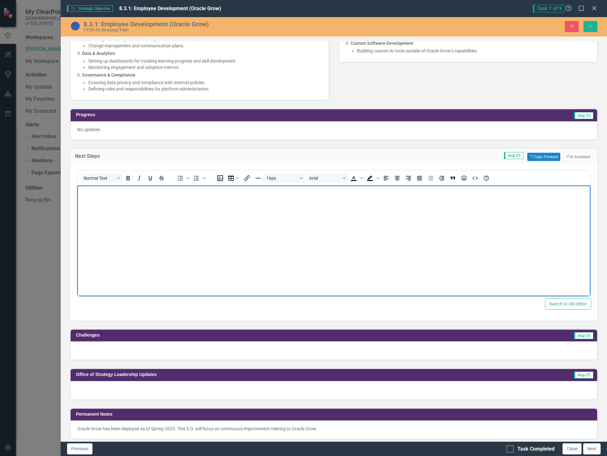
click at [108, 207] on body "Rich Text Area. Press ALT-0 for help." at bounding box center [333, 232] width 513 height 95
click at [425, 219] on body "Rich Text Area. Press ALT-0 for help." at bounding box center [333, 232] width 513 height 95
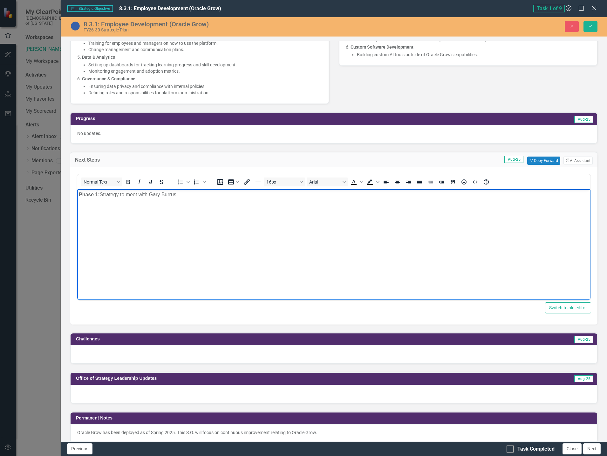
scroll to position [286, 0]
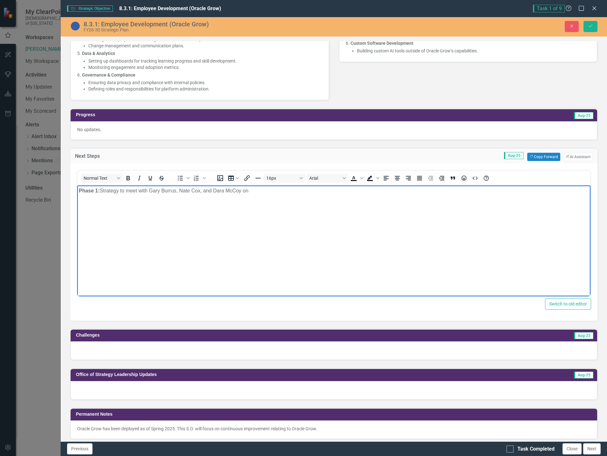
click at [293, 190] on p "Phase 1: ﻿Strategy to meet with [PERSON_NAME], [PERSON_NAME], and [PERSON_NAME]…" at bounding box center [334, 191] width 510 height 8
click at [411, 194] on p "Phase 1: ﻿Strategy to meet with [PERSON_NAME], [PERSON_NAME], and [PERSON_NAME]…" at bounding box center [334, 191] width 510 height 8
click at [374, 190] on span "﻿Strategy to meet with [PERSON_NAME], [PERSON_NAME], and [PERSON_NAME] on [DATE…" at bounding box center [251, 190] width 302 height 5
click at [415, 192] on p "Phase 1: ﻿Strategy to meet with [PERSON_NAME], [PERSON_NAME], and [PERSON_NAME]…" at bounding box center [334, 191] width 510 height 8
click at [399, 189] on span "﻿Strategy to meet with [PERSON_NAME], [PERSON_NAME], and [PERSON_NAME] on [DATE…" at bounding box center [250, 190] width 300 height 5
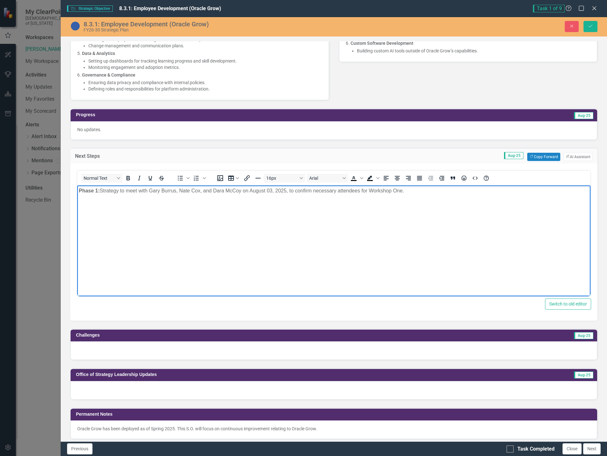
click at [151, 189] on span "﻿Strategy to meet with [PERSON_NAME], [PERSON_NAME], and [PERSON_NAME] on [DATE…" at bounding box center [252, 190] width 305 height 5
click at [268, 189] on span "﻿Strategy to meet with Executive Officer of Human Resources ([PERSON_NAME], [PE…" at bounding box center [297, 190] width 395 height 5
drag, startPoint x: 151, startPoint y: 189, endPoint x: 270, endPoint y: 188, distance: 118.6
click at [270, 188] on span "﻿Strategy to meet with Executive Officer of Human Resources ([PERSON_NAME]), [P…" at bounding box center [298, 190] width 397 height 5
copy span "Executive Officer of Human Resources ([PERSON_NAME])"
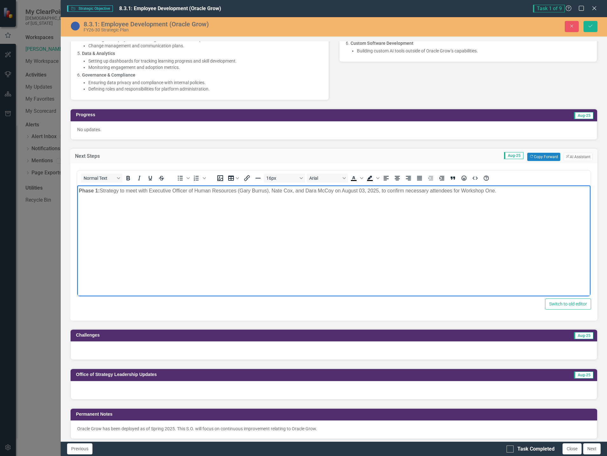
click at [274, 189] on span "﻿Strategy to meet with Executive Officer of Human Resources ([PERSON_NAME]), [P…" at bounding box center [298, 190] width 397 height 5
click at [298, 190] on span "﻿Strategy to meet with Executive Officer of Human Resources ([PERSON_NAME]), Ex…" at bounding box center [329, 194] width 501 height 13
drag, startPoint x: 395, startPoint y: 190, endPoint x: 365, endPoint y: 192, distance: 30.3
click at [365, 192] on span "﻿Strategy to meet with Executive Officer of Human Resources ([PERSON_NAME]), Ex…" at bounding box center [331, 194] width 504 height 13
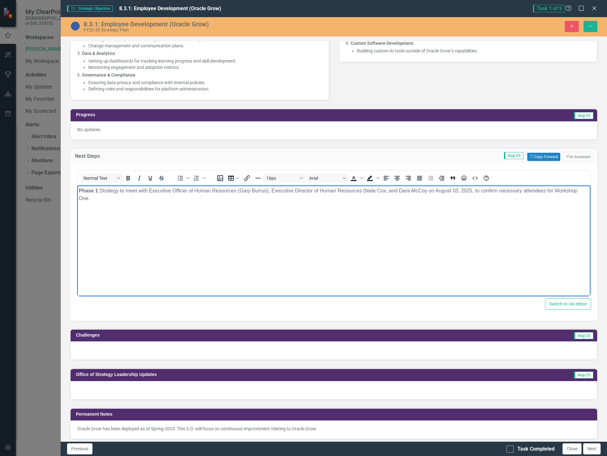
click at [388, 190] on span "﻿Strategy to meet with Executive Officer of Human Resources ([PERSON_NAME]), Ex…" at bounding box center [328, 194] width 499 height 13
click at [402, 190] on span "﻿Strategy to meet with Executive Officer of Human Resources ([PERSON_NAME]), Ex…" at bounding box center [329, 194] width 500 height 13
click at [108, 198] on span "﻿Strategy to meet with Executive Officer of Human Resources ([PERSON_NAME]), Ex…" at bounding box center [330, 194] width 502 height 13
click at [125, 199] on span "﻿Strategy to meet with Executive Officer of Human Resources ([PERSON_NAME]), Ex…" at bounding box center [330, 194] width 502 height 13
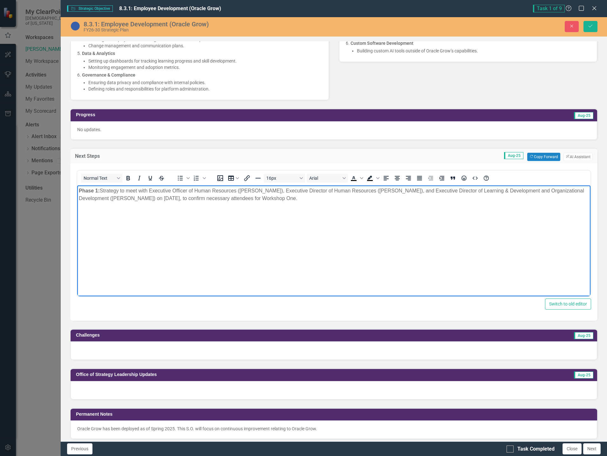
click at [325, 212] on body "Phase 1: ﻿Strategy to meet with Executive Officer of Human Resources ([PERSON_N…" at bounding box center [333, 232] width 513 height 95
drag, startPoint x: 293, startPoint y: 200, endPoint x: 65, endPoint y: 187, distance: 228.3
click at [77, 187] on html "Phase 1: ﻿Strategy to meet with Executive Officer of Human Resources ([PERSON_N…" at bounding box center [333, 232] width 513 height 95
copy p "Phase 1: Strategy to meet with Executive Officer of Human Resources ([PERSON_NA…"
click at [363, 238] on body "Phase 1: Strategy to meet with Executive Officer of Human Resources ([PERSON_NA…" at bounding box center [333, 232] width 513 height 95
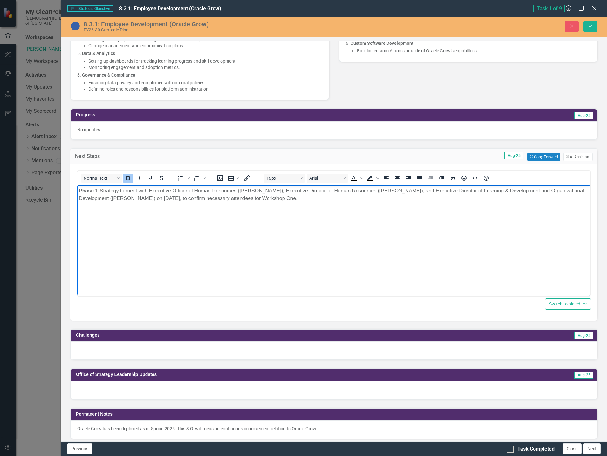
click at [282, 203] on body "Phase 1: Strategy to meet with Executive Officer of Human Resources ([PERSON_NA…" at bounding box center [333, 232] width 513 height 95
click at [588, 30] on button "Save" at bounding box center [591, 26] width 14 height 11
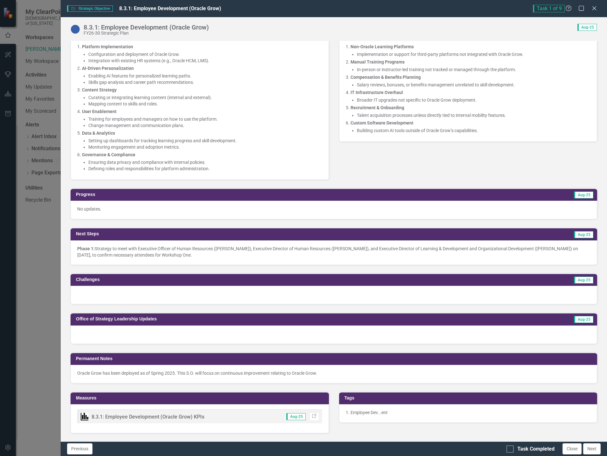
scroll to position [203, 0]
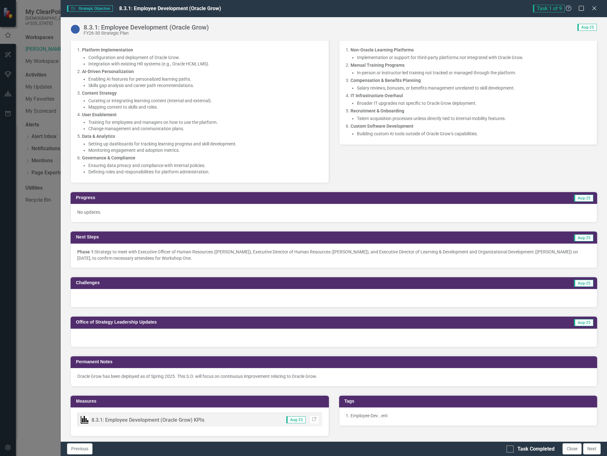
click at [119, 302] on div at bounding box center [334, 298] width 527 height 18
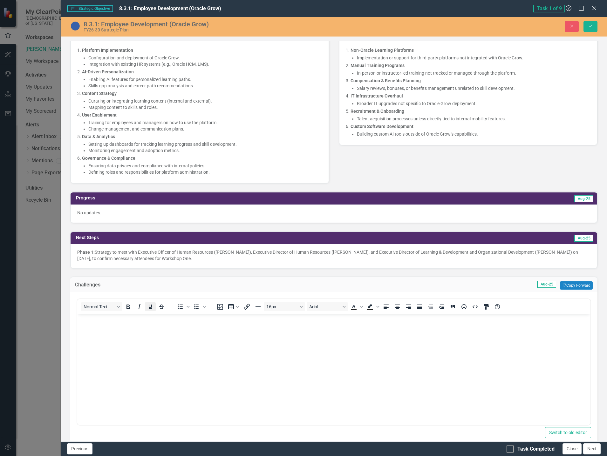
scroll to position [0, 0]
click at [565, 282] on button "Copy Forward Copy Forward" at bounding box center [576, 286] width 33 height 8
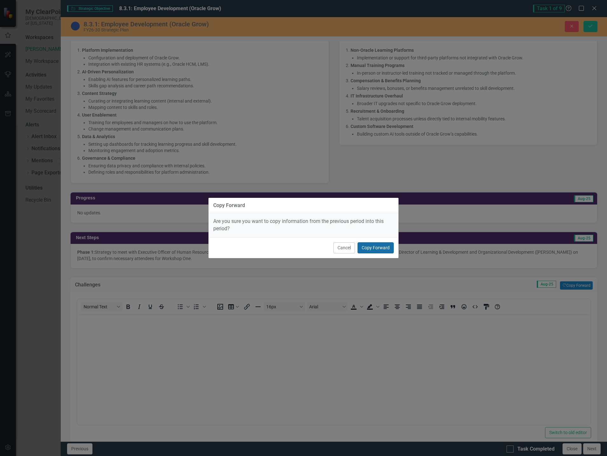
click at [378, 247] on button "Copy Forward" at bounding box center [376, 248] width 36 height 11
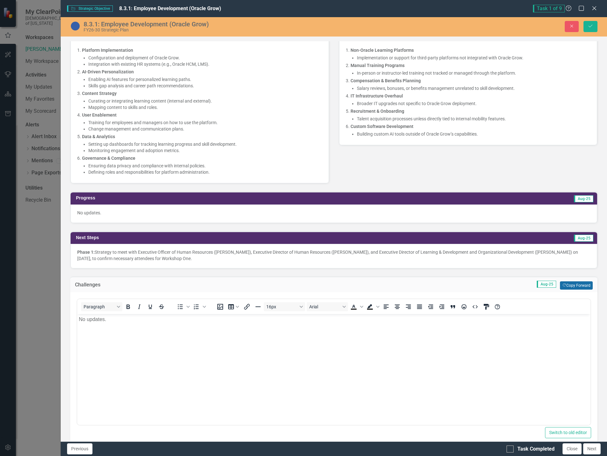
scroll to position [362, 0]
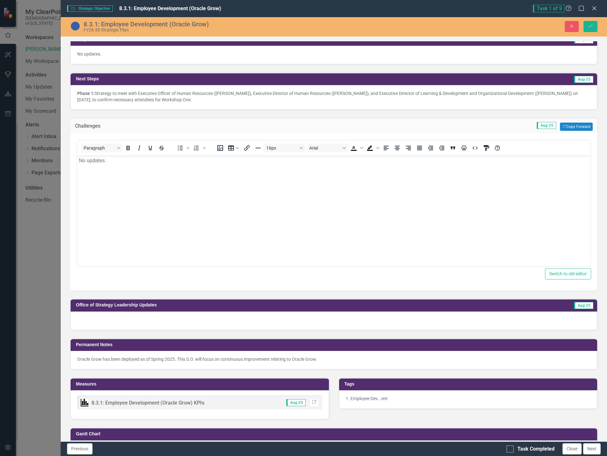
click at [162, 326] on div at bounding box center [334, 321] width 527 height 18
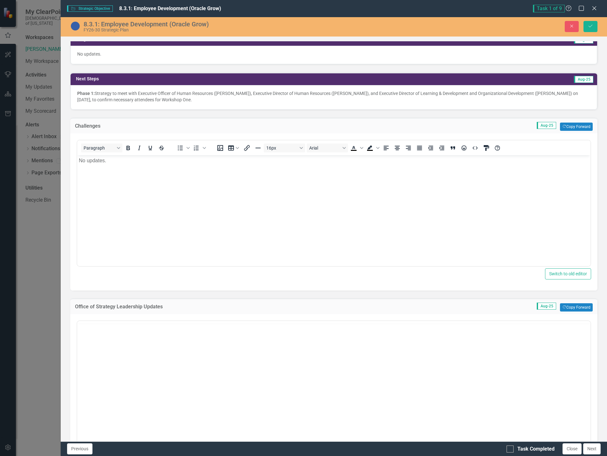
scroll to position [0, 0]
click at [575, 307] on button "Copy Forward Copy Forward" at bounding box center [576, 308] width 33 height 8
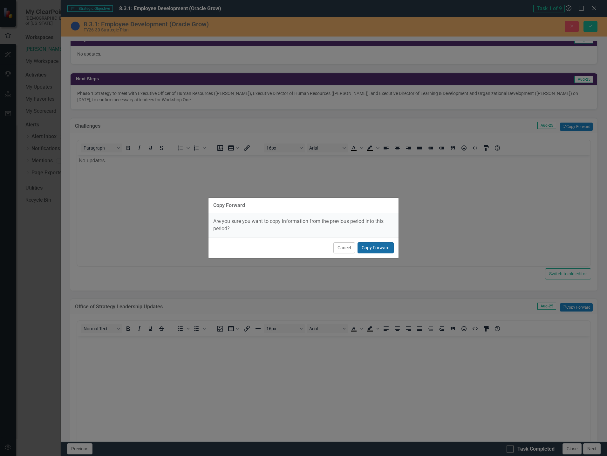
click at [386, 248] on button "Copy Forward" at bounding box center [376, 248] width 36 height 11
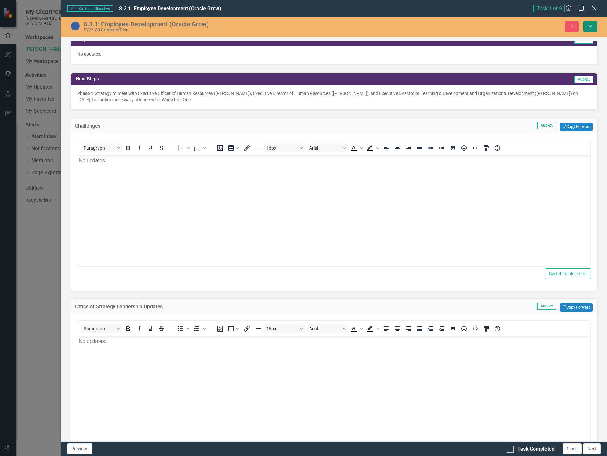
click at [593, 24] on icon "Save" at bounding box center [591, 26] width 6 height 4
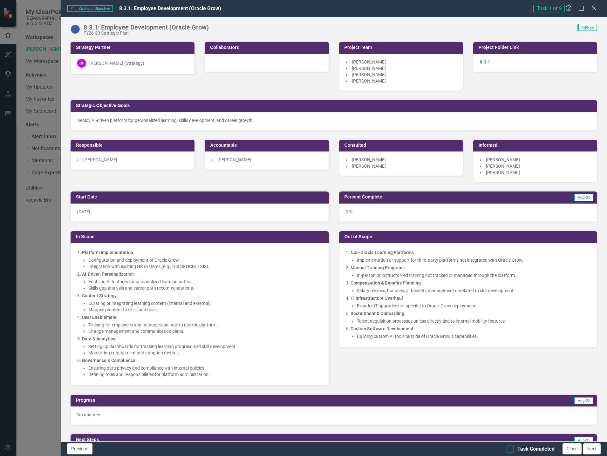
click at [508, 452] on div at bounding box center [510, 449] width 7 height 7
click at [508, 450] on input "Task Completed" at bounding box center [509, 448] width 4 height 4
checkbox input "true"
click at [596, 450] on button "Next" at bounding box center [591, 449] width 17 height 11
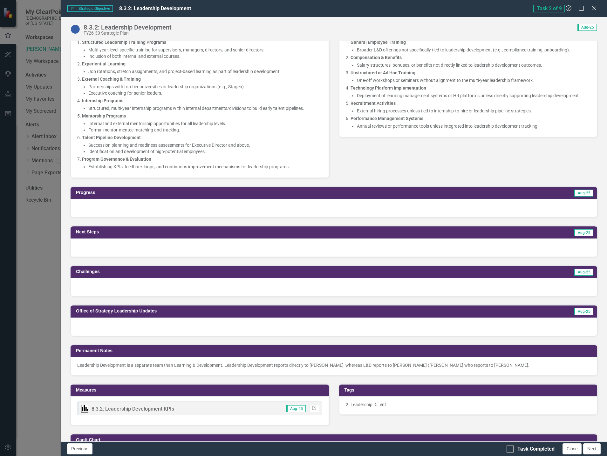
scroll to position [254, 0]
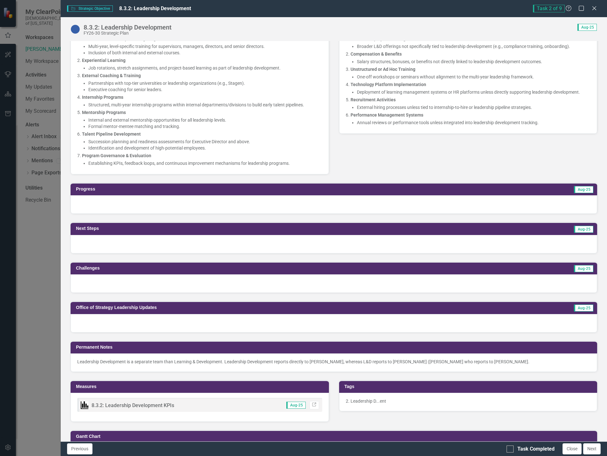
click at [179, 206] on div at bounding box center [334, 204] width 527 height 18
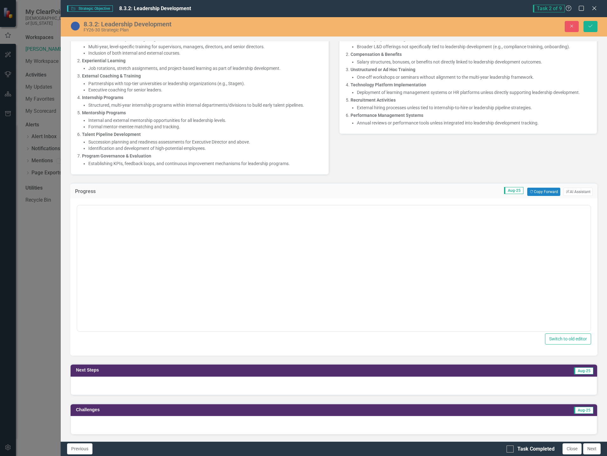
scroll to position [0, 0]
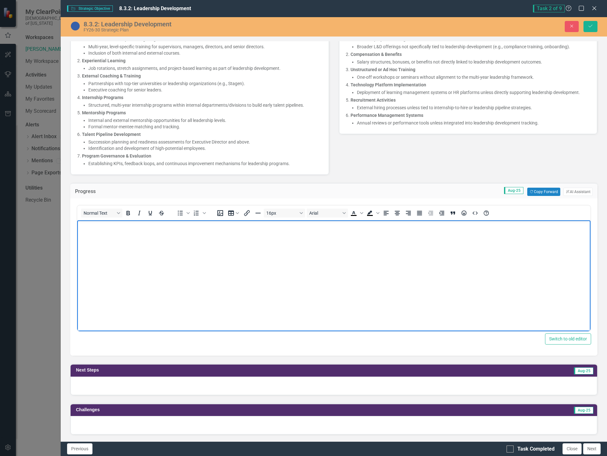
click at [165, 236] on body "Rich Text Area. Press ALT-0 for help." at bounding box center [333, 268] width 513 height 95
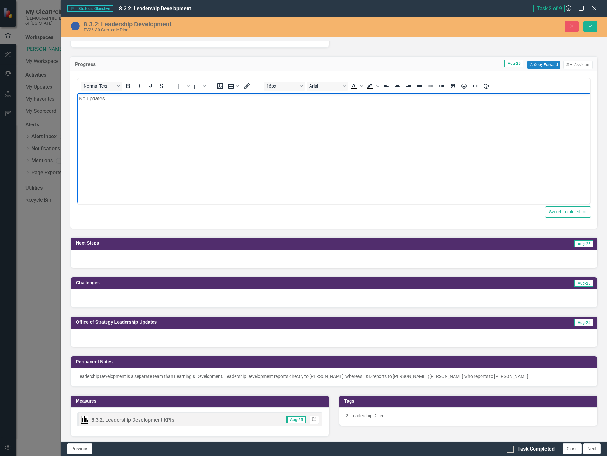
click at [137, 261] on div at bounding box center [334, 259] width 527 height 18
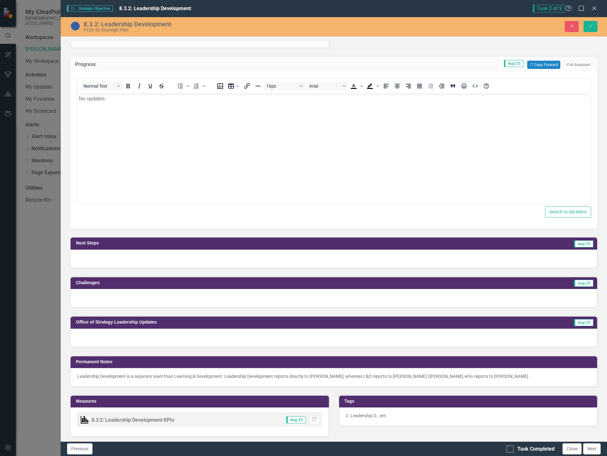
click at [137, 261] on div at bounding box center [334, 259] width 527 height 18
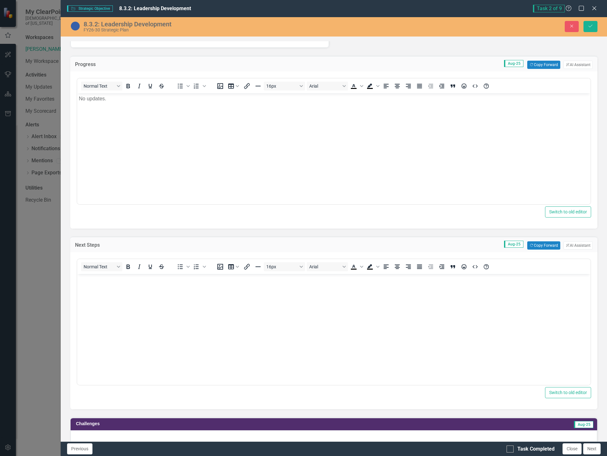
scroll to position [0, 0]
click at [126, 286] on body "Rich Text Area. Press ALT-0 for help." at bounding box center [333, 321] width 513 height 95
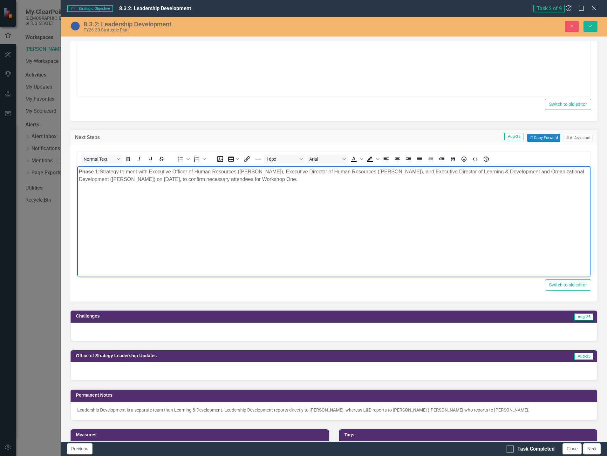
scroll to position [604, 0]
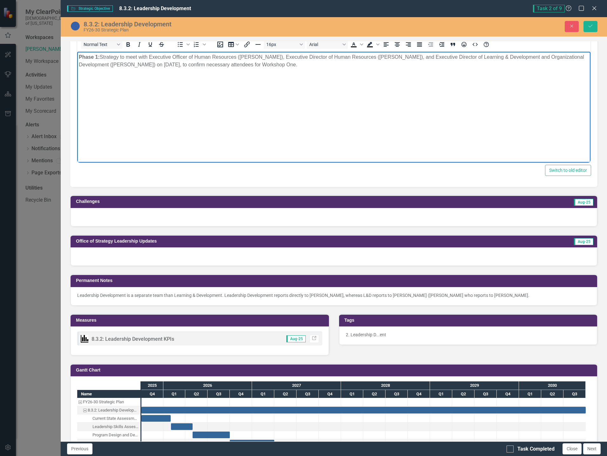
click at [163, 217] on div at bounding box center [334, 217] width 527 height 18
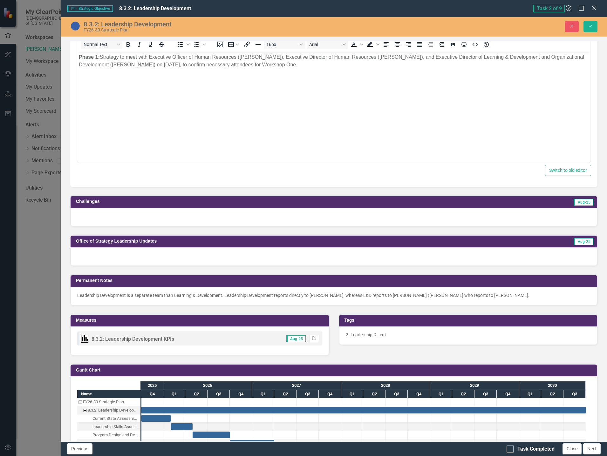
click at [163, 217] on div at bounding box center [334, 217] width 527 height 18
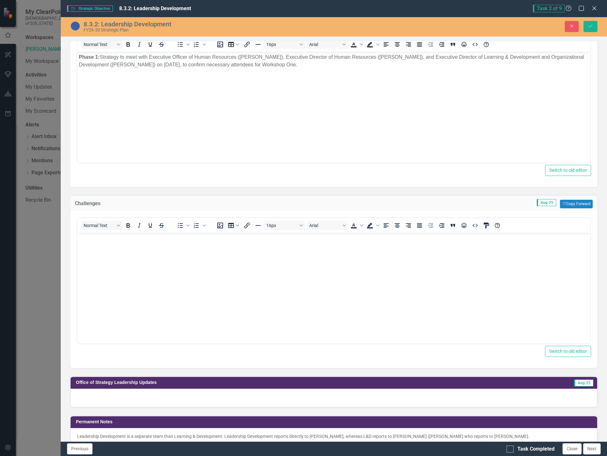
scroll to position [0, 0]
click at [150, 250] on body "Rich Text Area. Press ALT-0 for help." at bounding box center [333, 280] width 513 height 95
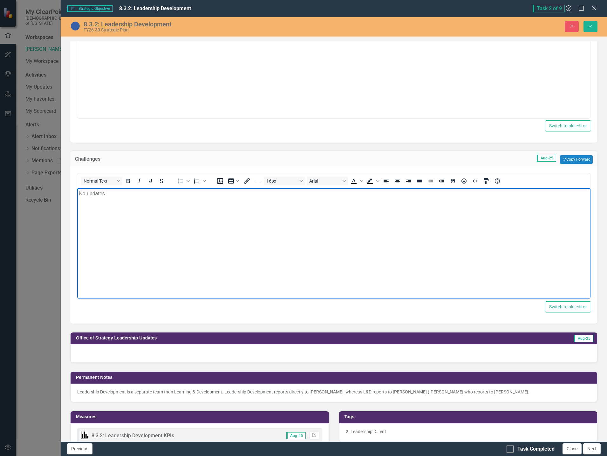
scroll to position [763, 0]
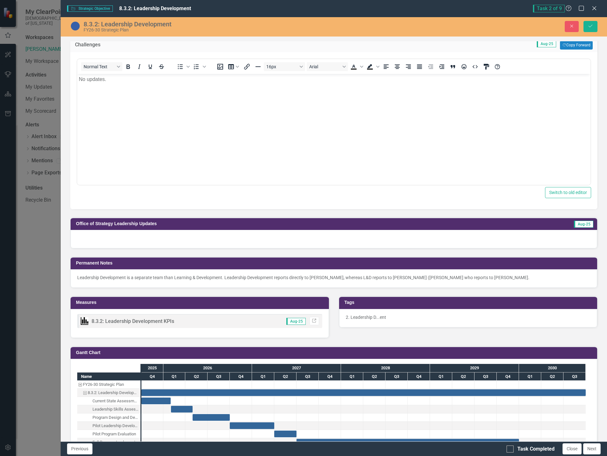
click at [120, 242] on div at bounding box center [334, 239] width 527 height 18
click at [119, 242] on div at bounding box center [334, 239] width 527 height 18
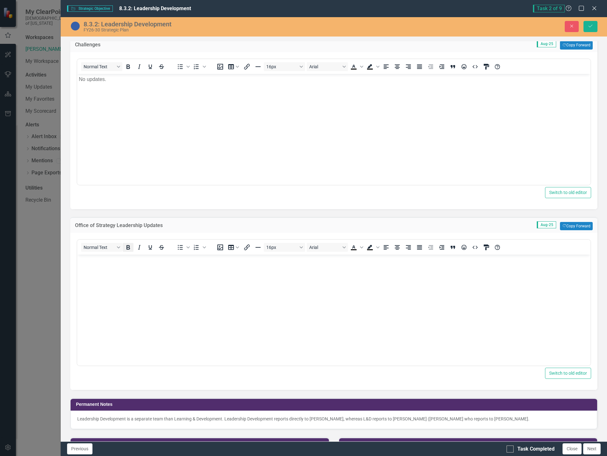
scroll to position [0, 0]
click at [139, 277] on body "Rich Text Area. Press ALT-0 for help." at bounding box center [333, 302] width 513 height 95
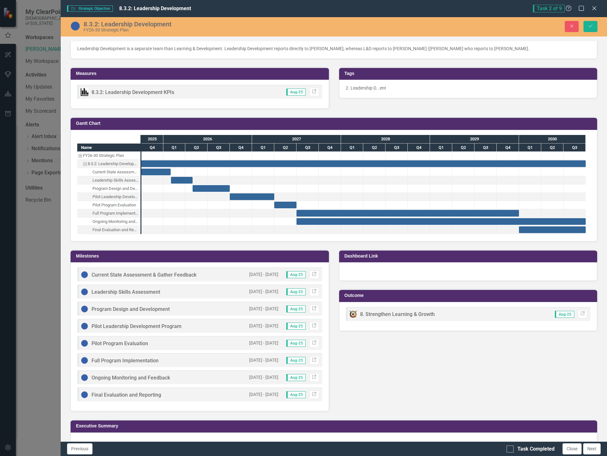
scroll to position [1149, 0]
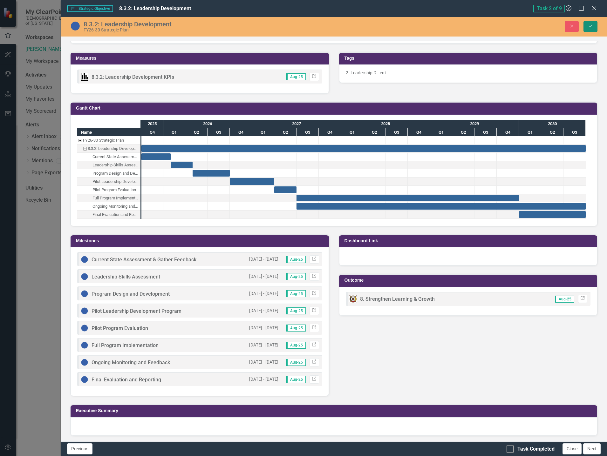
click at [591, 22] on button "Save" at bounding box center [591, 26] width 14 height 11
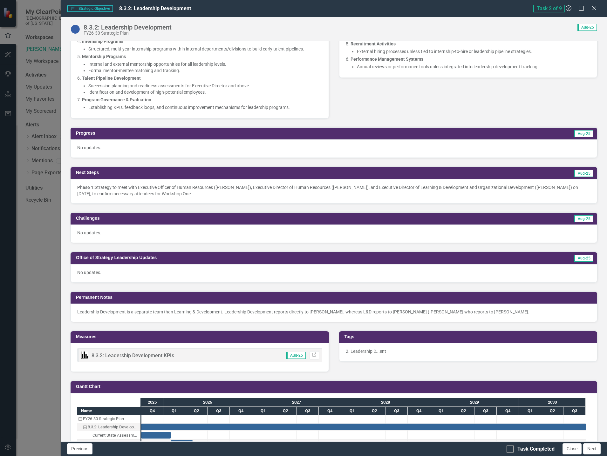
scroll to position [318, 0]
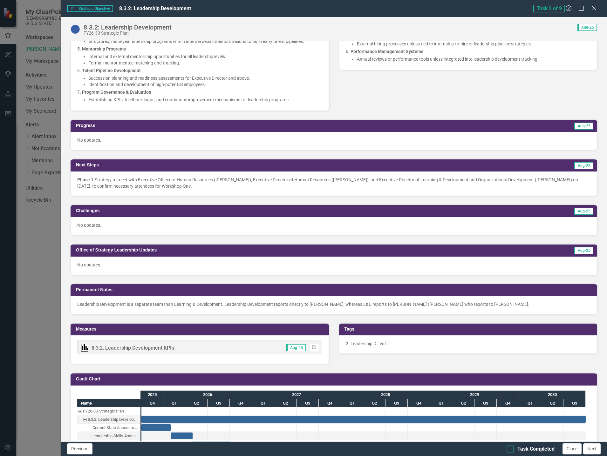
click at [510, 449] on input "Task Completed" at bounding box center [509, 448] width 4 height 4
checkbox input "true"
click at [591, 449] on button "Next" at bounding box center [591, 449] width 17 height 11
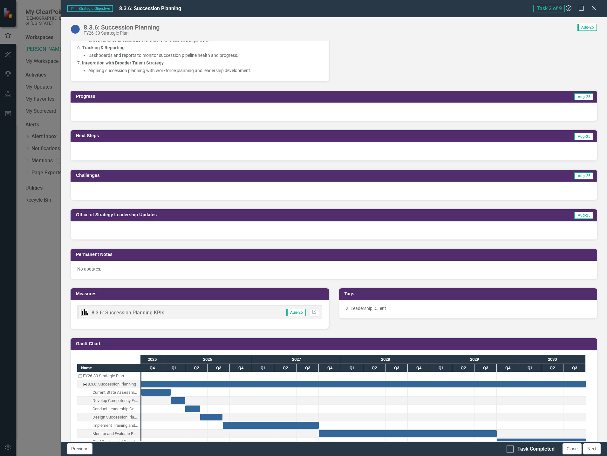
scroll to position [350, 0]
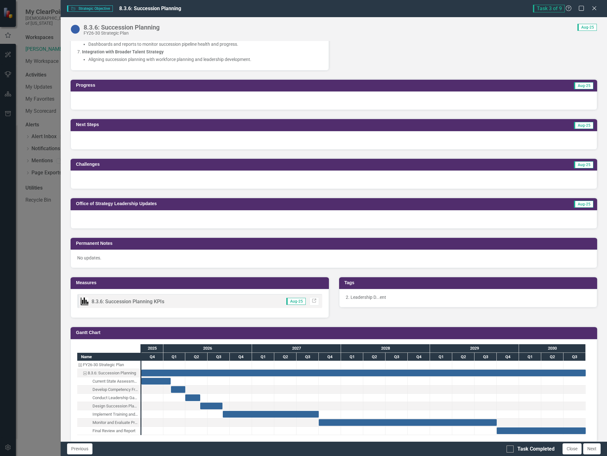
click at [103, 100] on div at bounding box center [334, 101] width 527 height 18
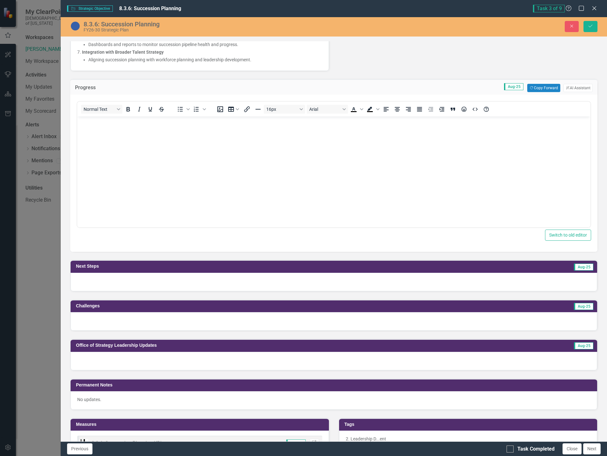
scroll to position [0, 0]
click at [160, 147] on body "Rich Text Area. Press ALT-0 for help." at bounding box center [333, 164] width 513 height 95
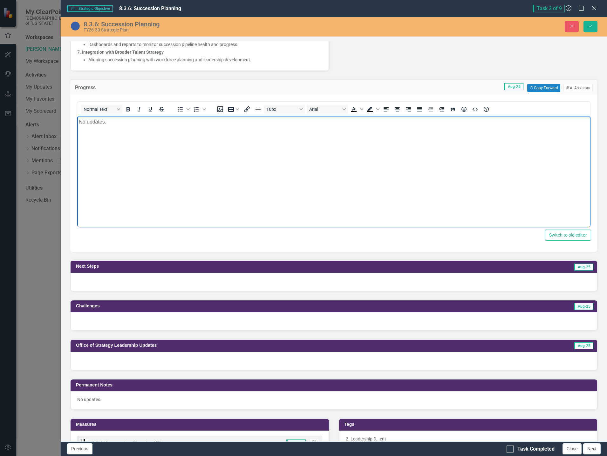
click at [129, 283] on div at bounding box center [334, 282] width 527 height 18
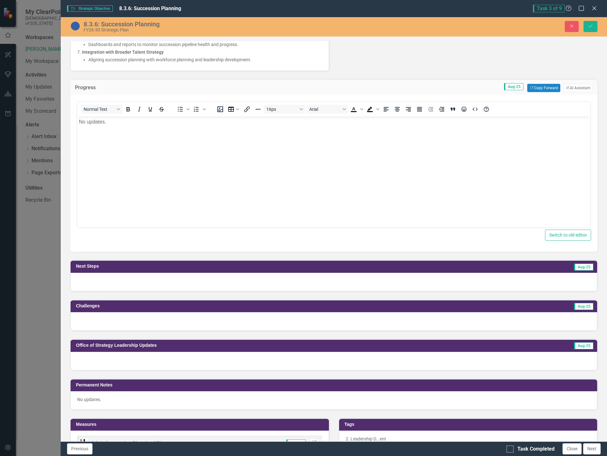
click at [129, 283] on div at bounding box center [334, 282] width 527 height 18
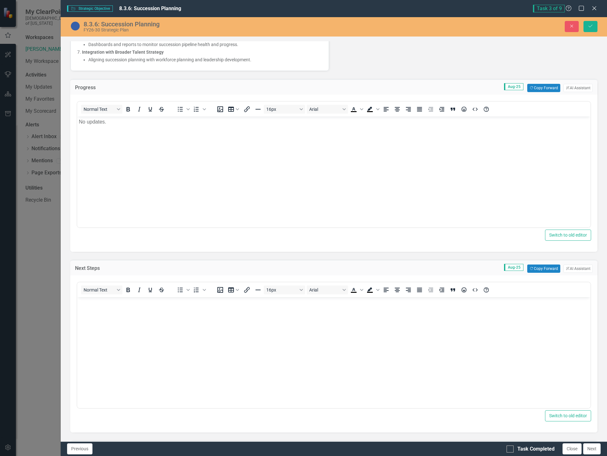
click at [118, 318] on body "Rich Text Area. Press ALT-0 for help." at bounding box center [333, 345] width 513 height 95
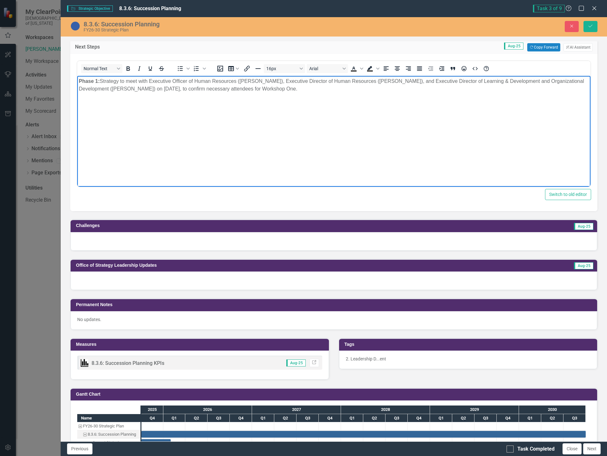
scroll to position [572, 0]
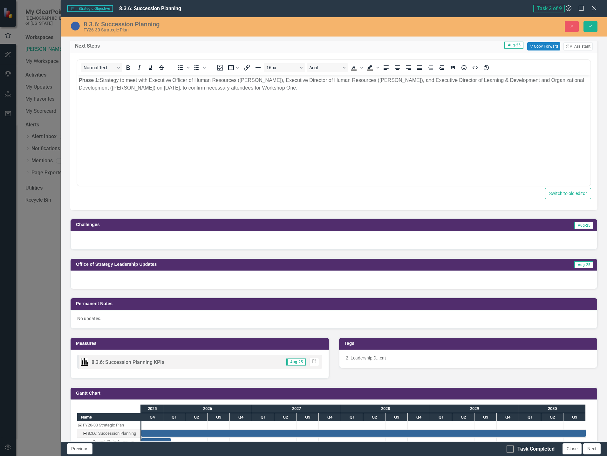
click at [211, 239] on div at bounding box center [334, 240] width 527 height 18
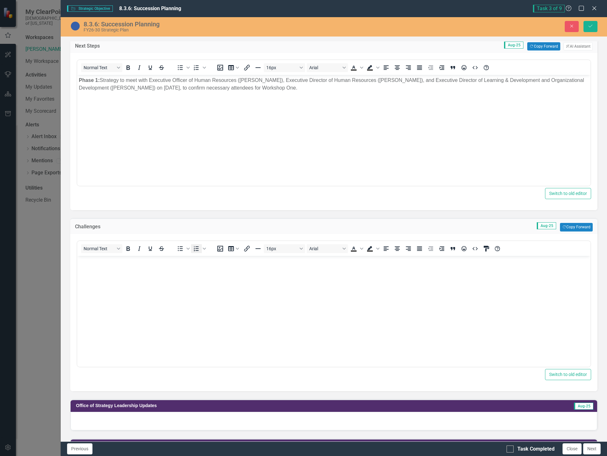
scroll to position [0, 0]
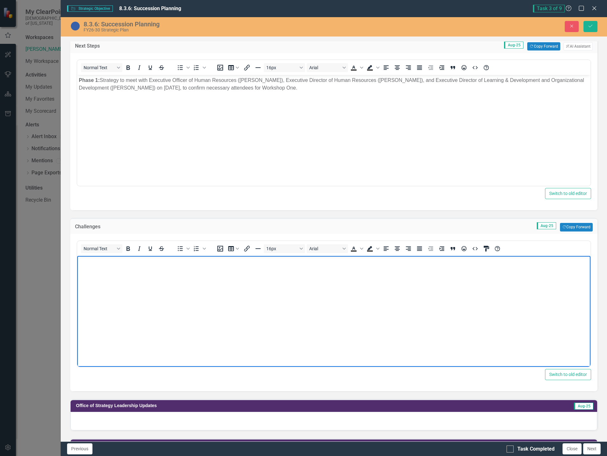
click at [190, 280] on body "Rich Text Area. Press ALT-0 for help." at bounding box center [333, 303] width 513 height 95
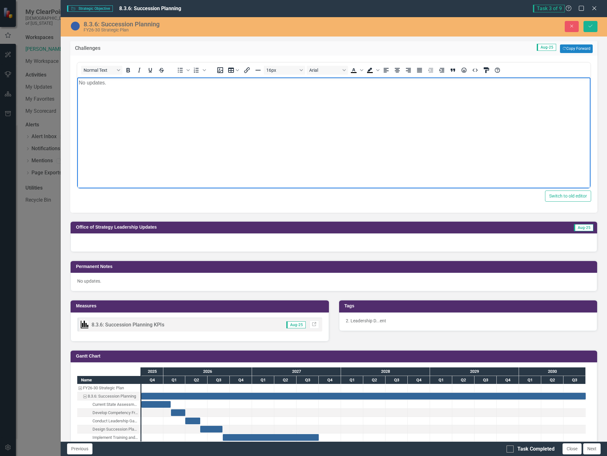
scroll to position [763, 0]
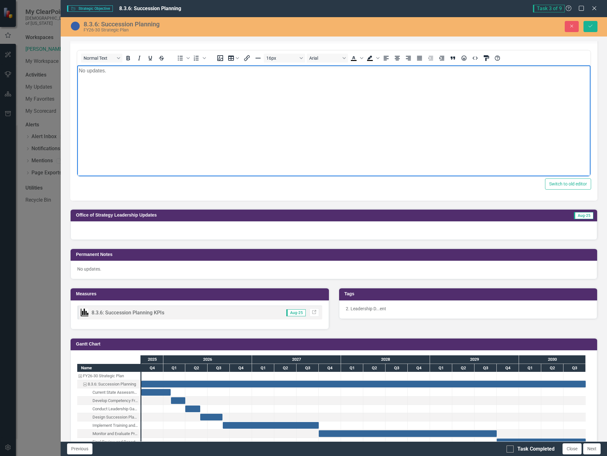
click at [143, 235] on div at bounding box center [334, 231] width 527 height 18
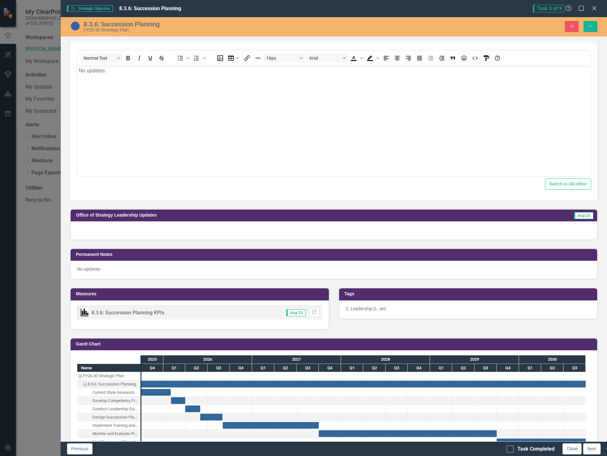
click at [143, 235] on div at bounding box center [334, 231] width 527 height 18
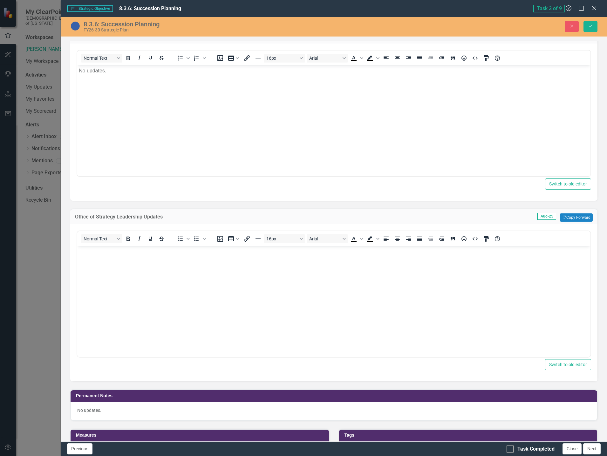
scroll to position [0, 0]
click at [139, 272] on body "Rich Text Area. Press ALT-0 for help." at bounding box center [333, 293] width 513 height 95
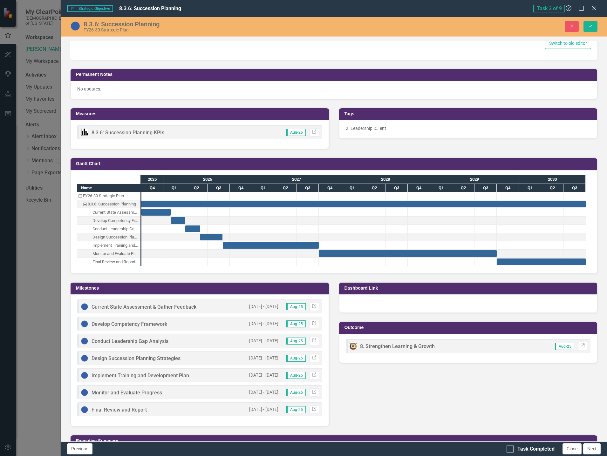
scroll to position [1115, 0]
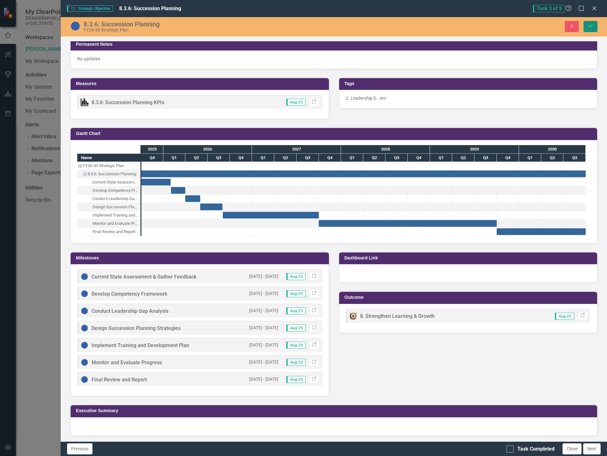
click at [589, 27] on icon "Save" at bounding box center [591, 26] width 6 height 4
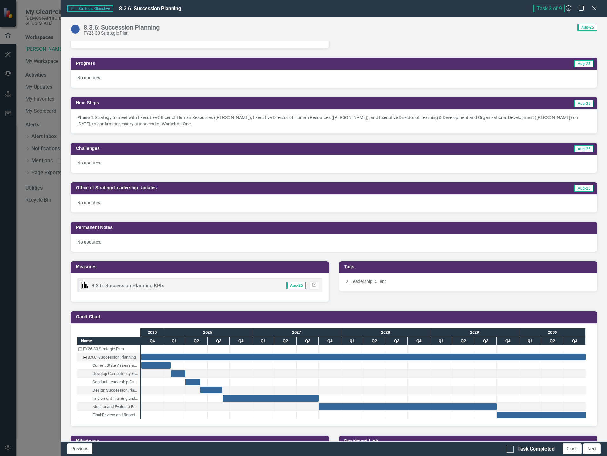
scroll to position [0, 0]
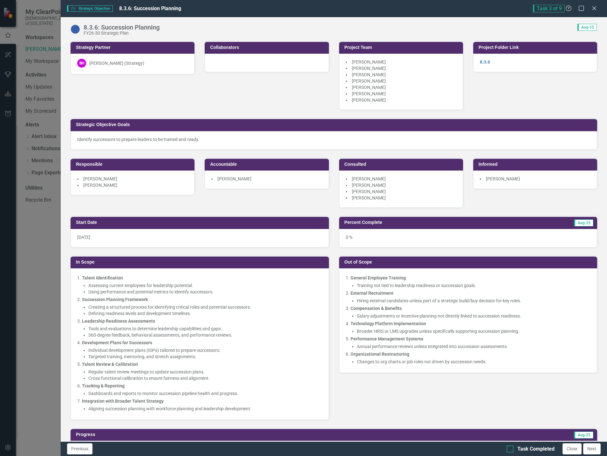
click at [510, 448] on input "Task Completed" at bounding box center [509, 448] width 4 height 4
checkbox input "true"
click at [594, 7] on icon "Close" at bounding box center [594, 8] width 8 height 6
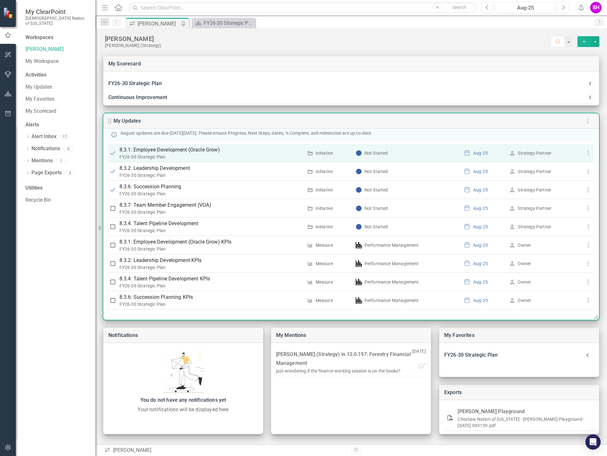
click at [175, 148] on p "8.3.1: Employee Development (Oracle Grow)" at bounding box center [212, 150] width 184 height 8
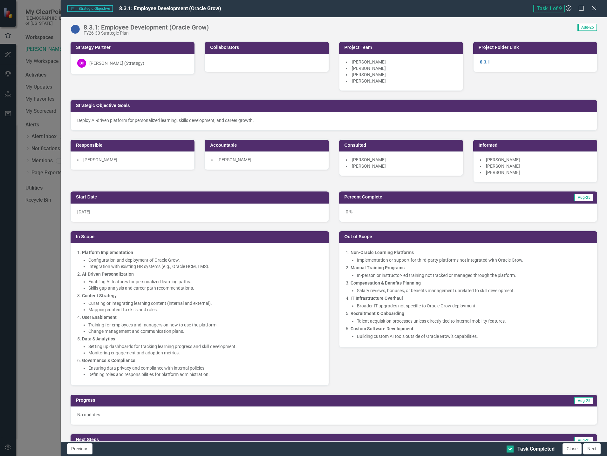
click at [161, 165] on div "[PERSON_NAME]" at bounding box center [133, 161] width 124 height 18
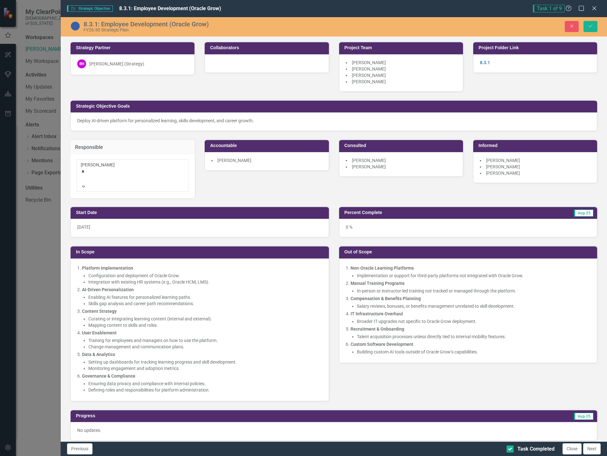
click at [82, 175] on div at bounding box center [81, 179] width 1 height 8
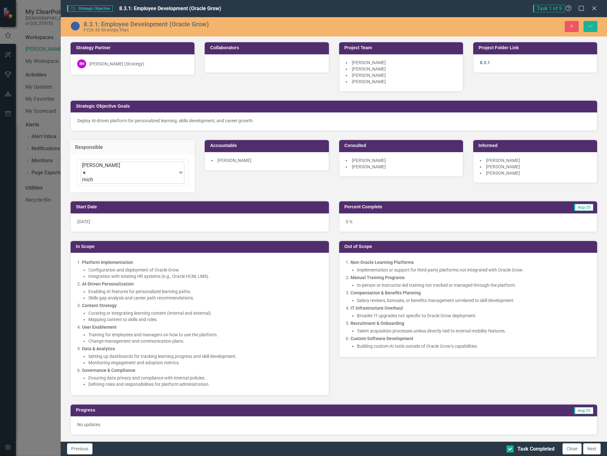
type input "miche"
click at [142, 456] on div "[PERSON_NAME] ( Miche lle) Little" at bounding box center [304, 461] width 597 height 7
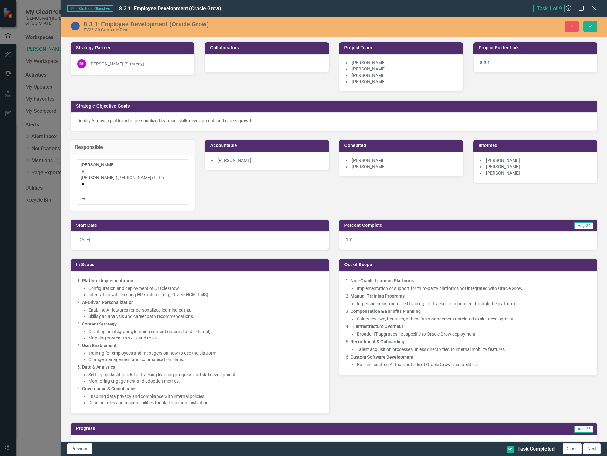
click at [396, 164] on li "Twauna Williams" at bounding box center [401, 167] width 111 height 6
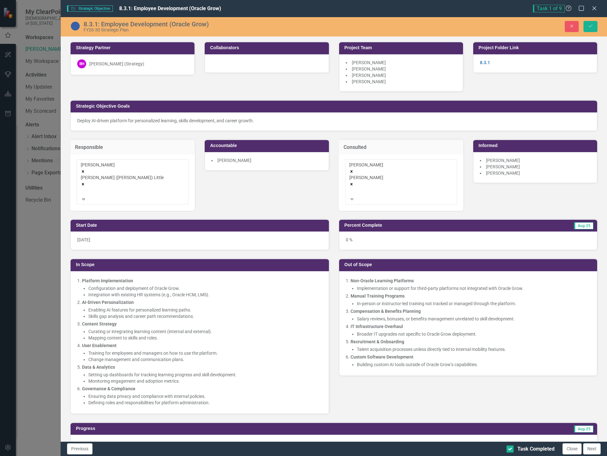
click at [351, 188] on div at bounding box center [350, 192] width 1 height 8
type input "brand"
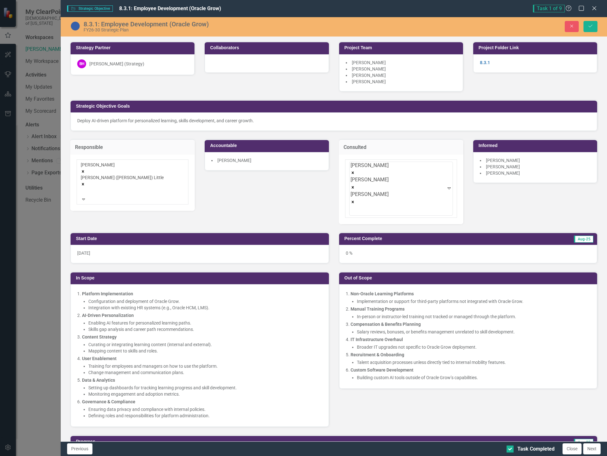
click at [510, 165] on span "Kelly McKaughan" at bounding box center [503, 166] width 34 height 5
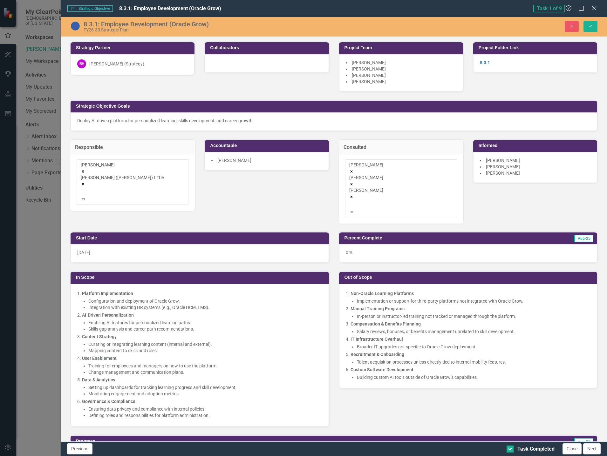
click at [510, 165] on span "Kelly McKaughan" at bounding box center [503, 166] width 34 height 5
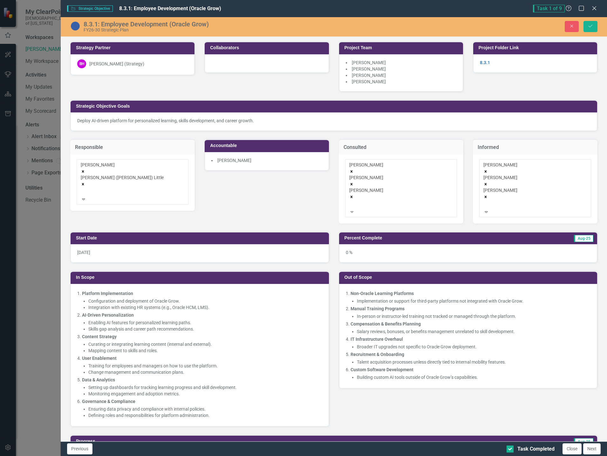
click at [485, 201] on div at bounding box center [484, 205] width 1 height 8
type input "duane"
click at [537, 456] on div "Duane Winship" at bounding box center [304, 461] width 597 height 7
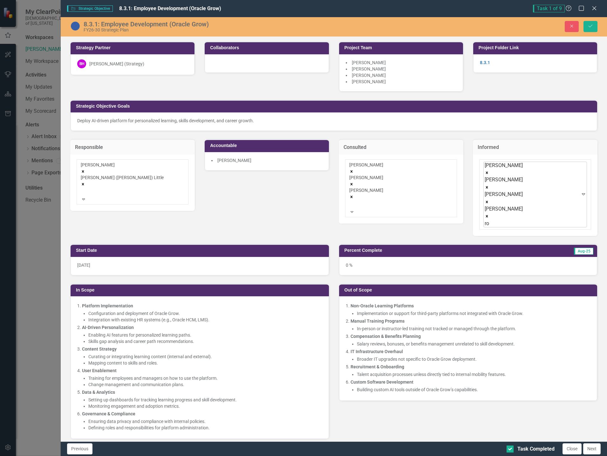
type input "r"
type input "drom"
click at [543, 456] on div "Robert Drom goole" at bounding box center [304, 461] width 597 height 7
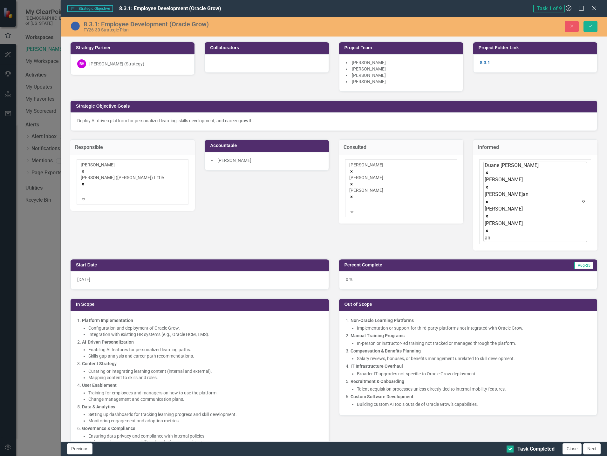
type input "ang"
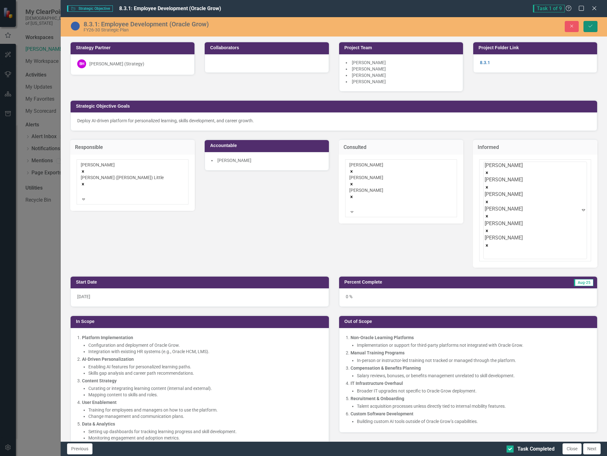
click at [592, 27] on icon "Save" at bounding box center [591, 26] width 6 height 4
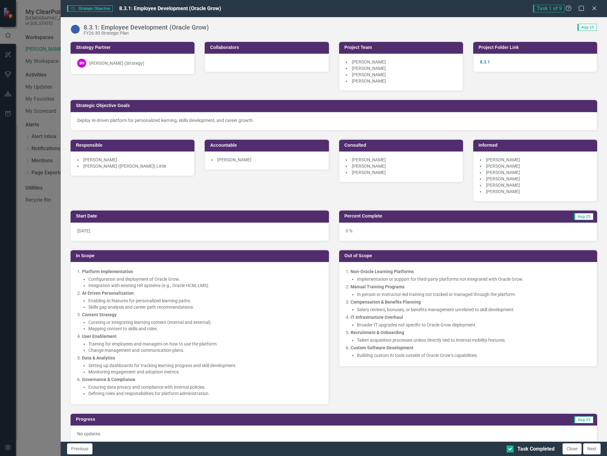
click at [593, 447] on button "Next" at bounding box center [591, 449] width 17 height 11
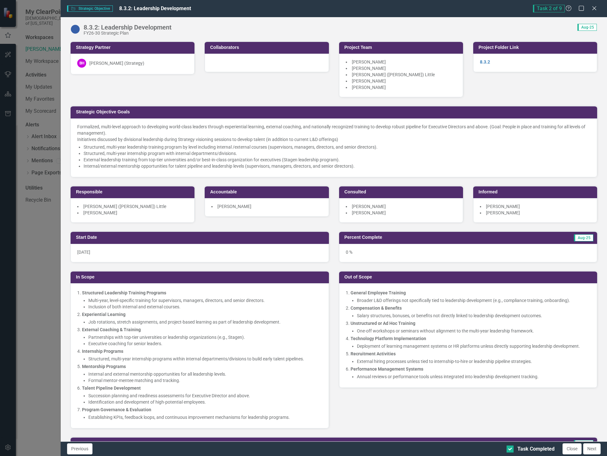
click at [410, 216] on div "Gary Burrus Twauna Williams" at bounding box center [401, 210] width 124 height 24
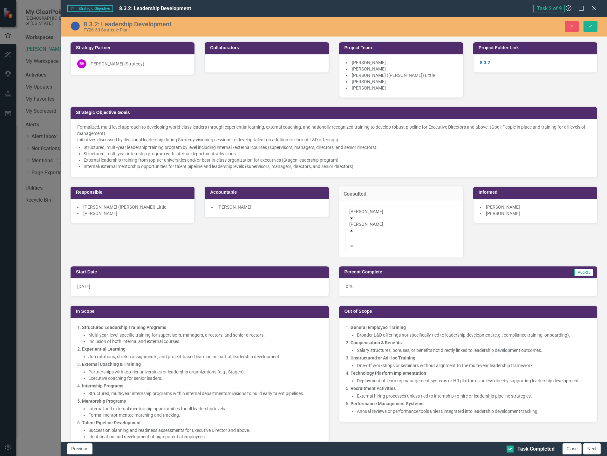
click at [396, 228] on div "Gary Burrus Twauna Williams Expand" at bounding box center [401, 229] width 104 height 41
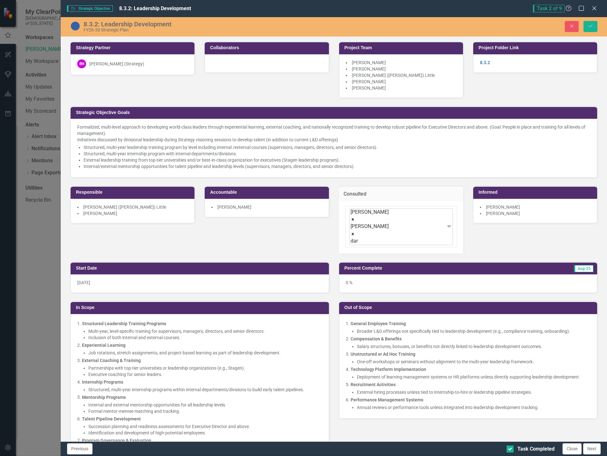
type input "dara"
click at [407, 456] on div "Dara McCoy" at bounding box center [304, 461] width 597 height 7
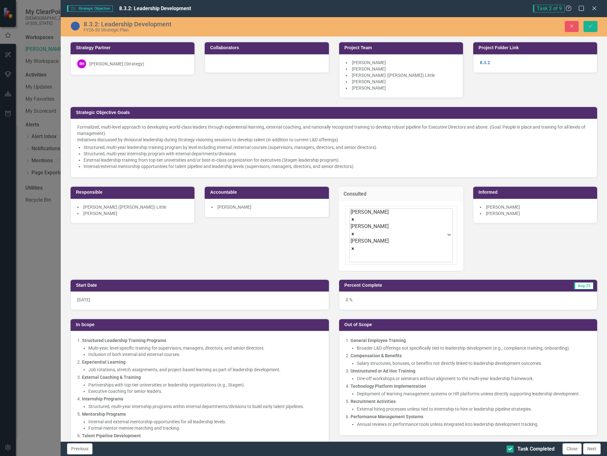
click at [355, 247] on icon "Remove Twauna Williams" at bounding box center [353, 249] width 4 height 4
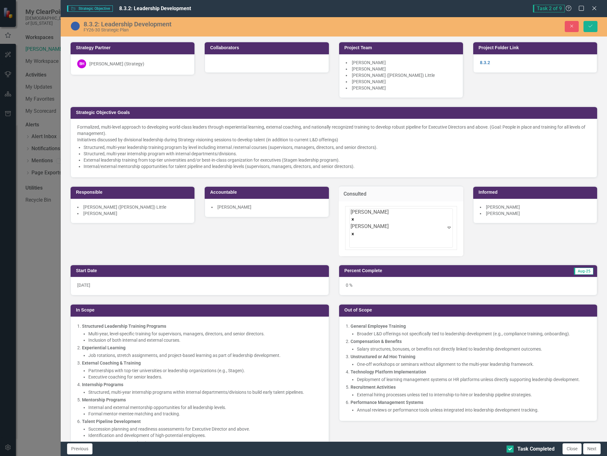
click at [289, 206] on li "Dara McCoy" at bounding box center [266, 207] width 111 height 6
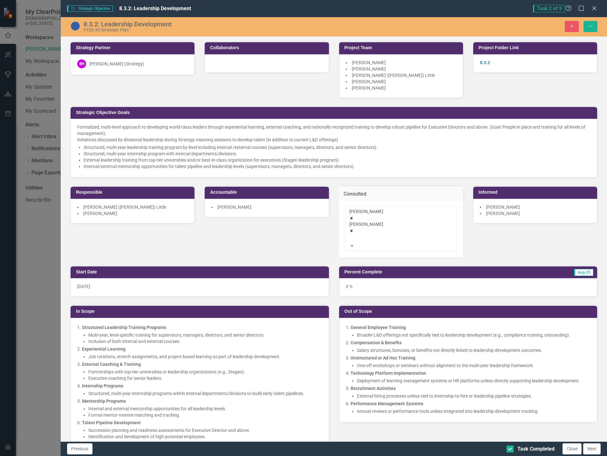
click at [289, 206] on li "Dara McCoy" at bounding box center [266, 207] width 111 height 6
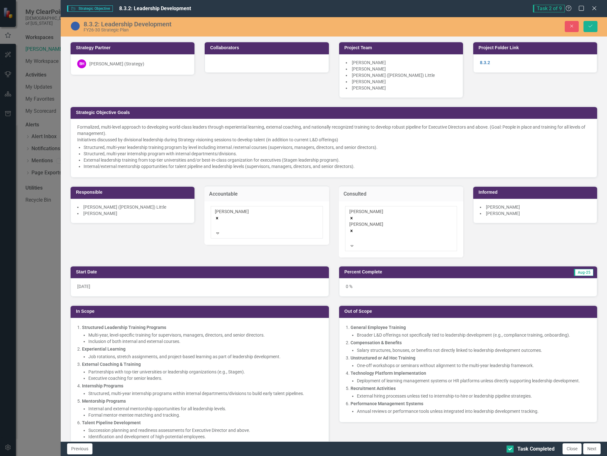
click at [219, 216] on icon "Remove Dara McCoy" at bounding box center [217, 218] width 4 height 4
type input "tw"
click at [51, 456] on span "Tw auna Williams" at bounding box center [28, 461] width 45 height 6
click at [588, 26] on icon "Save" at bounding box center [591, 26] width 6 height 4
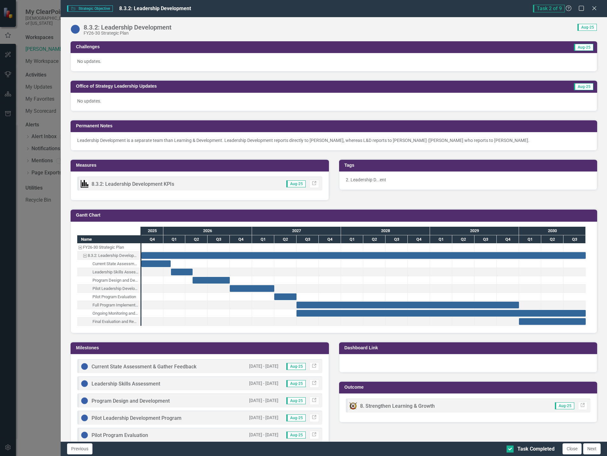
scroll to position [430, 0]
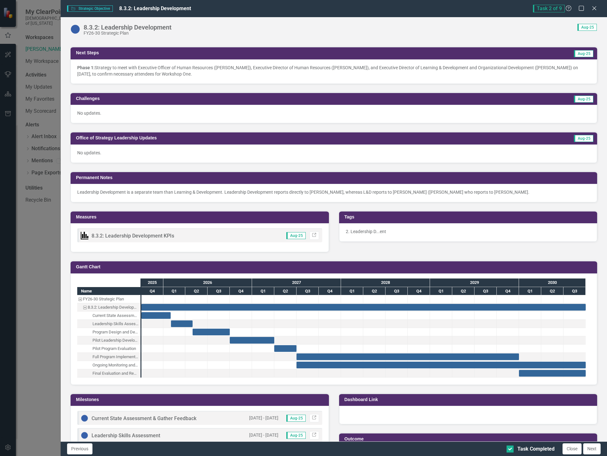
click at [225, 194] on p "Leadership Development is a separate team than Learning & Development. Leadersh…" at bounding box center [333, 192] width 513 height 6
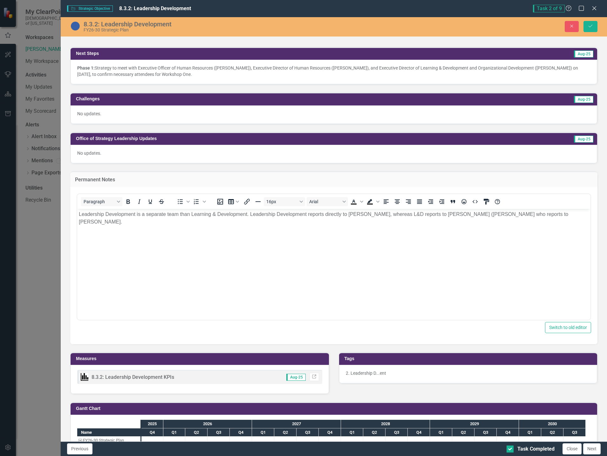
scroll to position [0, 0]
click at [589, 24] on icon "Save" at bounding box center [591, 26] width 6 height 4
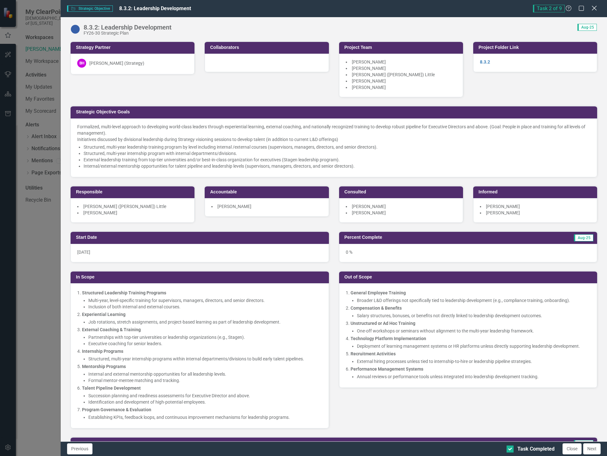
click at [596, 8] on icon "Close" at bounding box center [594, 8] width 8 height 6
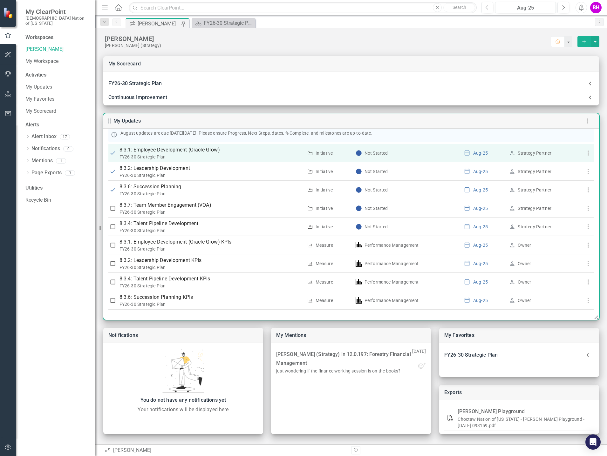
click at [163, 152] on p "8.3.1: Employee Development (Oracle Grow)" at bounding box center [212, 150] width 184 height 8
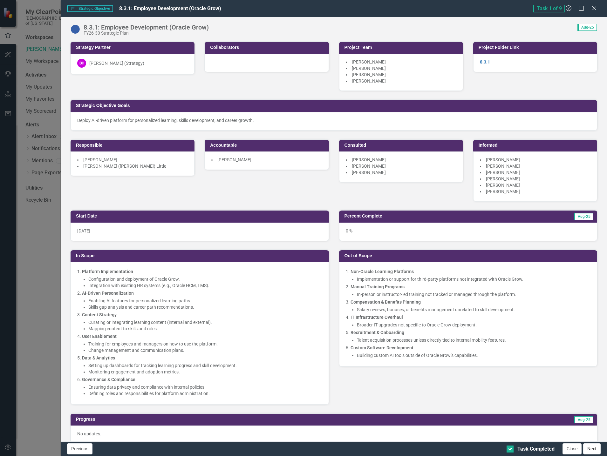
click at [598, 450] on button "Next" at bounding box center [591, 449] width 17 height 11
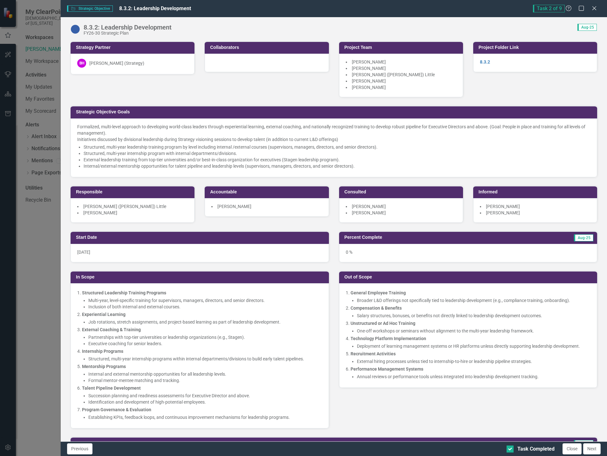
click at [593, 448] on button "Next" at bounding box center [591, 449] width 17 height 11
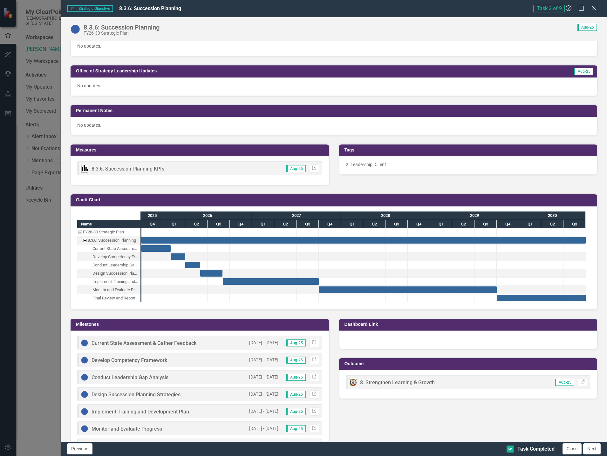
scroll to position [509, 0]
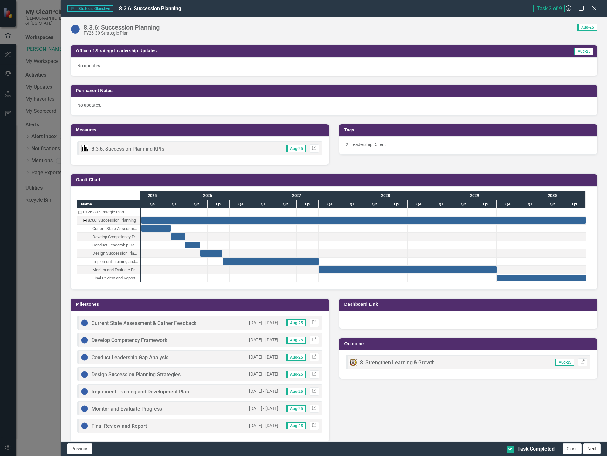
click at [593, 447] on button "Next" at bounding box center [591, 449] width 17 height 11
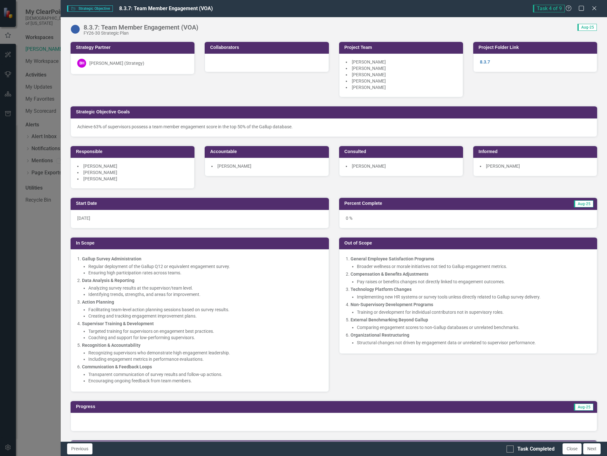
click at [540, 169] on li "Kelly McKaughan" at bounding box center [535, 166] width 111 height 6
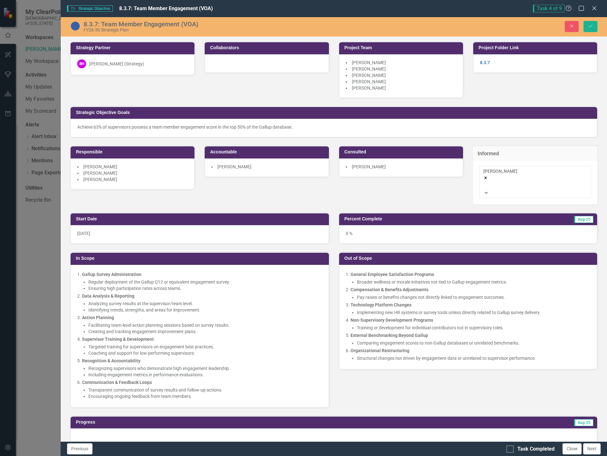
click at [485, 182] on div at bounding box center [484, 186] width 1 height 8
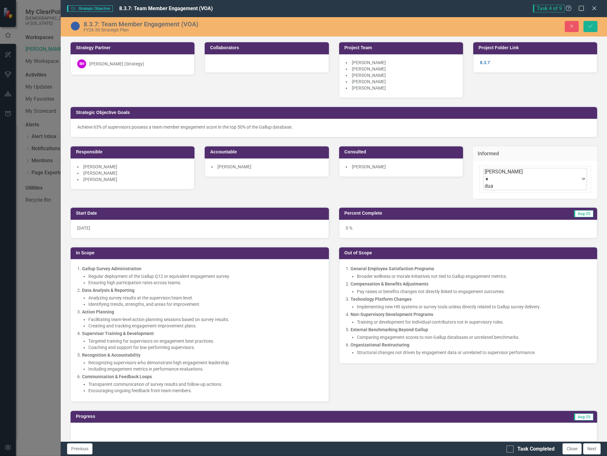
type input "duan"
click at [545, 456] on div "Duan e Winship" at bounding box center [304, 461] width 597 height 7
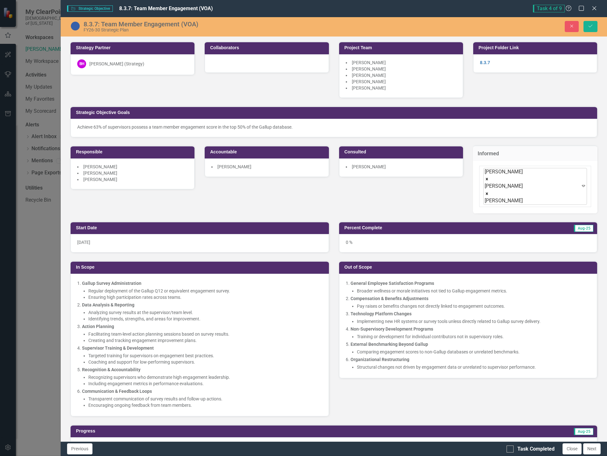
type input "robert"
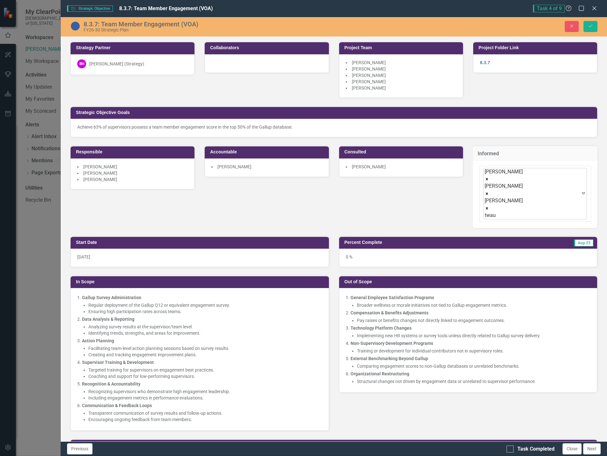
type input "twaun"
click at [551, 456] on div "Twaun a Williams" at bounding box center [304, 461] width 597 height 7
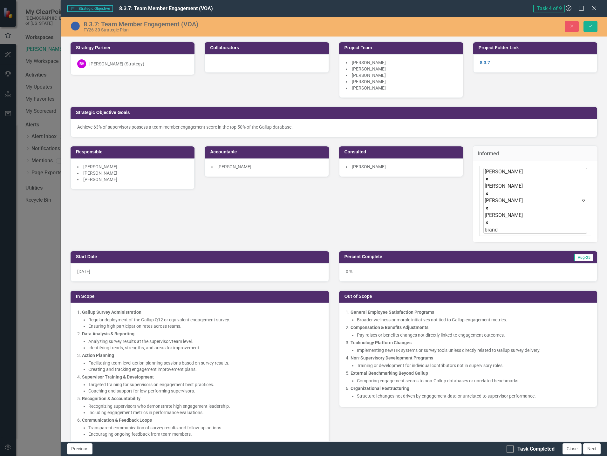
type input "brandi"
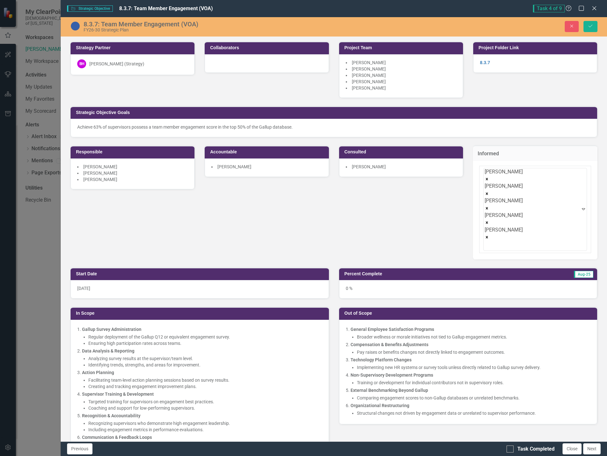
click at [403, 170] on div "Gary Burrus" at bounding box center [401, 168] width 124 height 18
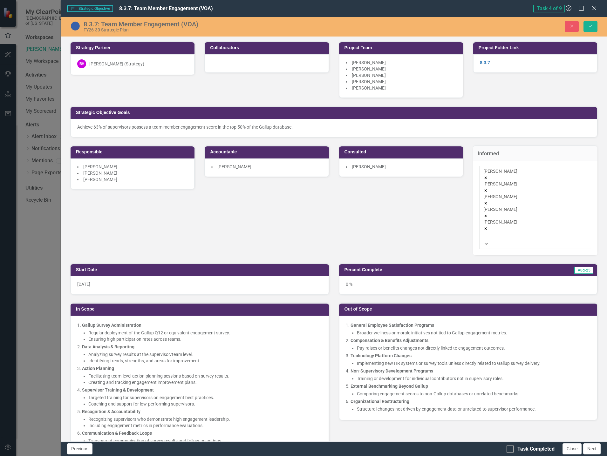
click at [403, 170] on div "Gary Burrus" at bounding box center [401, 168] width 124 height 18
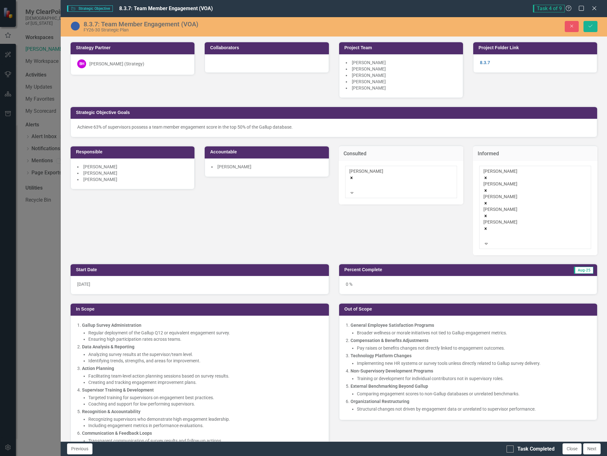
click at [351, 183] on div at bounding box center [350, 186] width 1 height 8
type input "nate"
click at [405, 456] on div "Nate Cox" at bounding box center [304, 461] width 597 height 7
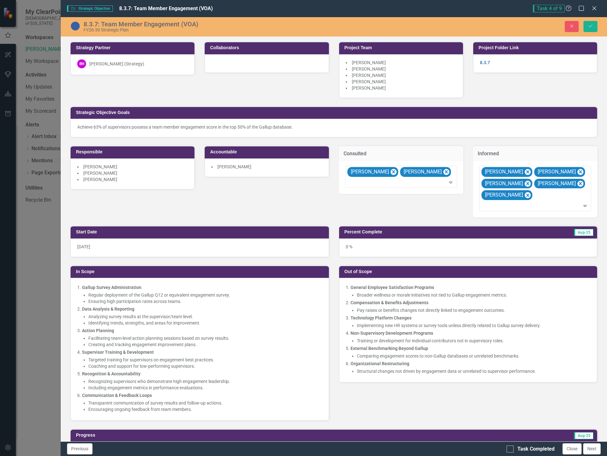
scroll to position [278, 0]
click at [310, 167] on li "[PERSON_NAME]" at bounding box center [266, 167] width 111 height 6
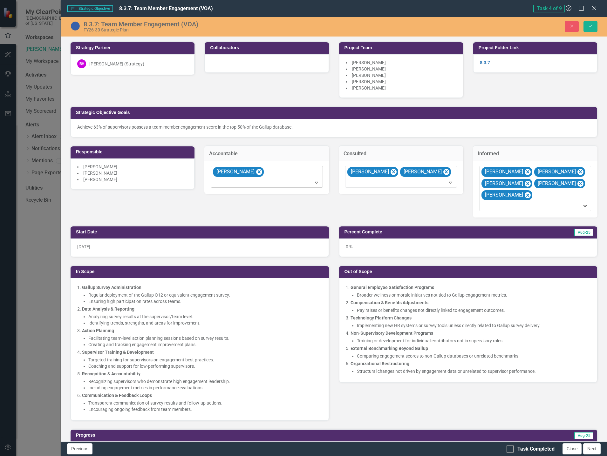
click at [288, 182] on div at bounding box center [267, 183] width 109 height 9
click at [169, 177] on li "[PERSON_NAME]" at bounding box center [132, 179] width 111 height 6
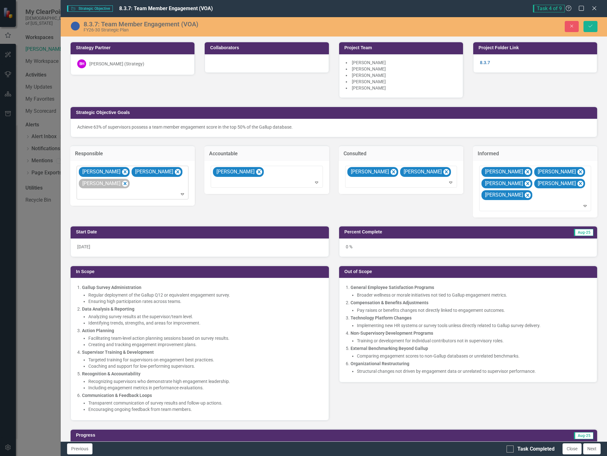
click at [175, 173] on icon "Remove Nate Cox" at bounding box center [178, 172] width 6 height 8
click at [590, 25] on icon "Save" at bounding box center [591, 26] width 6 height 4
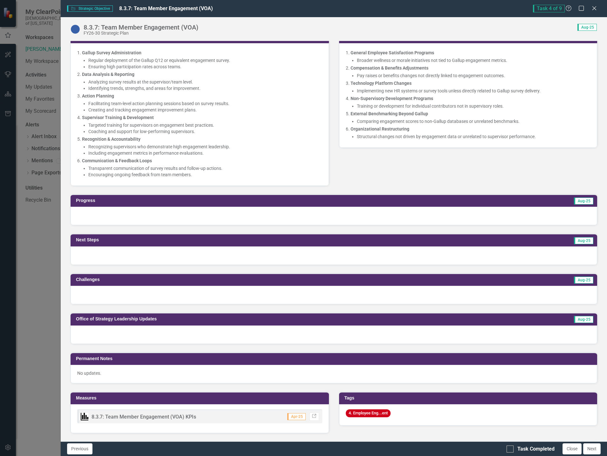
scroll to position [223, 0]
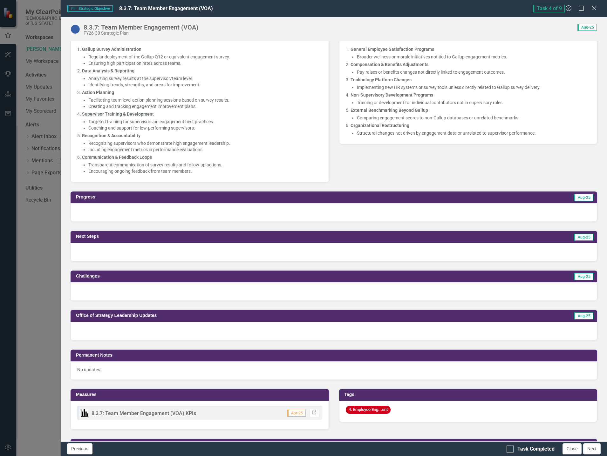
click at [389, 214] on div at bounding box center [334, 212] width 527 height 18
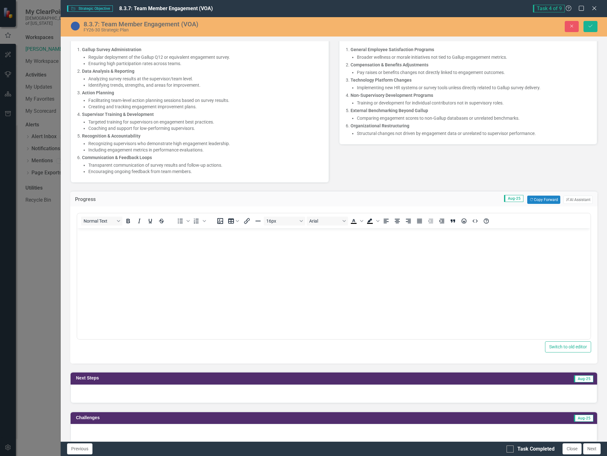
scroll to position [0, 0]
click at [345, 245] on body "Rich Text Area. Press ALT-0 for help." at bounding box center [333, 276] width 513 height 95
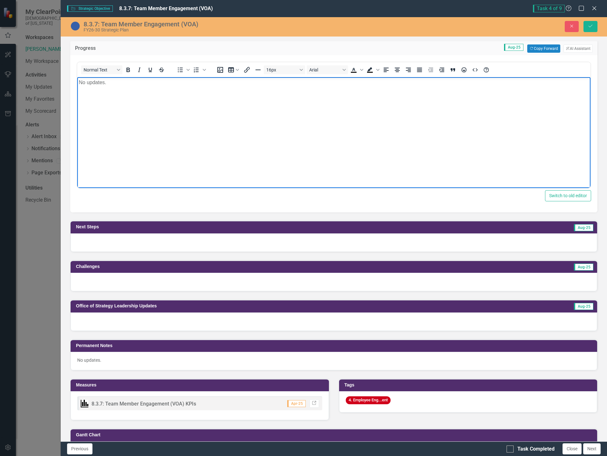
scroll to position [381, 0]
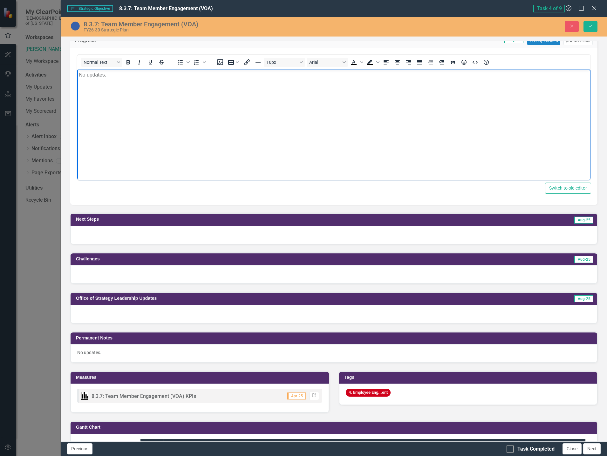
click at [215, 236] on div at bounding box center [334, 235] width 527 height 18
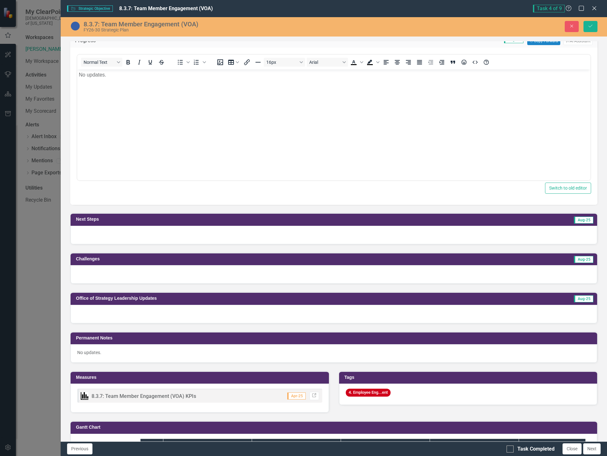
click at [215, 236] on div at bounding box center [334, 235] width 527 height 18
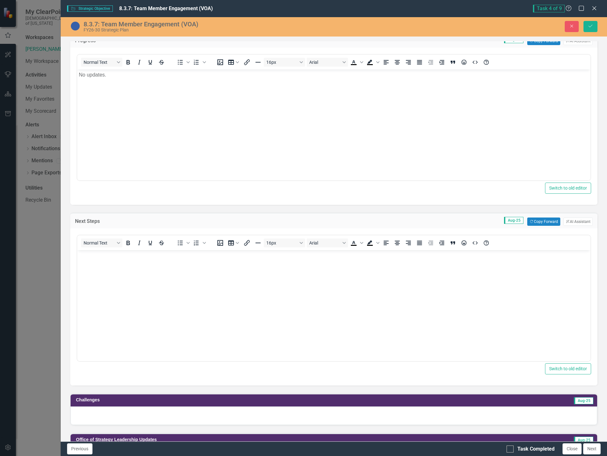
scroll to position [0, 0]
click at [160, 267] on body "Rich Text Area. Press ALT-0 for help." at bounding box center [333, 297] width 513 height 95
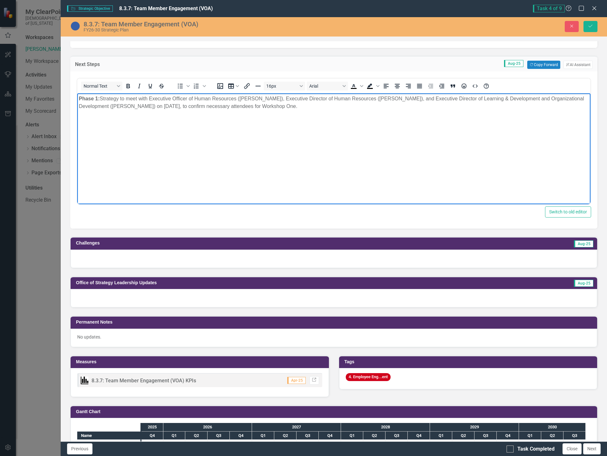
scroll to position [540, 0]
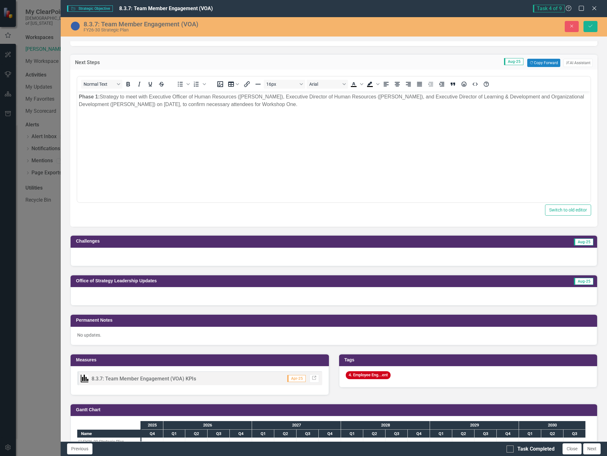
click at [180, 264] on div at bounding box center [334, 257] width 527 height 18
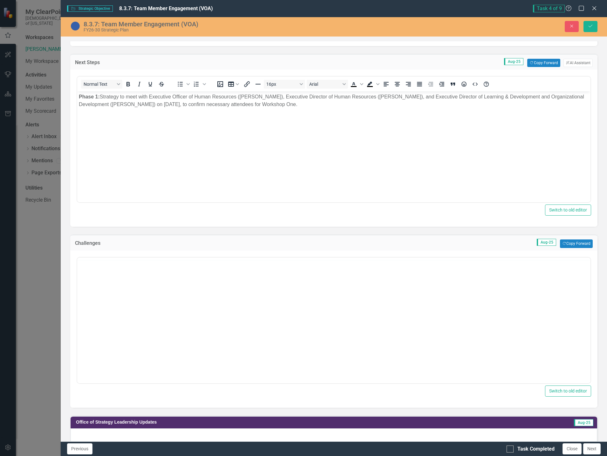
scroll to position [0, 0]
click at [161, 287] on body "Rich Text Area. Press ALT-0 for help." at bounding box center [333, 319] width 513 height 95
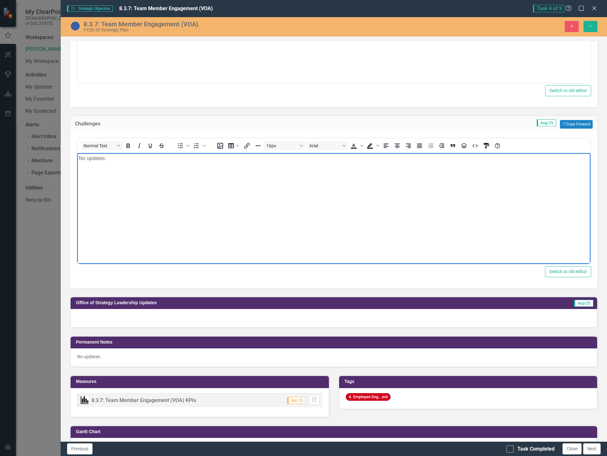
scroll to position [699, 0]
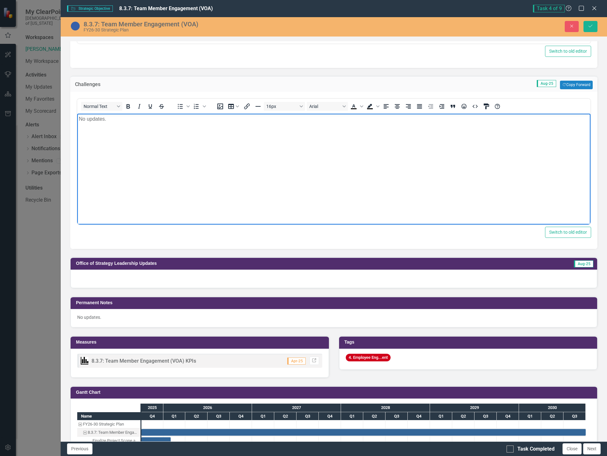
click at [151, 279] on div at bounding box center [334, 279] width 527 height 18
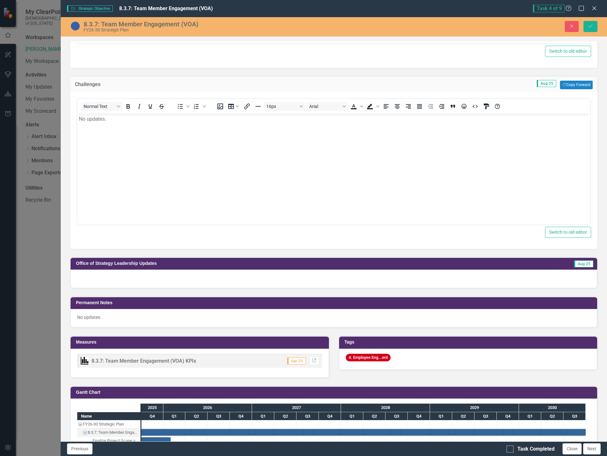
click at [151, 279] on div at bounding box center [334, 279] width 527 height 18
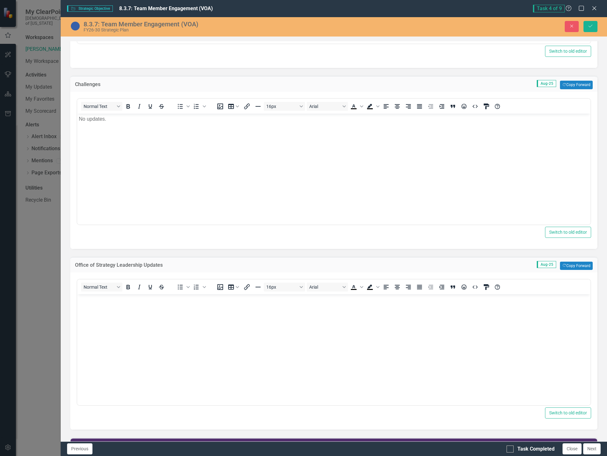
scroll to position [0, 0]
click at [575, 265] on button "Copy Forward Copy Forward" at bounding box center [576, 266] width 33 height 8
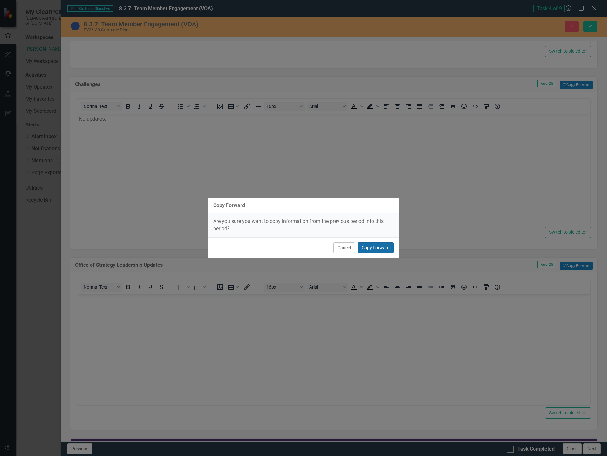
click at [388, 250] on button "Copy Forward" at bounding box center [376, 248] width 36 height 11
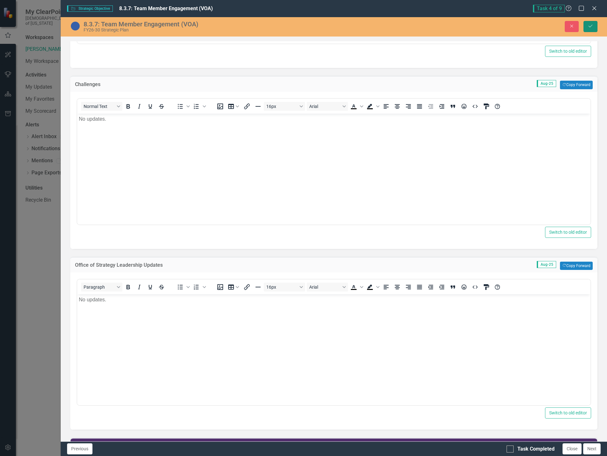
click at [589, 29] on button "Save" at bounding box center [591, 26] width 14 height 11
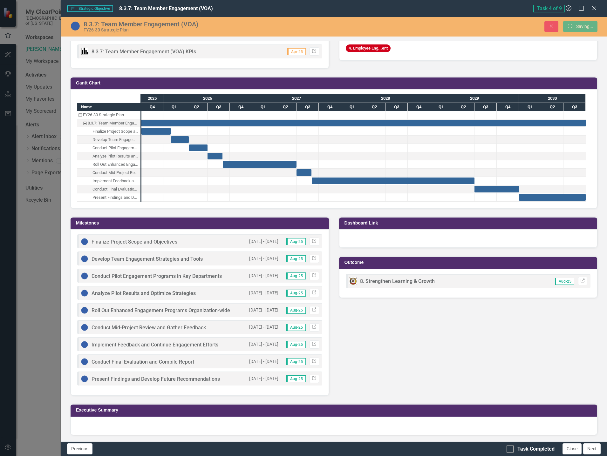
scroll to position [555, 0]
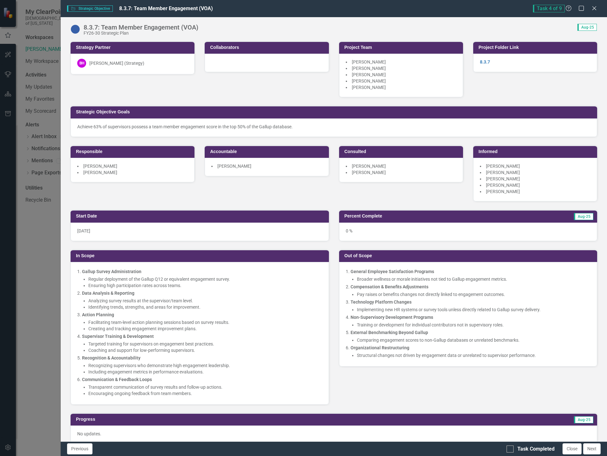
click at [382, 72] on li "Gary Burrus" at bounding box center [401, 75] width 111 height 6
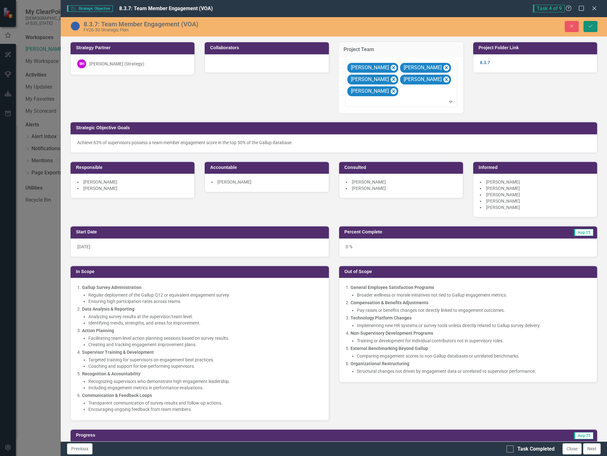
click at [595, 28] on button "Save" at bounding box center [591, 26] width 14 height 11
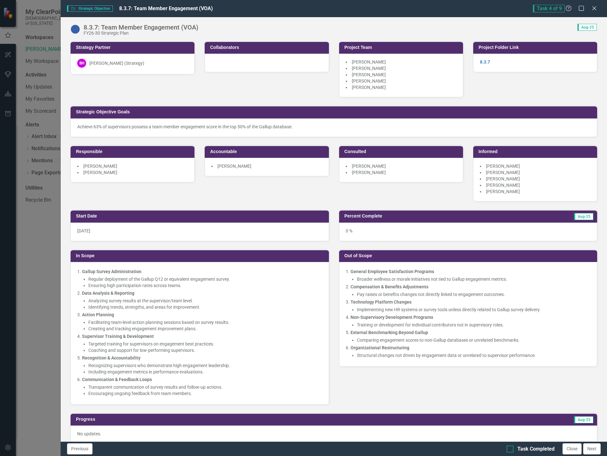
click at [513, 448] on div at bounding box center [510, 449] width 7 height 7
click at [511, 448] on input "Task Completed" at bounding box center [509, 448] width 4 height 4
checkbox input "true"
click at [595, 9] on icon at bounding box center [594, 8] width 5 height 5
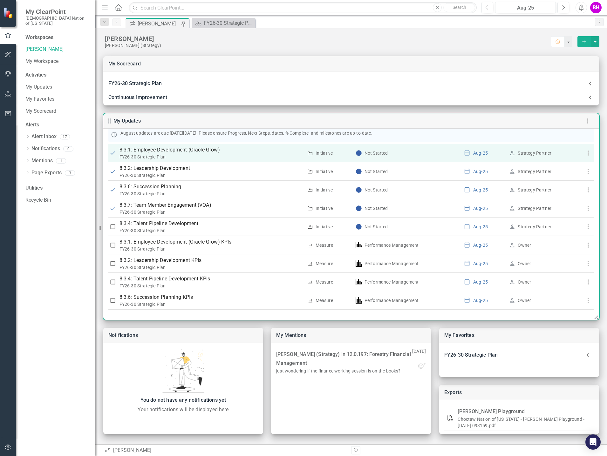
click at [181, 146] on p "8.3.1: Employee Development (Oracle Grow)" at bounding box center [212, 150] width 184 height 8
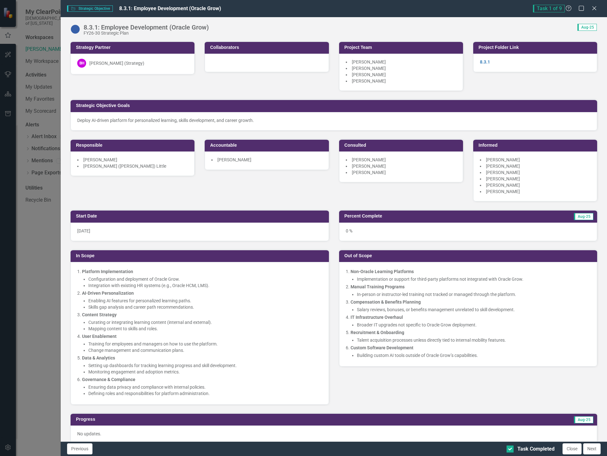
click at [381, 65] on li "Colby Hicks" at bounding box center [401, 62] width 111 height 6
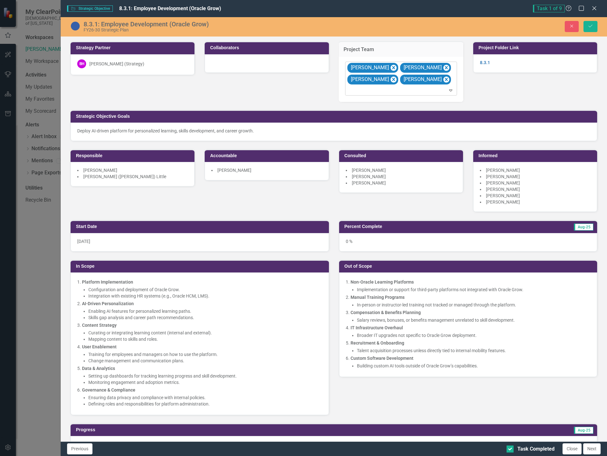
click at [390, 90] on div at bounding box center [401, 90] width 109 height 9
type input "miche"
click at [403, 456] on div "Lidia ( Miche lle) Little" at bounding box center [304, 461] width 597 height 7
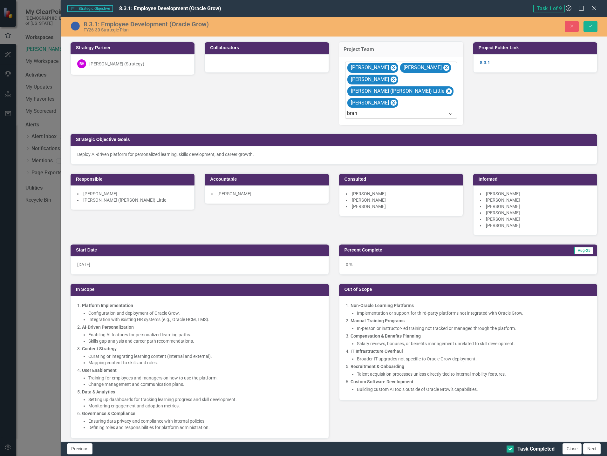
type input "brand"
click at [595, 25] on button "Save" at bounding box center [591, 26] width 14 height 11
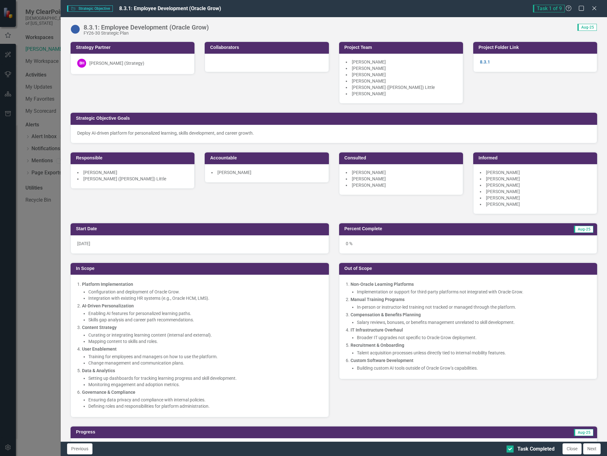
click at [594, 6] on icon "Close" at bounding box center [594, 8] width 6 height 5
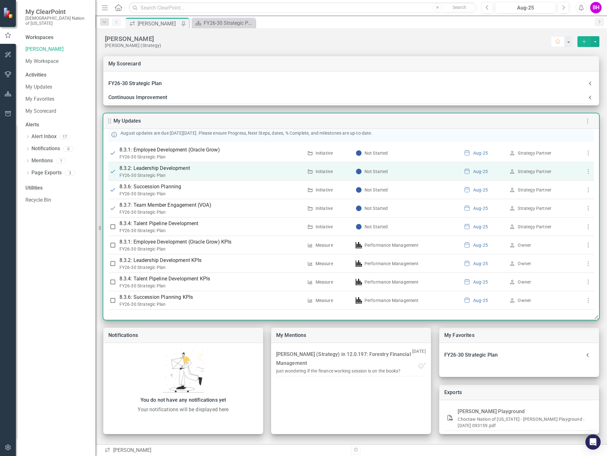
click at [163, 169] on p "8.3.2: Leadership Development" at bounding box center [212, 169] width 184 height 8
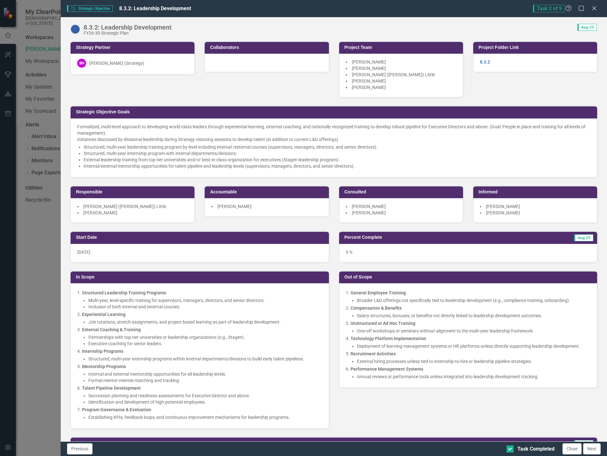
click at [408, 74] on li "Lidia (Michelle) Little" at bounding box center [401, 75] width 111 height 6
click at [408, 73] on li "Lidia (Michelle) Little" at bounding box center [401, 75] width 111 height 6
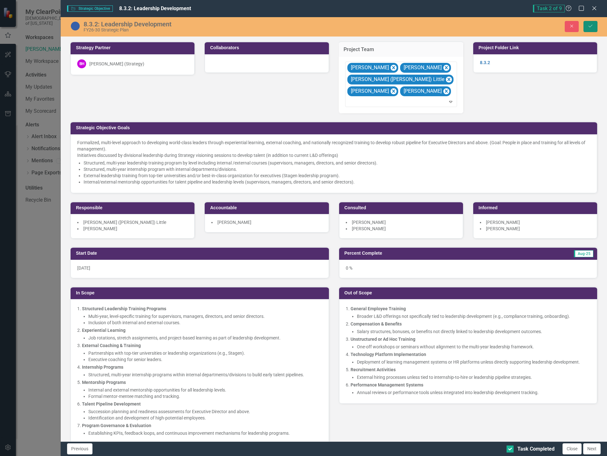
click at [594, 25] on button "Save" at bounding box center [591, 26] width 14 height 11
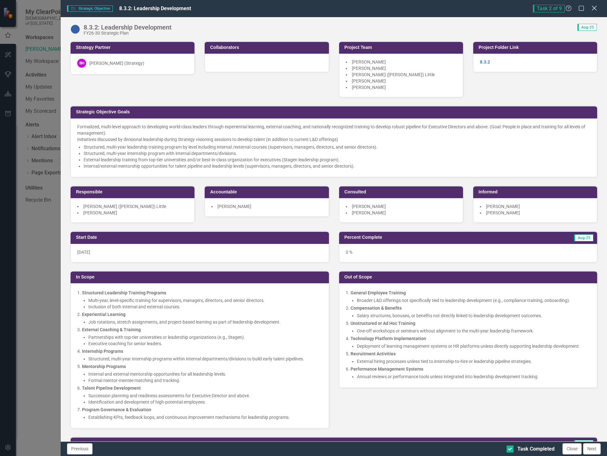
click at [595, 7] on icon at bounding box center [594, 8] width 5 height 5
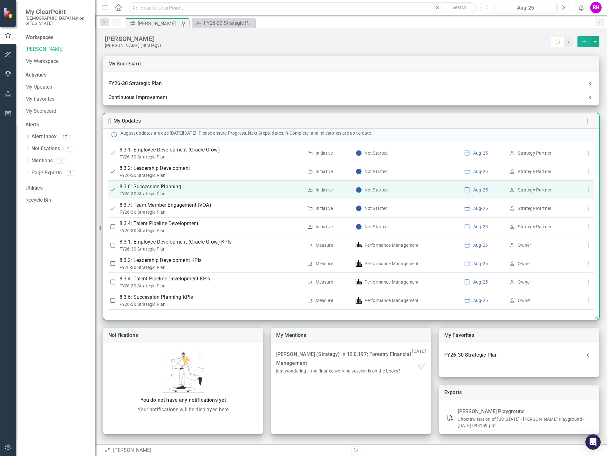
click at [158, 190] on p "8.3.6: Succession Planning" at bounding box center [212, 187] width 184 height 8
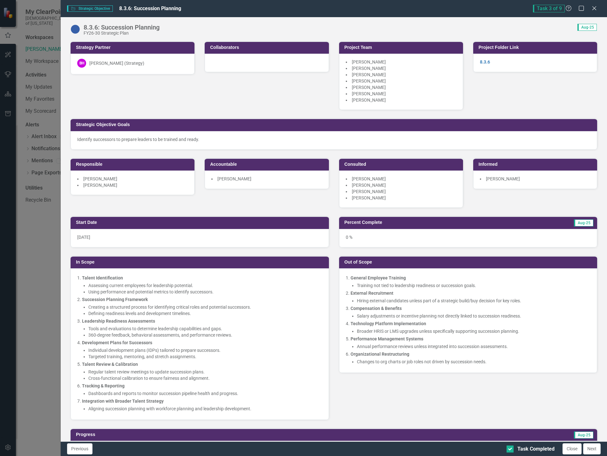
click at [397, 75] on li "Drew Wood" at bounding box center [401, 75] width 111 height 6
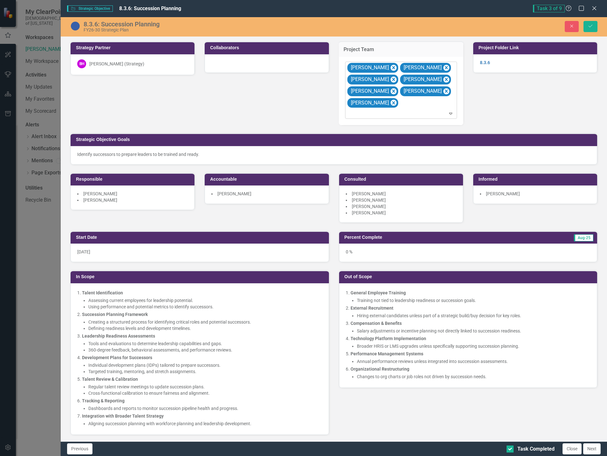
click at [414, 105] on div "Colby Hicks Dara McCoy Drew Wood Gary Burrus Lucas Pullen Nate Cox Twauna Willi…" at bounding box center [401, 90] width 110 height 57
click at [536, 114] on div "Strategy Partner BH Brooke Hanohano (Strategy) Collaborators Project Team 880 r…" at bounding box center [333, 128] width 537 height 190
click at [587, 26] on button "Save" at bounding box center [591, 26] width 14 height 11
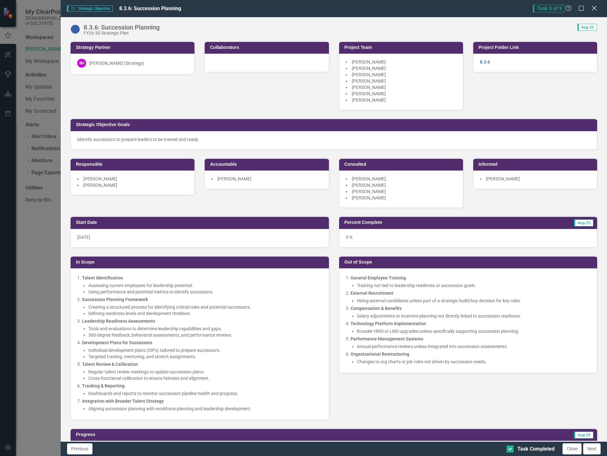
click at [592, 8] on icon "Close" at bounding box center [594, 8] width 8 height 6
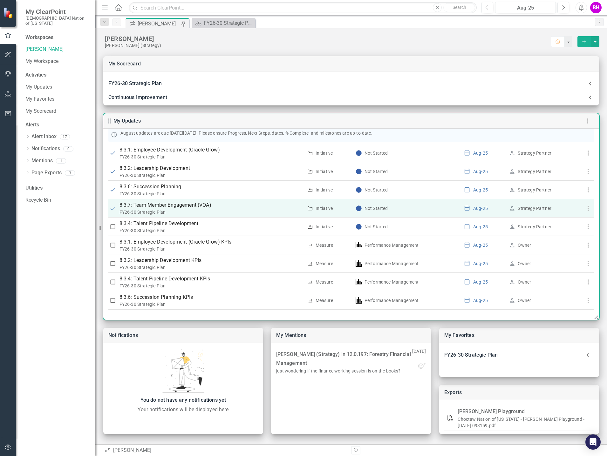
click at [168, 202] on p "8.3.7: Team Member Engagement (VOA)" at bounding box center [212, 206] width 184 height 8
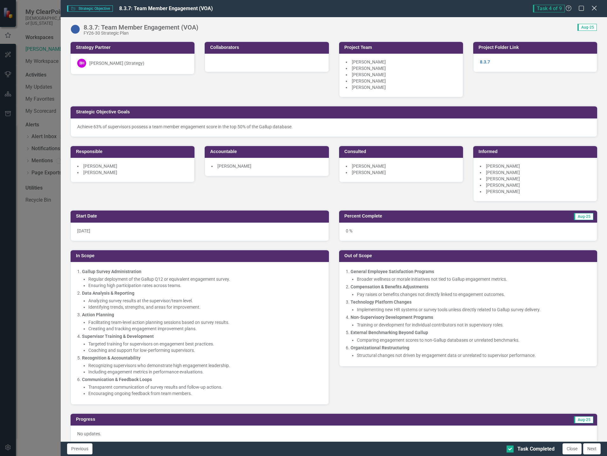
click at [595, 8] on icon at bounding box center [594, 8] width 5 height 5
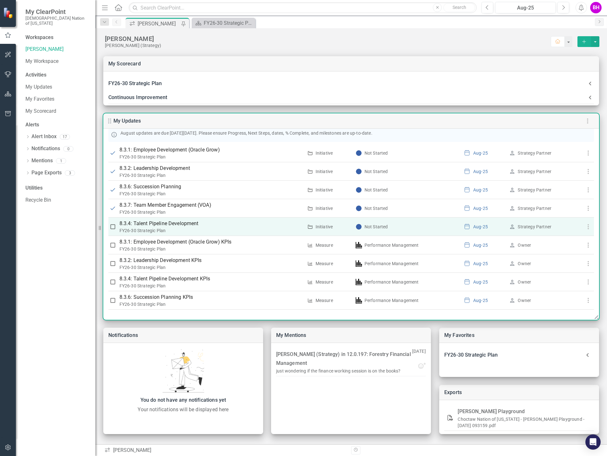
click at [153, 225] on p "8.3.4: Talent Pipeline Development" at bounding box center [212, 224] width 184 height 8
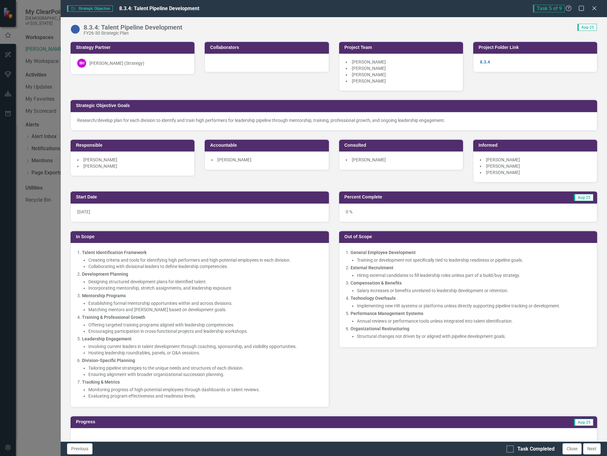
click at [548, 166] on li "Kelly McKaughan" at bounding box center [535, 166] width 111 height 6
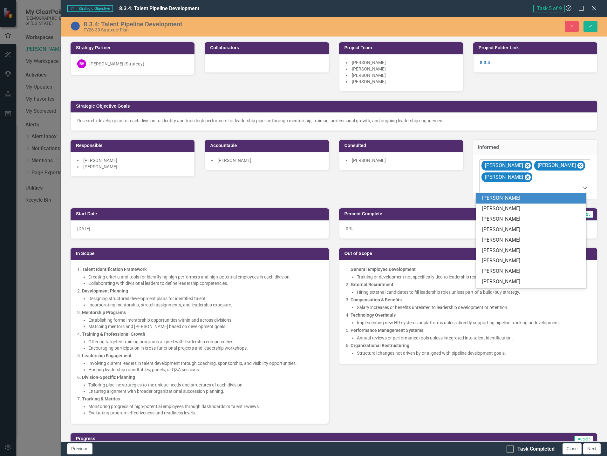
click at [534, 185] on div at bounding box center [535, 188] width 109 height 9
type input "robert"
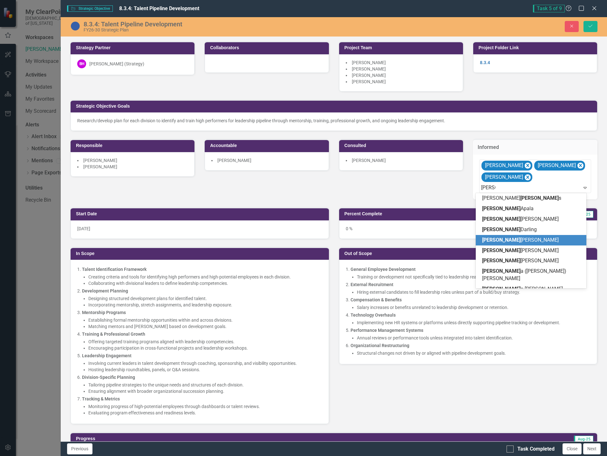
click at [531, 237] on div "Robert Dromgoole" at bounding box center [532, 240] width 101 height 7
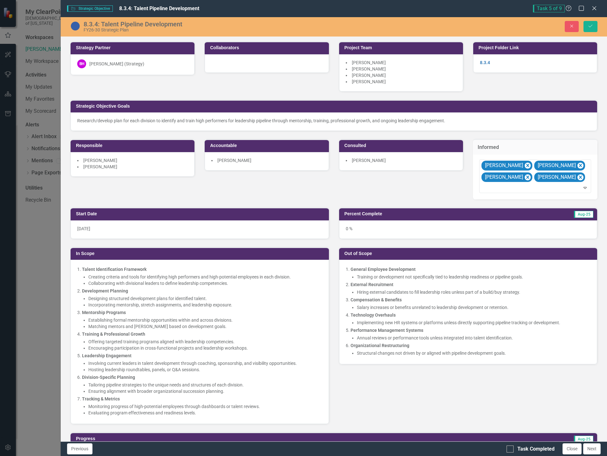
click at [390, 161] on li "Dara McCoy" at bounding box center [401, 160] width 111 height 6
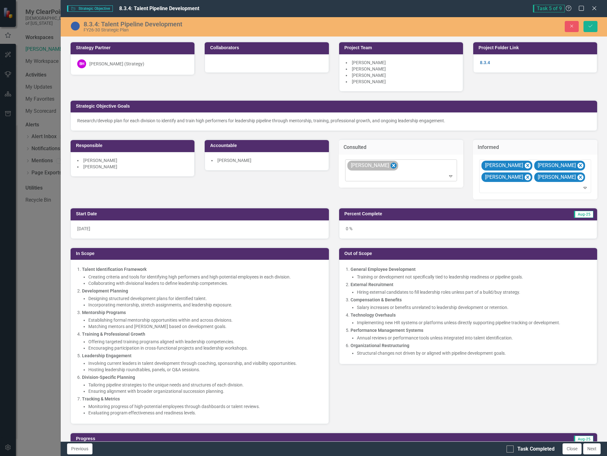
click at [390, 165] on icon "Remove Dara McCoy" at bounding box center [393, 166] width 6 height 8
type input "duan"
click at [389, 456] on div "Duan e Winship" at bounding box center [304, 461] width 597 height 7
type input "twaun"
click at [397, 182] on div "Twaun a Williams" at bounding box center [398, 187] width 111 height 10
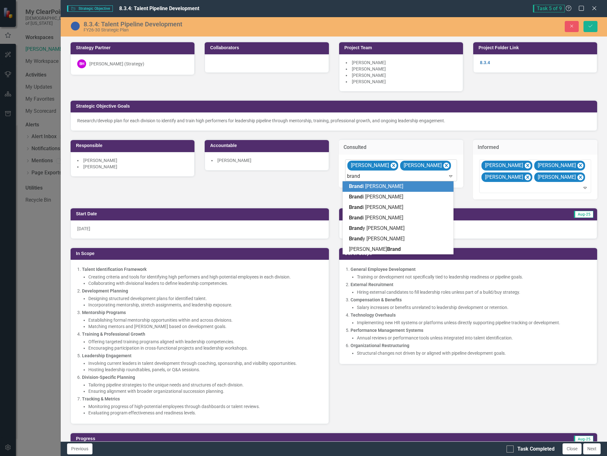
type input "brandi"
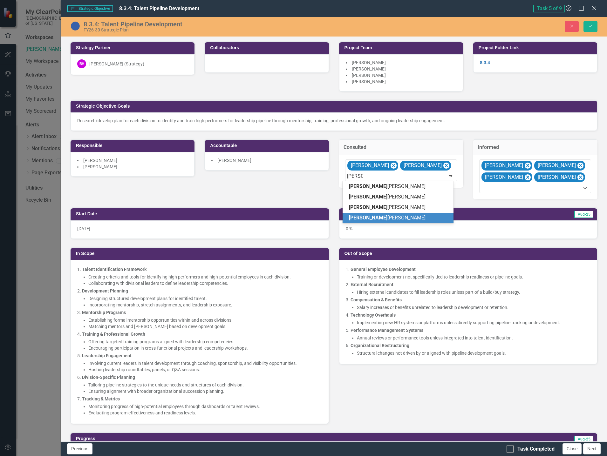
click at [384, 216] on span "Brandi Williams" at bounding box center [387, 218] width 77 height 6
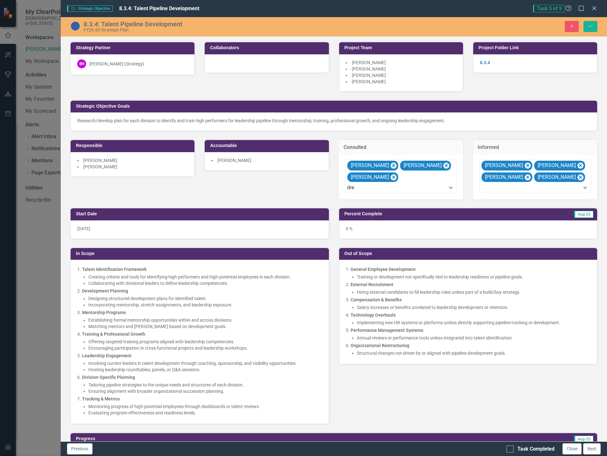
type input "drew"
click at [274, 162] on li "Twauna Williams" at bounding box center [266, 160] width 111 height 6
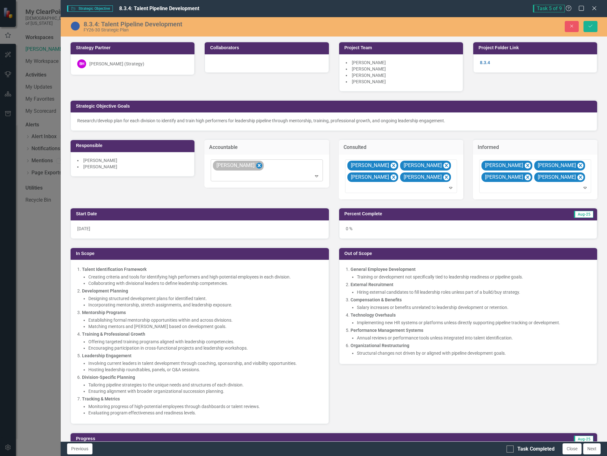
click at [259, 165] on icon "Remove Twauna Williams" at bounding box center [259, 165] width 3 height 3
type input "dara"
click at [264, 456] on div "Dara McCoy" at bounding box center [304, 461] width 597 height 7
click at [101, 162] on li "Colby Hicks" at bounding box center [132, 160] width 111 height 6
click at [101, 162] on span "Colby Hicks" at bounding box center [100, 160] width 34 height 5
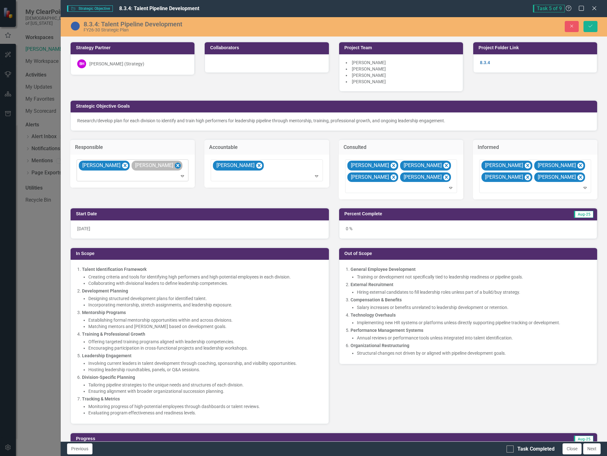
click at [175, 165] on icon "Remove Drew Wood" at bounding box center [178, 166] width 6 height 8
click at [591, 26] on icon "Save" at bounding box center [591, 26] width 6 height 4
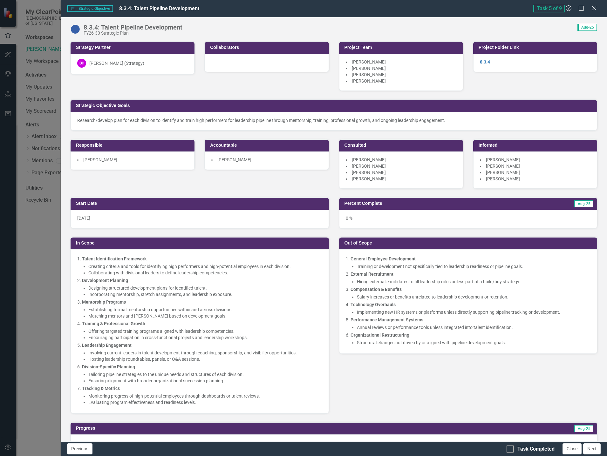
click at [399, 74] on li "Drew Wood" at bounding box center [401, 75] width 111 height 6
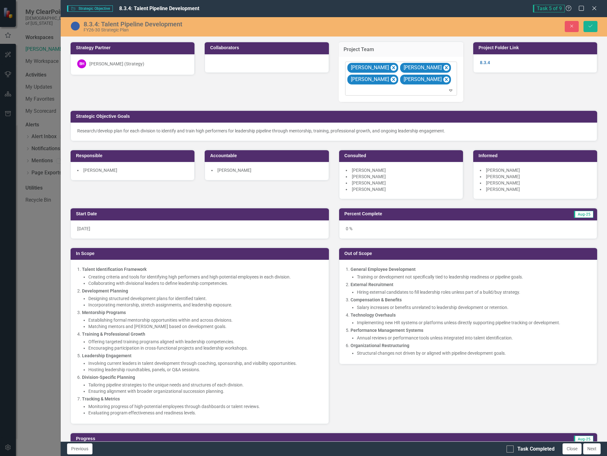
click at [388, 90] on div at bounding box center [401, 90] width 109 height 9
type input "duane"
click at [388, 456] on div "Duane Winship" at bounding box center [304, 461] width 597 height 7
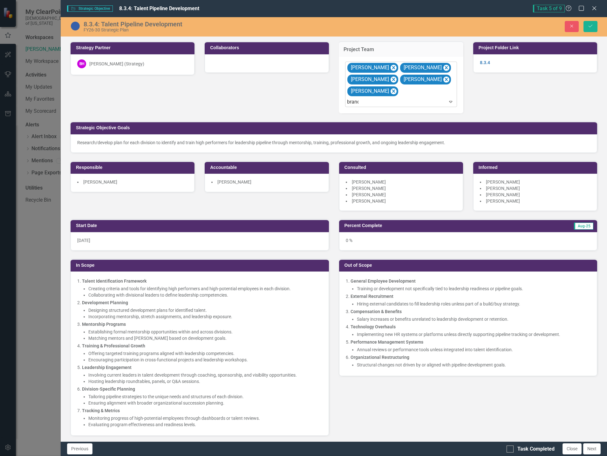
type input "brandi"
click at [591, 30] on button "Save" at bounding box center [591, 26] width 14 height 11
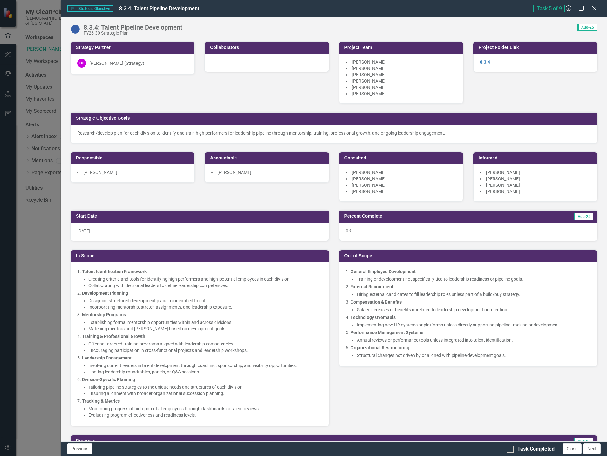
scroll to position [223, 0]
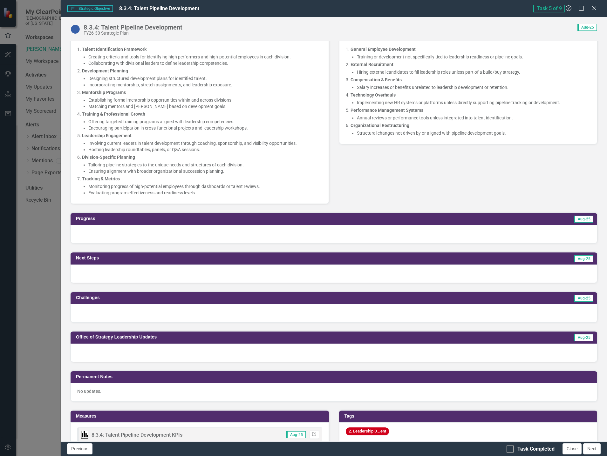
click at [140, 237] on div at bounding box center [334, 234] width 527 height 18
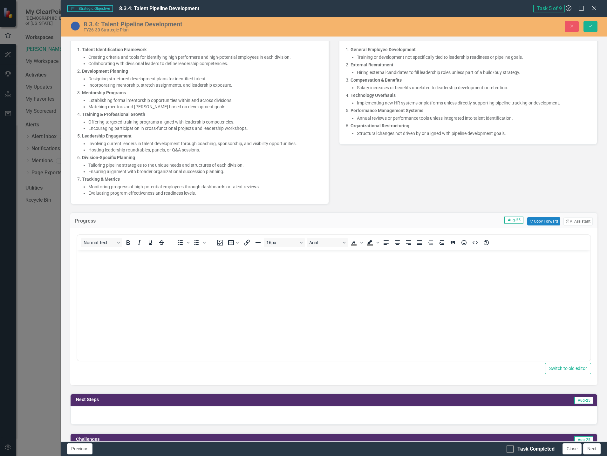
scroll to position [0, 0]
click at [140, 261] on body "Rich Text Area. Press ALT-0 for help." at bounding box center [333, 297] width 513 height 95
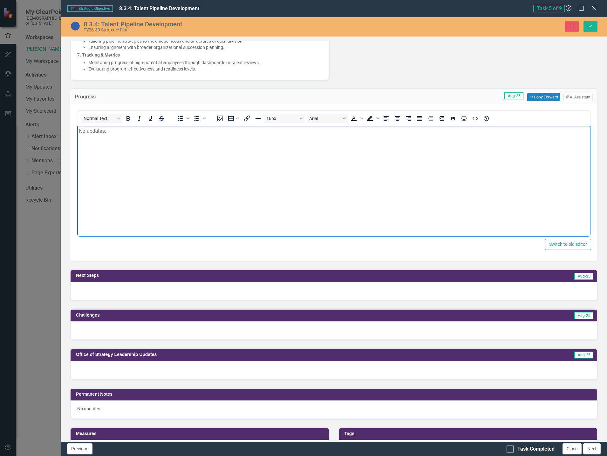
scroll to position [381, 0]
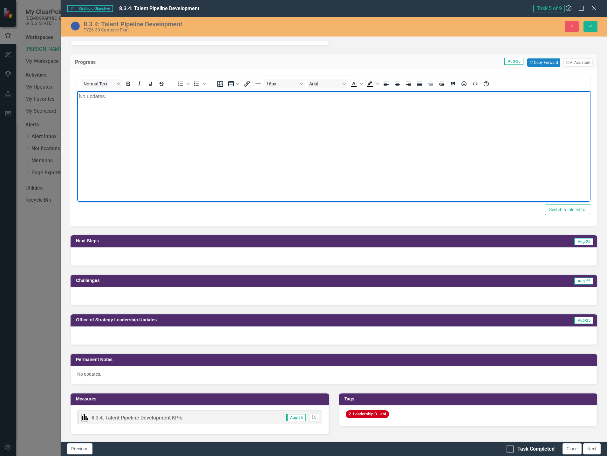
click at [149, 260] on div at bounding box center [334, 257] width 527 height 18
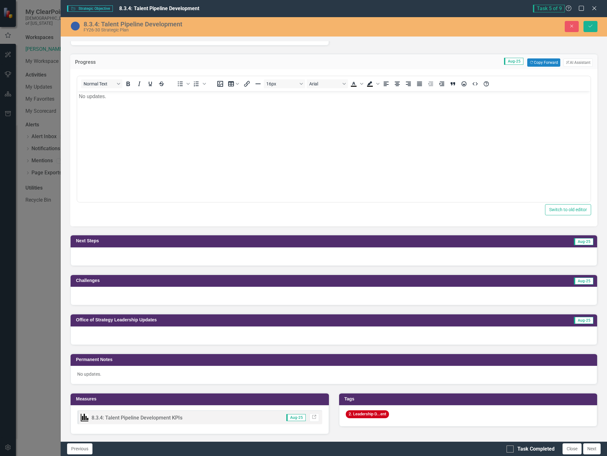
click at [149, 260] on div at bounding box center [334, 257] width 527 height 18
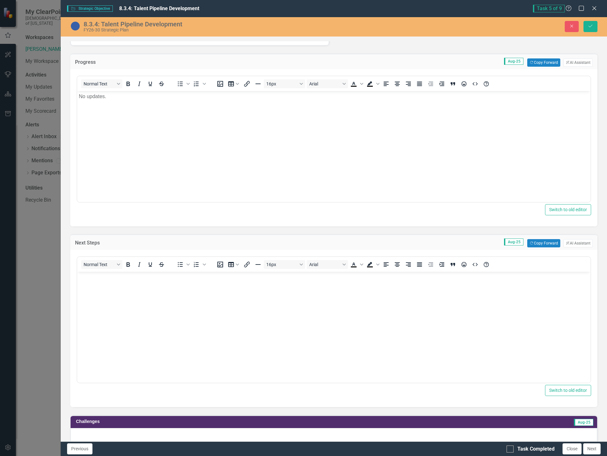
scroll to position [0, 0]
click at [154, 301] on body "Rich Text Area. Press ALT-0 for help." at bounding box center [333, 319] width 513 height 95
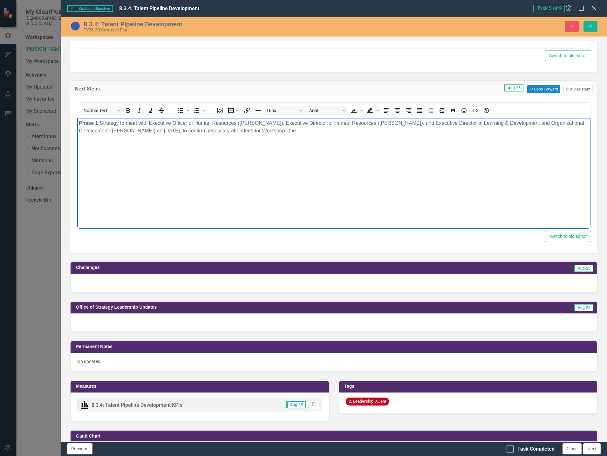
scroll to position [540, 0]
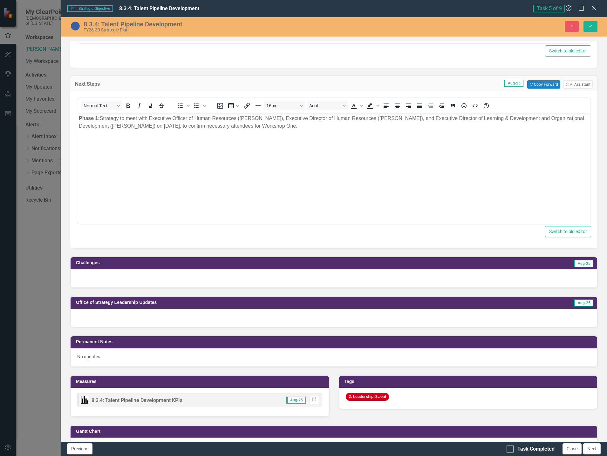
click at [150, 276] on div at bounding box center [334, 279] width 527 height 18
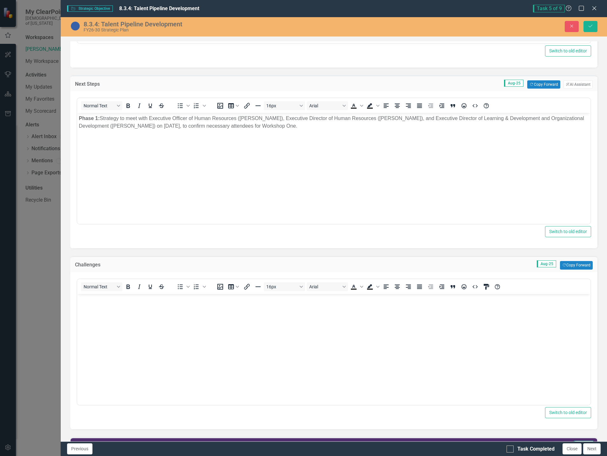
scroll to position [0, 0]
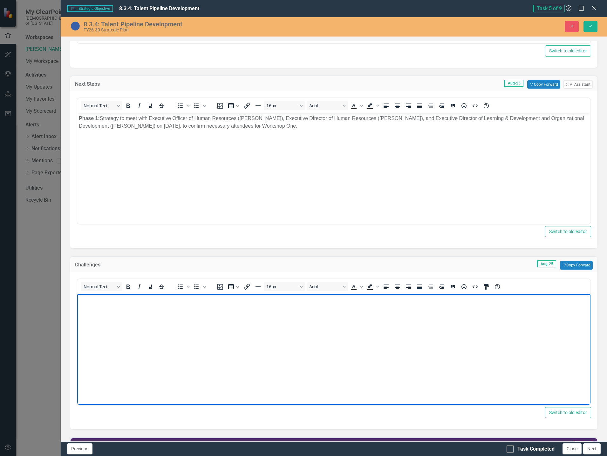
click at [147, 311] on body "Rich Text Area. Press ALT-0 for help." at bounding box center [333, 341] width 513 height 95
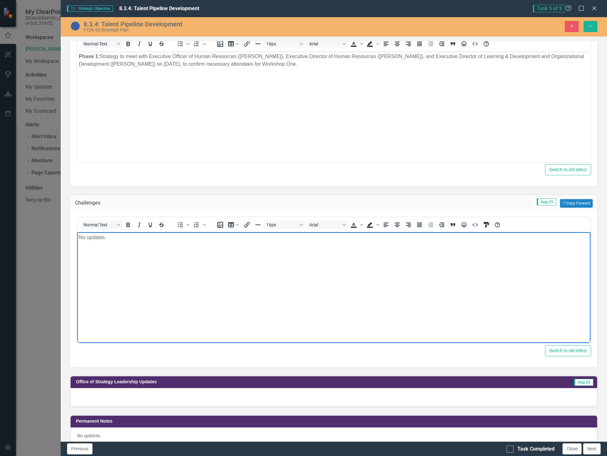
scroll to position [731, 0]
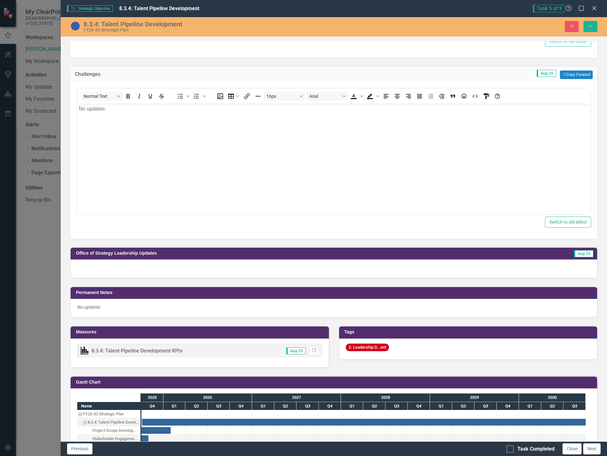
click at [125, 271] on div at bounding box center [334, 269] width 527 height 18
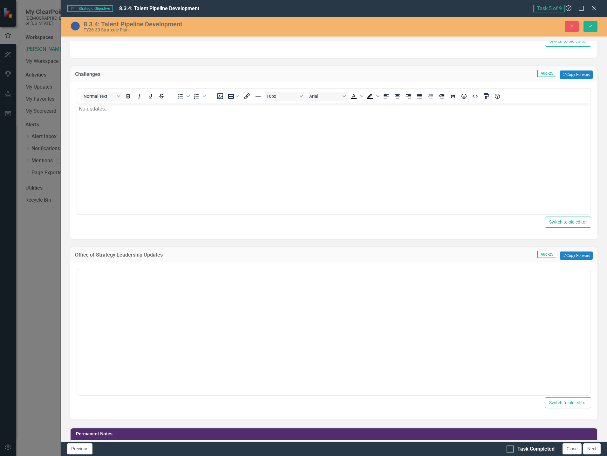
scroll to position [0, 0]
click at [130, 310] on body "Rich Text Area. Press ALT-0 for help." at bounding box center [333, 331] width 513 height 95
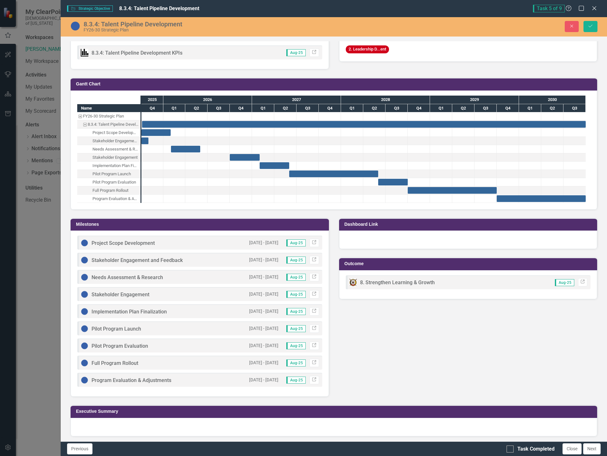
scroll to position [1172, 0]
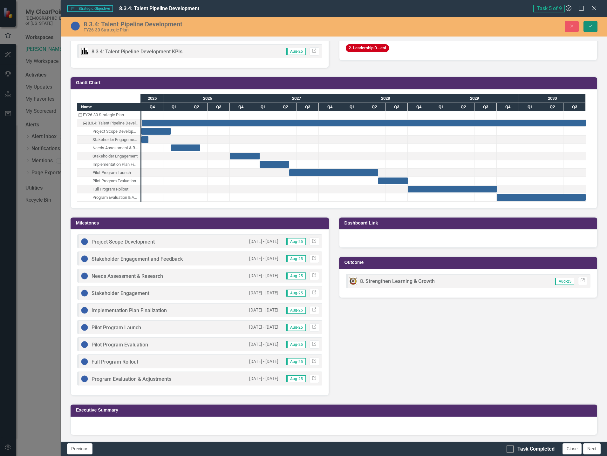
click at [588, 28] on icon "Save" at bounding box center [591, 26] width 6 height 4
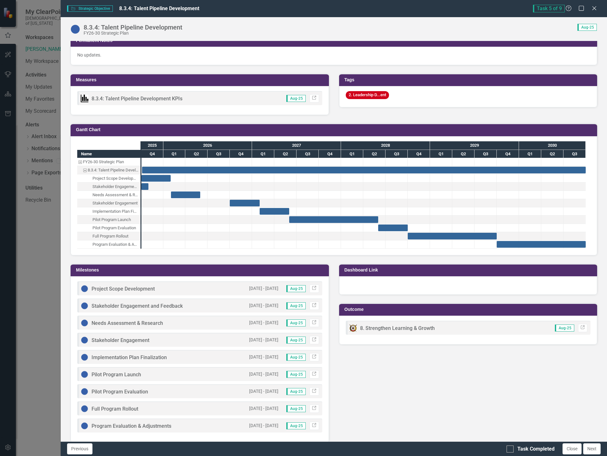
scroll to position [612, 0]
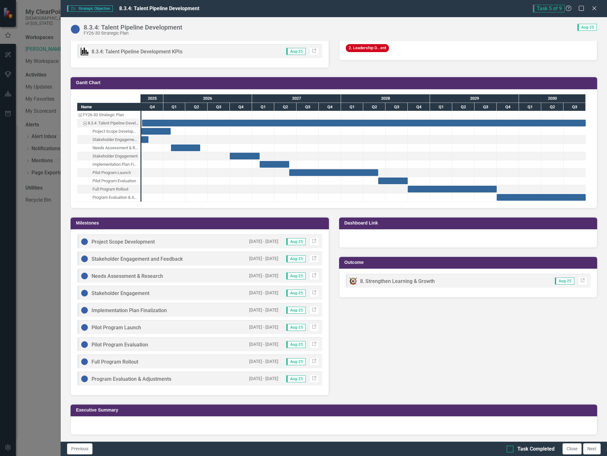
click at [510, 449] on input "Task Completed" at bounding box center [509, 448] width 4 height 4
checkbox input "true"
click at [480, 27] on div "Score: 0.00 Aug-25 Completed" at bounding box center [392, 27] width 412 height 7
click at [592, 6] on icon "Close" at bounding box center [594, 8] width 8 height 6
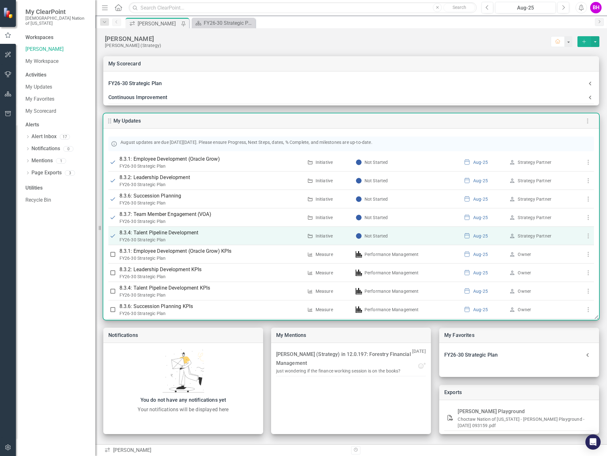
scroll to position [278, 0]
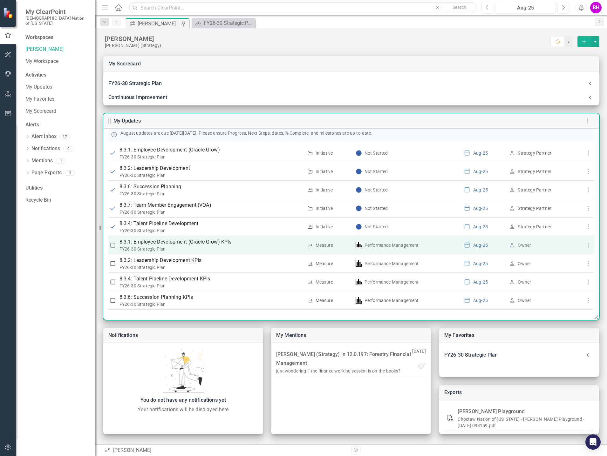
click at [182, 245] on p "8.3.1: Employee Development (Oracle Grow) KPIs" at bounding box center [212, 242] width 184 height 8
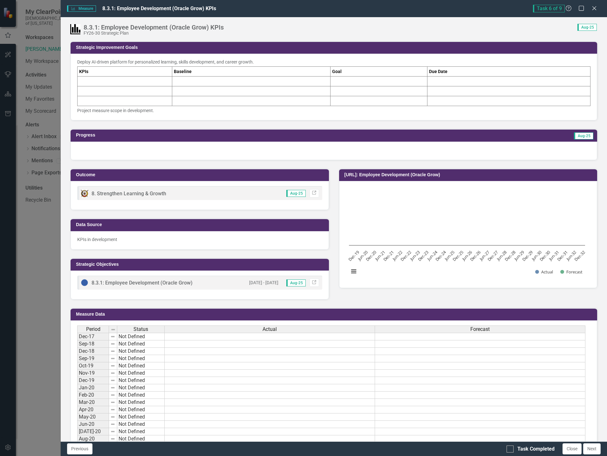
click at [144, 150] on div at bounding box center [334, 151] width 527 height 18
click at [511, 448] on div at bounding box center [510, 449] width 7 height 7
click at [511, 448] on input "Task Completed" at bounding box center [509, 448] width 4 height 4
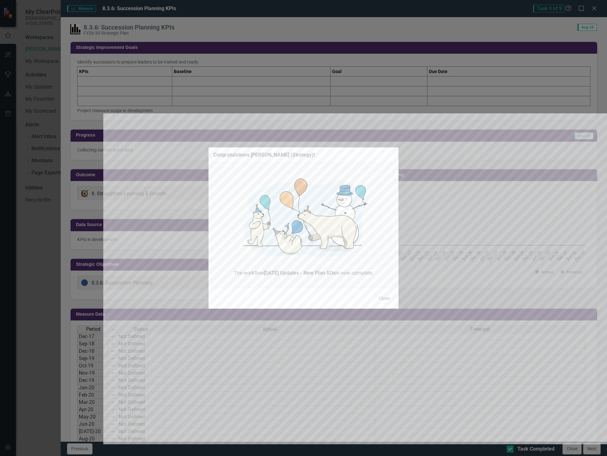
checkbox input "true"
click at [383, 299] on button "Close" at bounding box center [384, 298] width 19 height 11
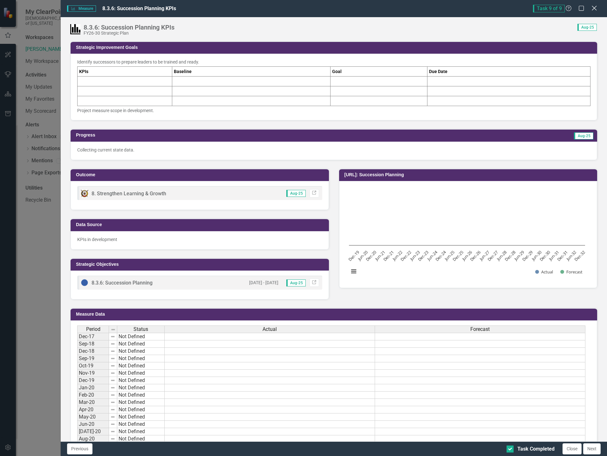
click at [595, 9] on icon at bounding box center [594, 8] width 5 height 5
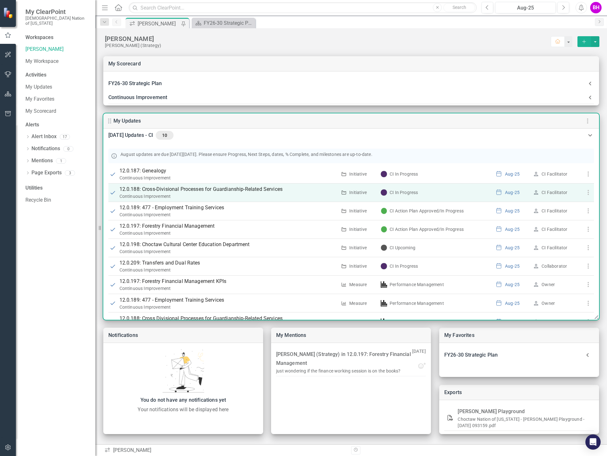
scroll to position [0, 0]
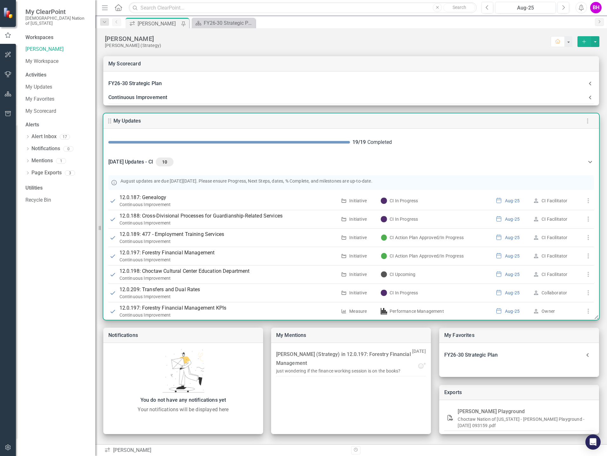
click at [586, 162] on icon at bounding box center [590, 162] width 8 height 8
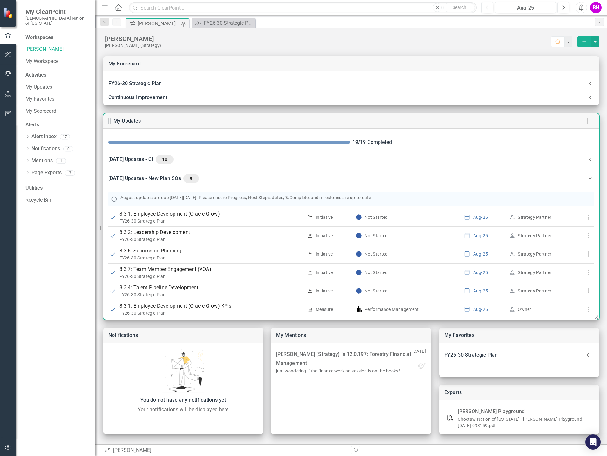
click at [589, 178] on icon at bounding box center [590, 178] width 4 height 2
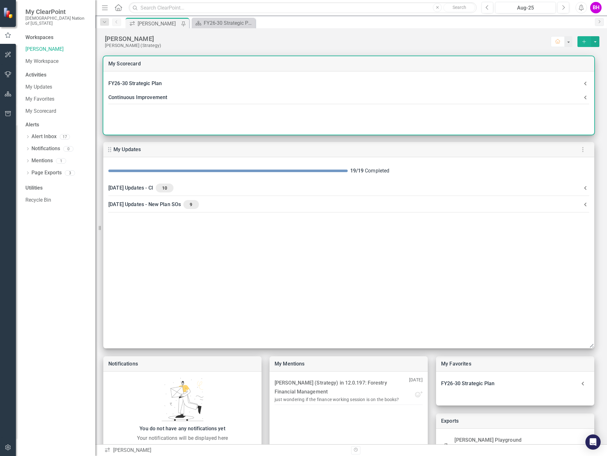
drag, startPoint x: 596, startPoint y: 104, endPoint x: 592, endPoint y: 154, distance: 49.8
click at [592, 154] on div "My Scorecard FY26-30 Strategic Plan 8.3.1: Employee Development (Oracle Grow) K…" at bounding box center [351, 259] width 512 height 423
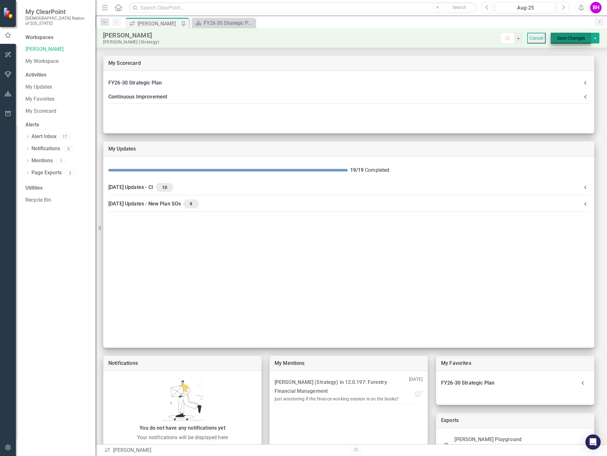
click at [569, 37] on button "Save Changes" at bounding box center [571, 38] width 40 height 11
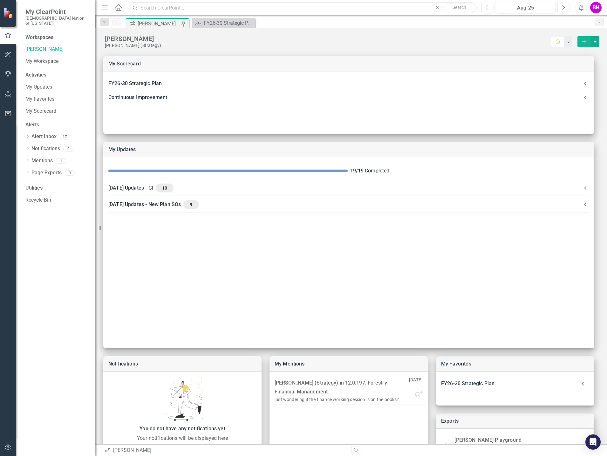
click at [236, 8] on input "text" at bounding box center [303, 7] width 348 height 11
click at [246, 8] on input "text" at bounding box center [303, 7] width 348 height 11
click at [242, 10] on input "forestry" at bounding box center [303, 7] width 348 height 11
type input "forestry"
click at [456, 10] on div "No results" at bounding box center [459, 7] width 31 height 7
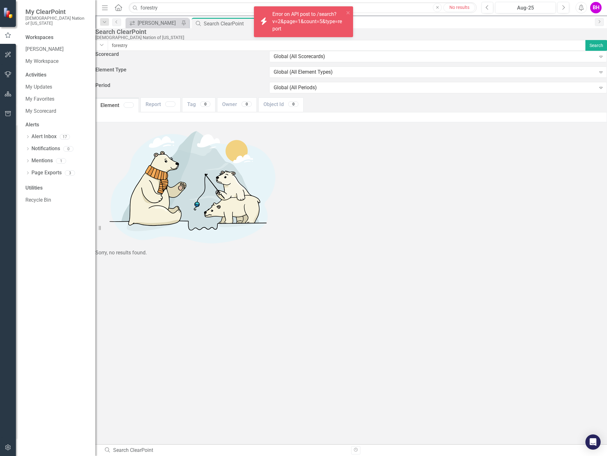
click at [204, 51] on input "forestry" at bounding box center [347, 45] width 478 height 11
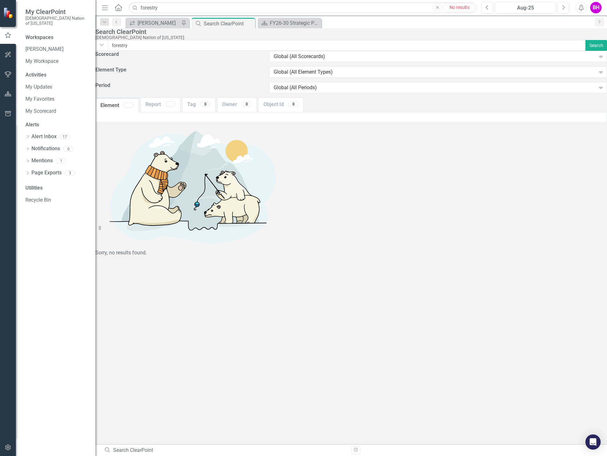
click at [223, 40] on div "[DEMOGRAPHIC_DATA] Nation of [US_STATE]" at bounding box center [349, 37] width 509 height 5
click at [250, 24] on icon "Close" at bounding box center [249, 23] width 6 height 5
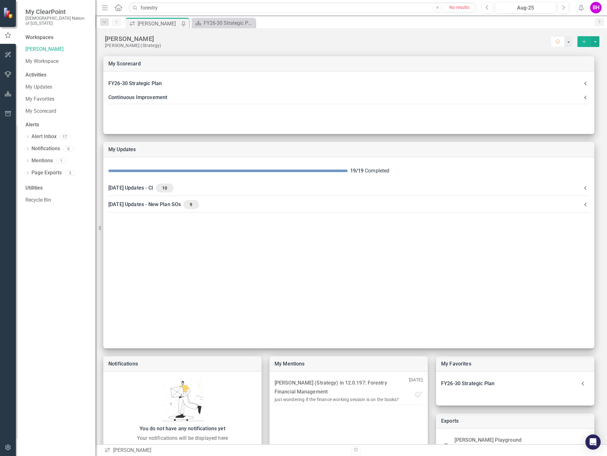
click at [436, 11] on button "Close" at bounding box center [437, 7] width 9 height 9
click at [234, 26] on div "FY26-30 Strategic Plan" at bounding box center [225, 23] width 42 height 8
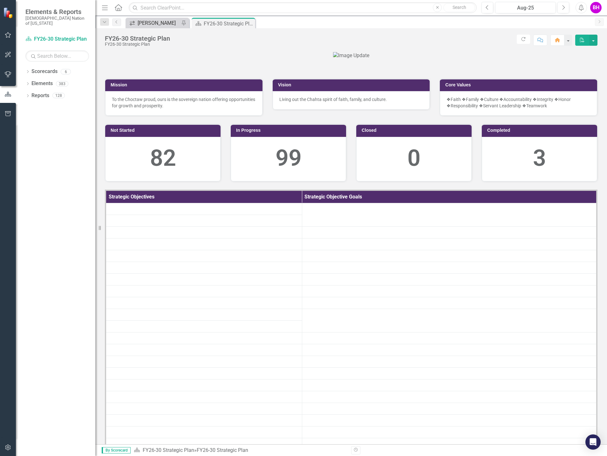
click at [154, 23] on div "[PERSON_NAME]" at bounding box center [159, 23] width 42 height 8
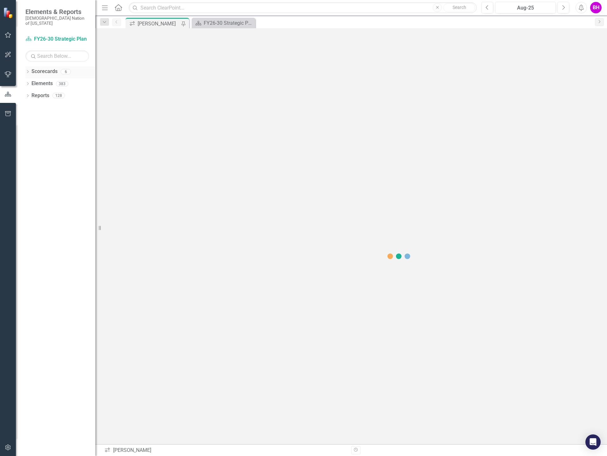
click at [29, 71] on icon "Dropdown" at bounding box center [27, 72] width 4 height 3
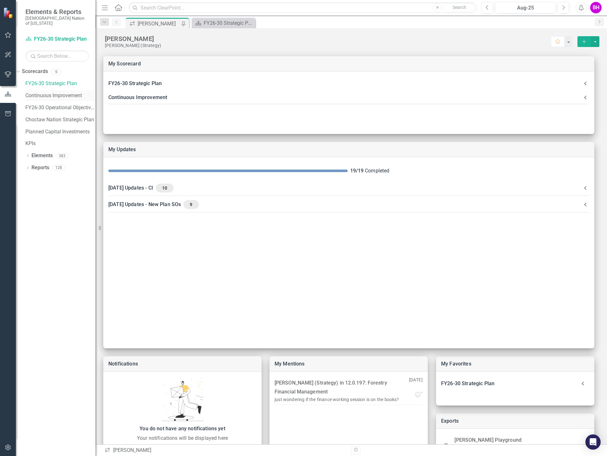
click at [49, 94] on link "Continuous Improvement" at bounding box center [60, 95] width 70 height 7
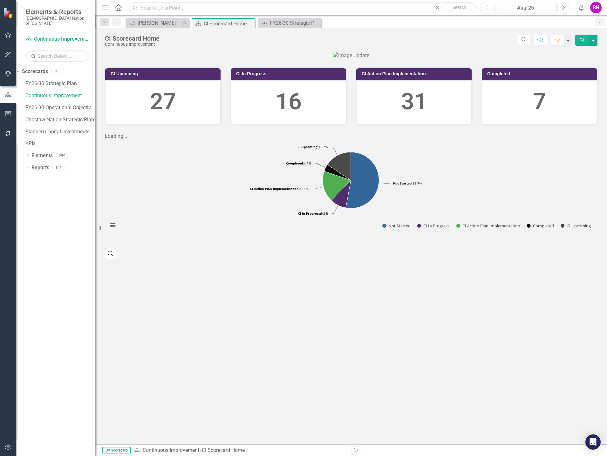
click at [250, 8] on input "text" at bounding box center [303, 7] width 348 height 11
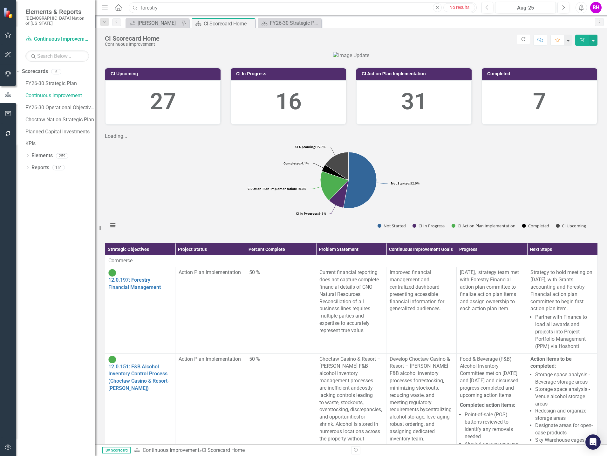
type input "forestry"
click at [194, 59] on div at bounding box center [351, 55] width 493 height 7
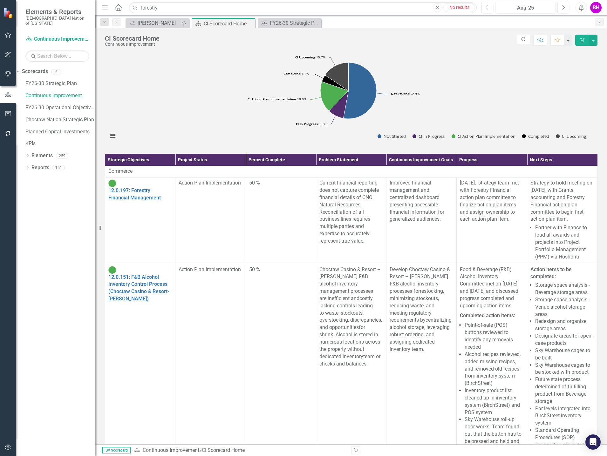
scroll to position [223, 0]
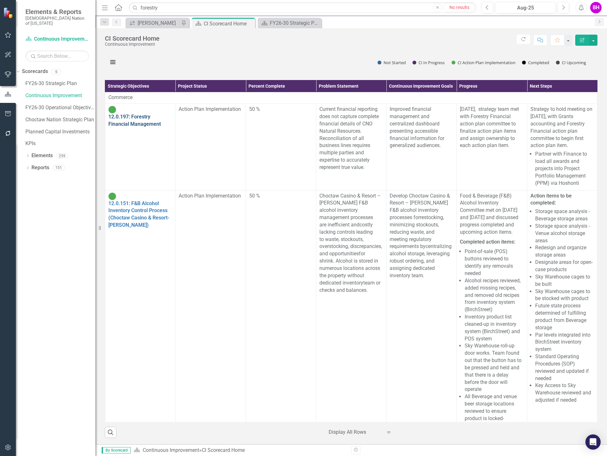
click at [147, 127] on link "12.0.197: Forestry Financial Management" at bounding box center [134, 120] width 52 height 13
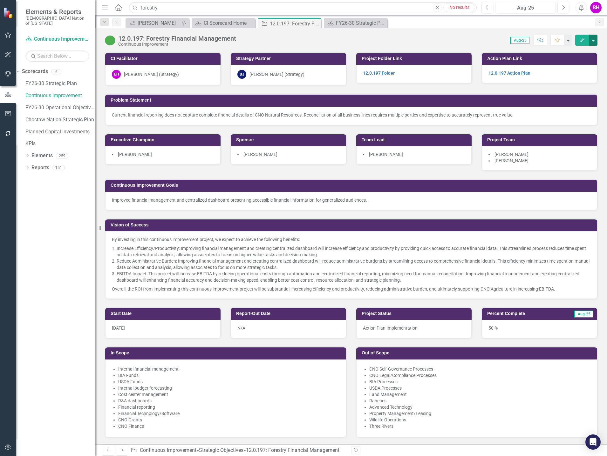
click at [593, 41] on button "button" at bounding box center [593, 40] width 8 height 11
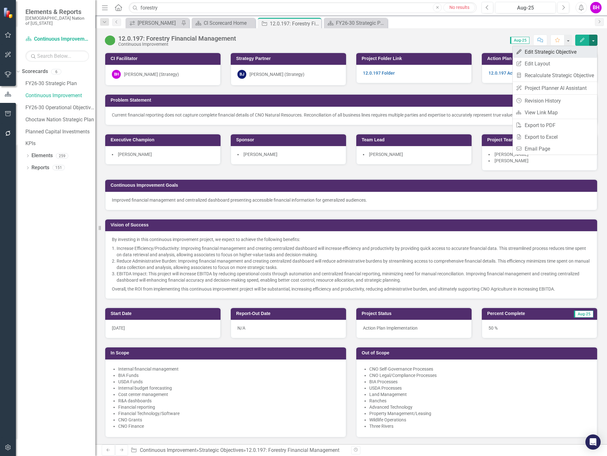
click at [556, 52] on link "Edit Edit Strategic Objective" at bounding box center [555, 52] width 85 height 12
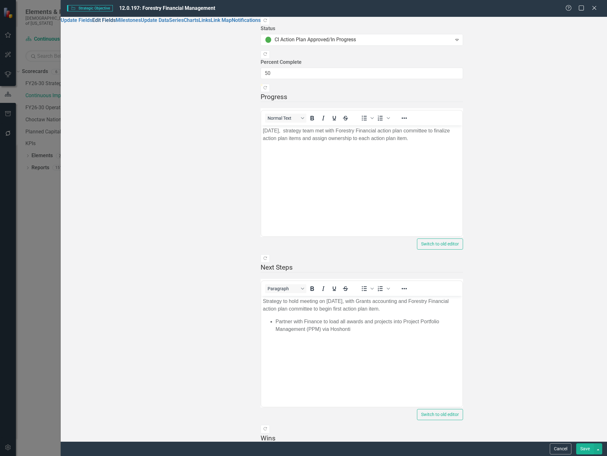
click at [102, 23] on link "Edit Fields" at bounding box center [104, 20] width 24 height 6
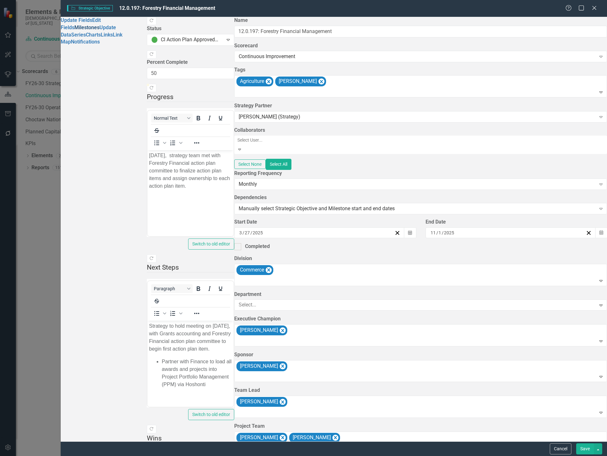
click at [81, 31] on link "Milestones" at bounding box center [86, 27] width 25 height 6
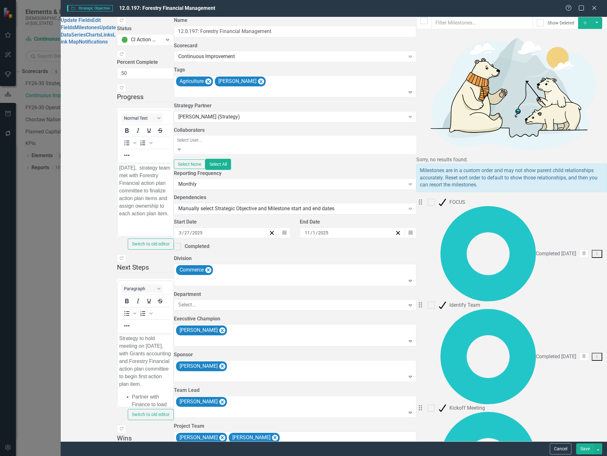
click at [416, 327] on div "Milestones allow you to break down your projects (or initiatives) into smaller …" at bounding box center [511, 229] width 191 height 425
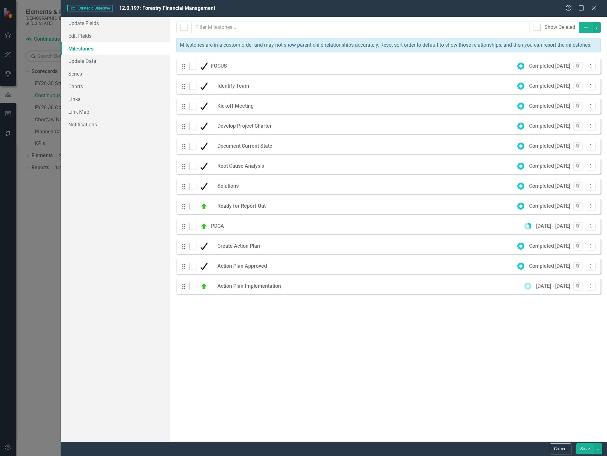
click at [583, 27] on button "Add" at bounding box center [586, 27] width 14 height 11
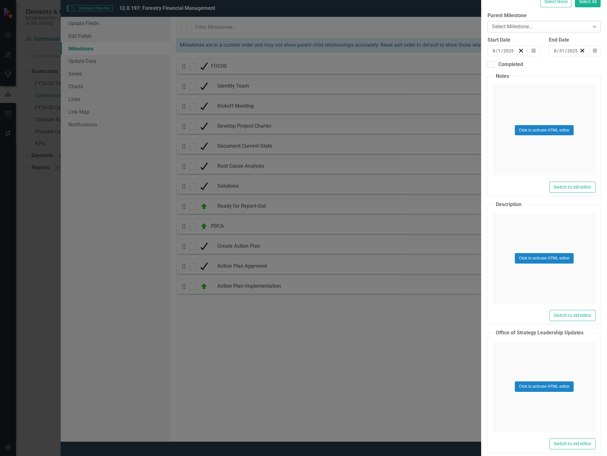
type input "Achieve Data Integrity"
click at [492, 30] on div "Select Milestone..." at bounding box center [540, 26] width 97 height 7
click at [528, 56] on button "Calendar" at bounding box center [534, 50] width 12 height 11
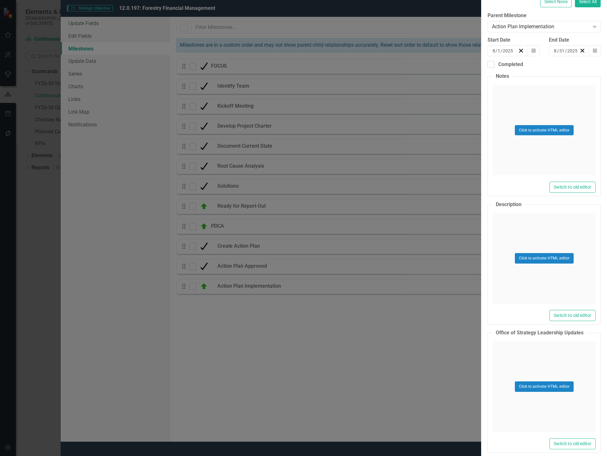
click at [571, 70] on button "›" at bounding box center [578, 63] width 14 height 14
click at [536, 101] on button "10" at bounding box center [544, 95] width 16 height 11
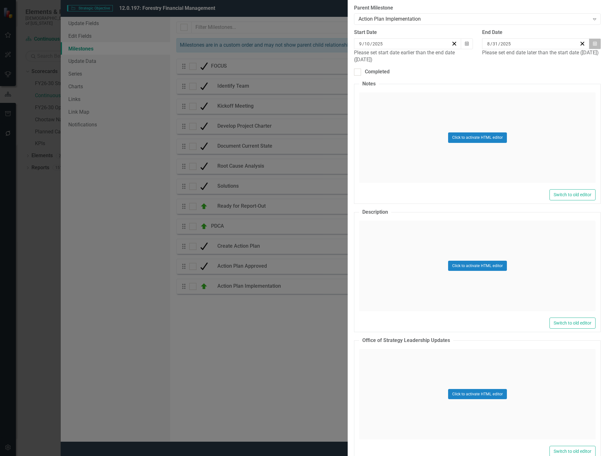
click at [593, 46] on icon "button" at bounding box center [595, 43] width 4 height 4
click at [565, 63] on button "›" at bounding box center [572, 56] width 14 height 14
click at [499, 106] on button "10" at bounding box center [507, 99] width 16 height 11
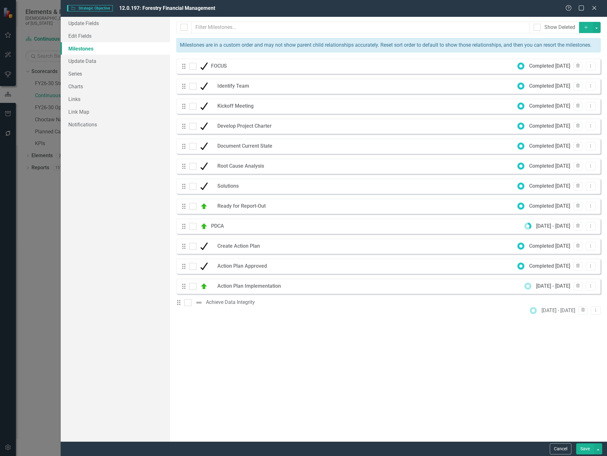
click at [583, 30] on button "Add" at bounding box center [586, 27] width 14 height 11
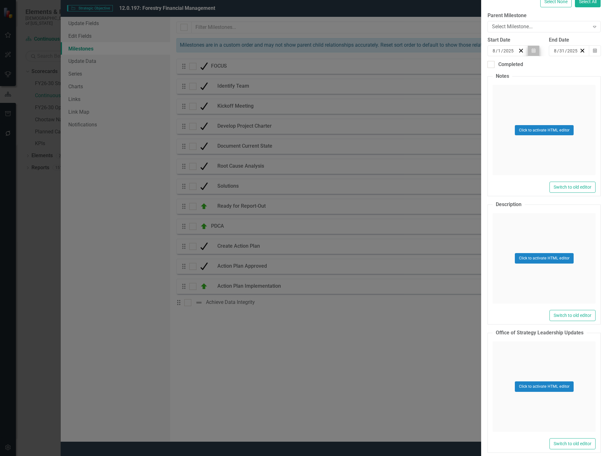
type input "Work with PPM Team"
click at [528, 56] on button "Calendar" at bounding box center [534, 50] width 12 height 11
click at [571, 70] on button "›" at bounding box center [578, 63] width 14 height 14
click at [541, 98] on abbr "10" at bounding box center [543, 95] width 5 height 5
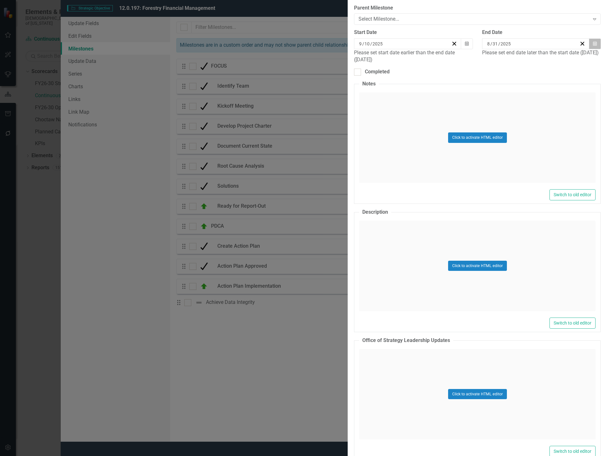
click at [593, 46] on icon "Calendar" at bounding box center [595, 44] width 4 height 4
click at [565, 63] on button "›" at bounding box center [572, 56] width 14 height 14
click at [499, 106] on button "10" at bounding box center [507, 99] width 16 height 11
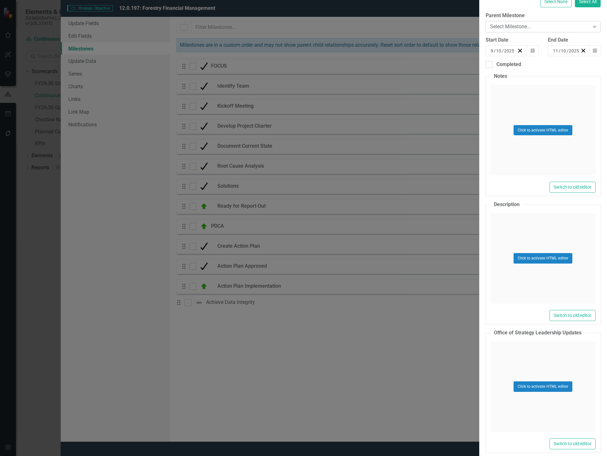
click at [490, 30] on div "Select Milestone..." at bounding box center [539, 26] width 99 height 7
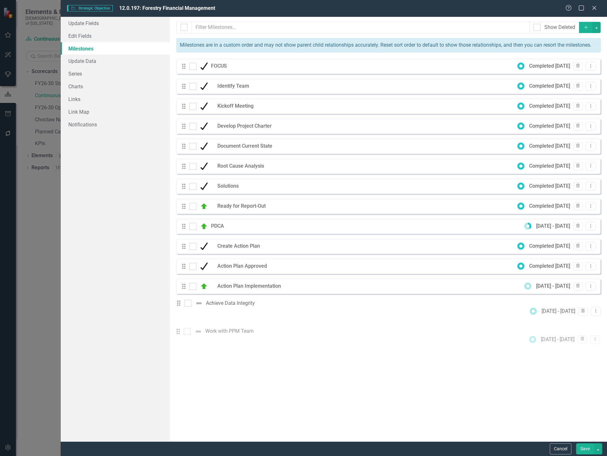
drag, startPoint x: 182, startPoint y: 308, endPoint x: 182, endPoint y: 333, distance: 24.8
click at [182, 337] on div "Milestones allow you to break down your projects (or initiatives) into smaller …" at bounding box center [388, 229] width 437 height 425
click at [586, 30] on button "Add" at bounding box center [586, 27] width 14 height 11
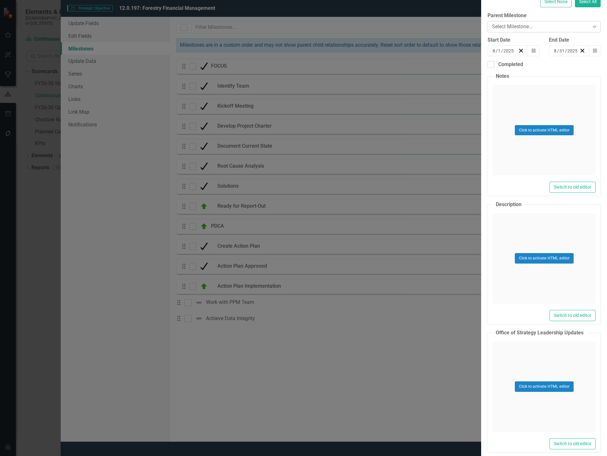
type input "Establish Standard Financial Reviews"
click at [492, 30] on div "Select Milestone..." at bounding box center [540, 26] width 97 height 7
click at [528, 56] on button "Calendar" at bounding box center [534, 50] width 12 height 11
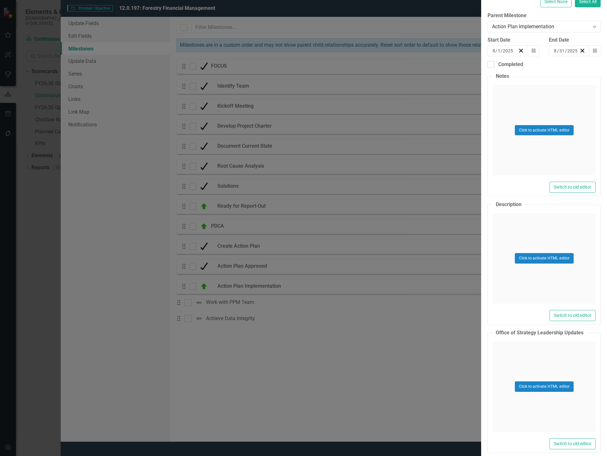
click at [571, 70] on button "›" at bounding box center [578, 63] width 14 height 14
click at [536, 101] on button "10" at bounding box center [544, 95] width 16 height 11
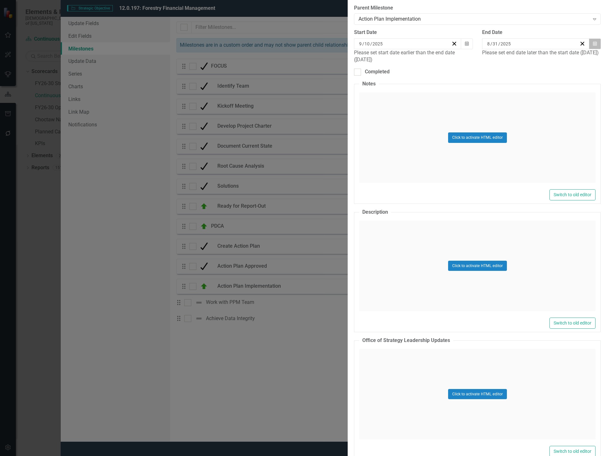
click at [590, 49] on button "Calendar" at bounding box center [595, 43] width 12 height 11
click at [565, 63] on button "›" at bounding box center [572, 56] width 14 height 14
click at [504, 103] on abbr "10" at bounding box center [506, 100] width 5 height 5
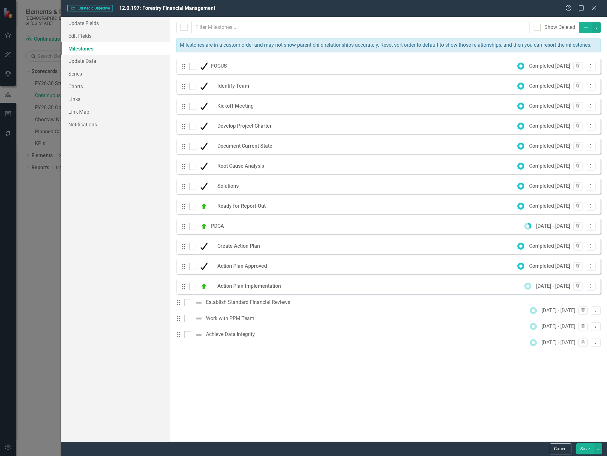
click at [587, 448] on button "Save" at bounding box center [585, 449] width 18 height 11
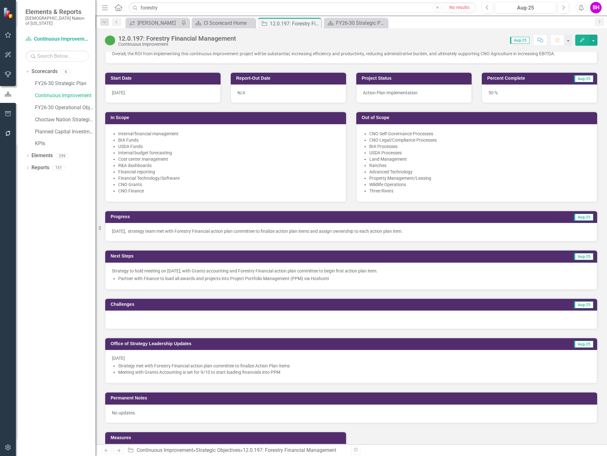
scroll to position [0, 0]
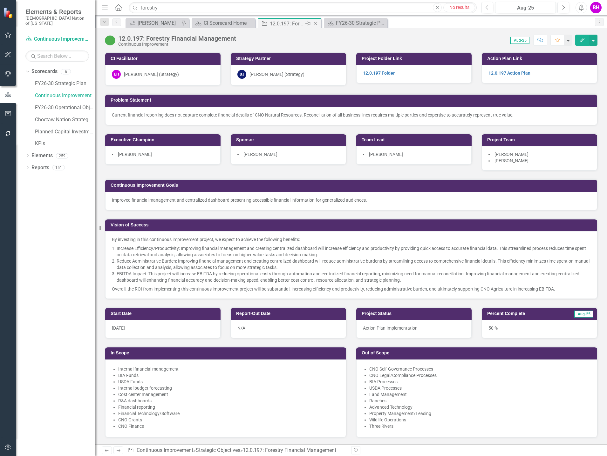
click at [316, 23] on icon "Close" at bounding box center [315, 23] width 6 height 5
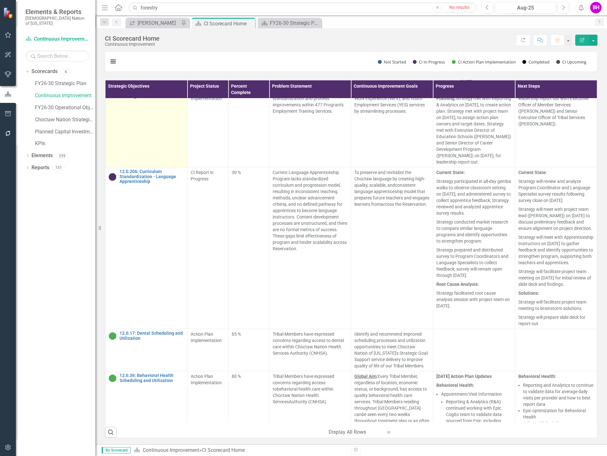
scroll to position [5213, 0]
click at [158, 99] on link "12.0.189: 477 - Employment Training Services" at bounding box center [152, 94] width 65 height 10
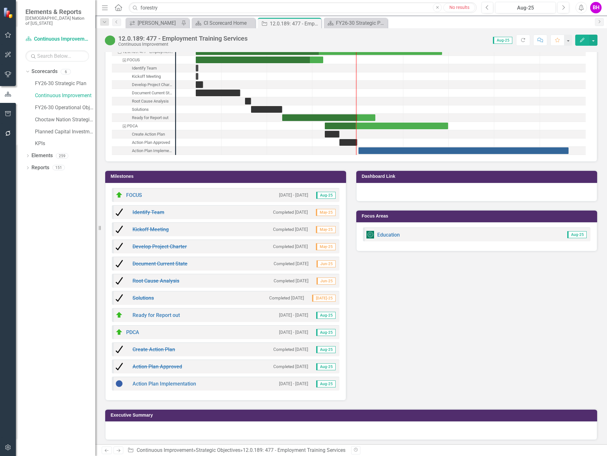
scroll to position [698, 0]
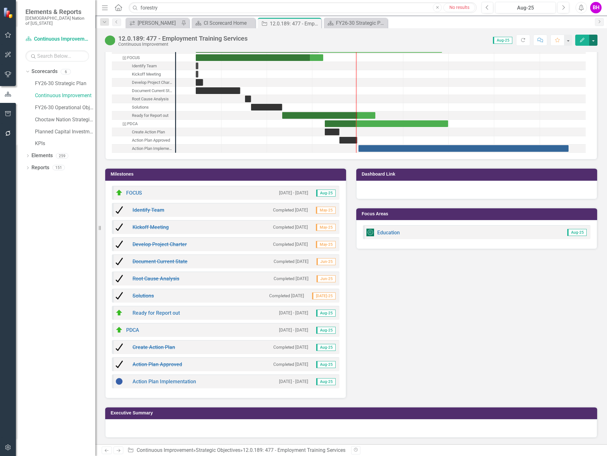
click at [593, 44] on button "button" at bounding box center [593, 40] width 8 height 11
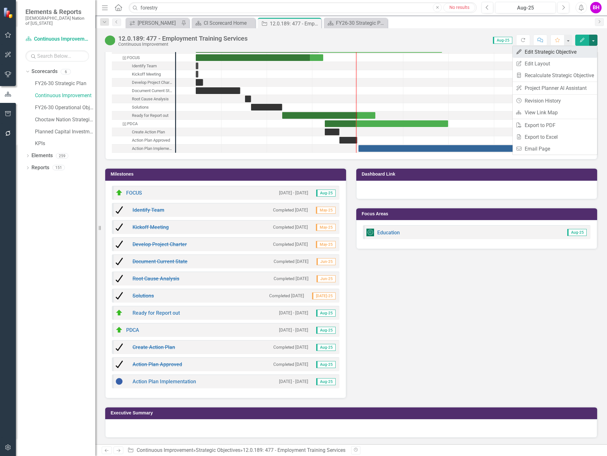
click at [582, 56] on link "Edit Edit Strategic Objective" at bounding box center [555, 52] width 85 height 12
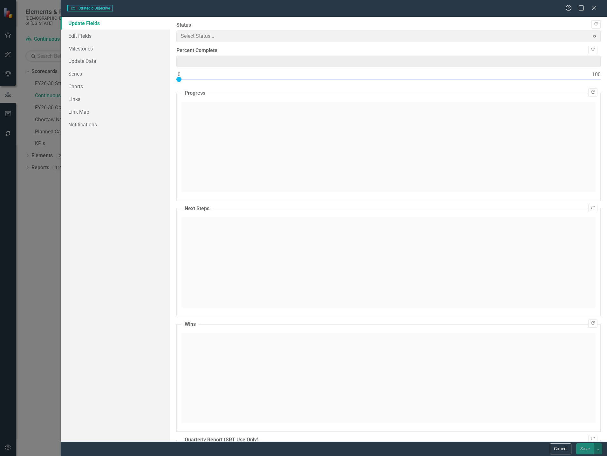
type input "50"
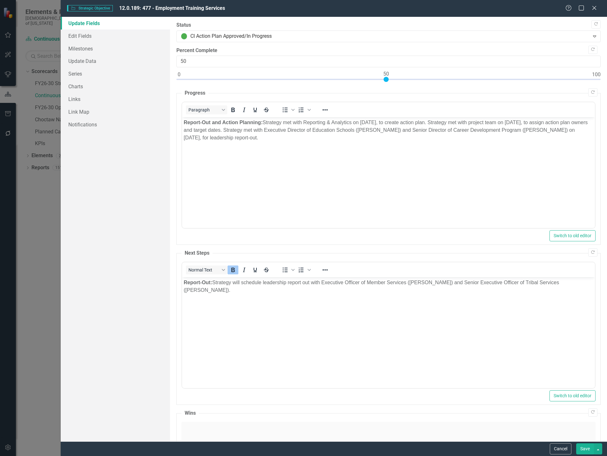
scroll to position [0, 0]
click at [106, 48] on link "Milestones" at bounding box center [115, 48] width 109 height 13
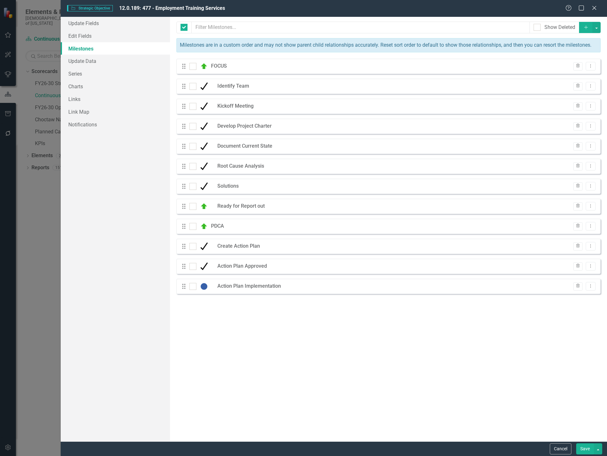
checkbox input "false"
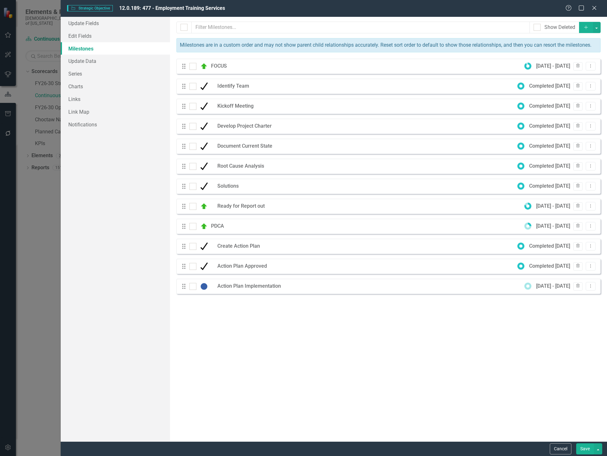
click at [588, 27] on icon "Add" at bounding box center [586, 27] width 6 height 4
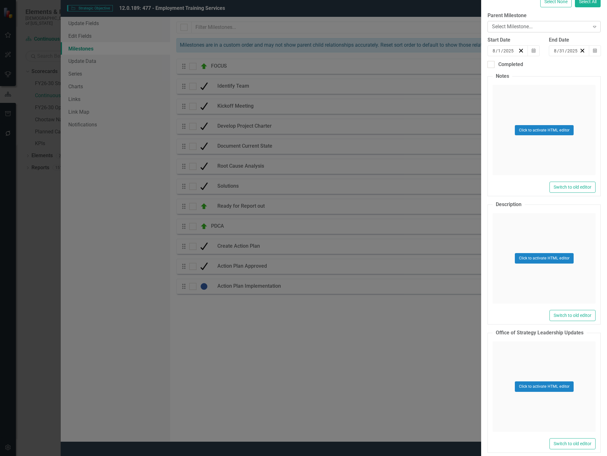
type input "Achieve Digital Transformation"
click at [492, 30] on div "Select Milestone..." at bounding box center [540, 26] width 97 height 7
click at [528, 56] on button "Calendar" at bounding box center [534, 50] width 12 height 11
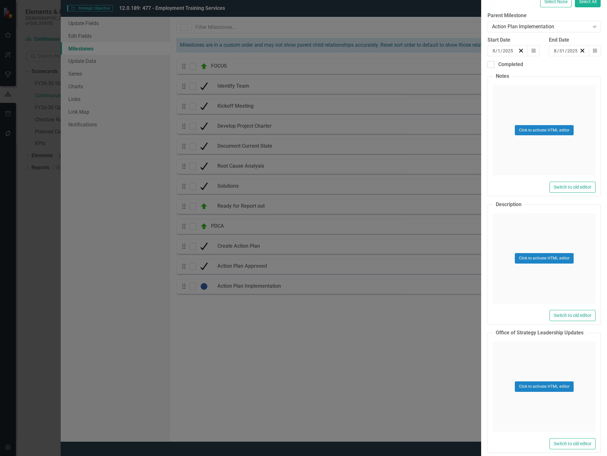
click at [551, 136] on button "28" at bounding box center [559, 129] width 16 height 11
click at [591, 56] on button "Calendar" at bounding box center [595, 50] width 12 height 11
click at [597, 90] on button "1" at bounding box center [605, 84] width 16 height 11
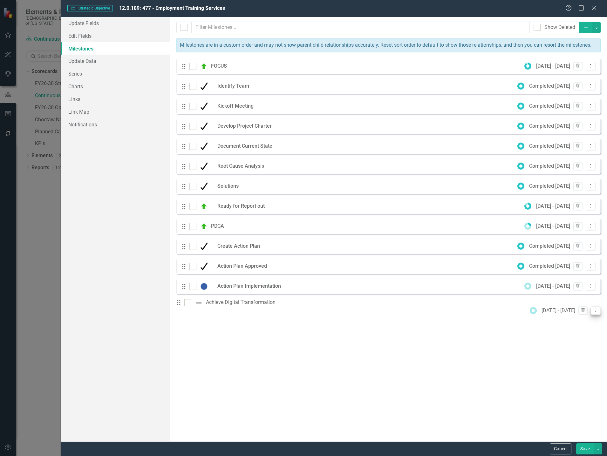
click at [593, 308] on icon "Dropdown Menu" at bounding box center [595, 310] width 5 height 4
click at [575, 320] on link "Edit Edit Milestone" at bounding box center [566, 317] width 60 height 12
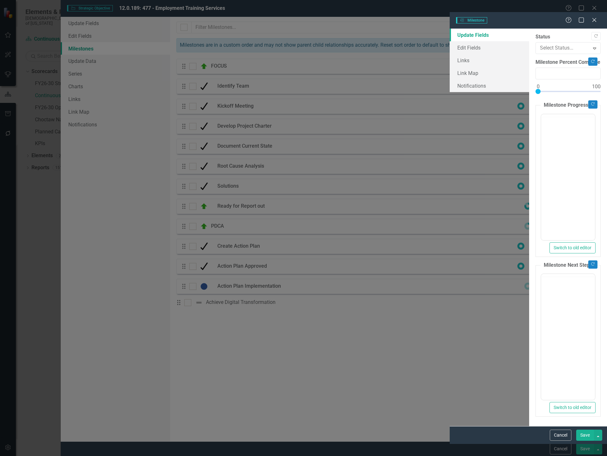
type input "0"
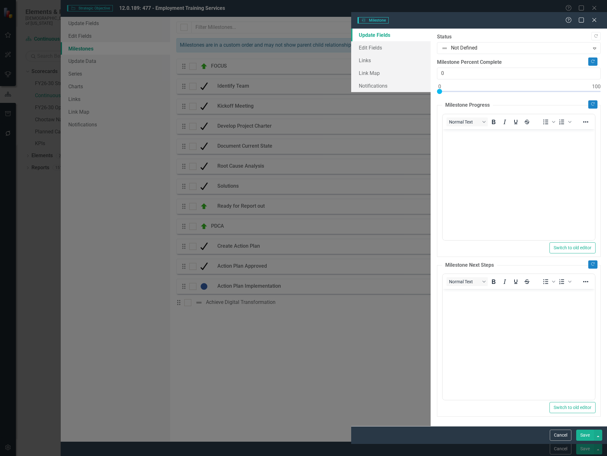
scroll to position [0, 0]
click at [351, 41] on link "Edit Fields" at bounding box center [390, 47] width 79 height 13
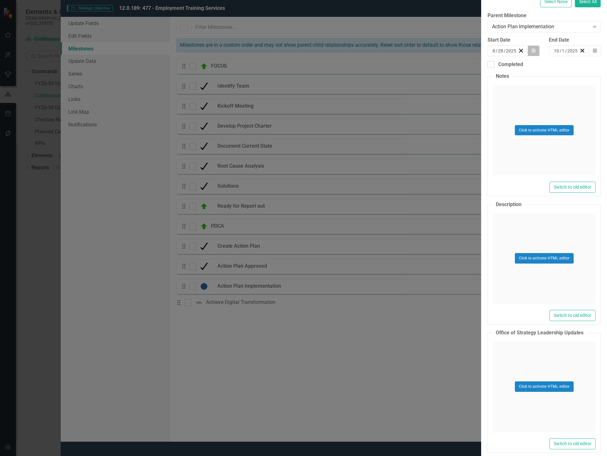
click at [528, 56] on button "Calendar" at bounding box center [534, 50] width 12 height 11
click at [504, 147] on button "1" at bounding box center [512, 141] width 16 height 11
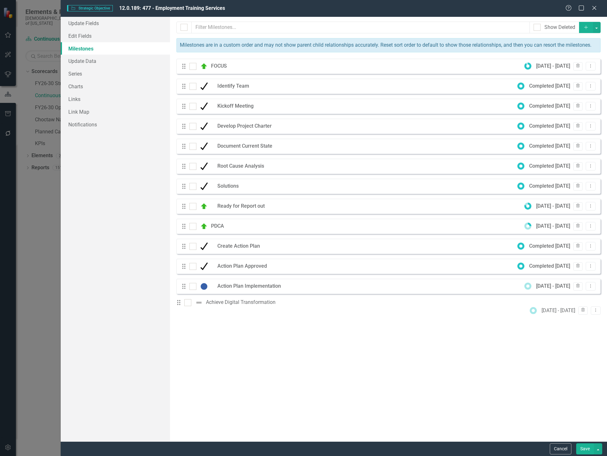
click at [587, 26] on icon "Add" at bounding box center [586, 27] width 6 height 4
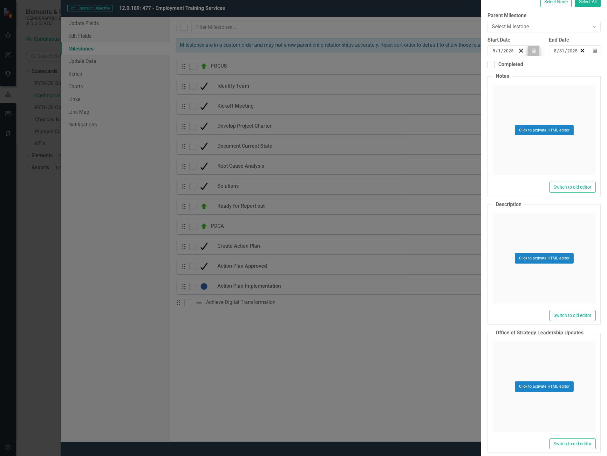
type input "Implement Team SOPs"
click at [528, 56] on button "Calendar" at bounding box center [534, 50] width 12 height 11
click at [504, 147] on button "1" at bounding box center [512, 141] width 16 height 11
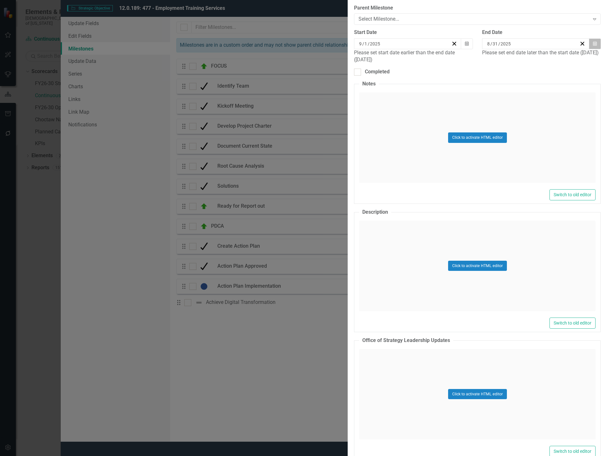
click at [595, 49] on button "Calendar" at bounding box center [595, 43] width 12 height 11
click at [565, 63] on button "›" at bounding box center [572, 56] width 14 height 14
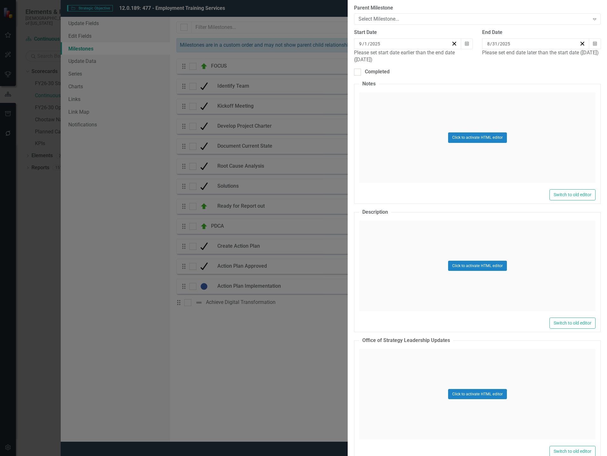
click at [530, 129] on button "31" at bounding box center [538, 122] width 16 height 11
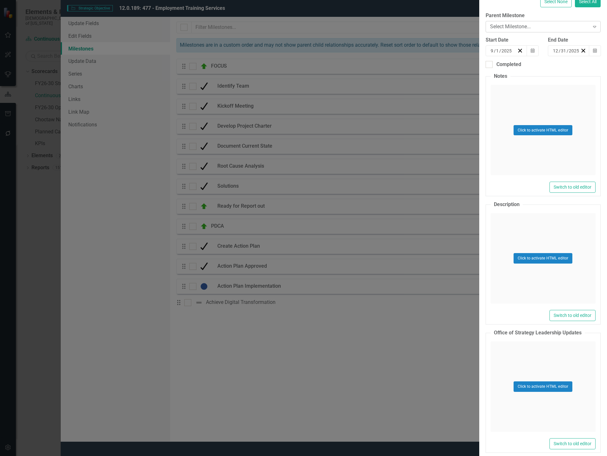
click at [486, 32] on div "Select Milestone... Expand" at bounding box center [543, 26] width 115 height 11
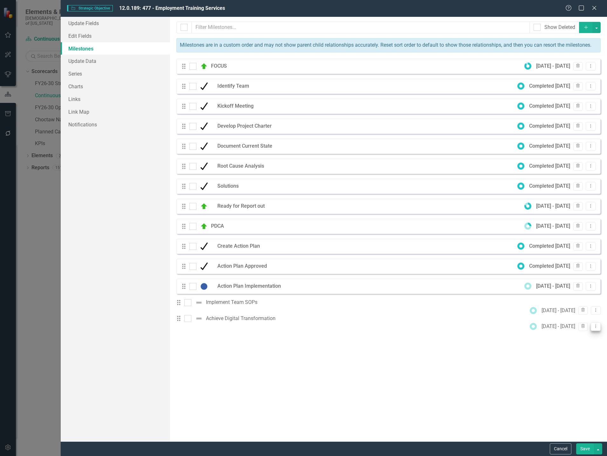
click at [595, 327] on button "Dropdown Menu" at bounding box center [596, 327] width 10 height 9
click at [575, 338] on link "Edit Edit Milestone" at bounding box center [566, 337] width 60 height 12
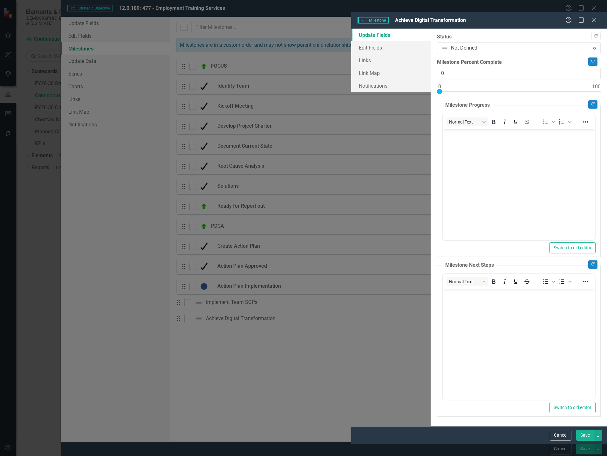
scroll to position [0, 0]
click at [351, 41] on link "Edit Fields" at bounding box center [390, 47] width 79 height 13
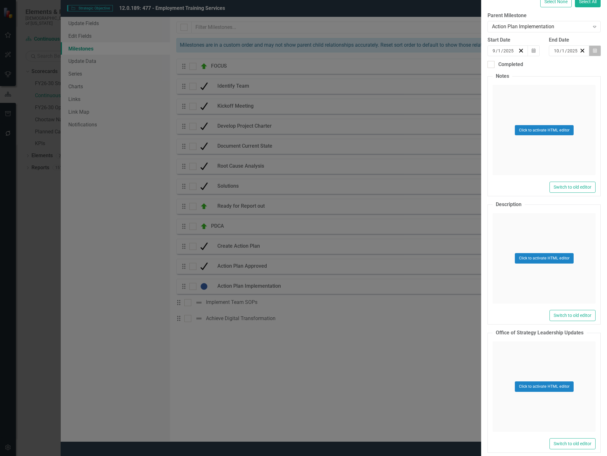
click at [593, 53] on icon "Calendar" at bounding box center [595, 51] width 4 height 4
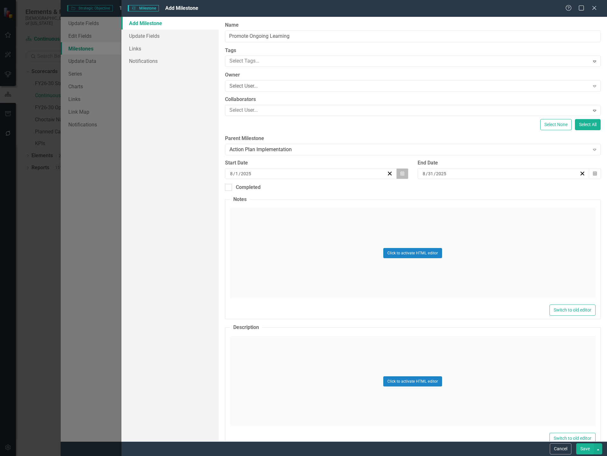
click at [402, 177] on button "Calendar" at bounding box center [402, 173] width 12 height 11
click at [344, 188] on button "›" at bounding box center [344, 190] width 14 height 14
click at [280, 209] on button "1" at bounding box center [278, 210] width 16 height 11
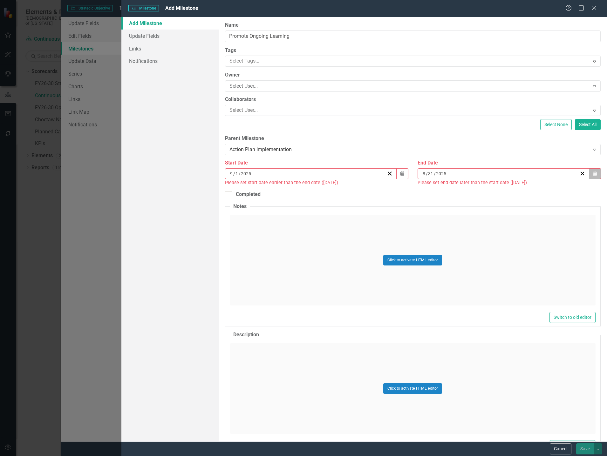
click at [593, 175] on icon "button" at bounding box center [595, 173] width 4 height 4
click at [537, 194] on button "›" at bounding box center [534, 190] width 14 height 14
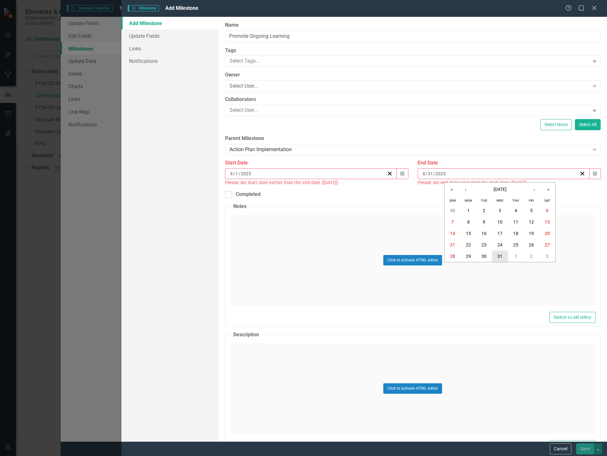
click at [502, 253] on button "31" at bounding box center [500, 256] width 16 height 11
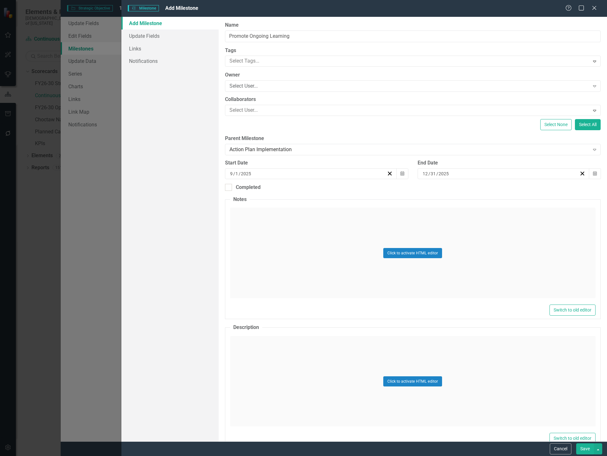
click at [587, 448] on button "Save" at bounding box center [585, 449] width 18 height 11
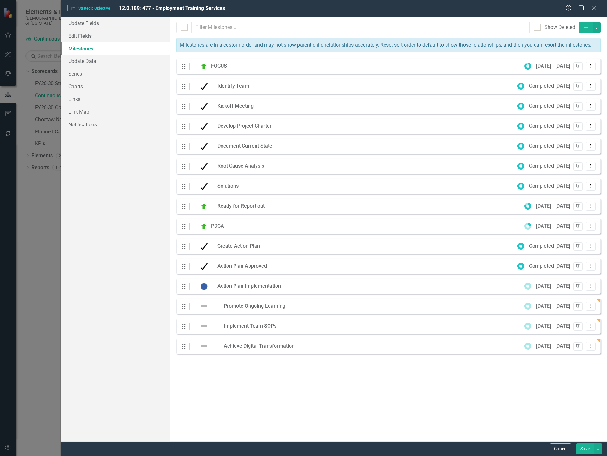
click at [586, 28] on icon "button" at bounding box center [585, 26] width 3 height 3
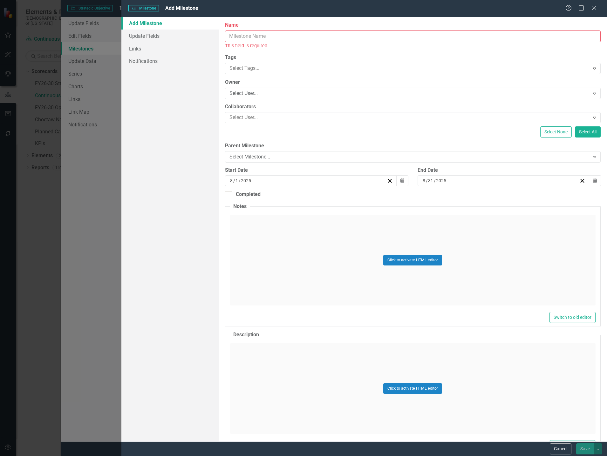
click at [375, 34] on input "Name" at bounding box center [413, 37] width 376 height 12
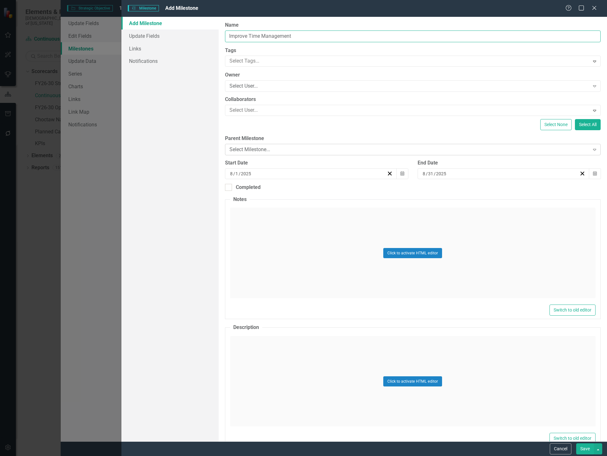
type input "Improve Time Management"
click at [276, 147] on div "Select Milestone..." at bounding box center [410, 149] width 360 height 7
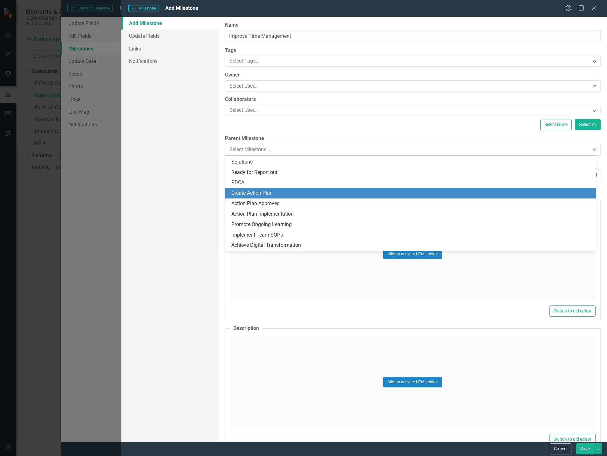
scroll to position [72, 0]
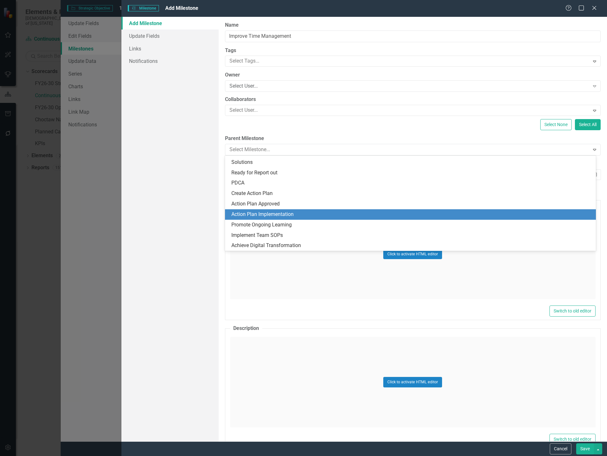
click at [285, 214] on div "Action Plan Implementation" at bounding box center [411, 214] width 361 height 7
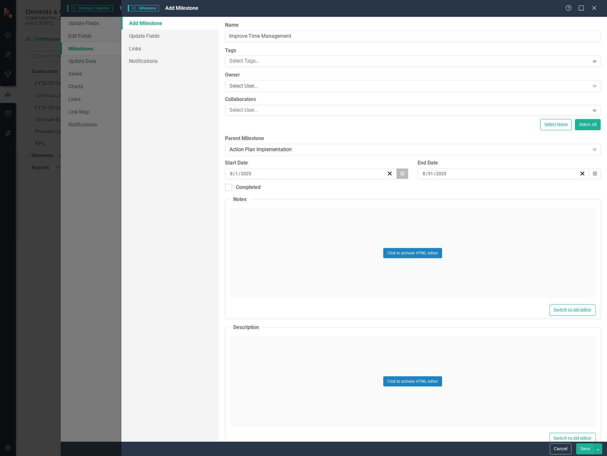
click at [401, 173] on icon "Calendar" at bounding box center [403, 174] width 4 height 4
click at [284, 269] on button "1" at bounding box center [278, 267] width 16 height 11
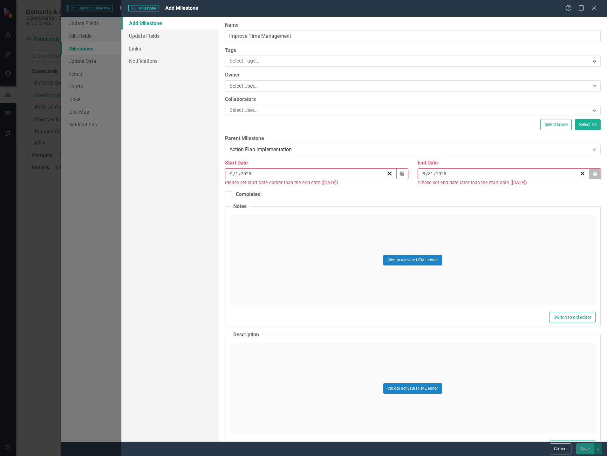
click at [593, 175] on icon "Calendar" at bounding box center [595, 174] width 4 height 4
click at [535, 188] on button "›" at bounding box center [534, 190] width 14 height 14
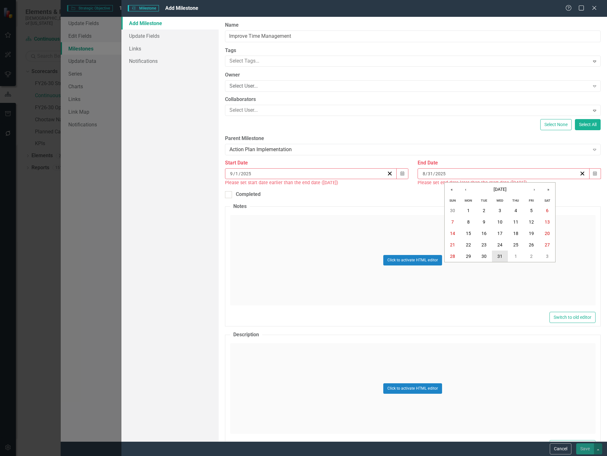
click at [498, 254] on abbr "31" at bounding box center [499, 256] width 5 height 5
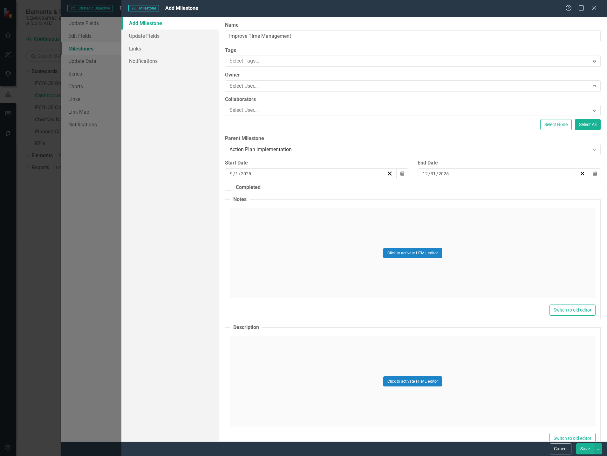
click at [587, 449] on button "Save" at bounding box center [585, 449] width 18 height 11
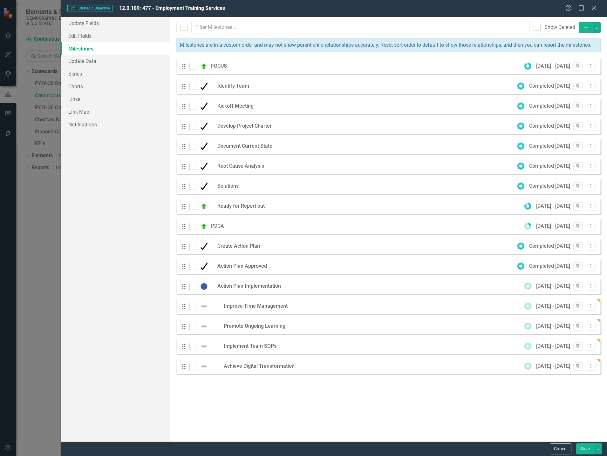
click at [586, 27] on icon "Add" at bounding box center [586, 27] width 6 height 4
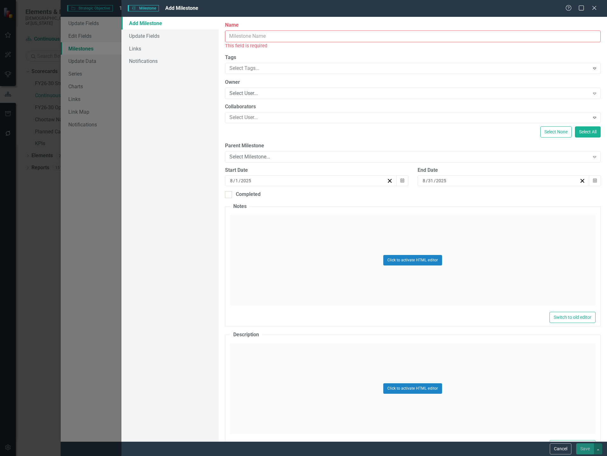
click at [402, 37] on input "Name" at bounding box center [413, 37] width 376 height 12
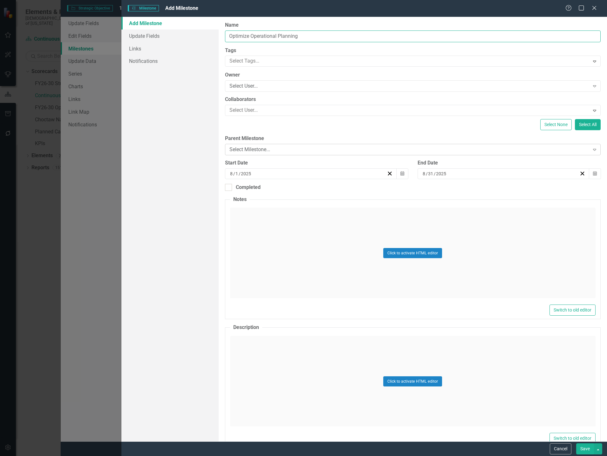
type input "Optimize Operational Planning"
click at [295, 150] on div "Select Milestone..." at bounding box center [410, 149] width 360 height 7
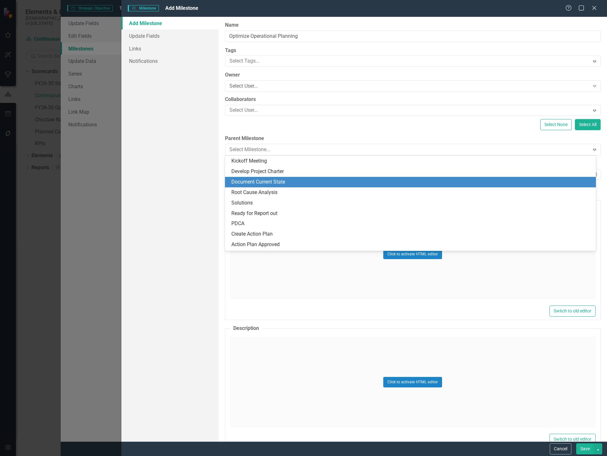
scroll to position [82, 0]
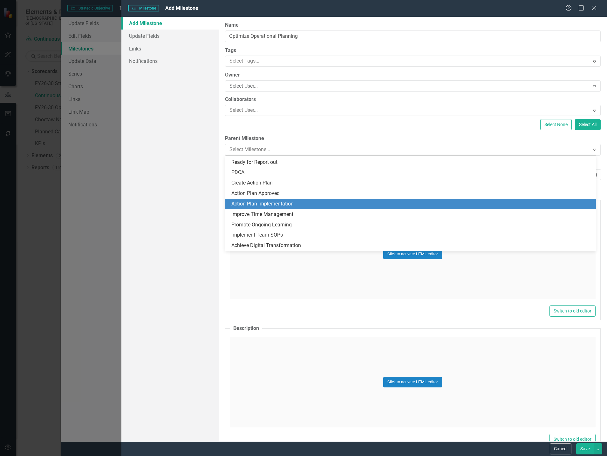
click at [319, 201] on div "Action Plan Implementation" at bounding box center [411, 204] width 361 height 7
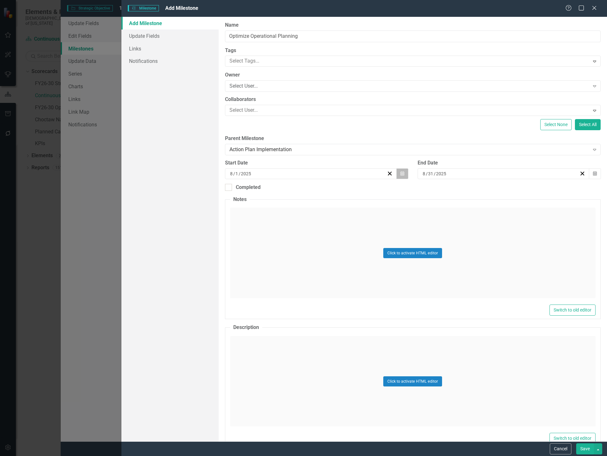
click at [402, 175] on button "Calendar" at bounding box center [402, 173] width 12 height 11
click at [278, 265] on button "1" at bounding box center [278, 267] width 16 height 11
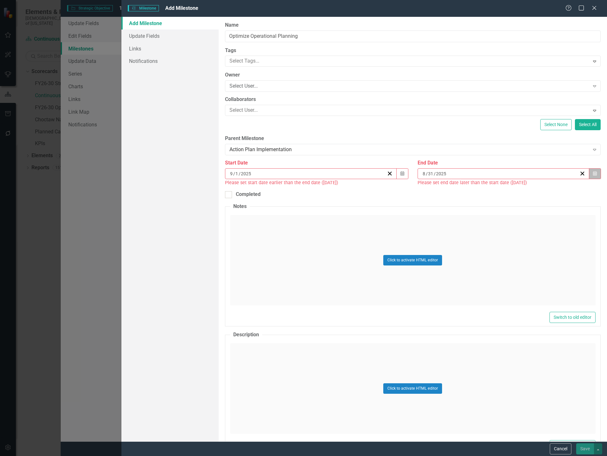
click at [593, 175] on icon "Calendar" at bounding box center [595, 174] width 4 height 4
click at [535, 188] on button "›" at bounding box center [534, 190] width 14 height 14
click at [535, 189] on button "›" at bounding box center [534, 190] width 14 height 14
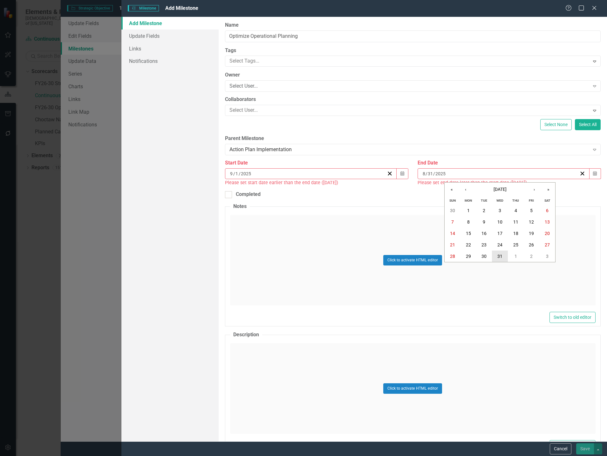
click at [498, 256] on abbr "31" at bounding box center [499, 256] width 5 height 5
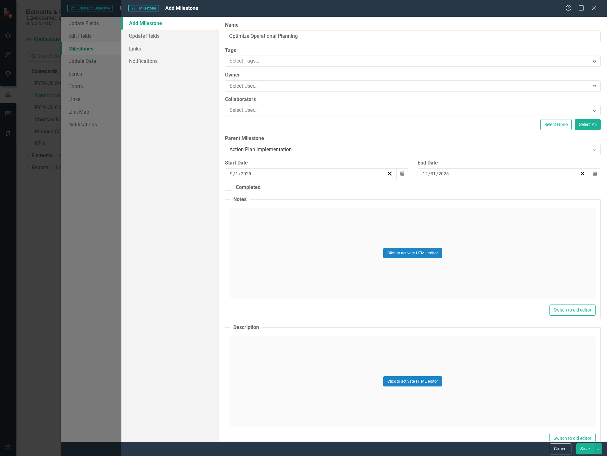
click at [590, 449] on button "Save" at bounding box center [585, 449] width 18 height 11
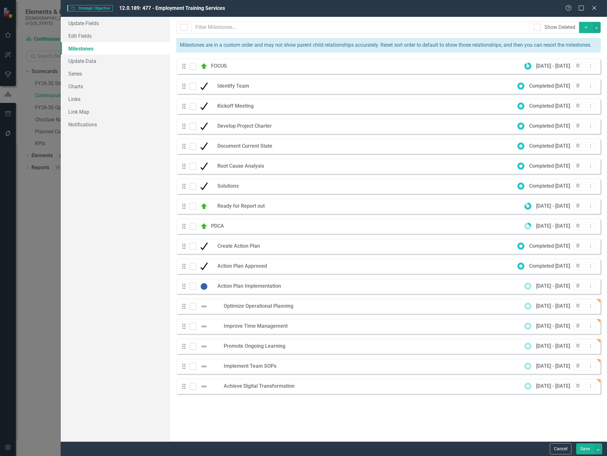
click at [586, 28] on icon "button" at bounding box center [585, 26] width 3 height 3
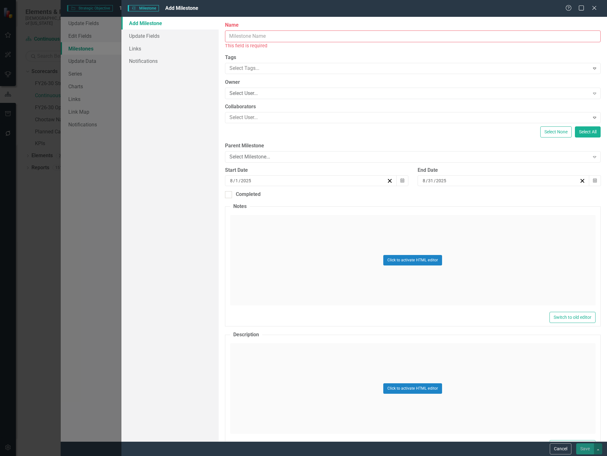
click at [272, 35] on input "Name" at bounding box center [413, 37] width 376 height 12
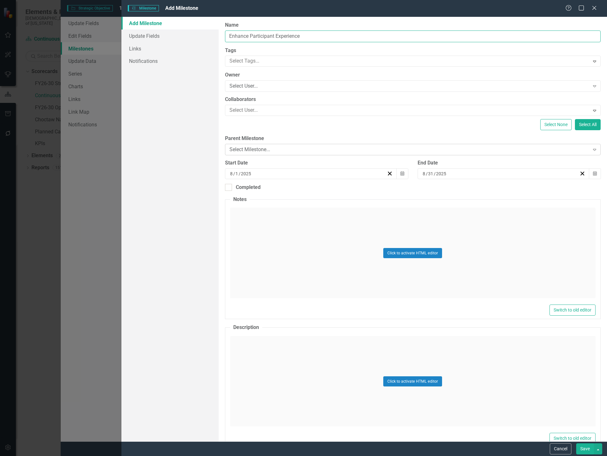
type input "Enhance Participant Experience"
click at [299, 144] on div "Select Milestone... Expand" at bounding box center [413, 149] width 376 height 11
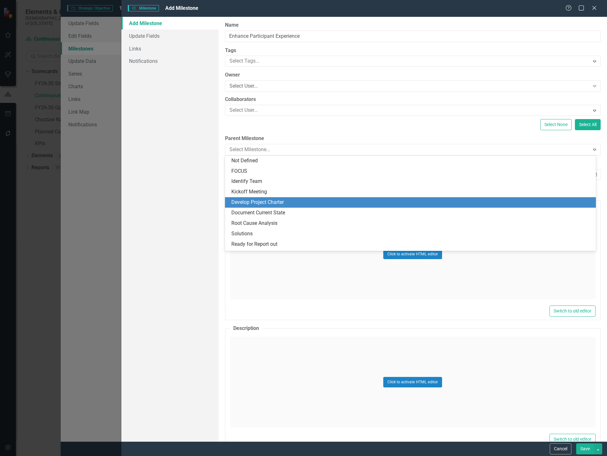
scroll to position [92, 0]
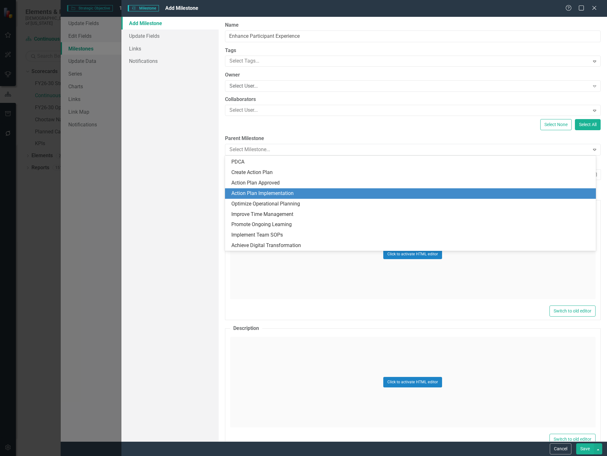
click at [304, 191] on div "Action Plan Implementation" at bounding box center [411, 193] width 361 height 7
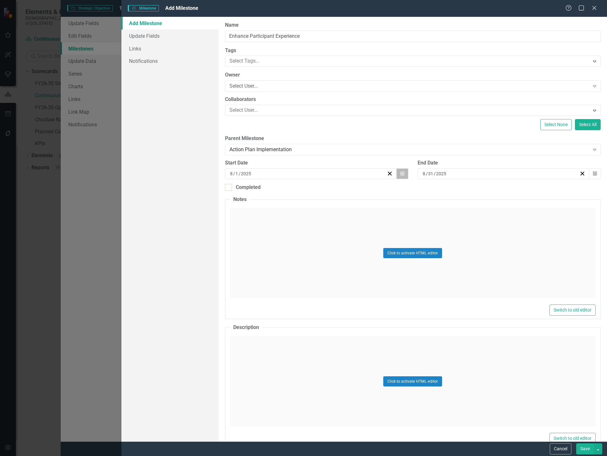
click at [396, 173] on button "Calendar" at bounding box center [402, 173] width 12 height 11
click at [278, 265] on abbr "1" at bounding box center [278, 267] width 3 height 5
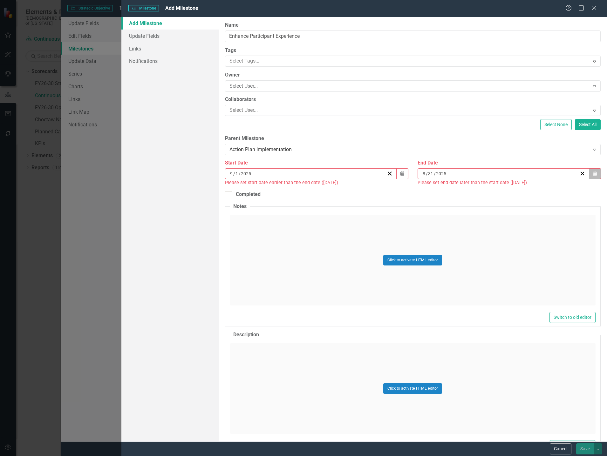
click at [592, 169] on button "Calendar" at bounding box center [595, 173] width 12 height 11
click at [532, 188] on button "›" at bounding box center [534, 190] width 14 height 14
click at [532, 189] on button "›" at bounding box center [534, 190] width 14 height 14
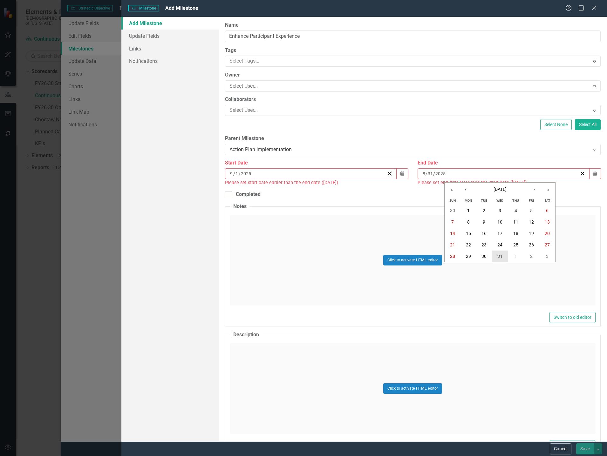
click at [497, 255] on button "31" at bounding box center [500, 256] width 16 height 11
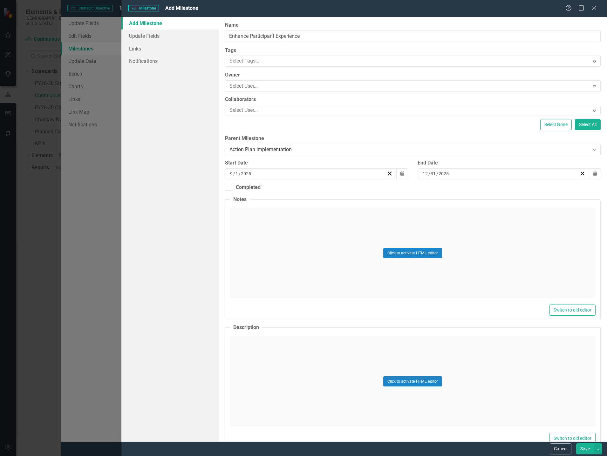
click at [587, 447] on button "Save" at bounding box center [585, 449] width 18 height 11
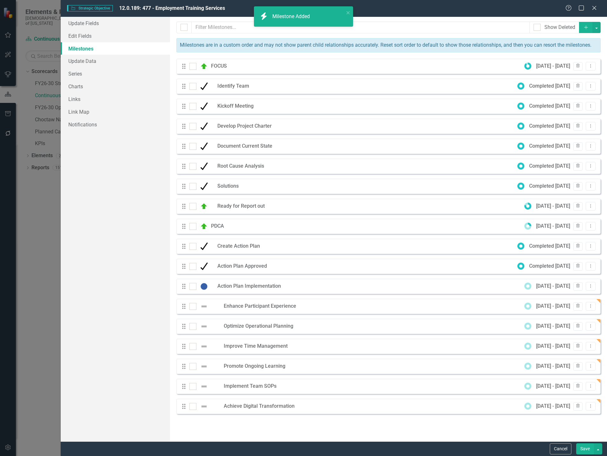
click at [585, 446] on button "Save" at bounding box center [585, 449] width 18 height 11
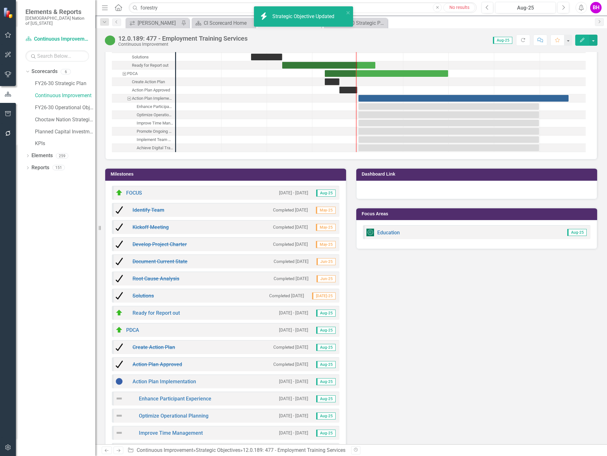
scroll to position [692, 0]
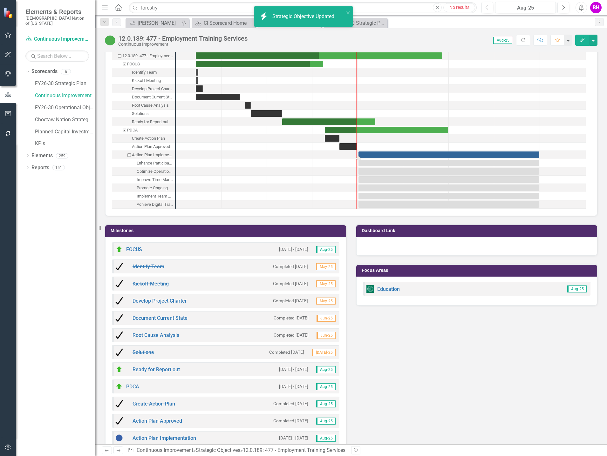
drag, startPoint x: 568, startPoint y: 154, endPoint x: 539, endPoint y: 156, distance: 29.3
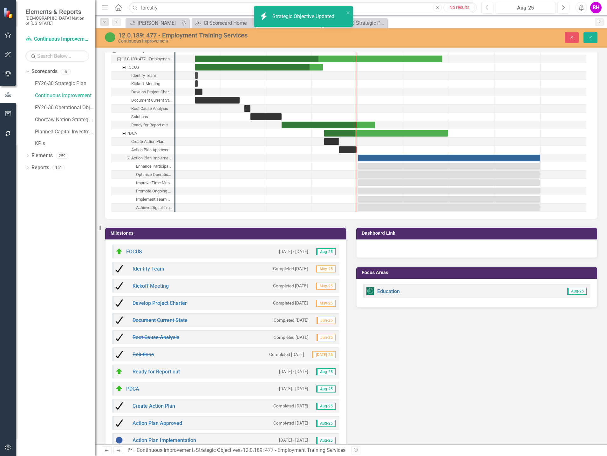
scroll to position [694, 0]
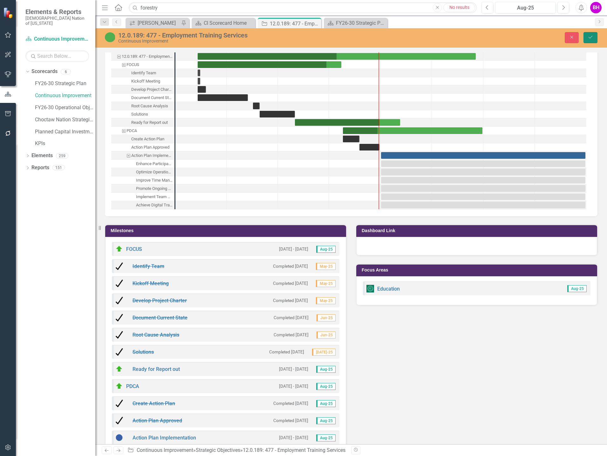
click at [593, 37] on icon "Save" at bounding box center [591, 37] width 6 height 4
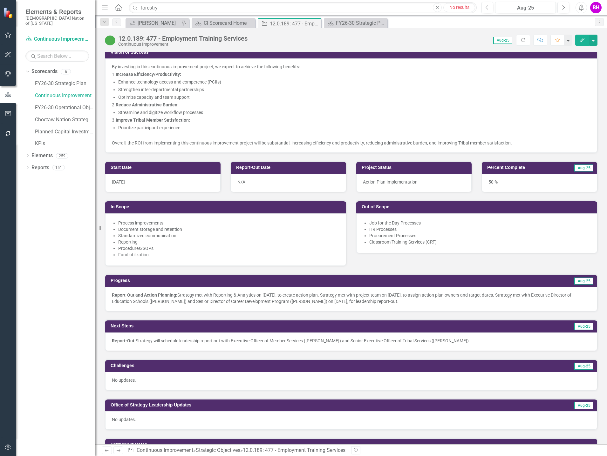
scroll to position [0, 0]
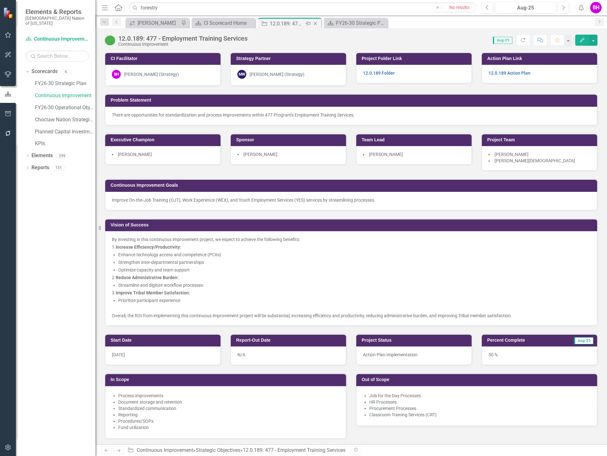
click at [316, 22] on icon "Close" at bounding box center [315, 23] width 6 height 5
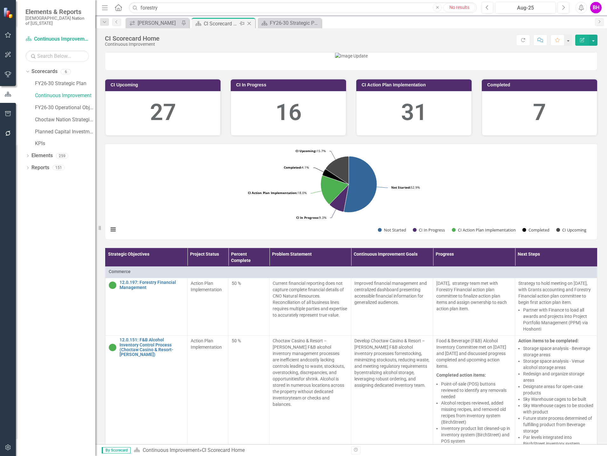
click at [249, 24] on icon at bounding box center [249, 23] width 3 height 3
